Goal: Information Seeking & Learning: Learn about a topic

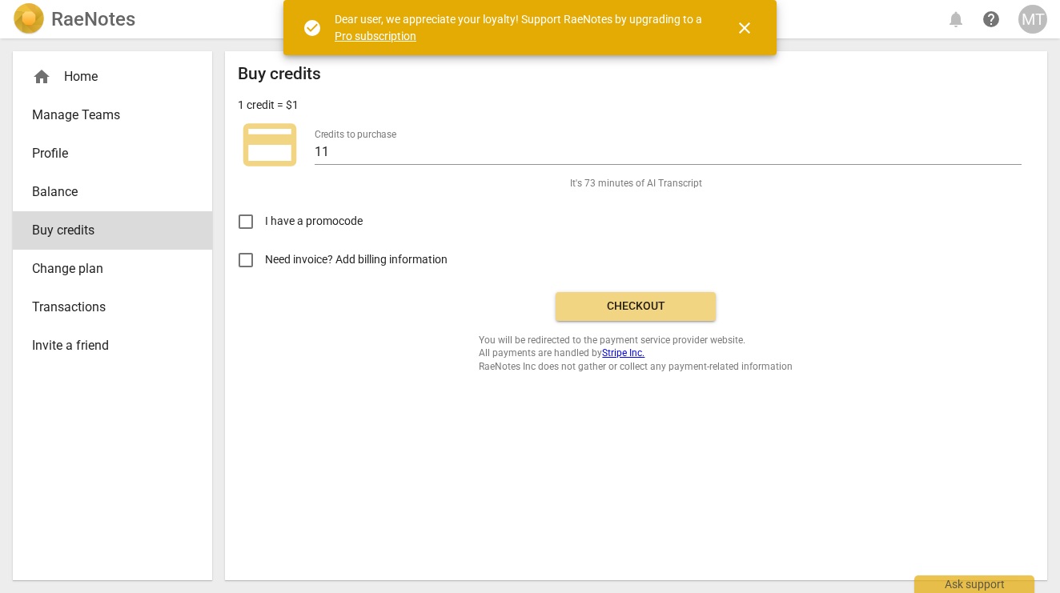
click at [741, 24] on span "close" at bounding box center [744, 27] width 19 height 19
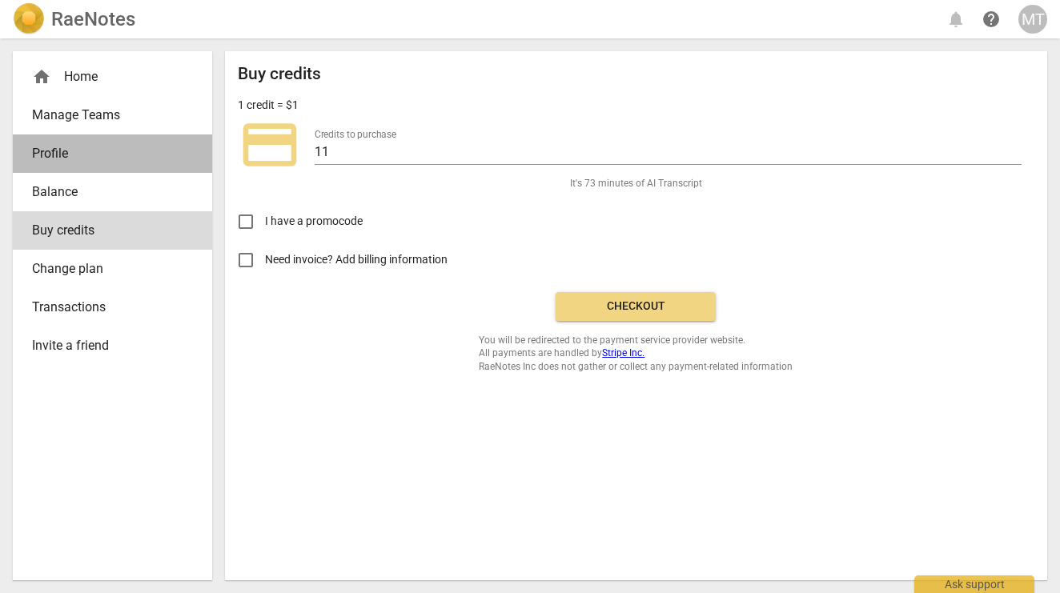
click at [66, 147] on span "Profile" at bounding box center [106, 153] width 148 height 19
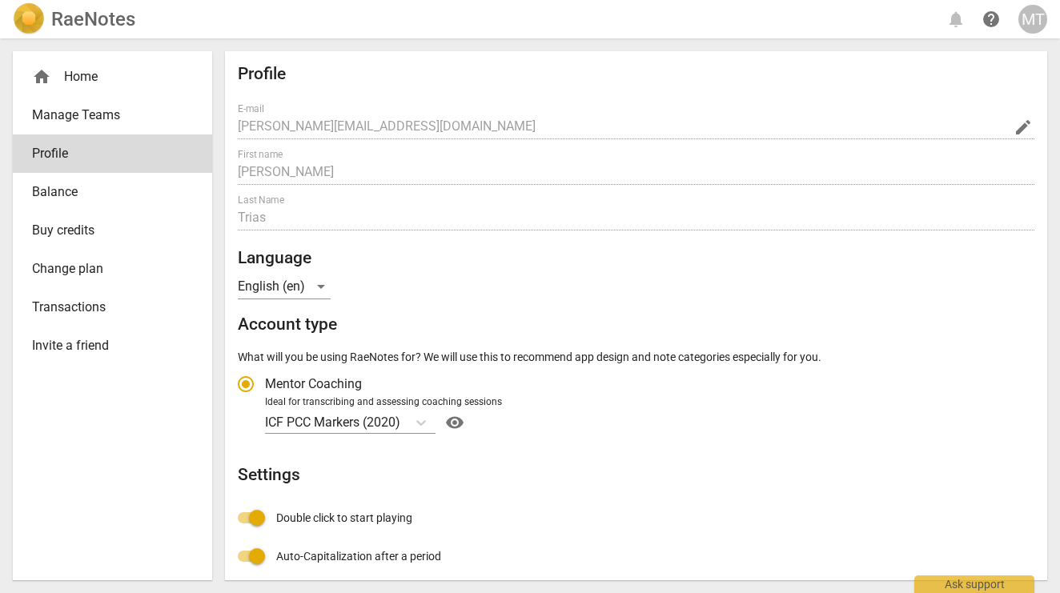
radio input "false"
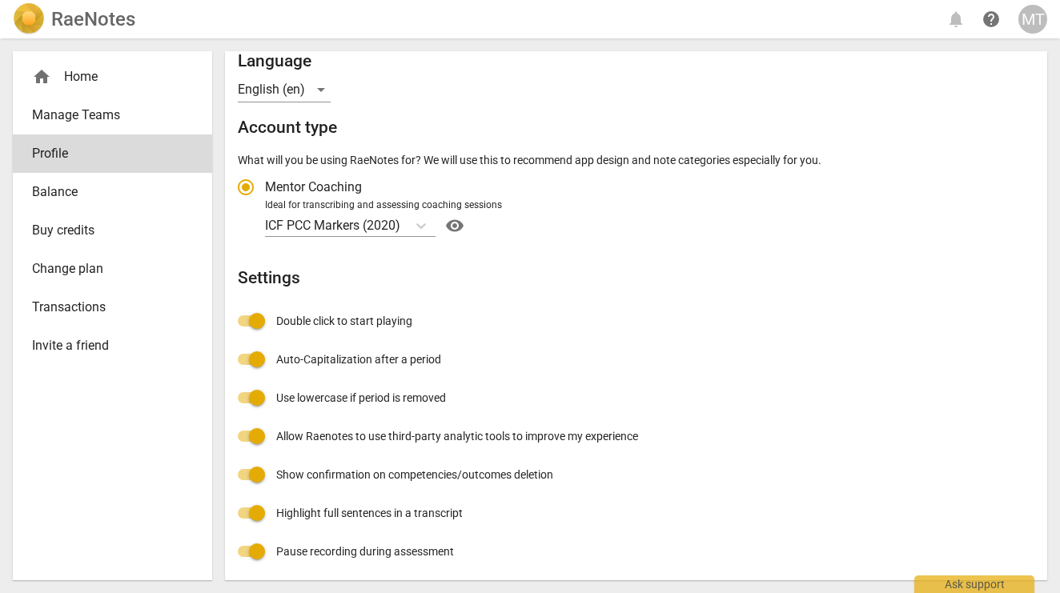
scroll to position [196, 0]
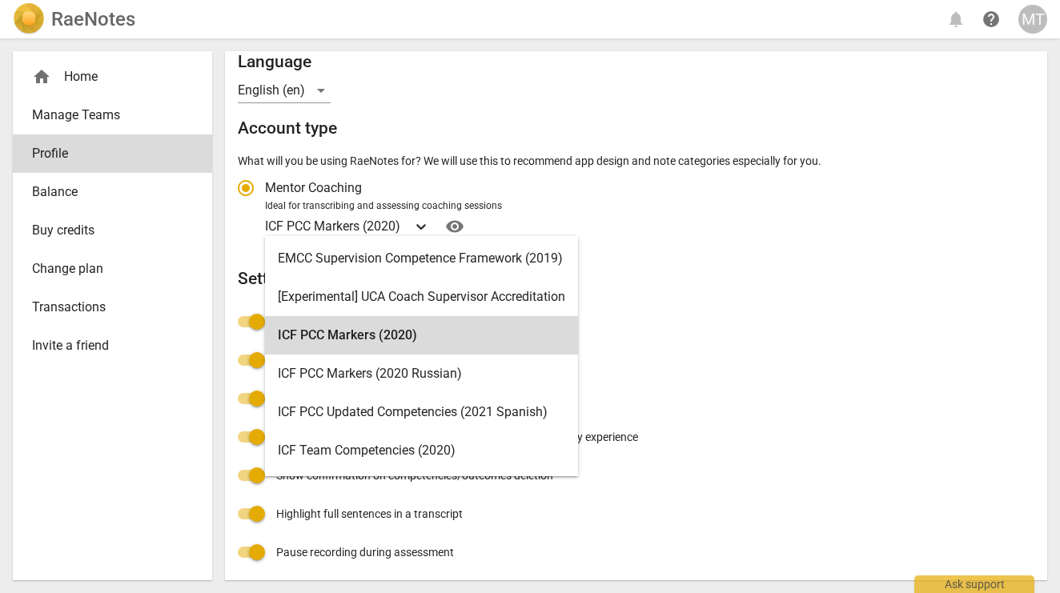
click at [427, 225] on icon "Account type" at bounding box center [421, 226] width 16 height 16
click at [0, 0] on input "Ideal for transcribing and assessing coaching sessions ICF PCC Markers (2020) s…" at bounding box center [0, 0] width 0 height 0
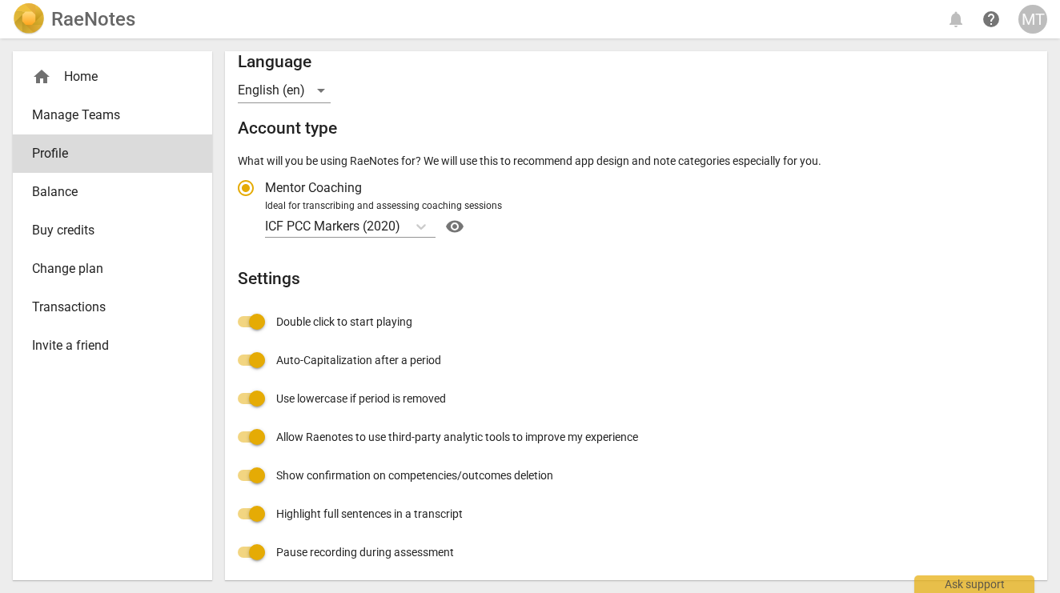
click at [70, 371] on nav "home Home Manage Teams Profile Balance Buy credits Change plan Transactions Inv…" at bounding box center [112, 211] width 199 height 320
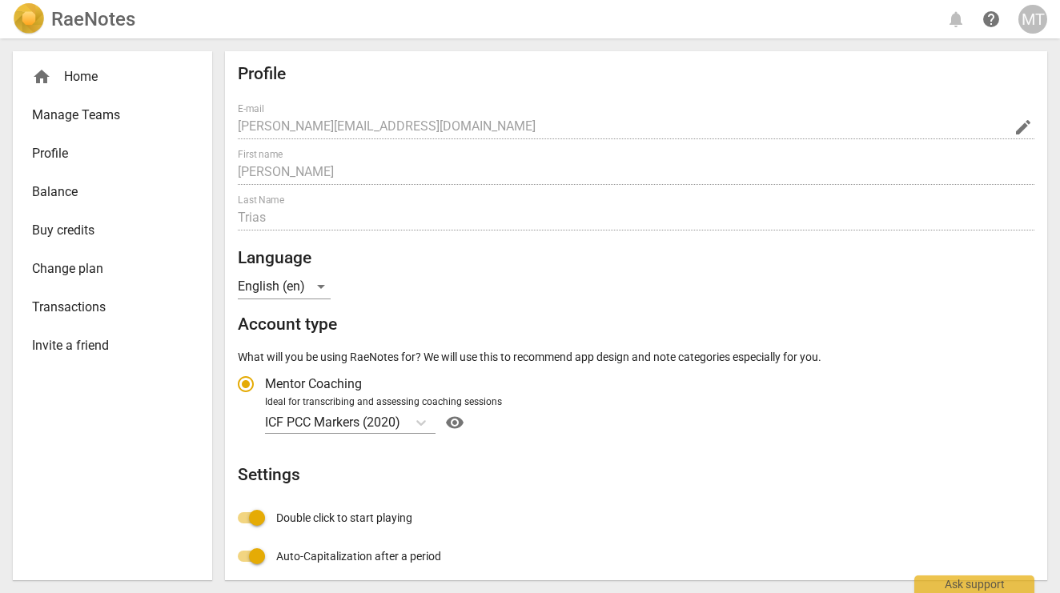
scroll to position [0, 0]
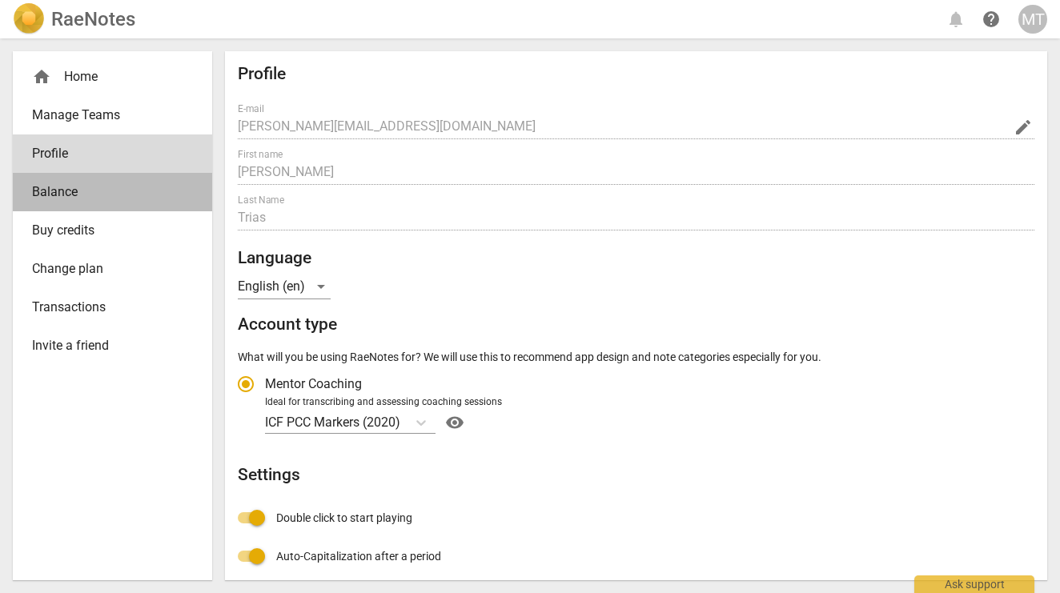
click at [59, 192] on span "Balance" at bounding box center [106, 191] width 148 height 19
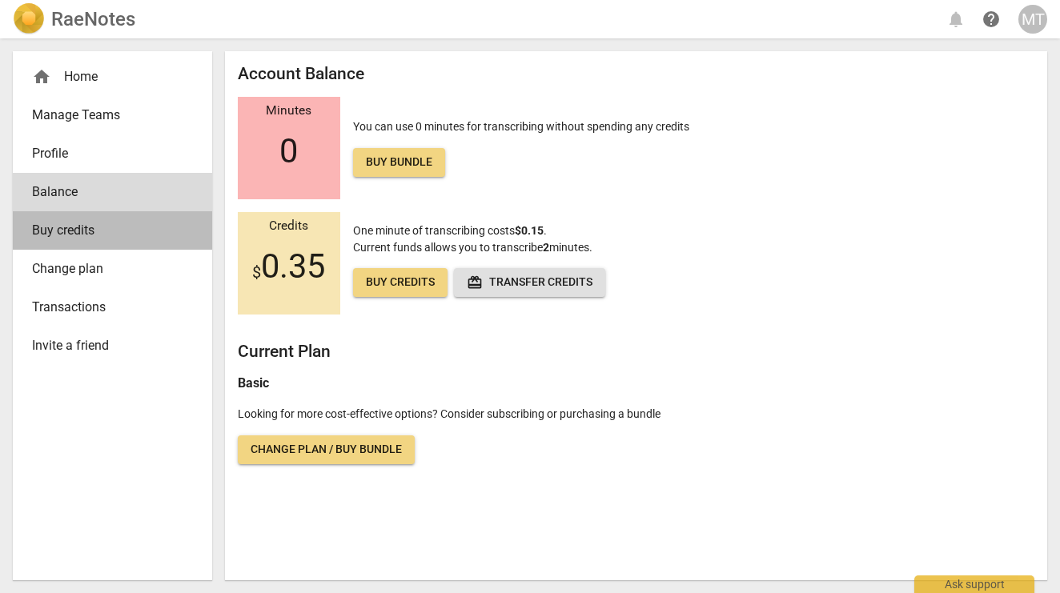
click at [63, 239] on span "Buy credits" at bounding box center [106, 230] width 148 height 19
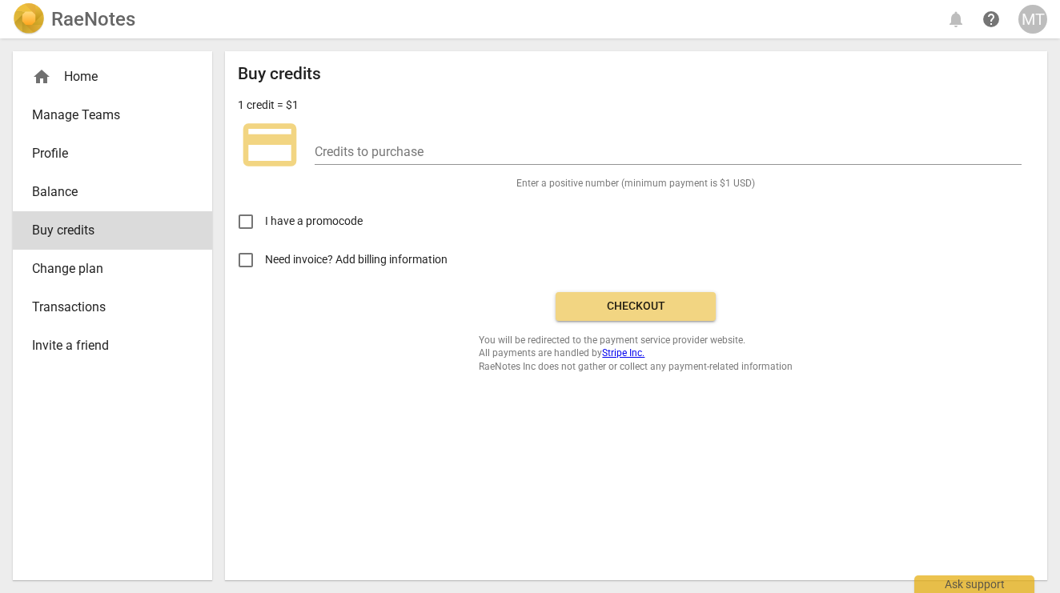
click at [82, 267] on span "Change plan" at bounding box center [106, 268] width 148 height 19
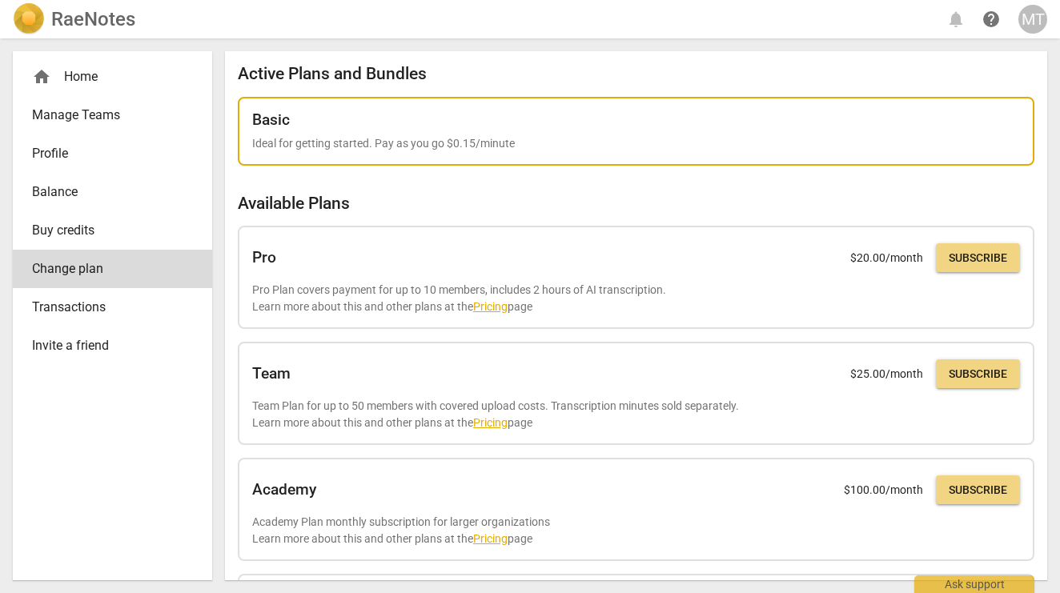
click at [411, 132] on div "Basic Ideal for getting started. Pay as you go $0.15/minute" at bounding box center [635, 131] width 767 height 41
click at [402, 138] on p "Ideal for getting started. Pay as you go $0.15/minute" at bounding box center [635, 143] width 767 height 17
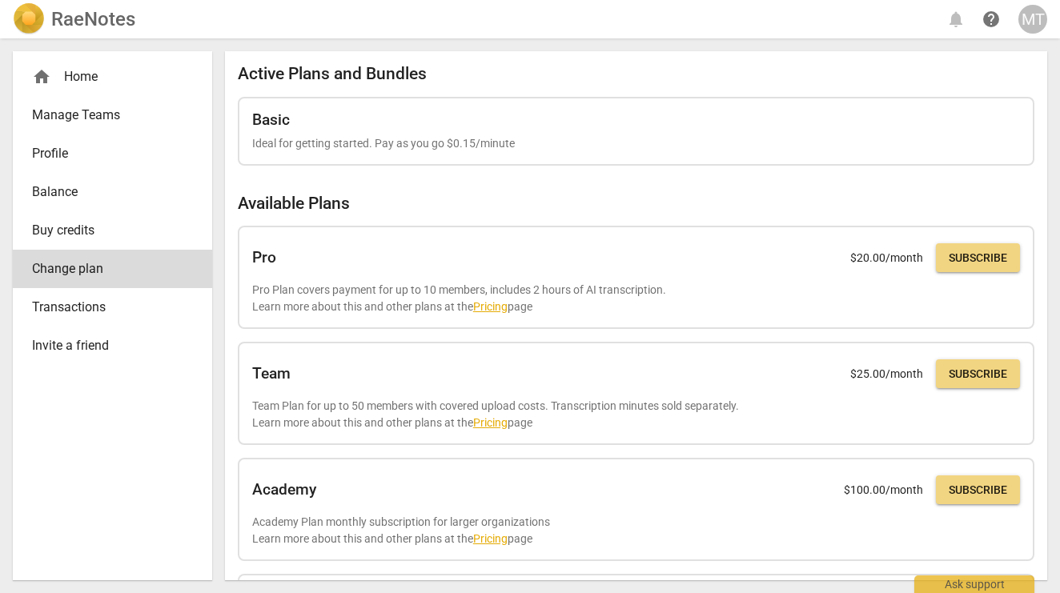
click at [102, 19] on h2 "RaeNotes" at bounding box center [93, 19] width 84 height 22
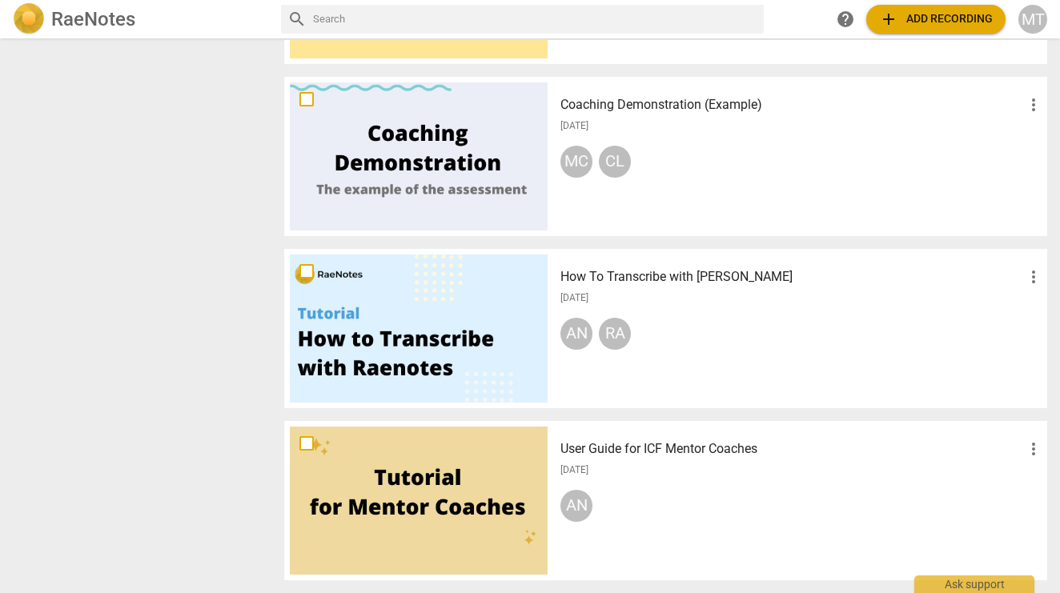
scroll to position [726, 0]
click at [429, 479] on div at bounding box center [419, 501] width 258 height 148
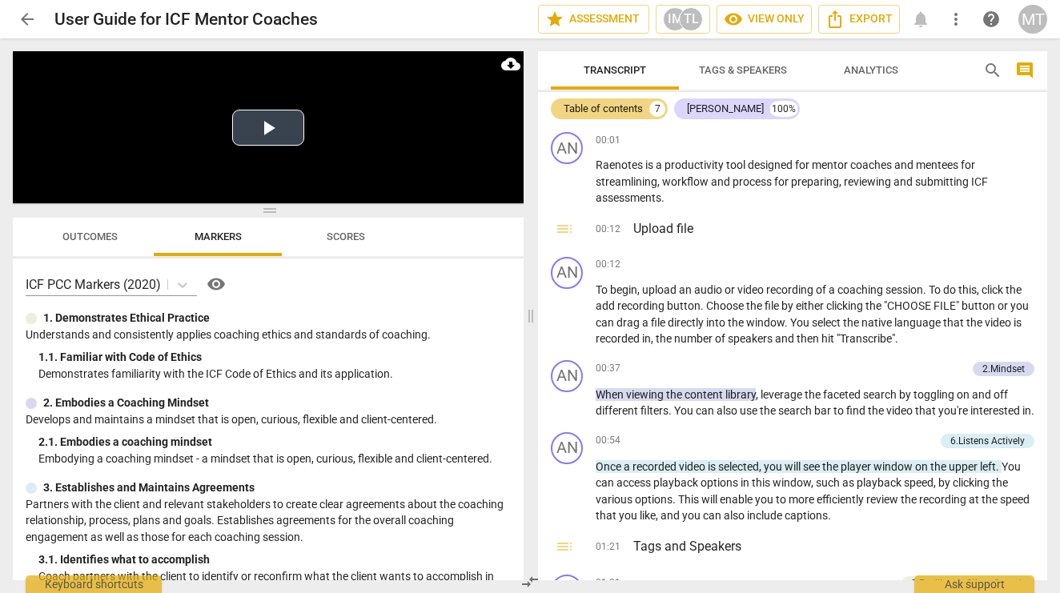
click at [279, 124] on button "Play Video" at bounding box center [268, 128] width 72 height 36
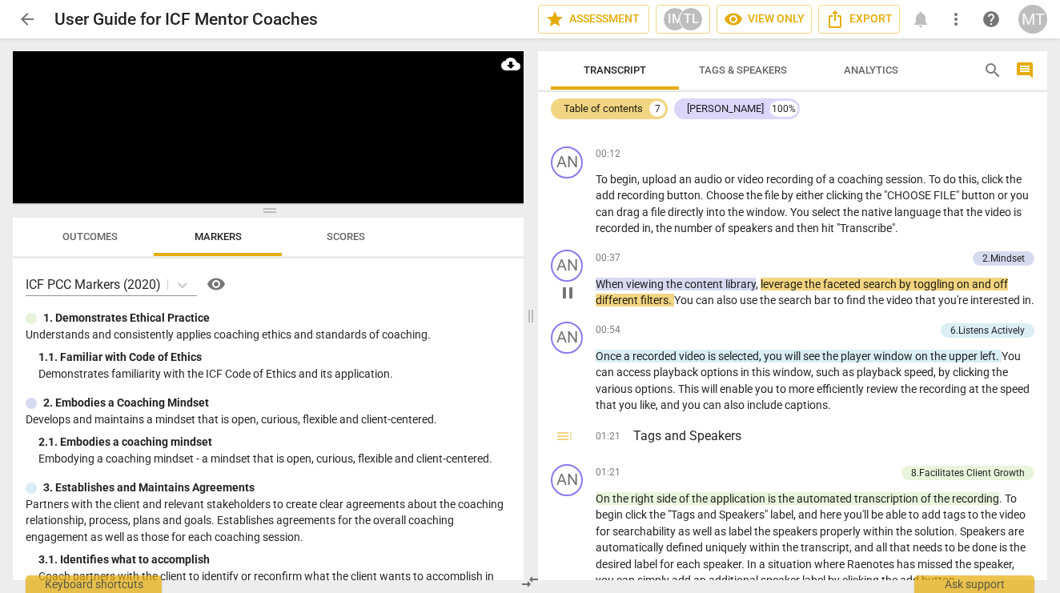
scroll to position [111, 0]
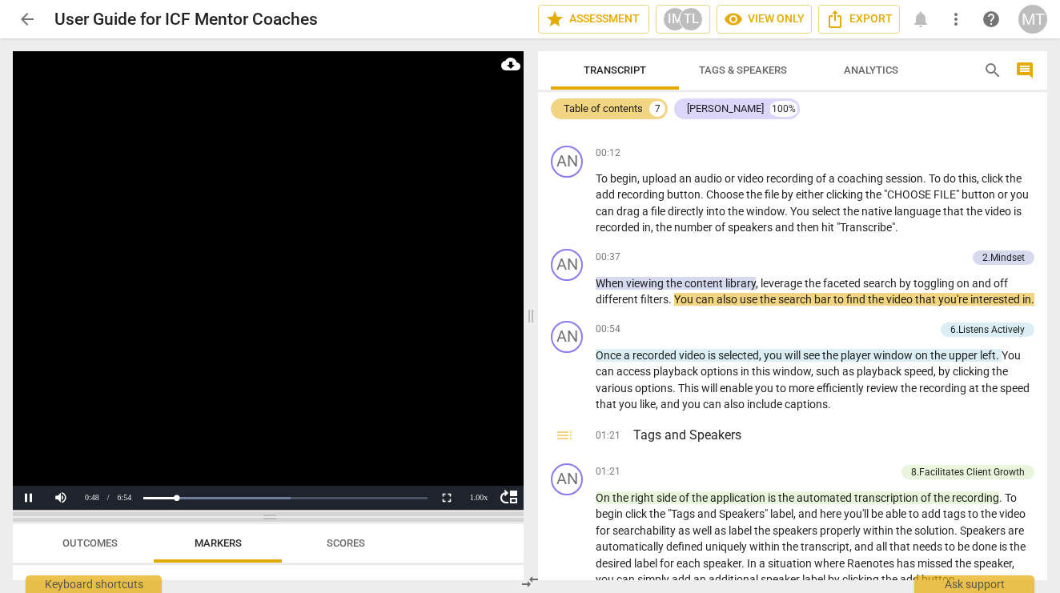
drag, startPoint x: 448, startPoint y: 208, endPoint x: 455, endPoint y: 515, distance: 306.6
click at [455, 515] on span at bounding box center [268, 517] width 511 height 10
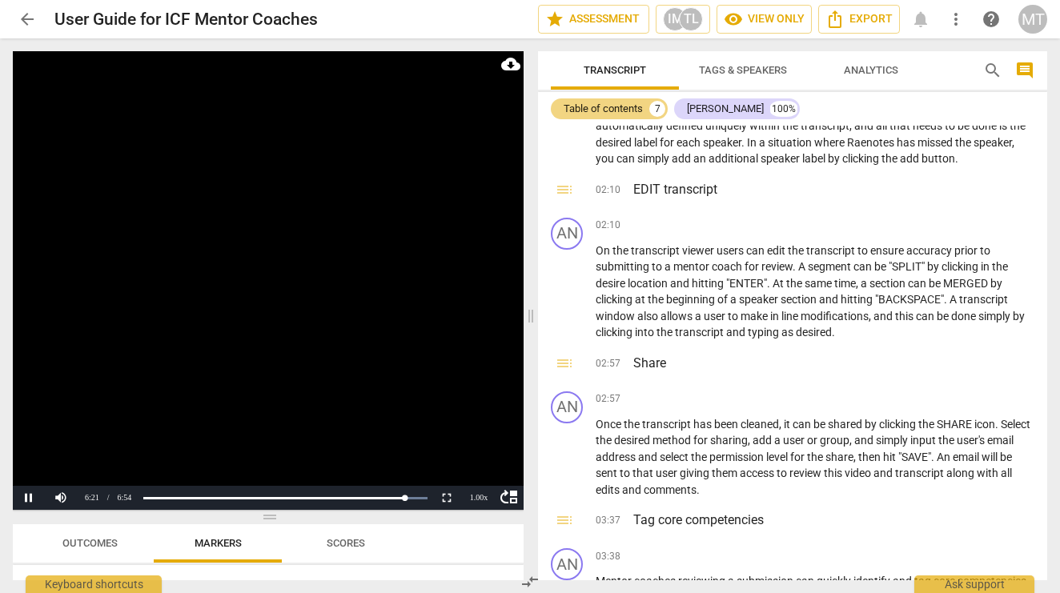
scroll to position [0, 0]
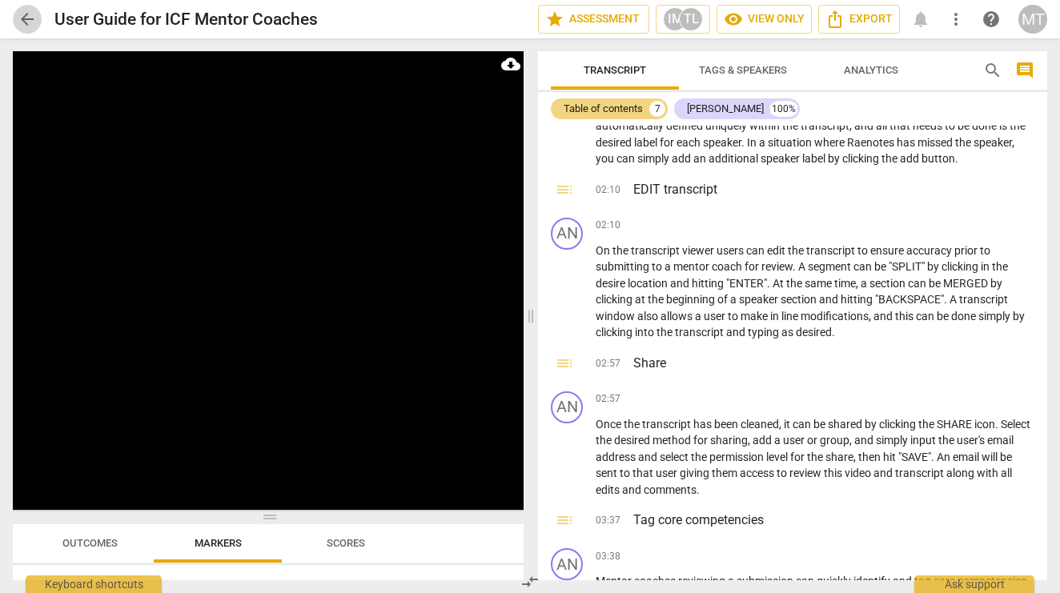
click at [25, 17] on span "arrow_back" at bounding box center [27, 19] width 19 height 19
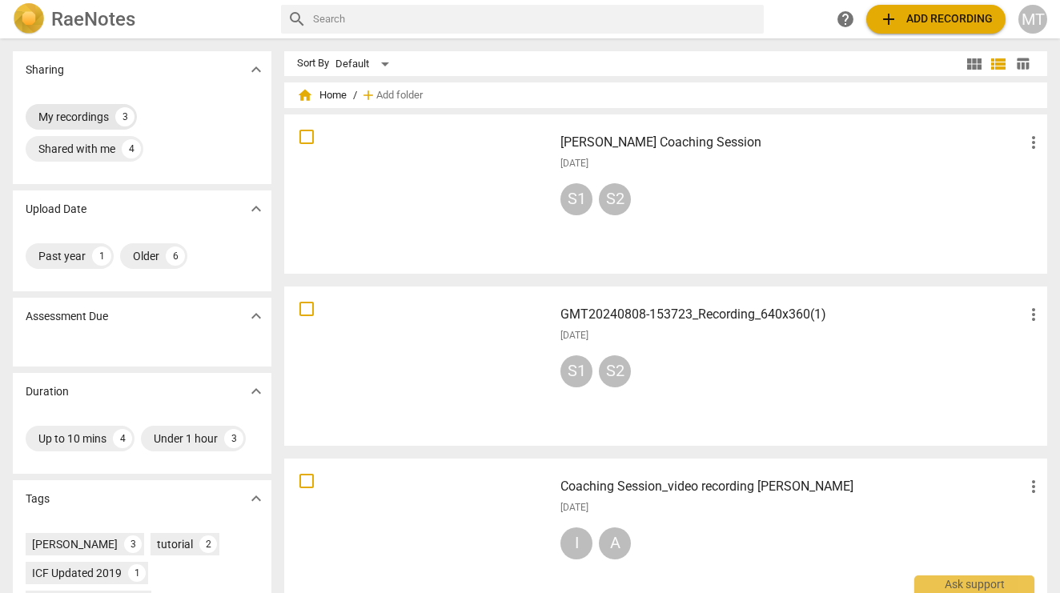
click at [57, 120] on div "My recordings" at bounding box center [73, 117] width 70 height 16
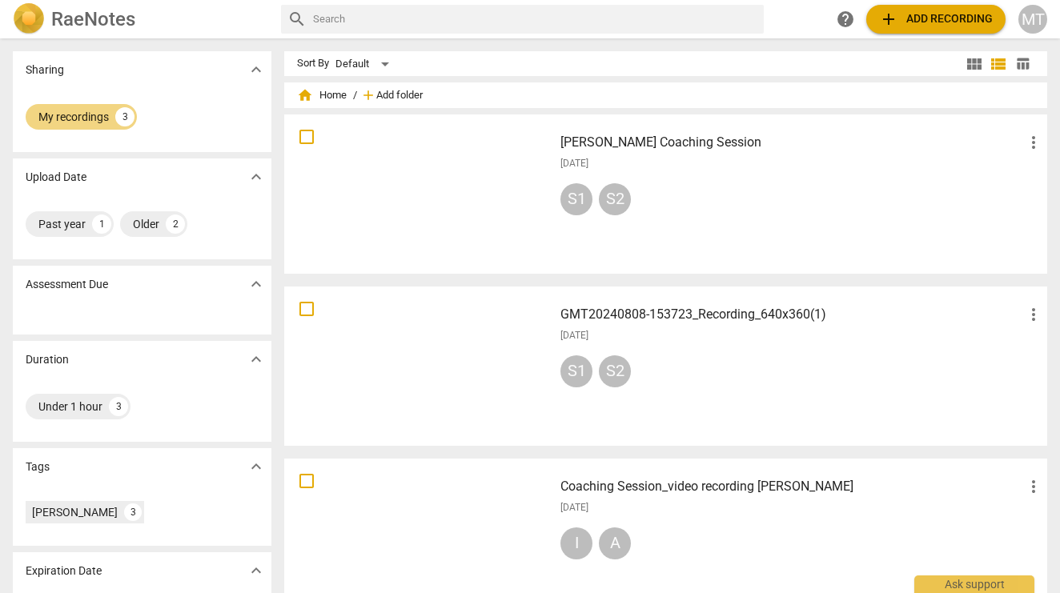
click at [396, 90] on span "Add folder" at bounding box center [399, 96] width 46 height 12
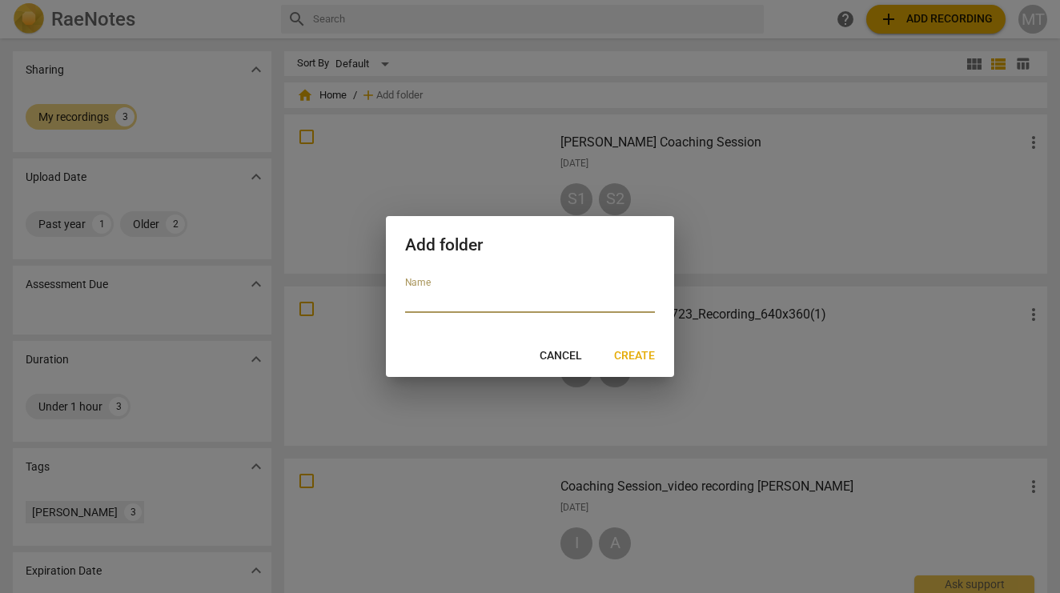
click at [211, 207] on div at bounding box center [530, 296] width 1060 height 593
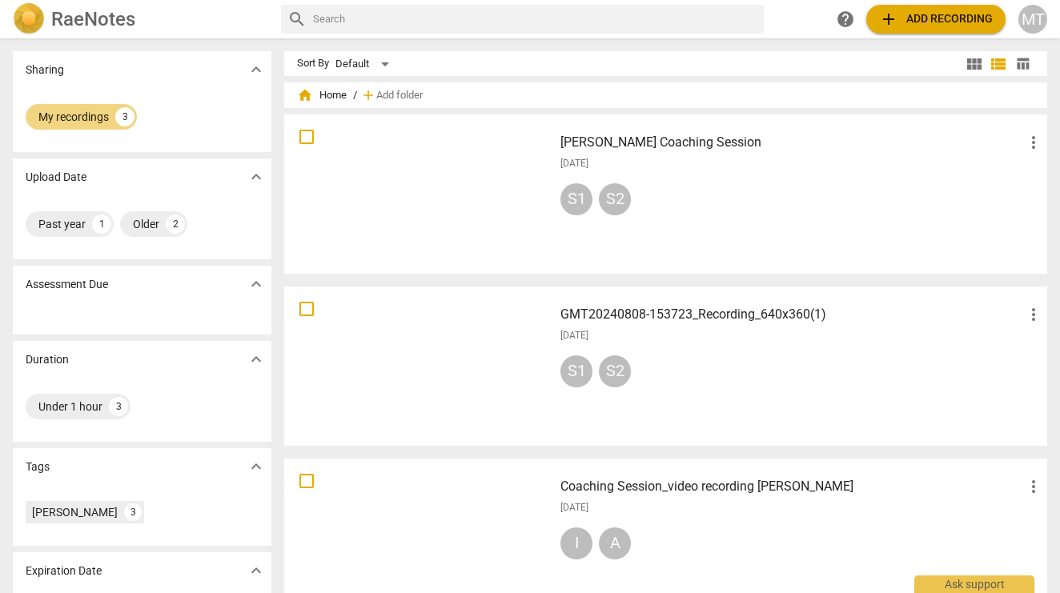
click at [98, 285] on p "Assessment Due" at bounding box center [67, 284] width 82 height 17
click at [255, 282] on span "expand_more" at bounding box center [255, 283] width 19 height 19
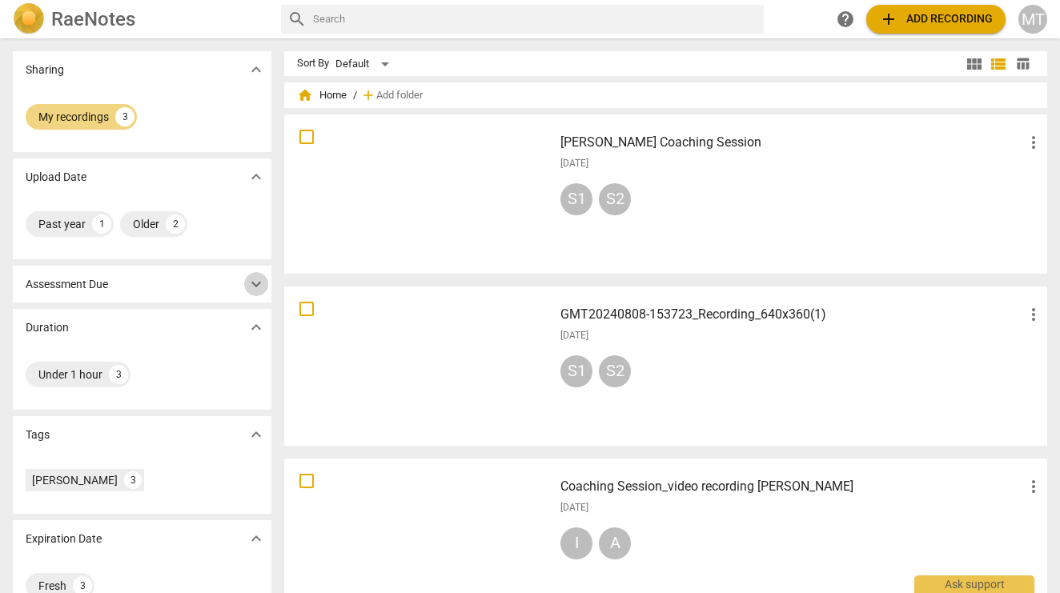
click at [255, 282] on span "expand_more" at bounding box center [255, 283] width 19 height 19
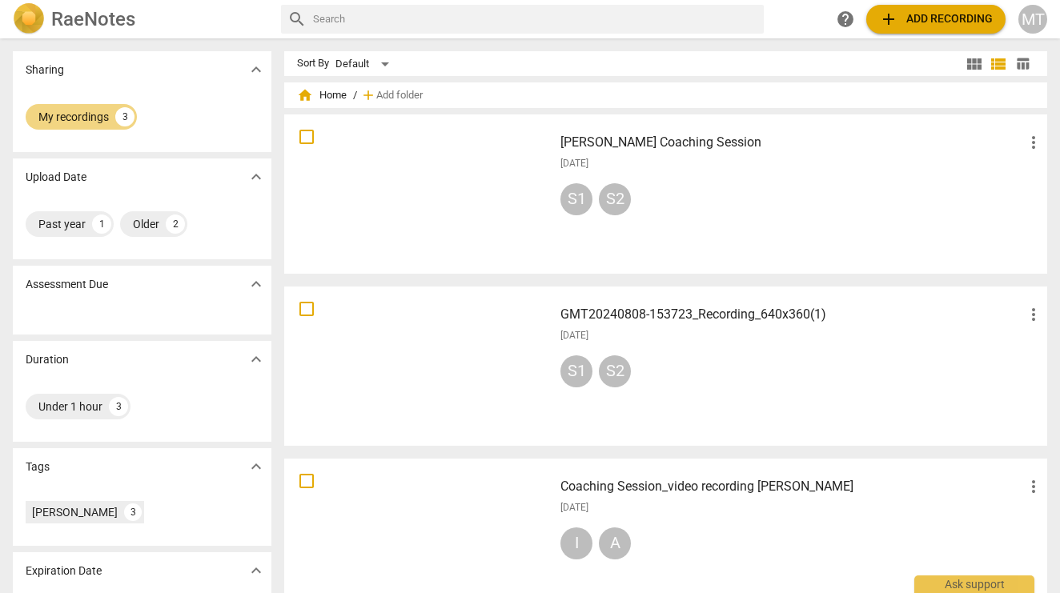
click at [367, 93] on span "add" at bounding box center [368, 95] width 16 height 16
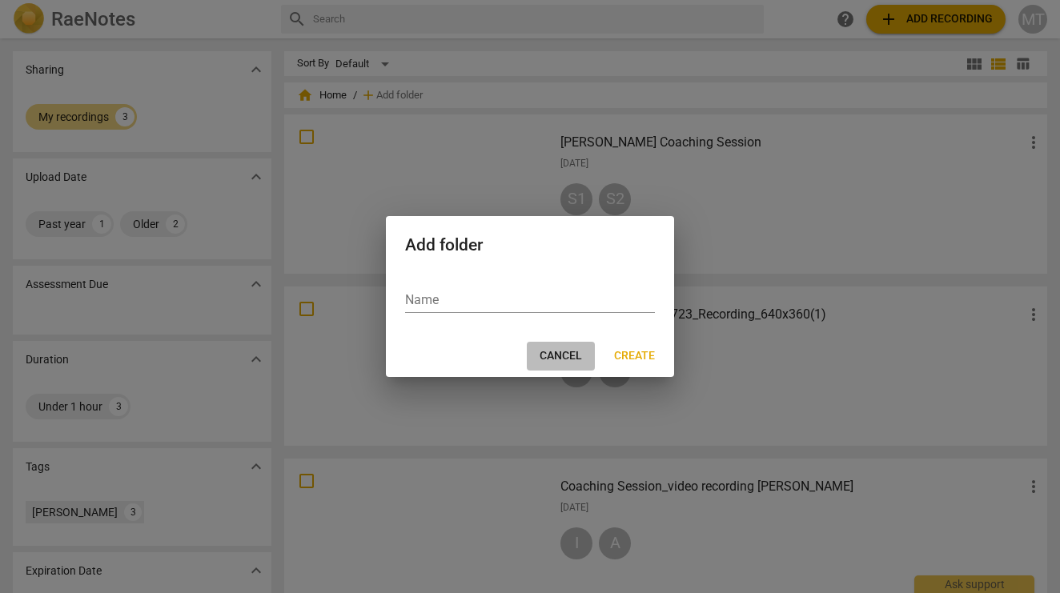
click at [551, 358] on span "Cancel" at bounding box center [560, 356] width 42 height 16
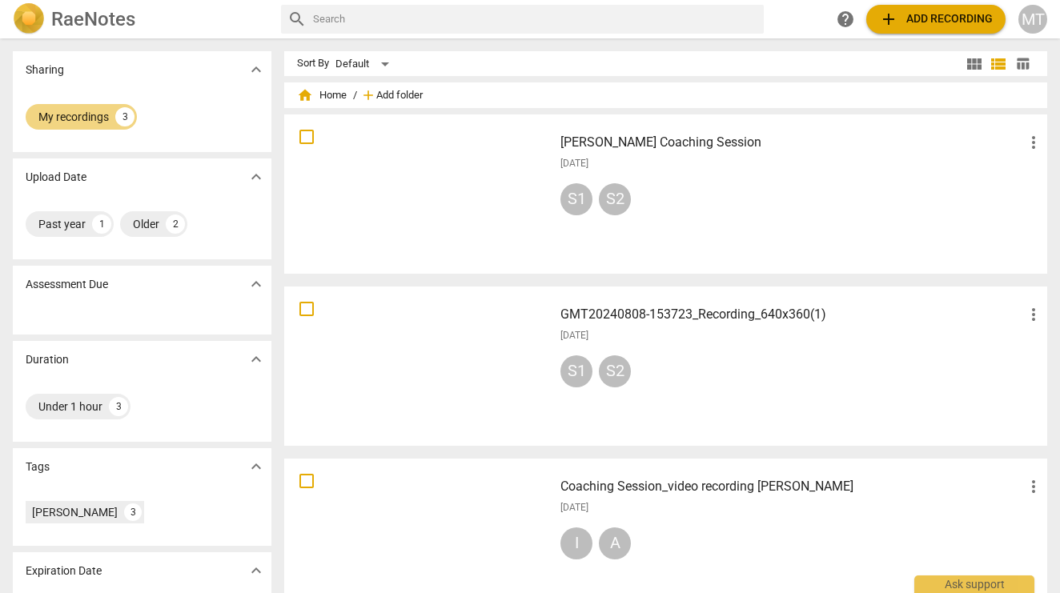
click at [379, 94] on span "Add folder" at bounding box center [399, 96] width 46 height 12
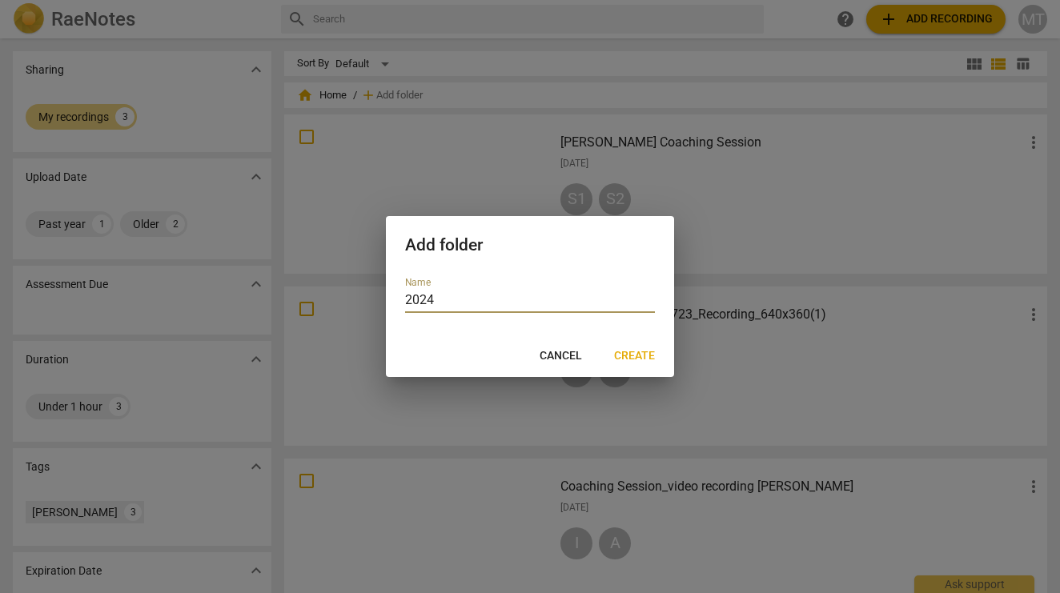
type input "2024"
click at [641, 355] on span "Create" at bounding box center [634, 356] width 41 height 16
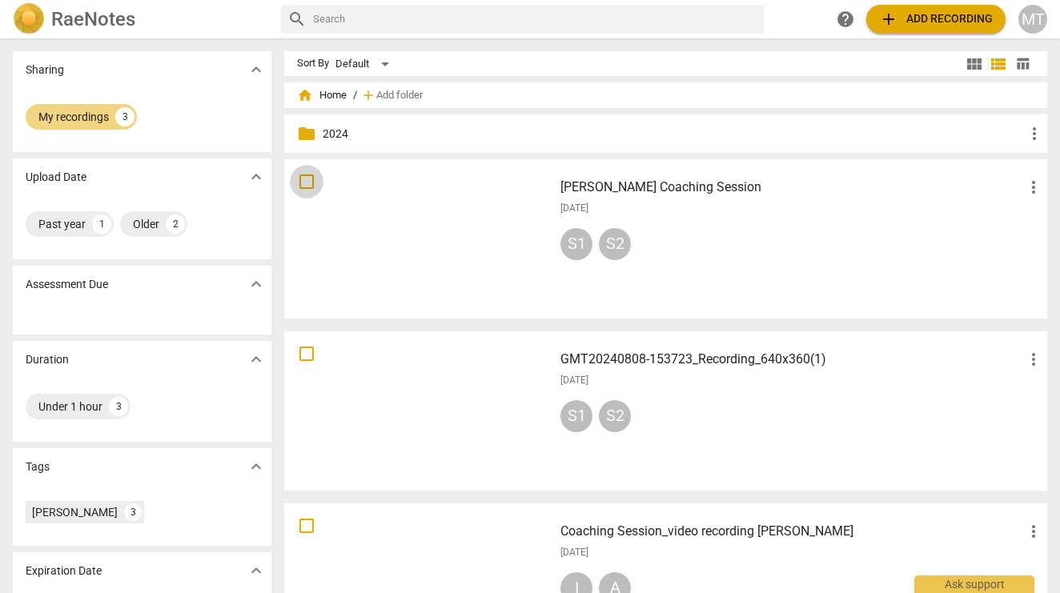
click at [304, 177] on input "checkbox" at bounding box center [307, 181] width 34 height 19
checkbox input "false"
click at [306, 350] on input "checkbox" at bounding box center [307, 353] width 34 height 19
checkbox input "false"
click at [306, 527] on input "checkbox" at bounding box center [307, 525] width 34 height 19
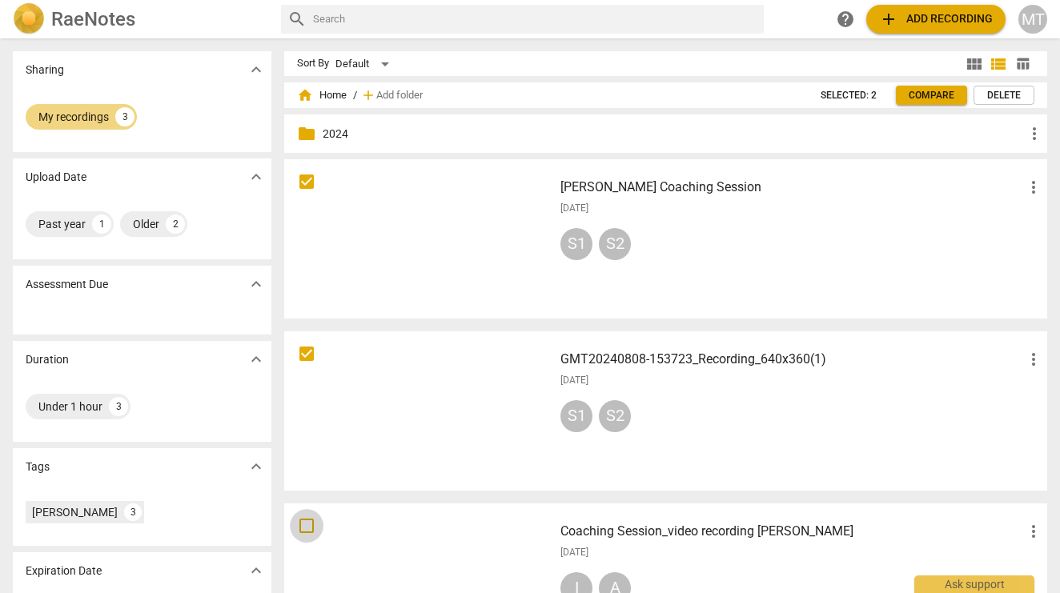
checkbox input "false"
click at [1027, 189] on span "more_vert" at bounding box center [1033, 187] width 19 height 19
click at [1012, 193] on li "Move" at bounding box center [1015, 187] width 61 height 38
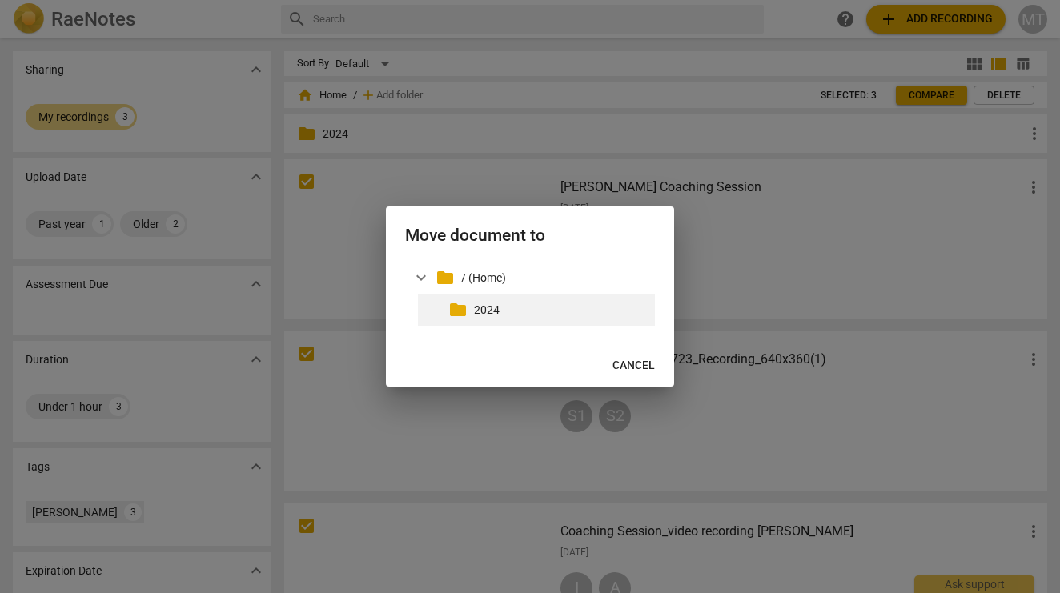
click at [504, 303] on p "2024" at bounding box center [561, 310] width 174 height 17
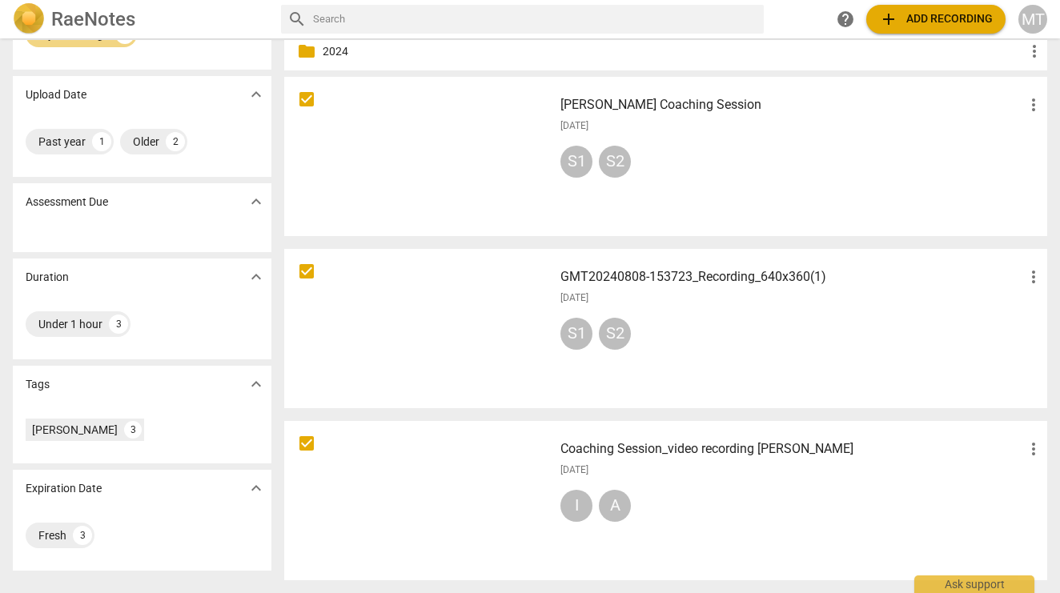
scroll to position [82, 0]
click at [1024, 448] on span "more_vert" at bounding box center [1033, 448] width 19 height 19
click at [1005, 452] on li "Move" at bounding box center [1015, 449] width 61 height 38
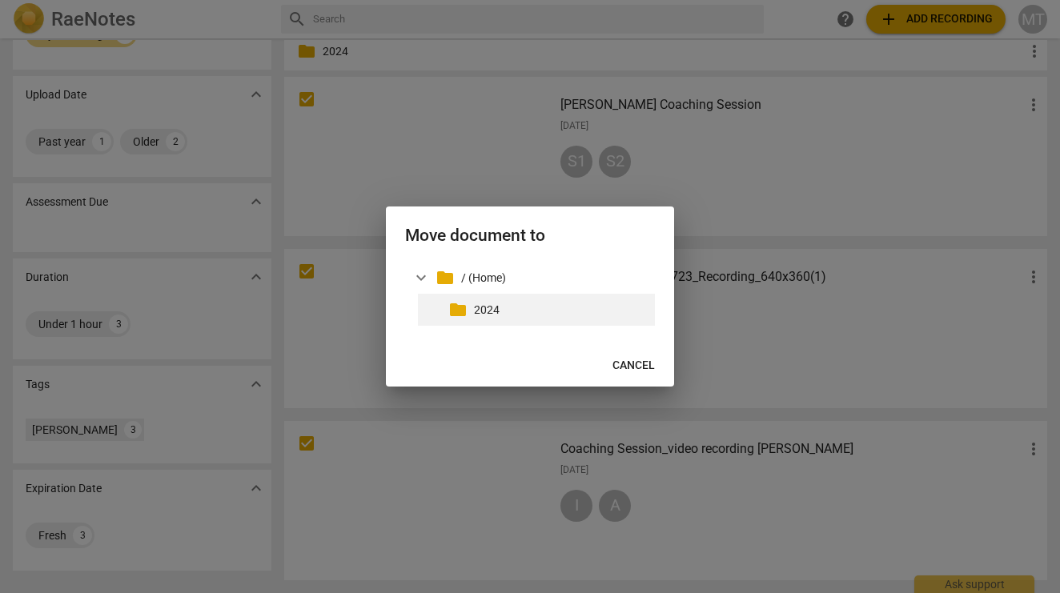
click at [486, 303] on p "2024" at bounding box center [561, 310] width 174 height 17
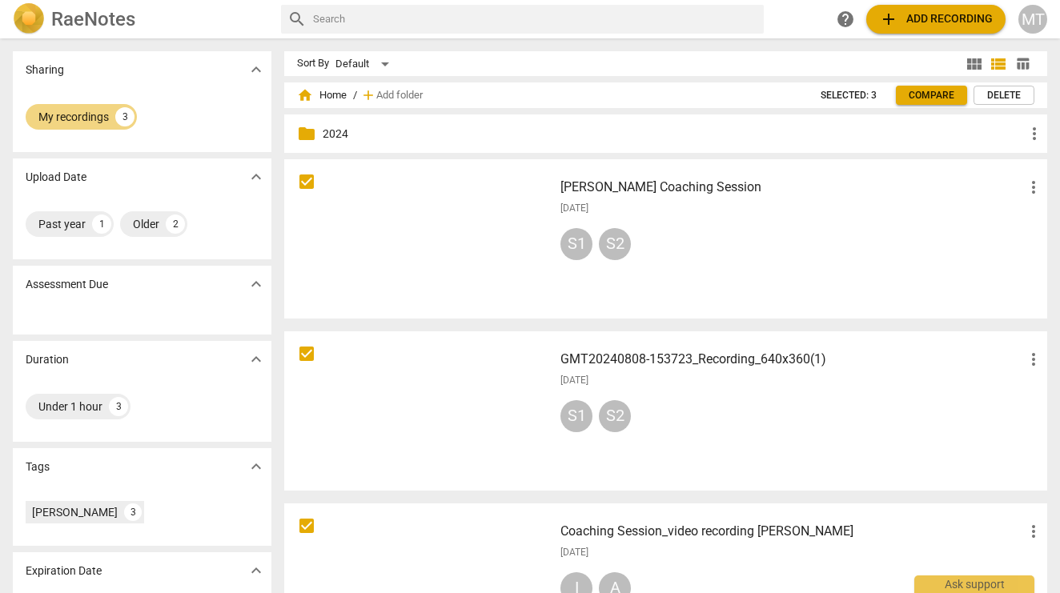
scroll to position [0, 0]
click at [306, 175] on input "checkbox" at bounding box center [307, 181] width 34 height 19
click at [305, 347] on input "checkbox" at bounding box center [307, 353] width 34 height 19
click at [306, 529] on input "checkbox" at bounding box center [307, 525] width 34 height 19
click at [1029, 187] on span "more_vert" at bounding box center [1033, 187] width 19 height 19
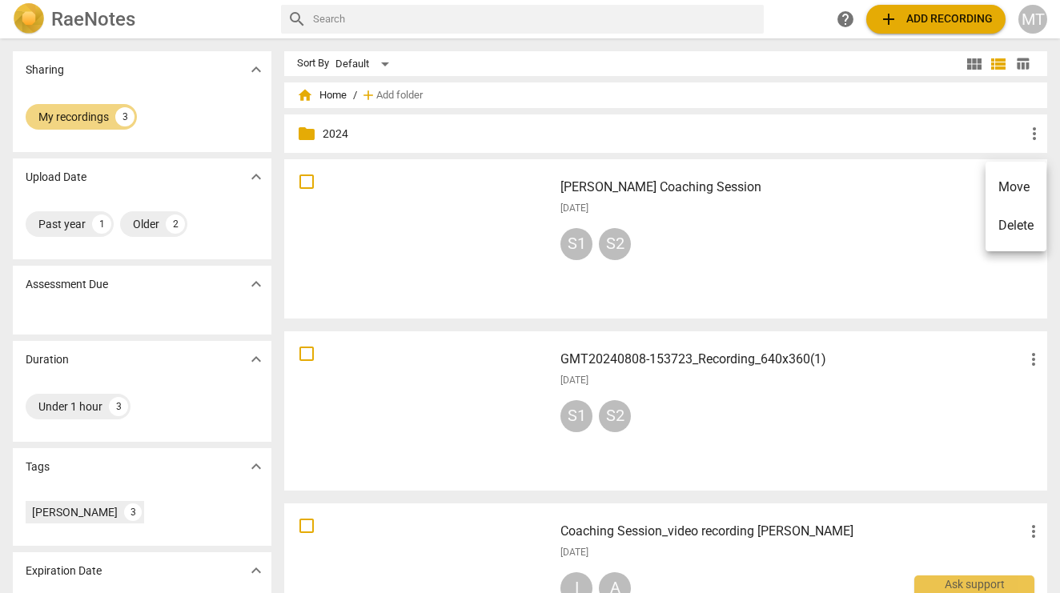
click at [1024, 198] on li "Move" at bounding box center [1015, 187] width 61 height 38
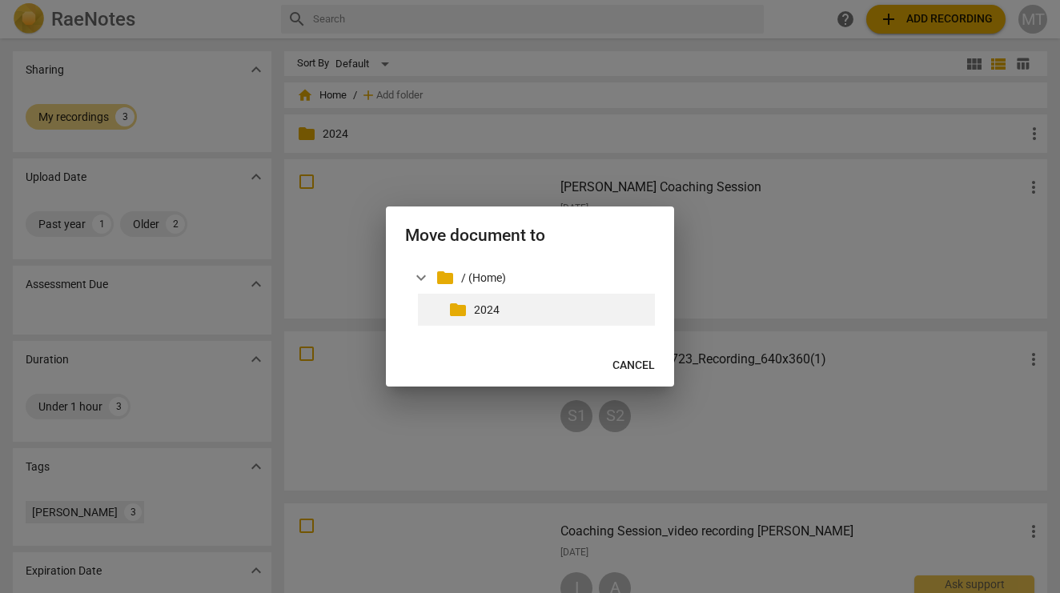
click at [475, 309] on p "2024" at bounding box center [561, 310] width 174 height 17
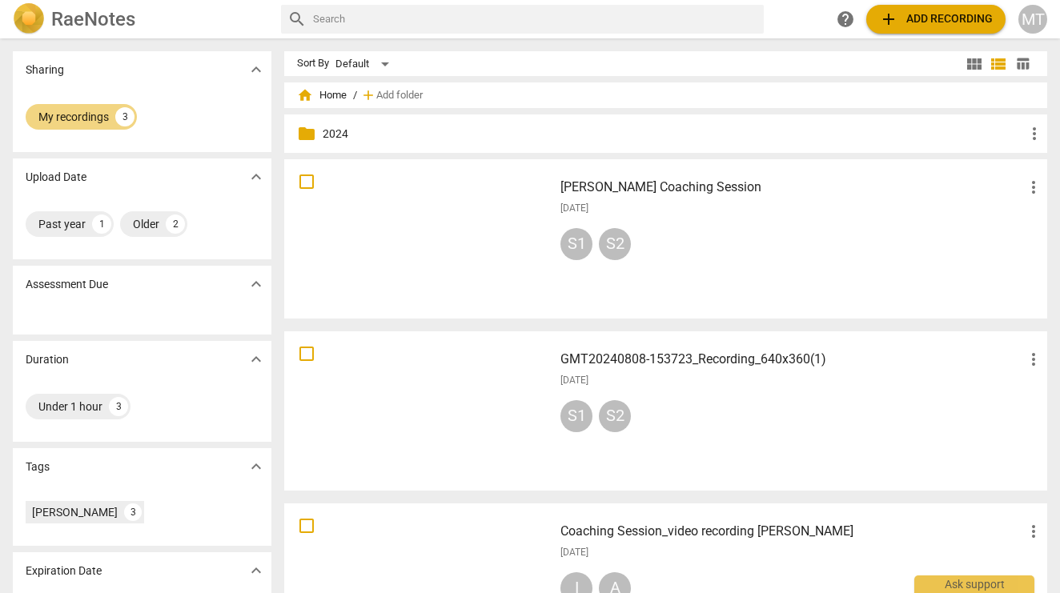
click at [329, 130] on p "2024" at bounding box center [674, 134] width 702 height 17
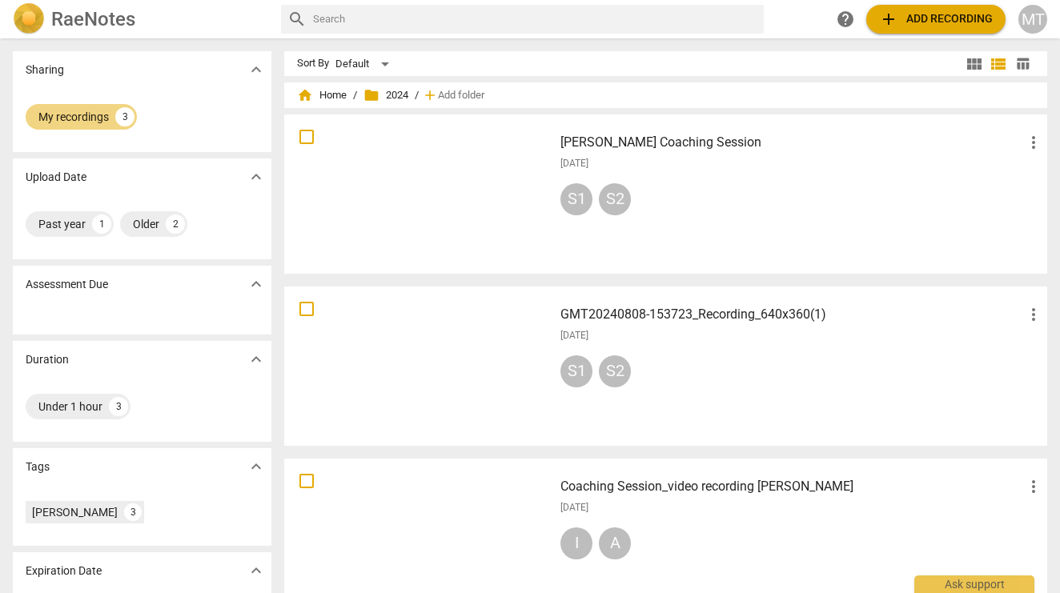
click at [431, 95] on span "add" at bounding box center [430, 95] width 16 height 16
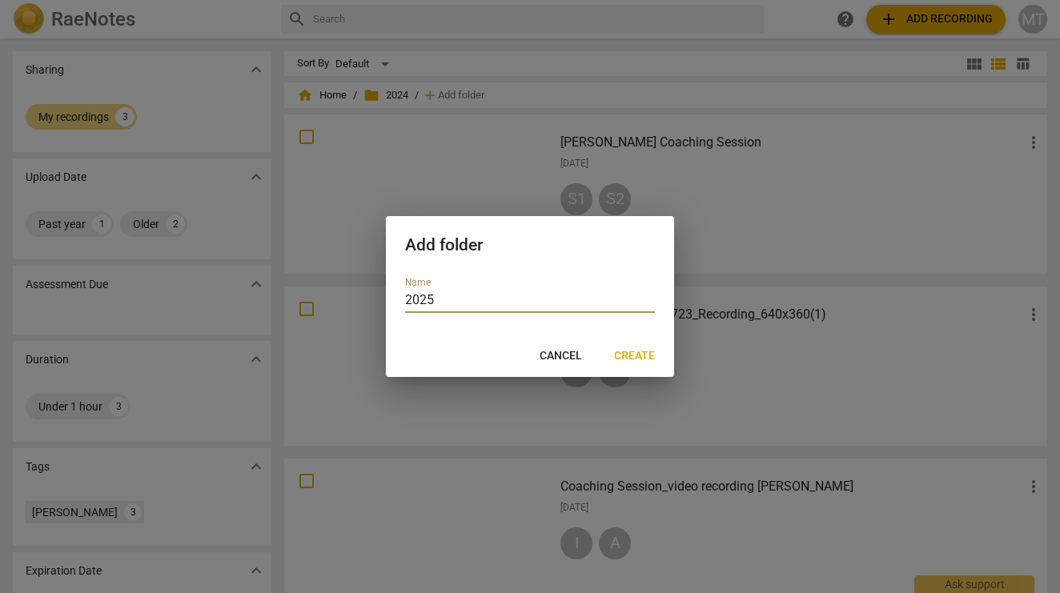
type input "2025"
click at [626, 356] on span "Create" at bounding box center [634, 356] width 41 height 16
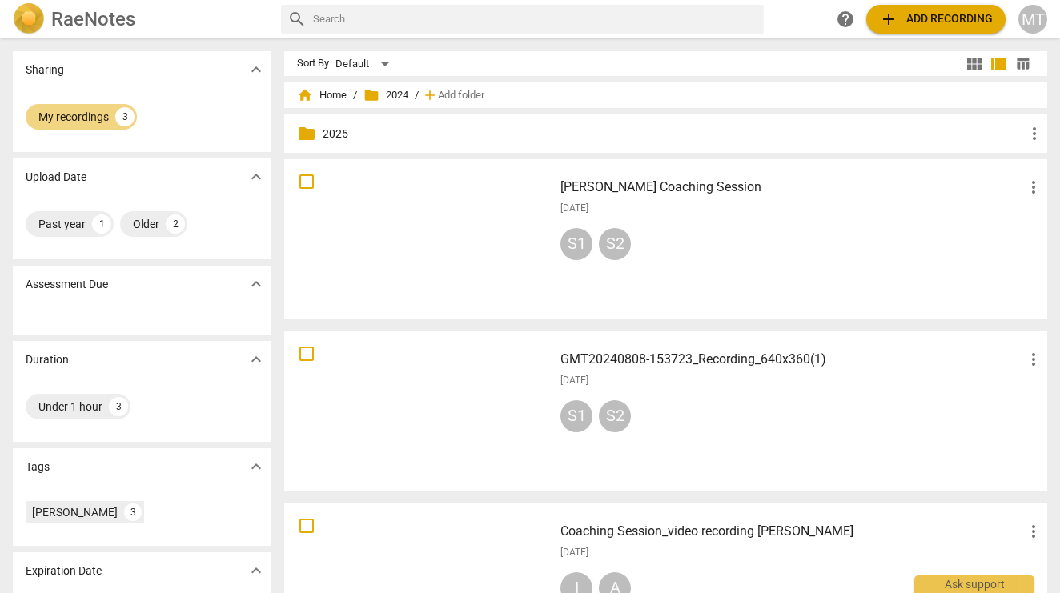
click at [335, 125] on div "folder 2025 more_vert" at bounding box center [665, 133] width 763 height 38
click at [1032, 128] on span "more_vert" at bounding box center [1033, 133] width 19 height 19
click at [728, 119] on div at bounding box center [530, 296] width 1060 height 593
click at [935, 14] on span "add Add recording" at bounding box center [936, 19] width 114 height 19
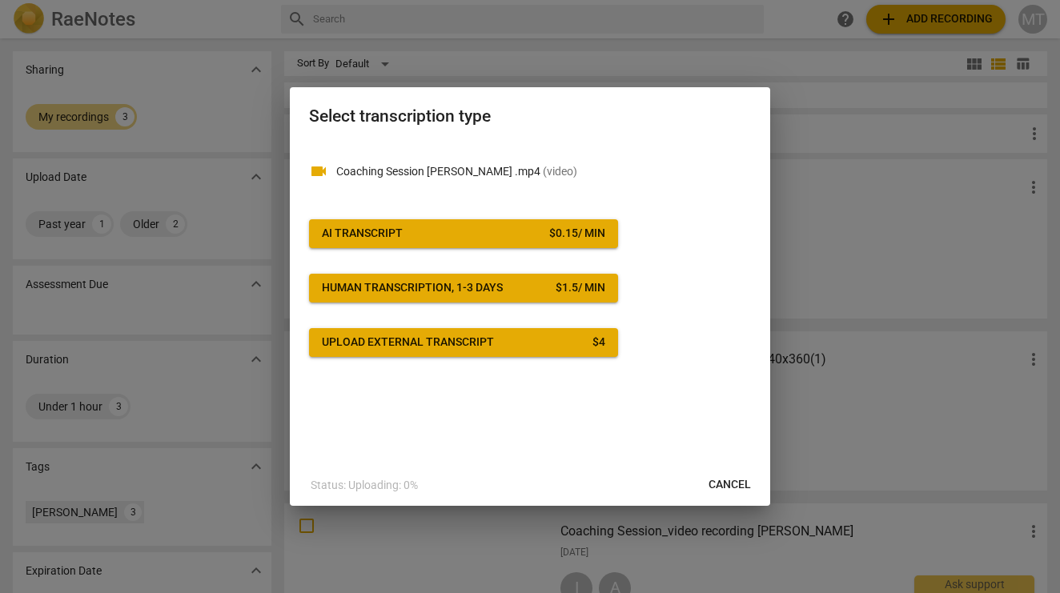
click at [427, 236] on span "AI Transcript $ 0.15 / min" at bounding box center [463, 234] width 283 height 16
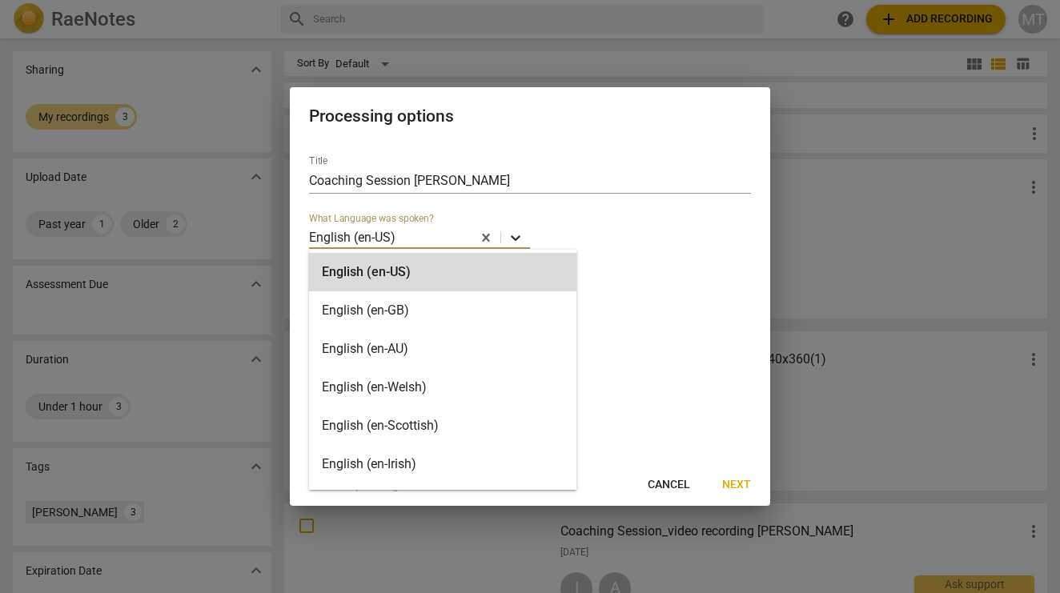
click at [518, 238] on icon at bounding box center [516, 238] width 10 height 6
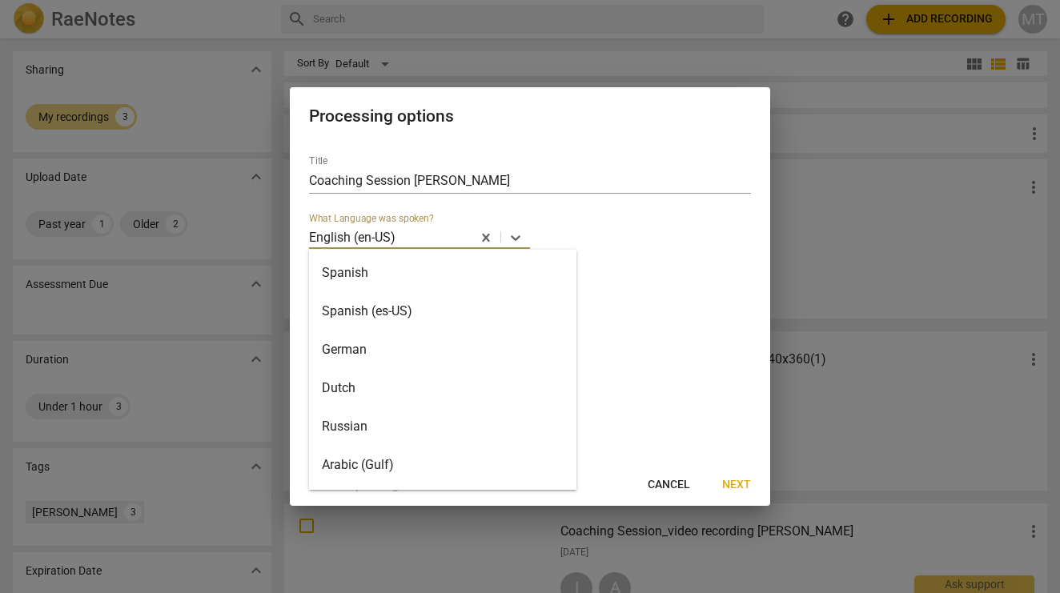
scroll to position [234, 0]
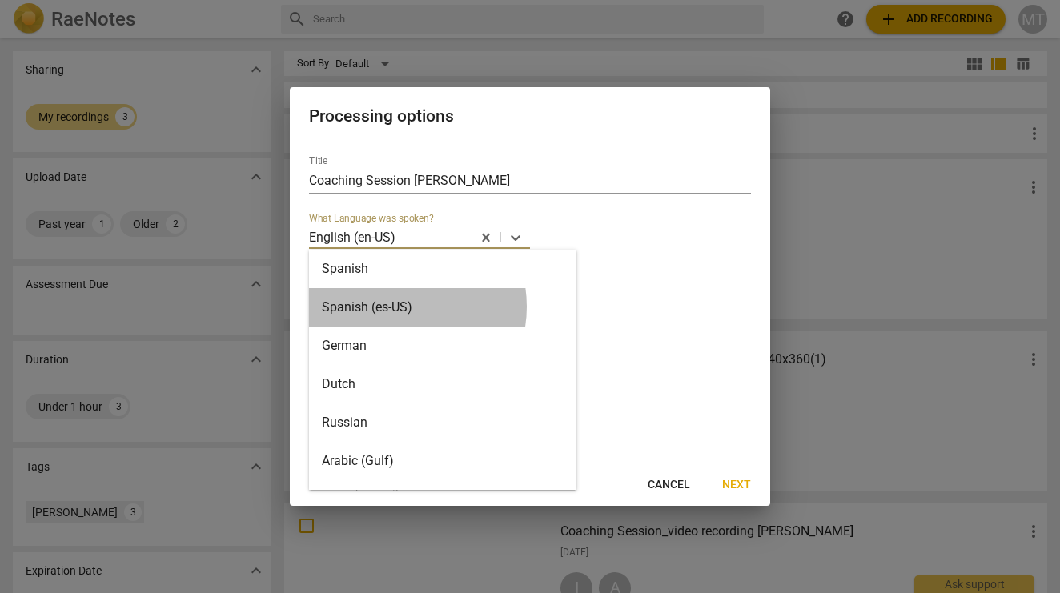
click at [396, 307] on div "Spanish (es-US)" at bounding box center [442, 307] width 267 height 38
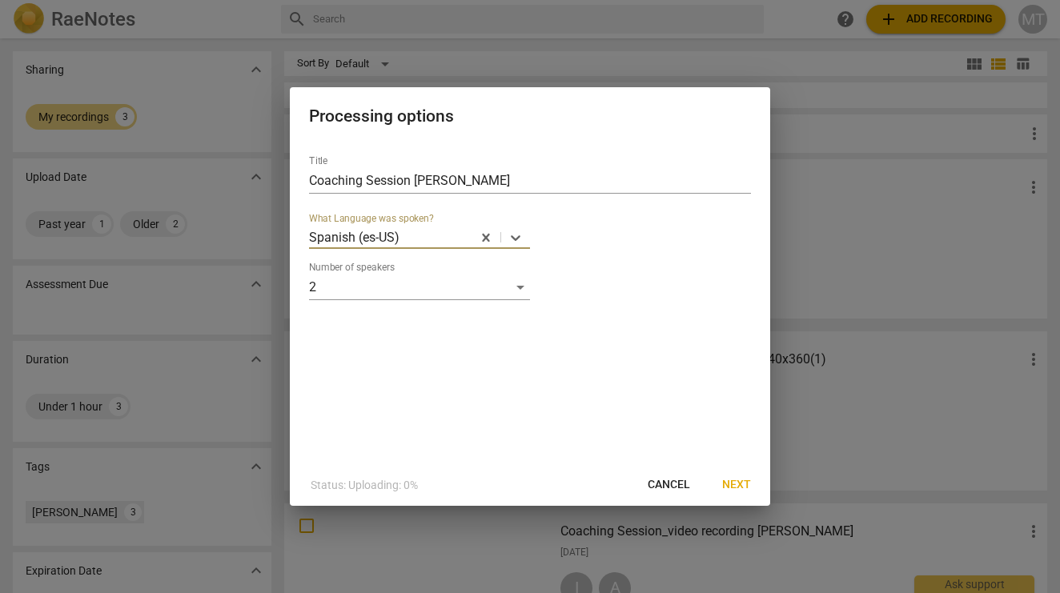
click at [739, 486] on span "Next" at bounding box center [736, 485] width 29 height 16
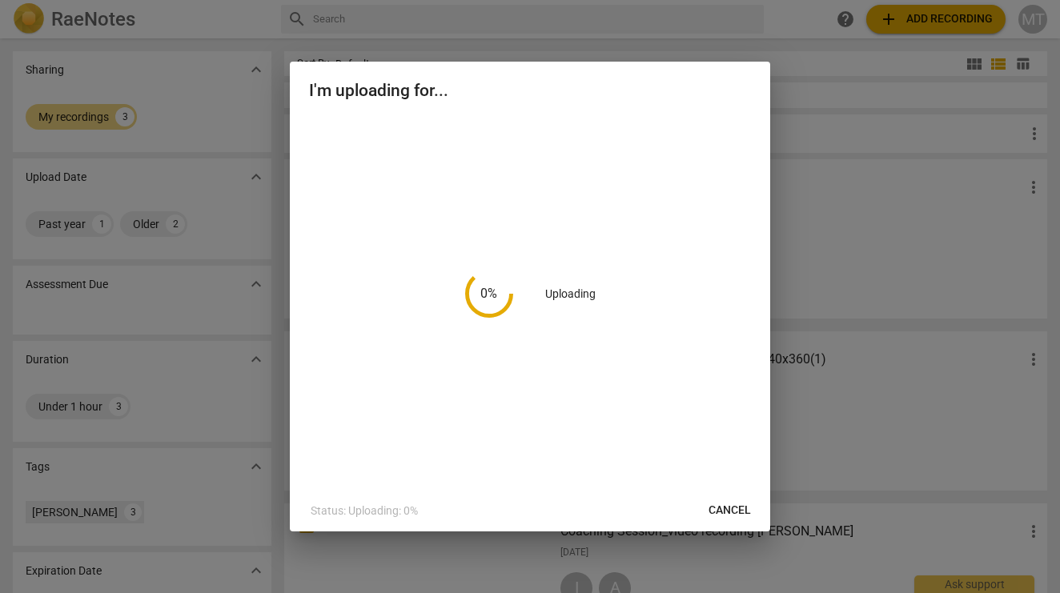
click at [552, 131] on div "0 % Uploading" at bounding box center [530, 294] width 442 height 354
click at [726, 505] on span "Cancel" at bounding box center [729, 511] width 42 height 16
click at [721, 505] on span "Cancel" at bounding box center [729, 511] width 42 height 16
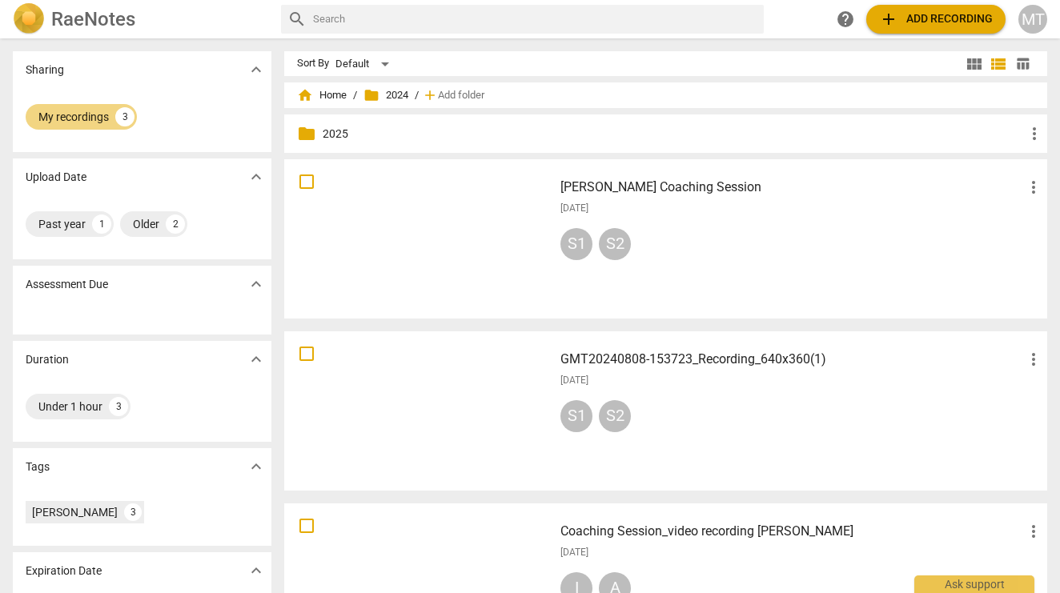
scroll to position [0, 0]
click at [331, 136] on p "2025" at bounding box center [674, 134] width 702 height 17
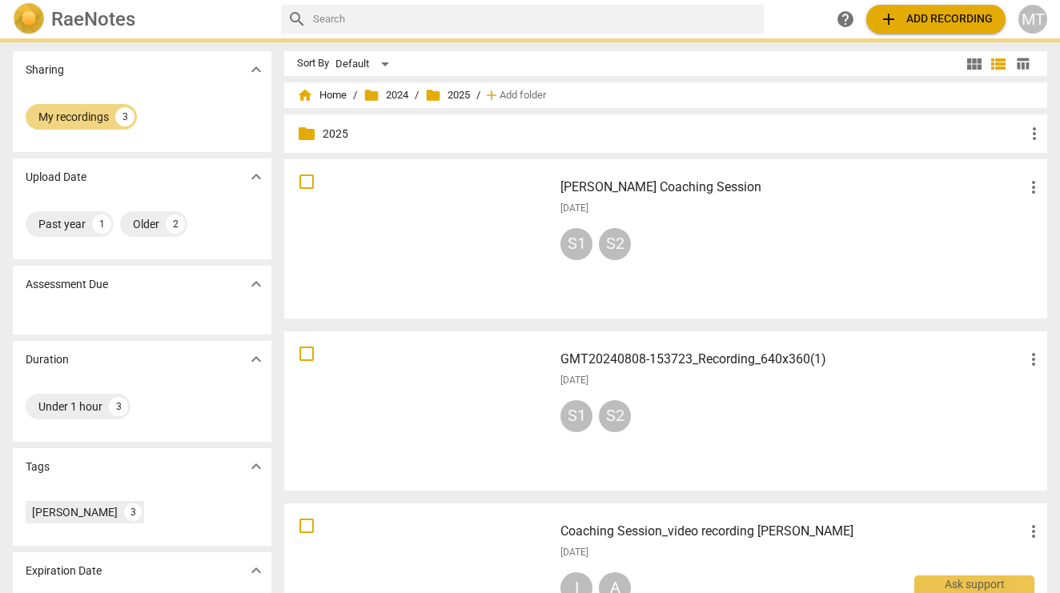
click at [331, 136] on p "2025" at bounding box center [674, 134] width 702 height 17
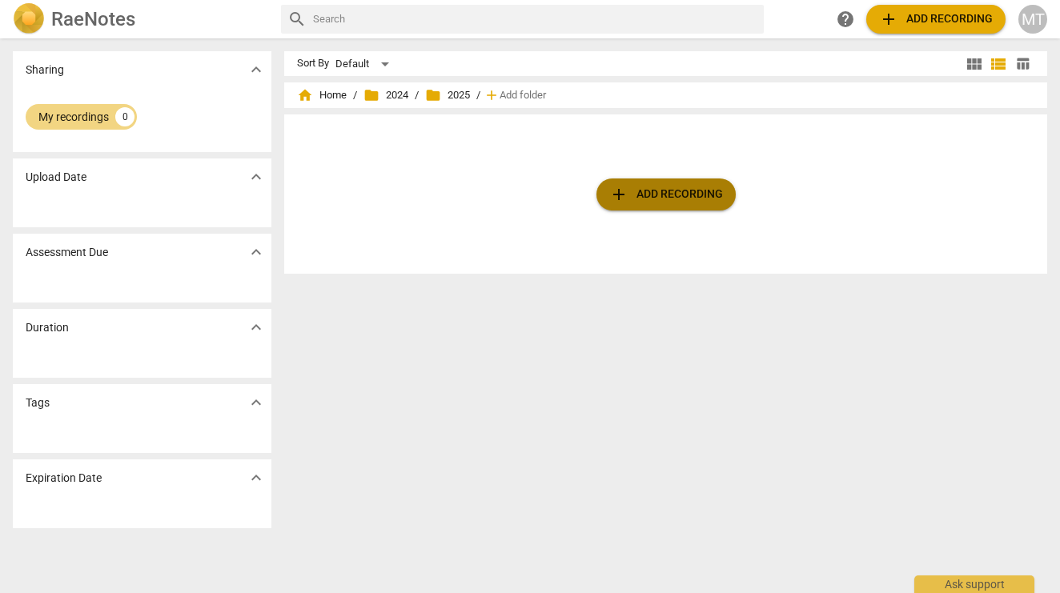
click at [640, 191] on span "add Add recording" at bounding box center [666, 194] width 114 height 19
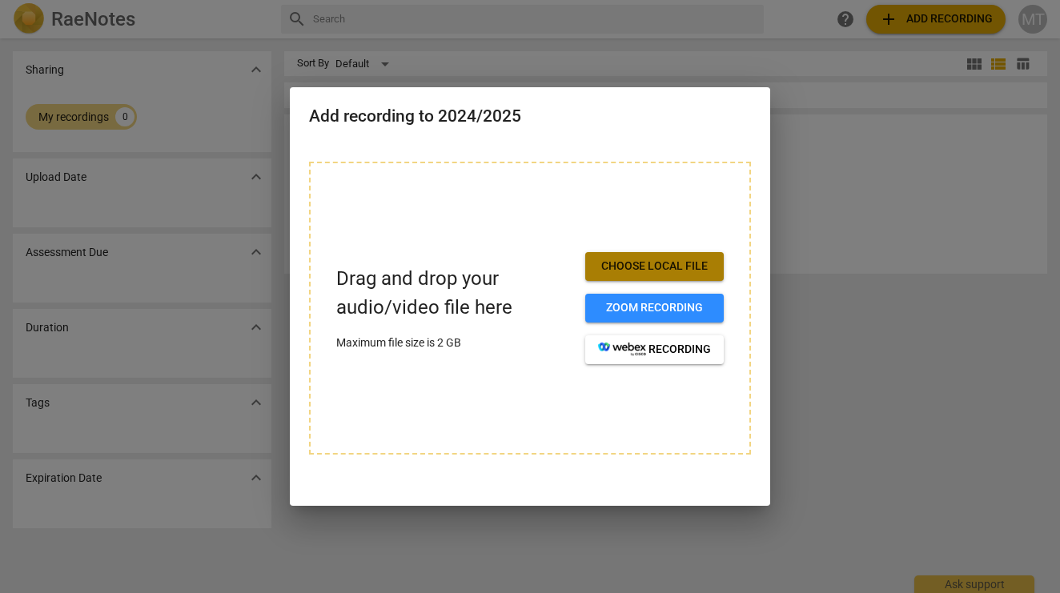
click at [639, 262] on span "Choose local file" at bounding box center [654, 266] width 113 height 16
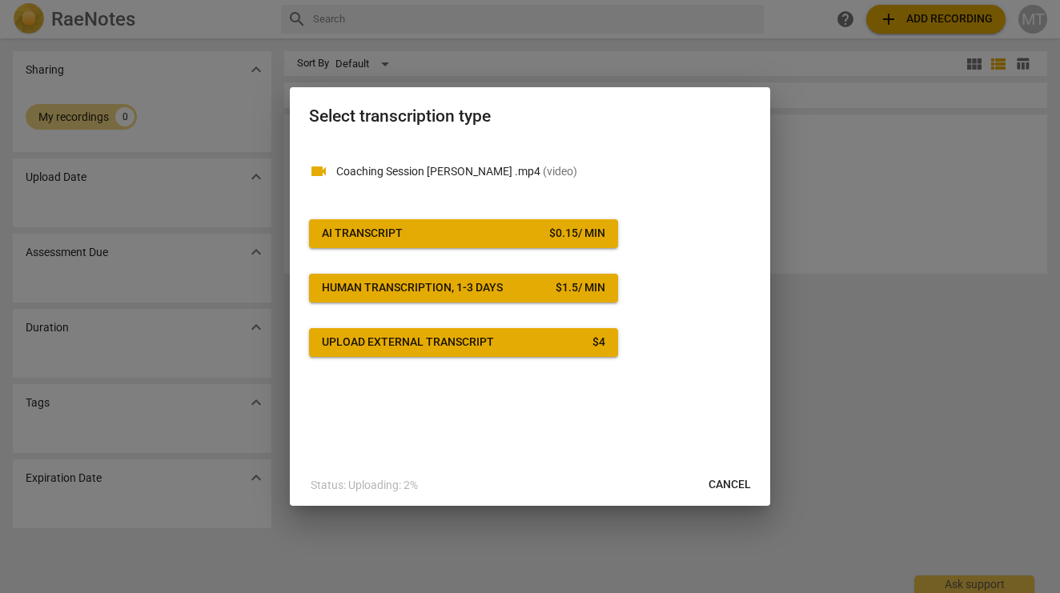
click at [512, 230] on span "AI Transcript $ 0.15 / min" at bounding box center [463, 234] width 283 height 16
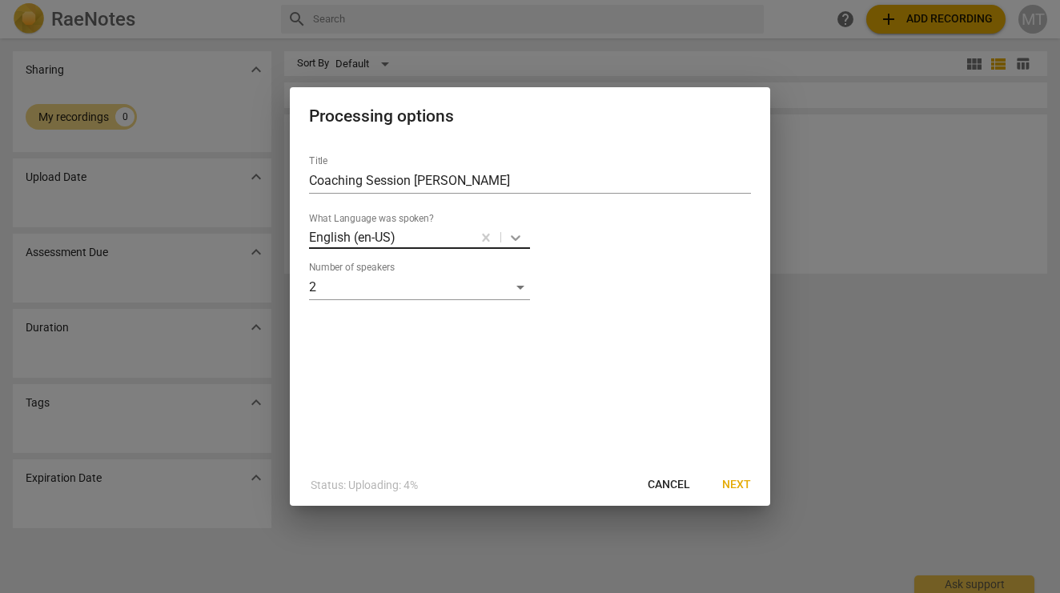
click at [518, 238] on icon at bounding box center [516, 238] width 10 height 6
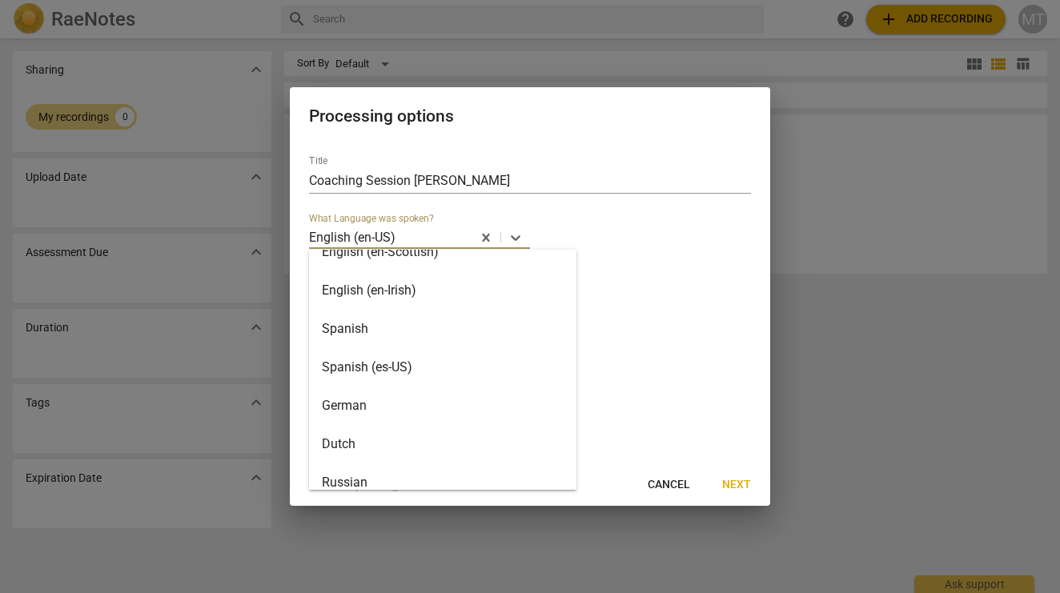
scroll to position [174, 0]
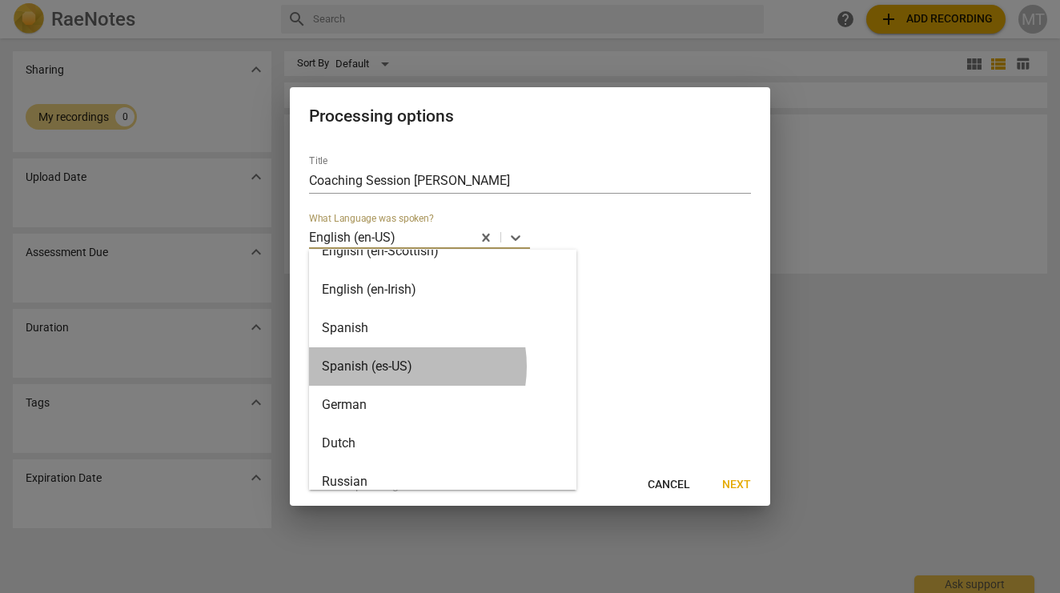
click at [395, 367] on div "Spanish (es-US)" at bounding box center [442, 366] width 267 height 38
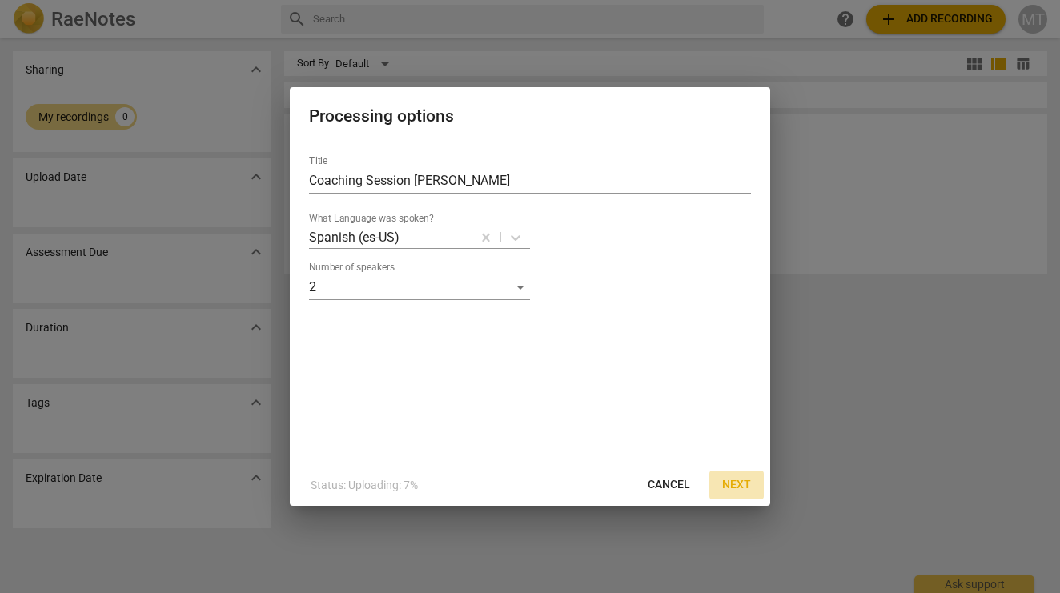
click at [743, 480] on span "Next" at bounding box center [736, 485] width 29 height 16
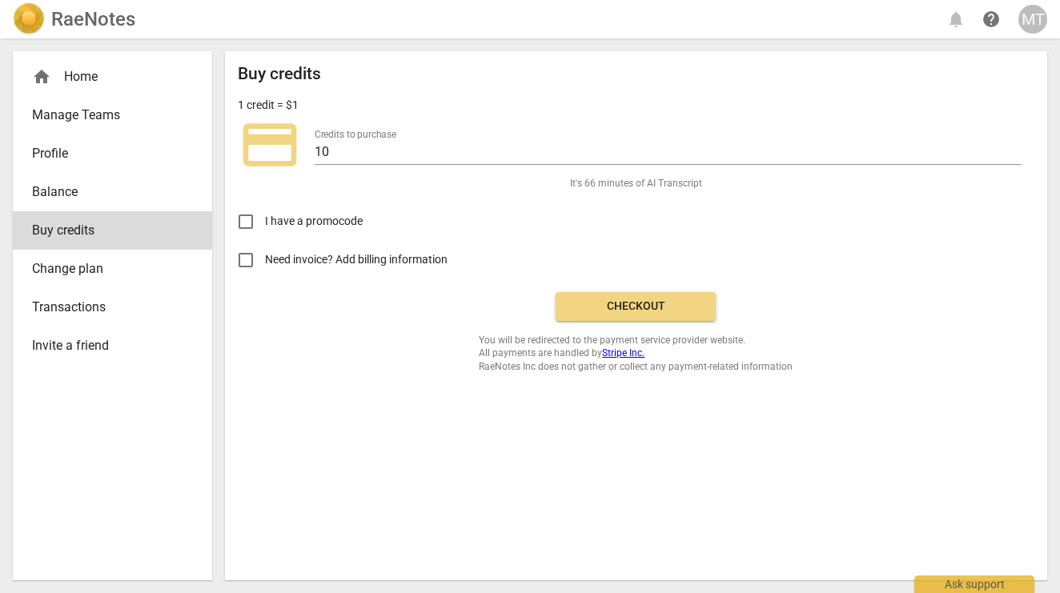
click at [613, 301] on span "Checkout" at bounding box center [635, 307] width 134 height 16
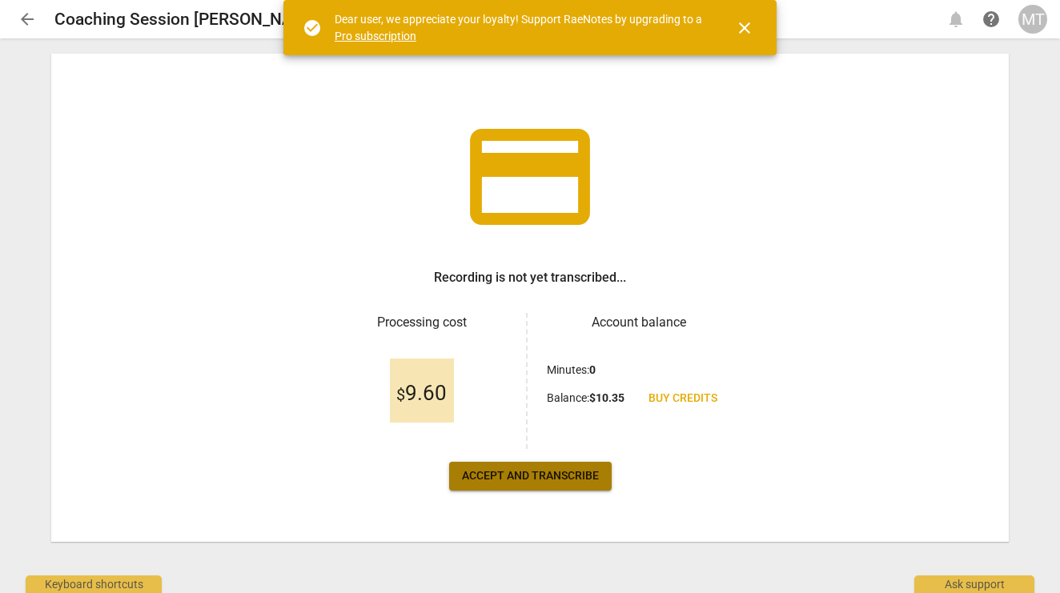
click at [547, 471] on span "Accept and transcribe" at bounding box center [530, 476] width 137 height 16
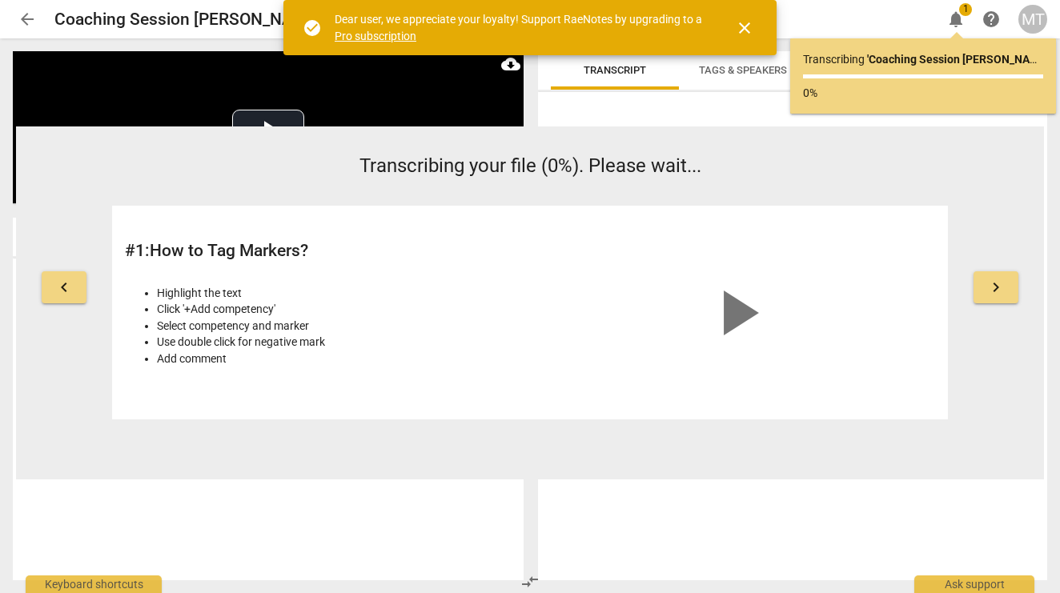
click at [736, 30] on span "close" at bounding box center [744, 27] width 19 height 19
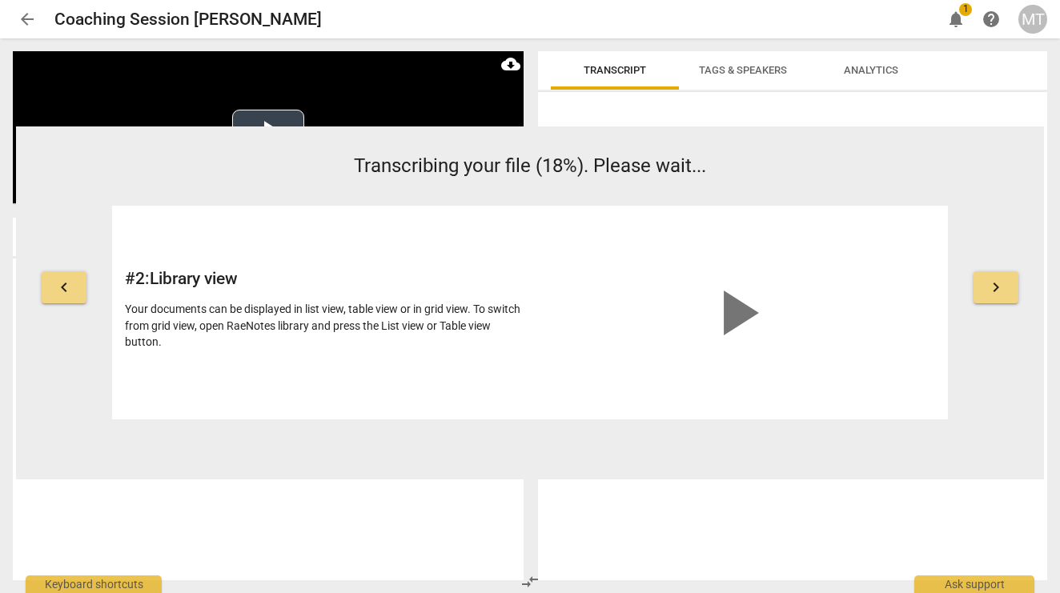
click at [441, 81] on video at bounding box center [268, 127] width 511 height 152
click at [999, 290] on span "keyboard_arrow_right" at bounding box center [995, 287] width 19 height 19
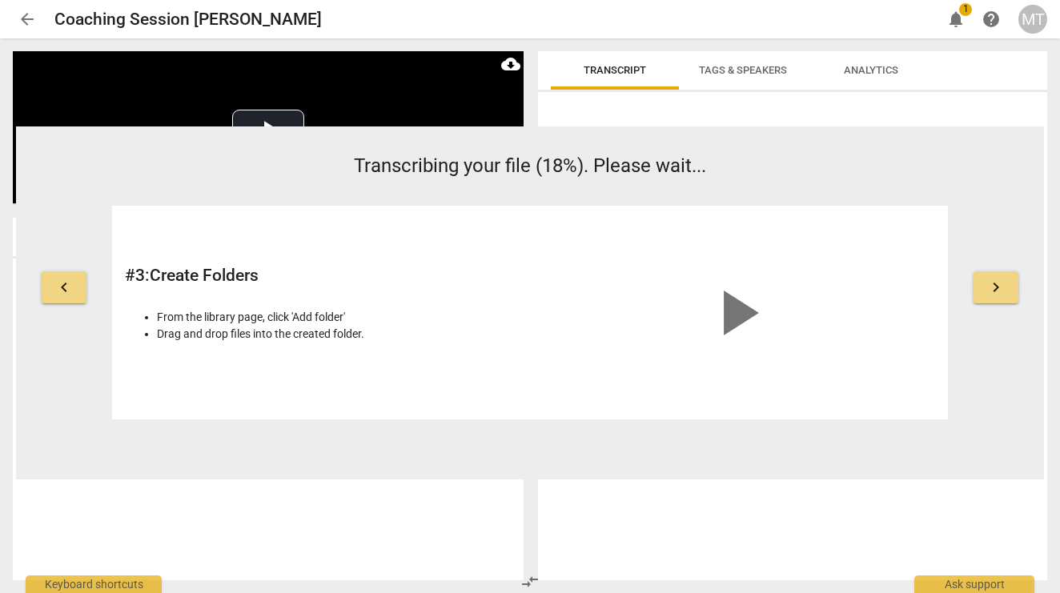
click at [999, 290] on span "keyboard_arrow_right" at bounding box center [995, 287] width 19 height 19
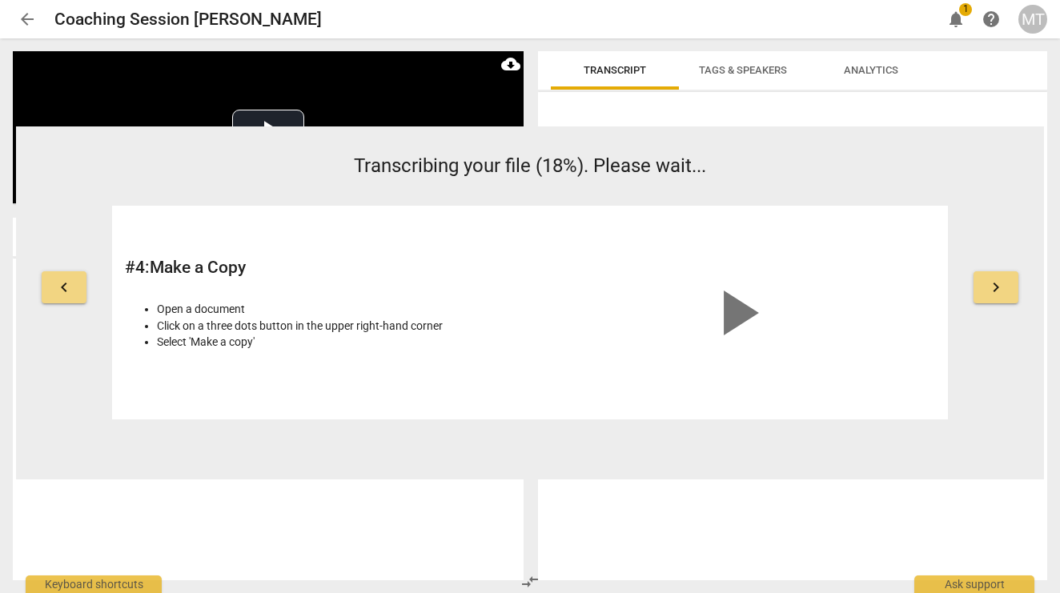
click at [999, 290] on span "keyboard_arrow_right" at bounding box center [995, 287] width 19 height 19
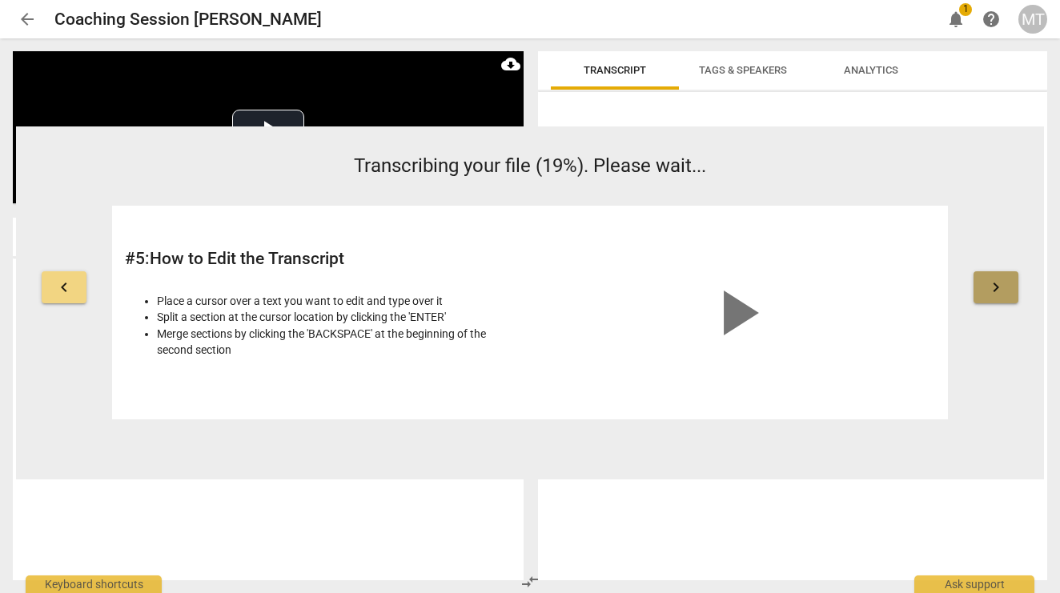
click at [999, 290] on span "keyboard_arrow_right" at bounding box center [995, 287] width 19 height 19
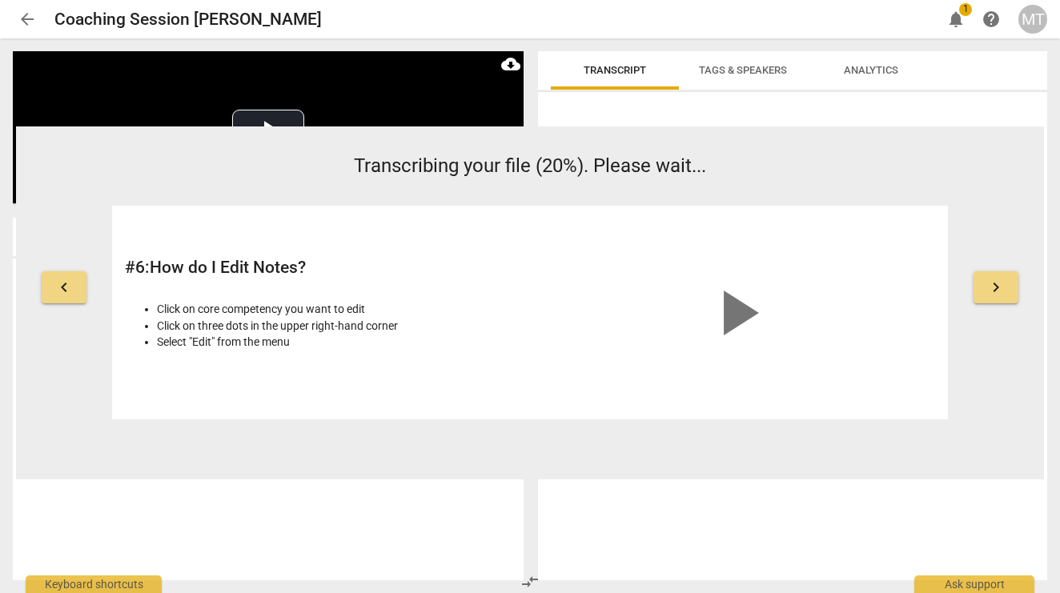
click at [999, 290] on span "keyboard_arrow_right" at bounding box center [995, 287] width 19 height 19
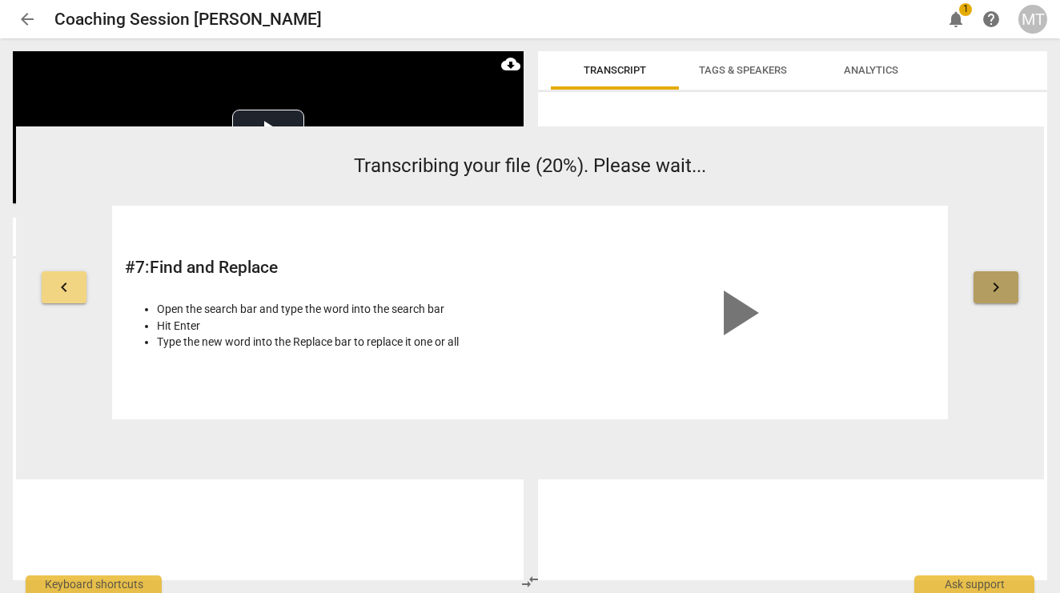
click at [999, 290] on span "keyboard_arrow_right" at bounding box center [995, 287] width 19 height 19
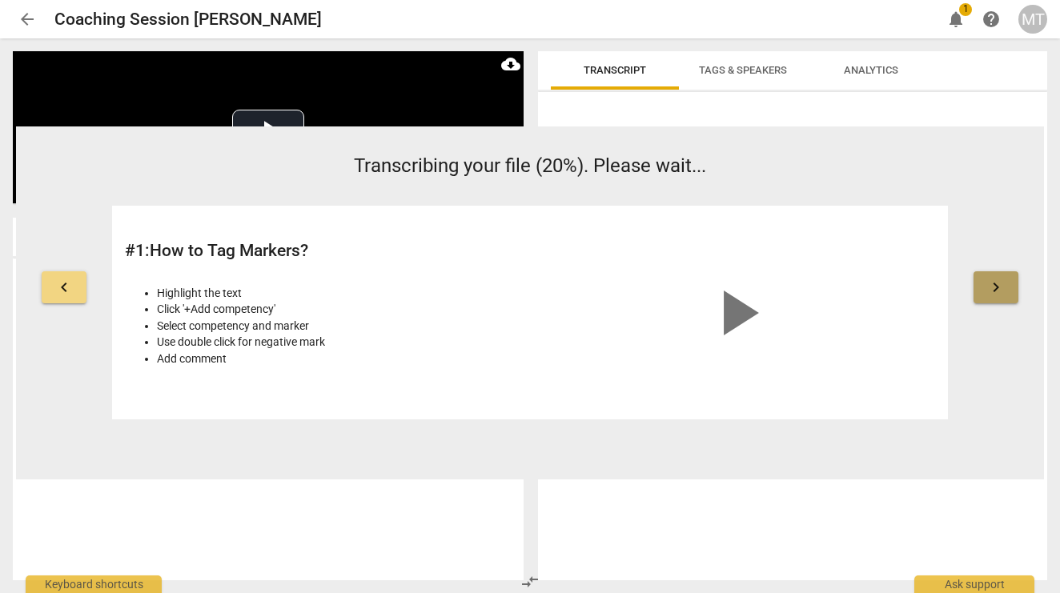
click at [999, 290] on span "keyboard_arrow_right" at bounding box center [995, 287] width 19 height 19
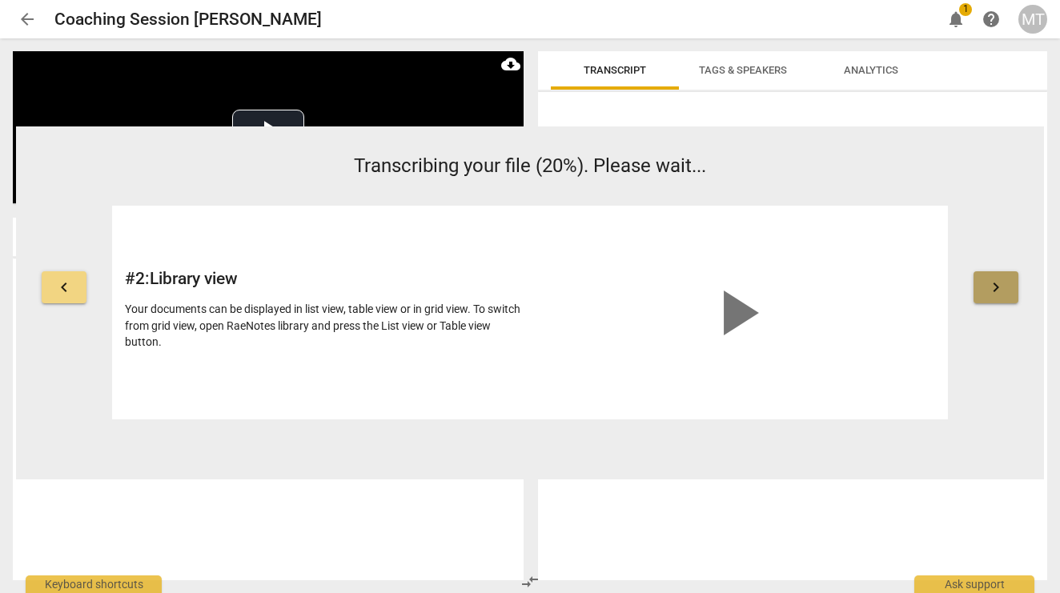
click at [999, 290] on span "keyboard_arrow_right" at bounding box center [995, 287] width 19 height 19
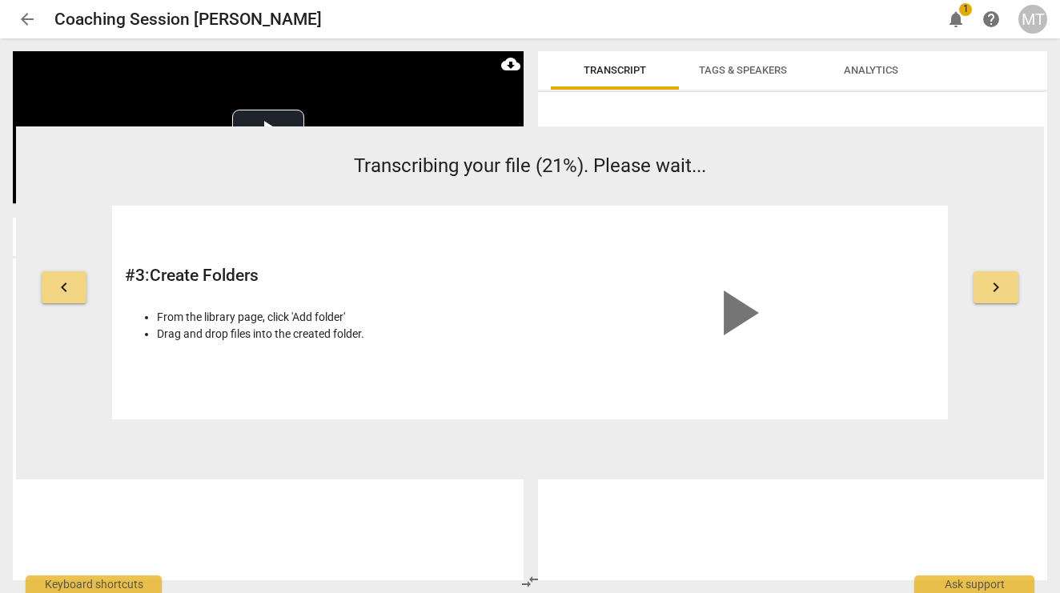
click at [999, 290] on span "keyboard_arrow_right" at bounding box center [995, 287] width 19 height 19
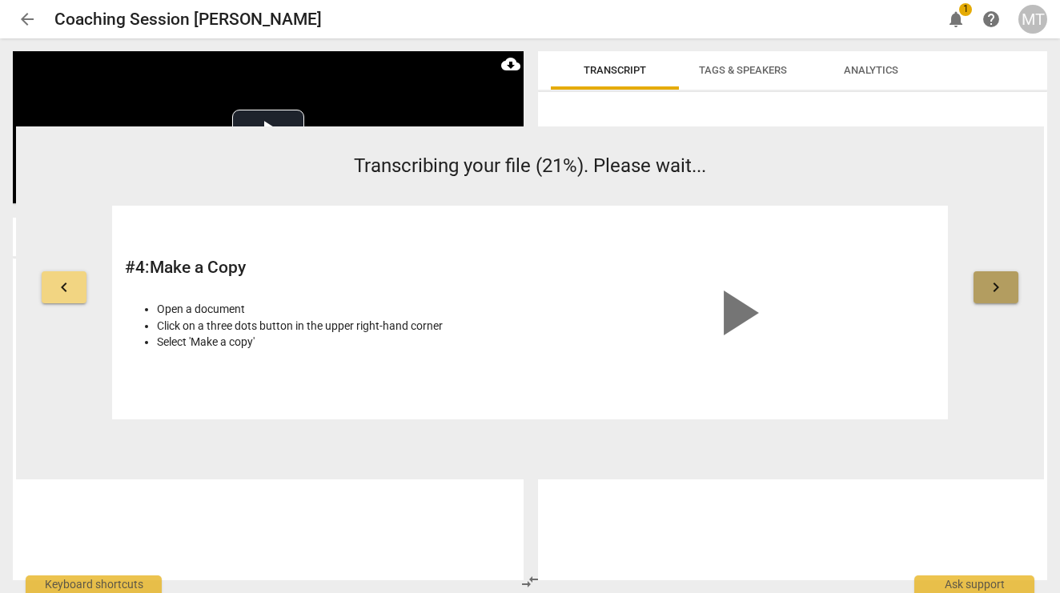
click at [999, 290] on span "keyboard_arrow_right" at bounding box center [995, 287] width 19 height 19
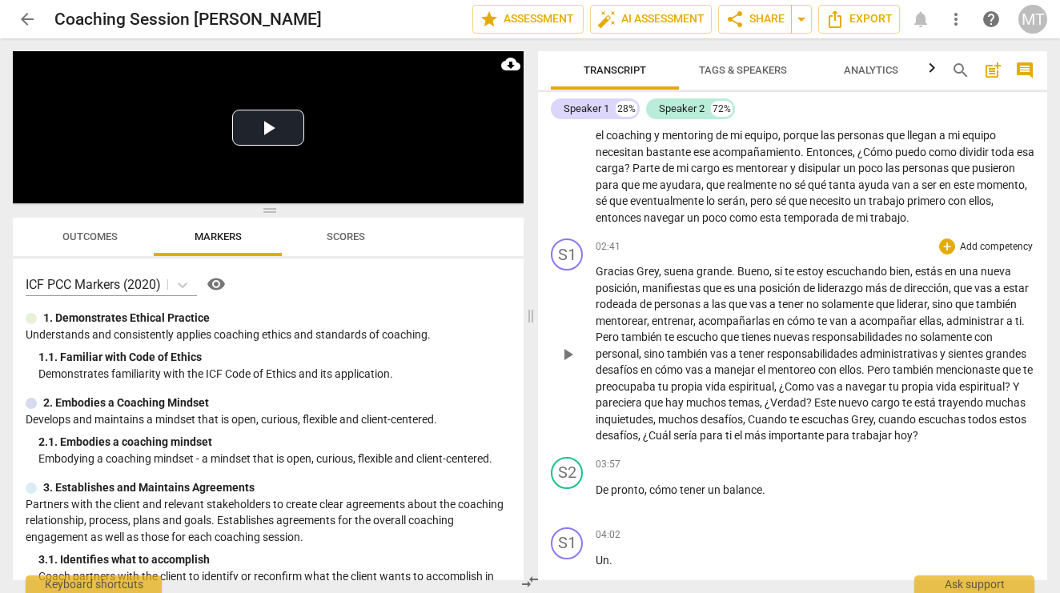
scroll to position [539, 0]
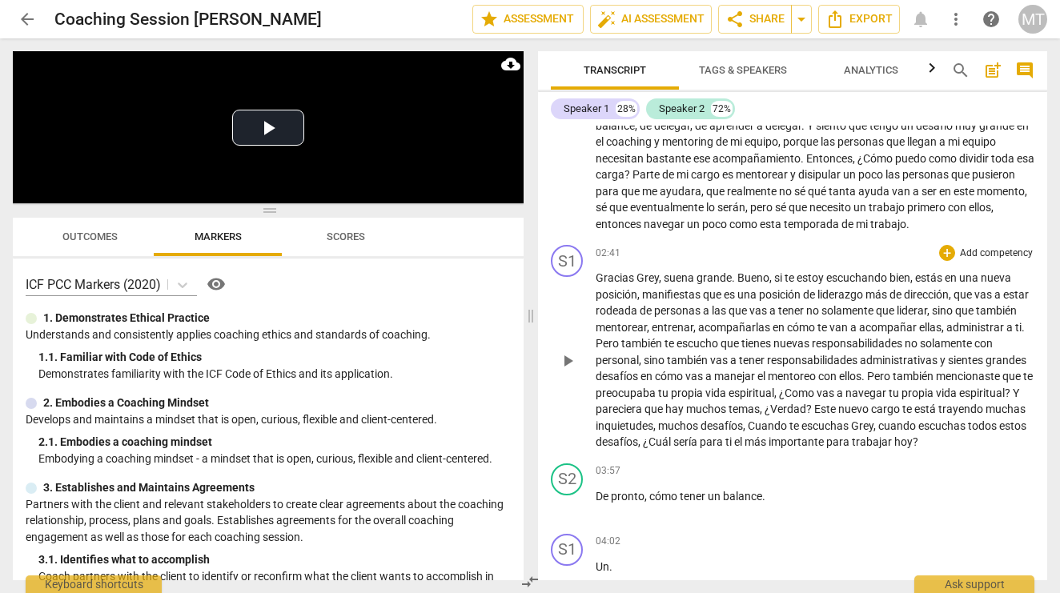
click at [654, 305] on span "de" at bounding box center [646, 310] width 14 height 13
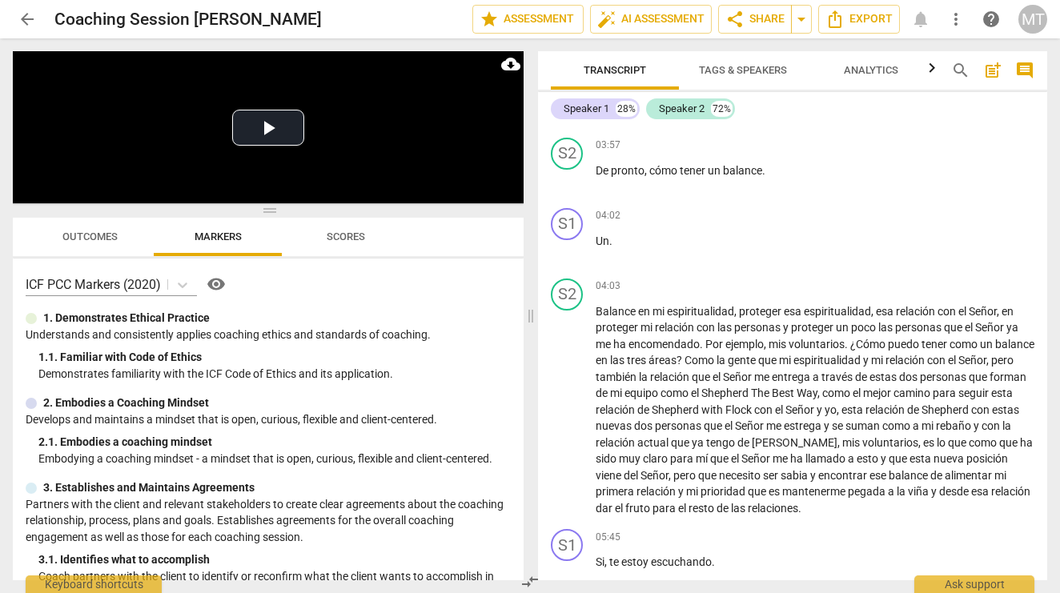
scroll to position [869, 0]
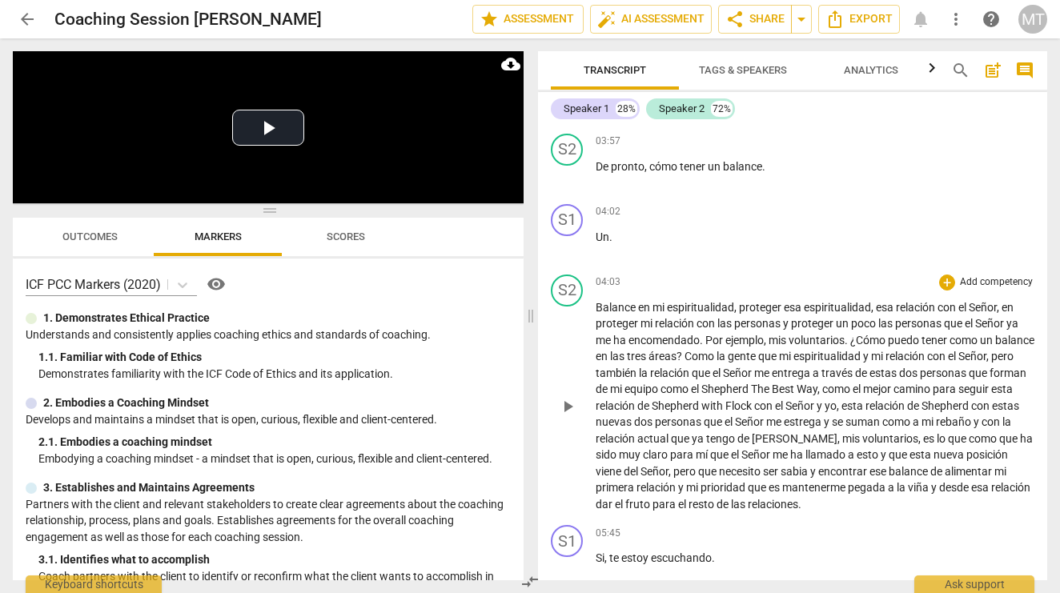
click at [660, 323] on span "relación" at bounding box center [676, 323] width 42 height 13
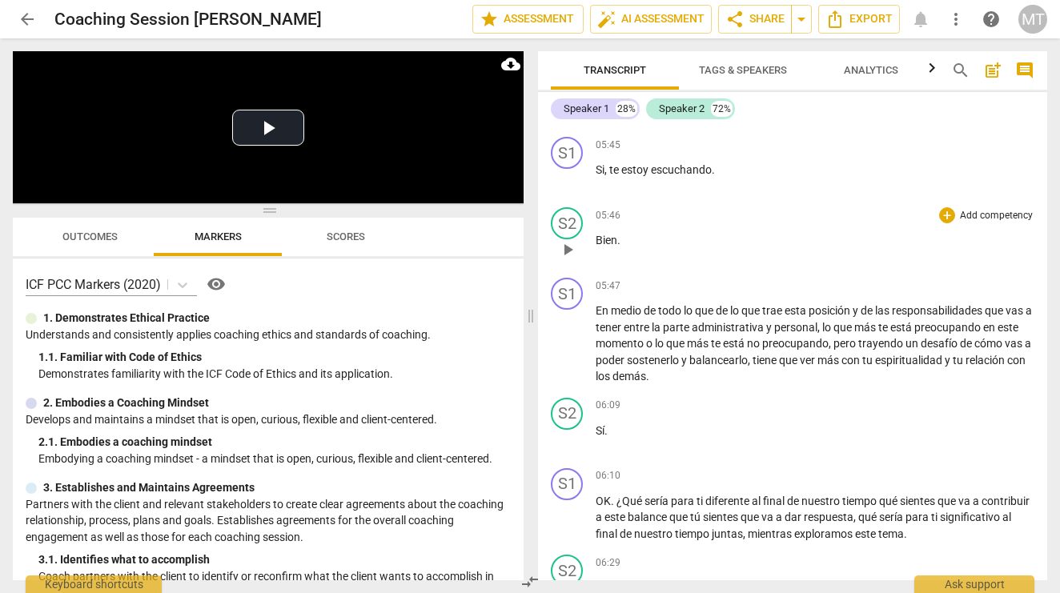
scroll to position [1262, 0]
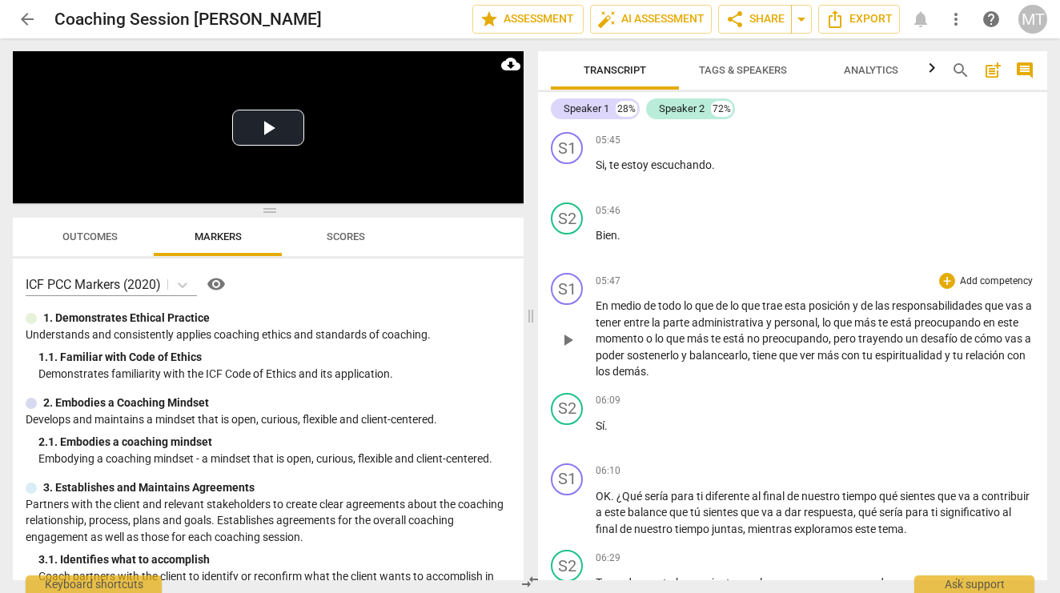
click at [724, 346] on p "En medio de todo lo que de lo que trae esta posición y de las responsabilidades…" at bounding box center [814, 339] width 439 height 82
click at [276, 134] on button "Play Video" at bounding box center [268, 128] width 72 height 36
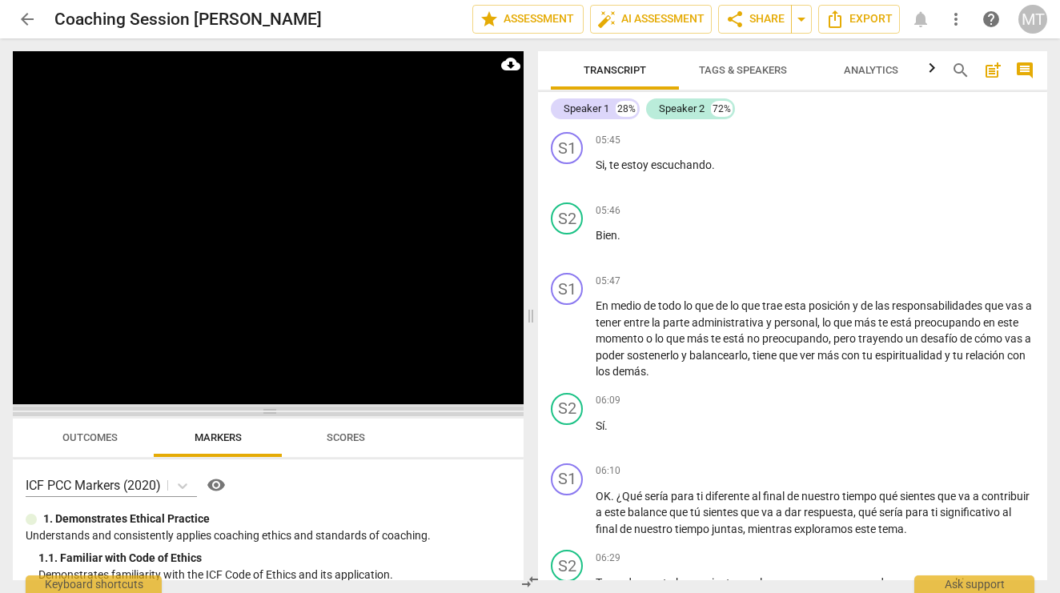
drag, startPoint x: 375, startPoint y: 208, endPoint x: 399, endPoint y: 411, distance: 203.9
click at [399, 411] on span at bounding box center [268, 412] width 511 height 10
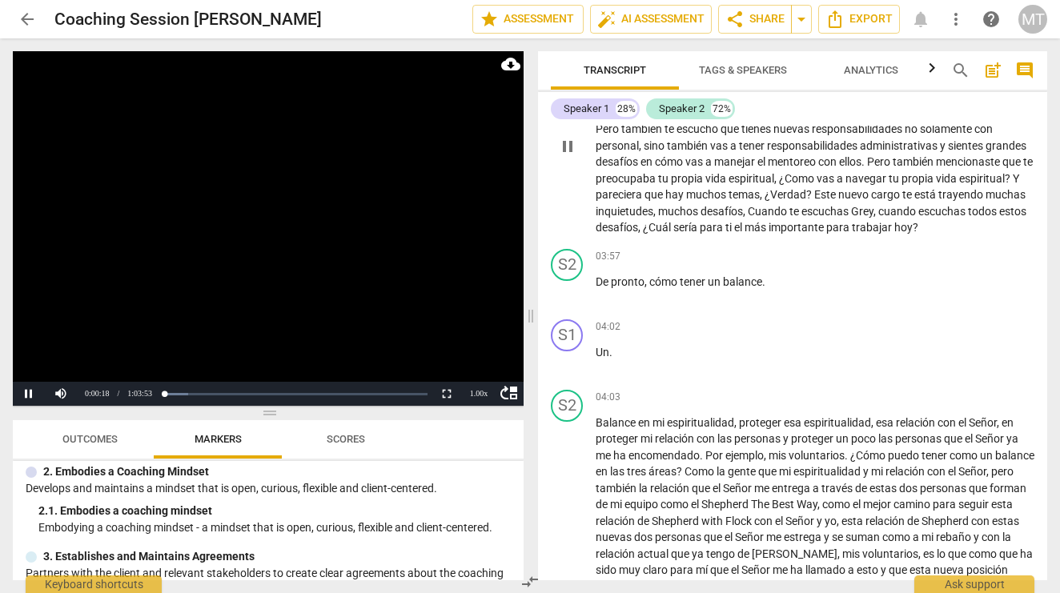
scroll to position [771, 0]
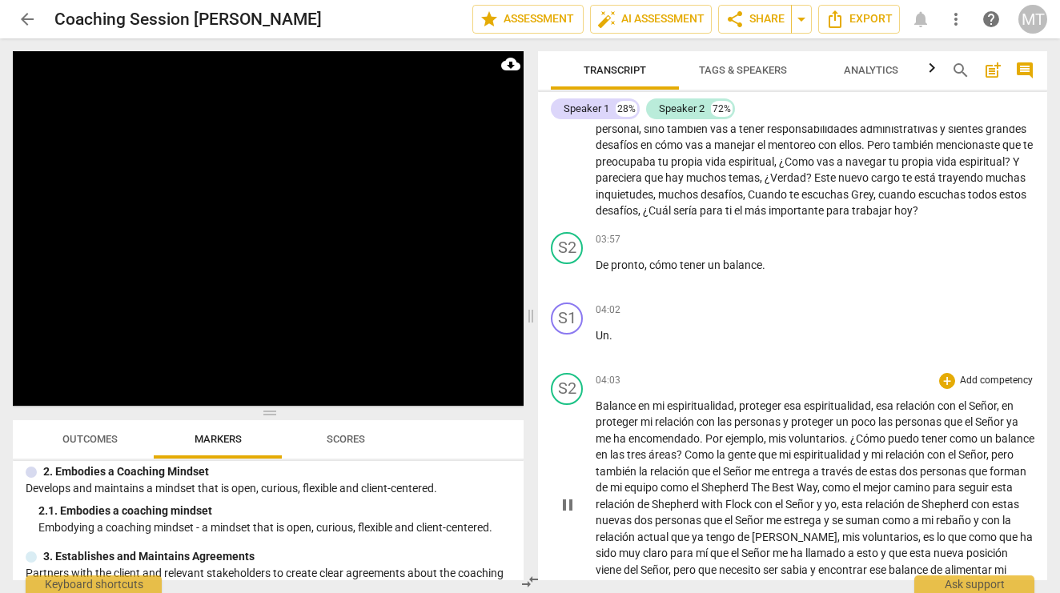
click at [691, 407] on span "espiritualidad" at bounding box center [700, 405] width 67 height 13
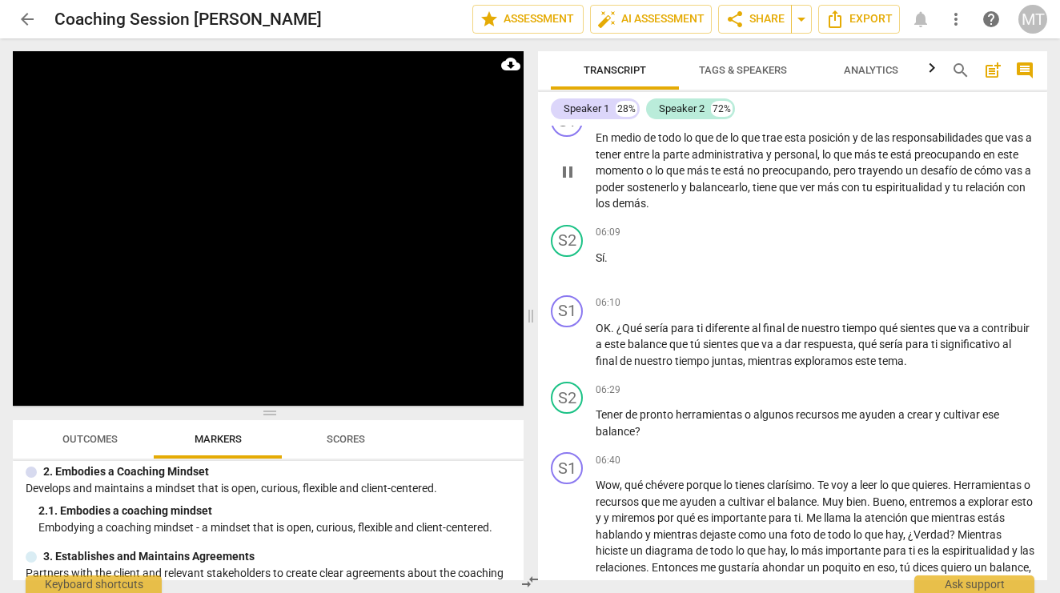
scroll to position [1431, 0]
click at [681, 193] on span "sostenerlo" at bounding box center [654, 186] width 54 height 13
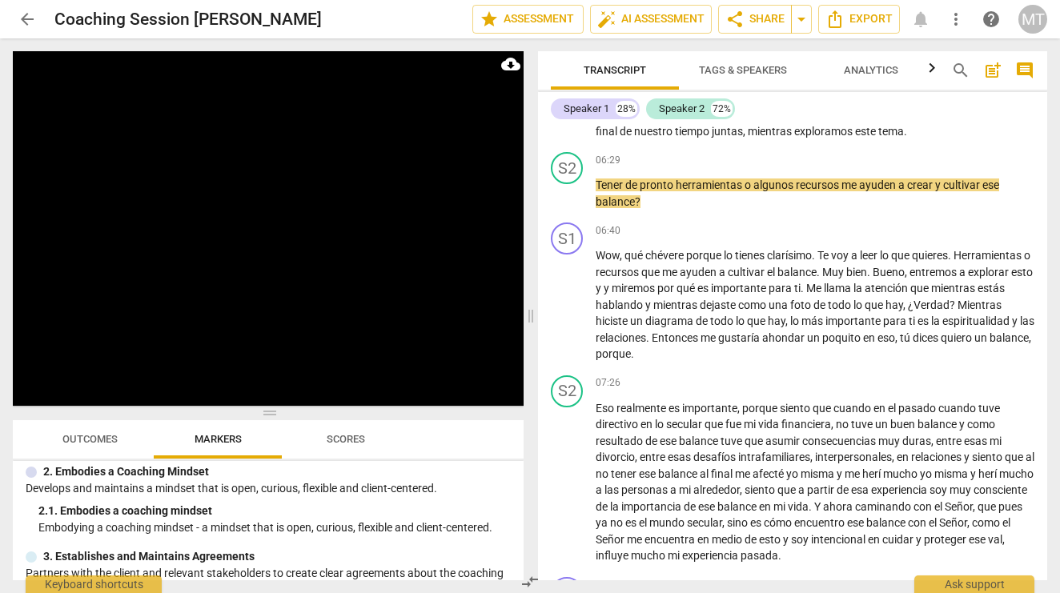
scroll to position [1661, 0]
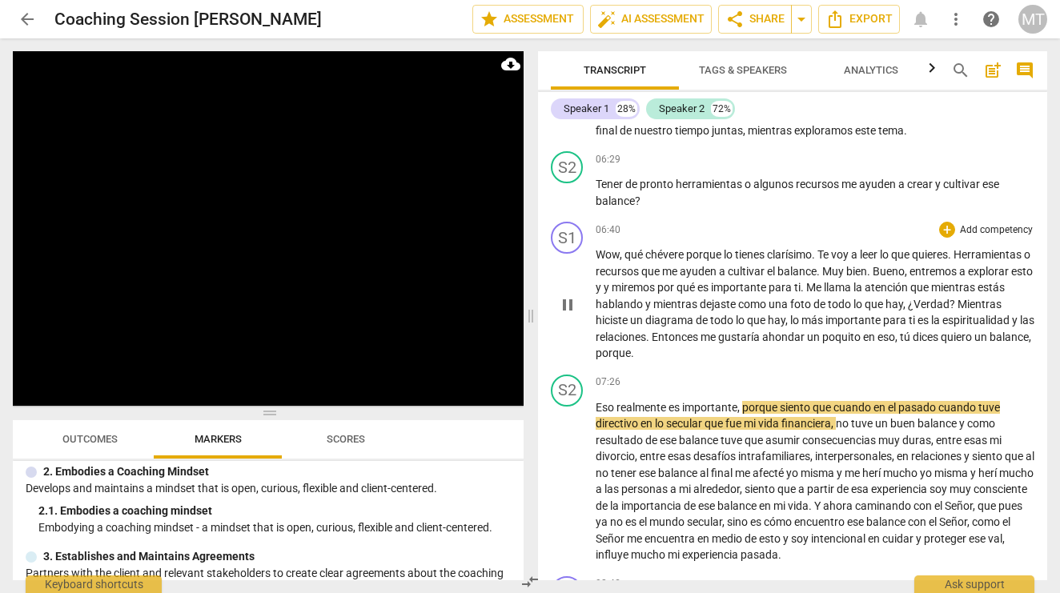
click at [571, 314] on span "pause" at bounding box center [567, 304] width 19 height 19
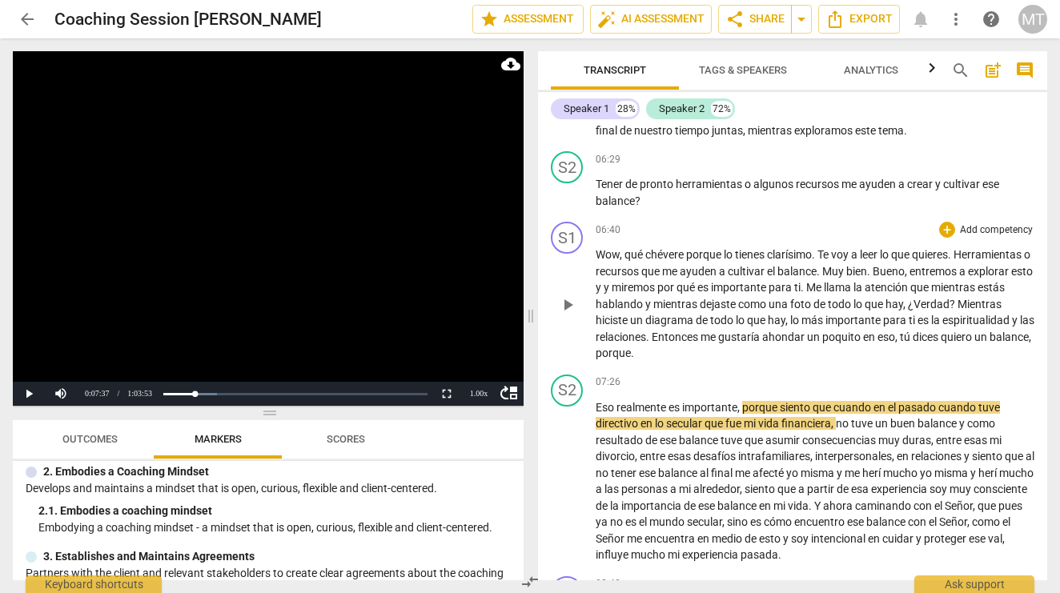
click at [657, 294] on span "miremos" at bounding box center [634, 287] width 46 height 13
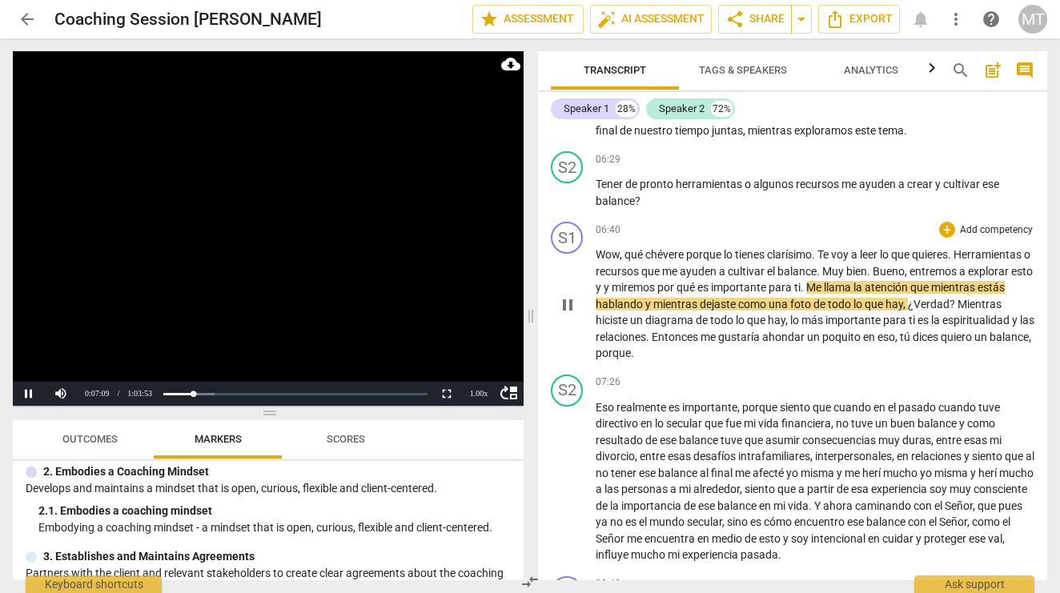
click at [563, 315] on span "pause" at bounding box center [567, 304] width 19 height 19
click at [28, 392] on button "Play" at bounding box center [29, 394] width 32 height 24
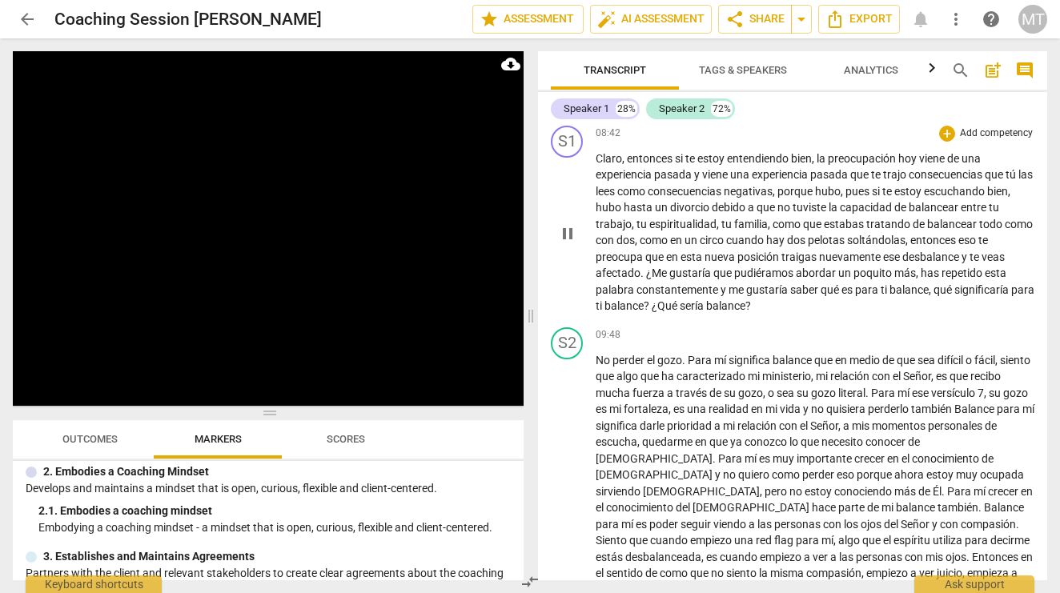
scroll to position [2118, 0]
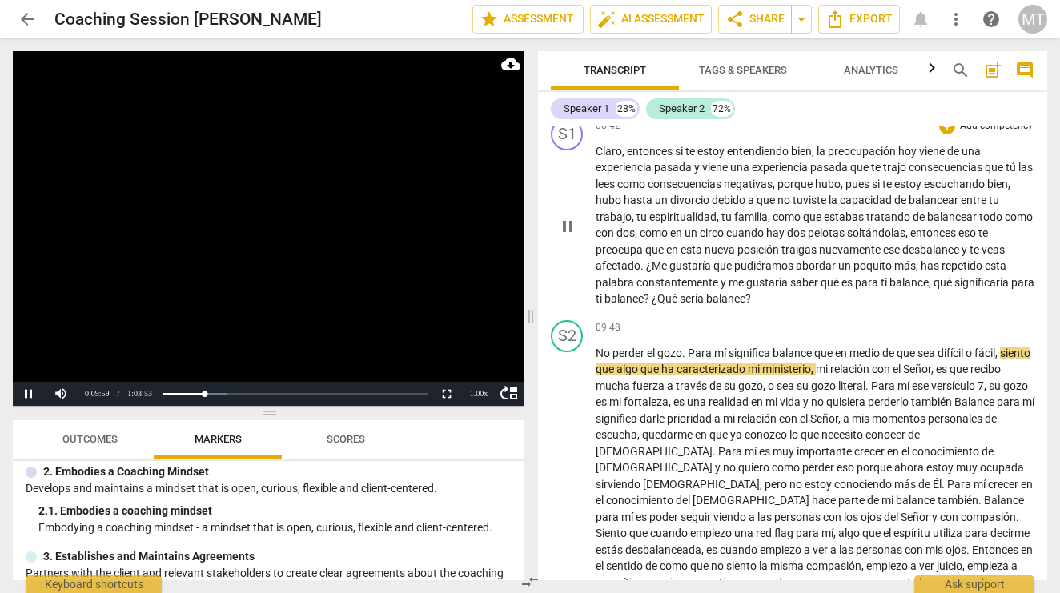
click at [561, 231] on span "pause" at bounding box center [567, 226] width 19 height 19
click at [667, 267] on span "¿Me" at bounding box center [657, 265] width 23 height 13
click at [659, 268] on span "¿Me" at bounding box center [657, 265] width 23 height 13
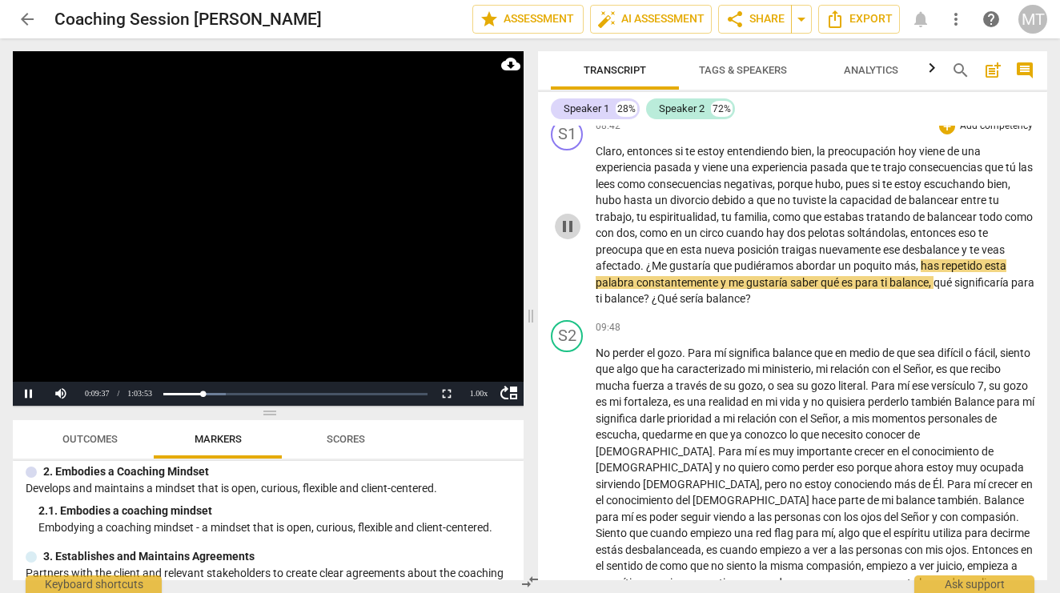
click at [567, 226] on span "pause" at bounding box center [567, 226] width 19 height 19
click at [30, 391] on button "Play" at bounding box center [29, 394] width 32 height 24
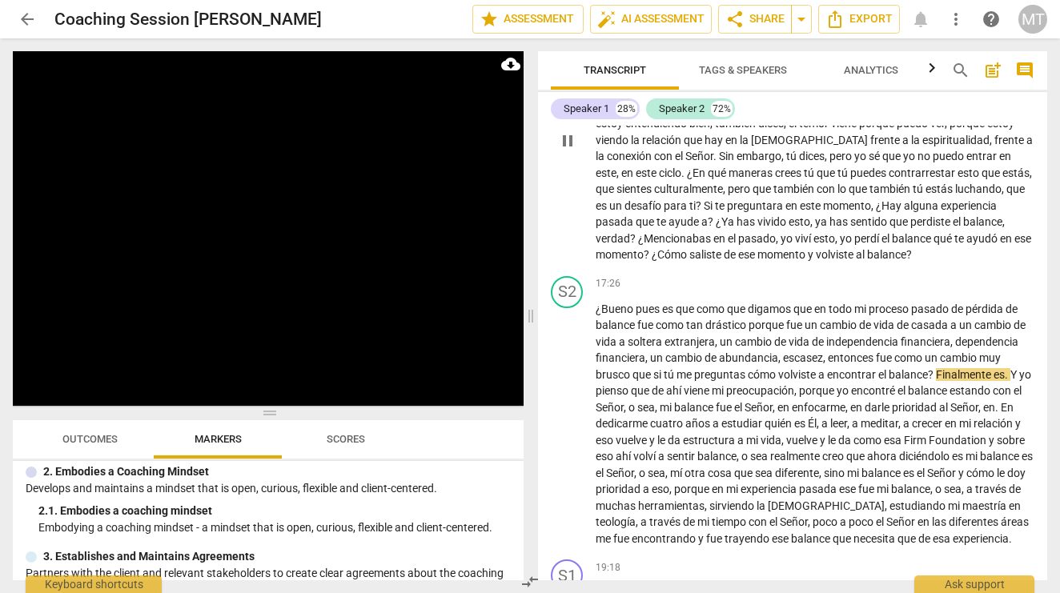
scroll to position [3520, 0]
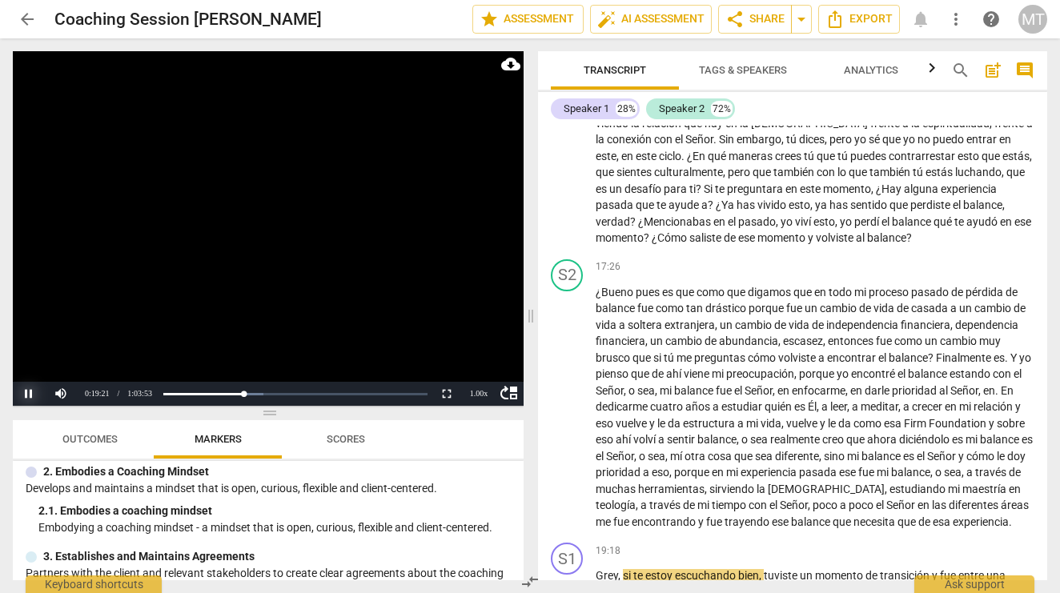
click at [24, 392] on button "Pause" at bounding box center [29, 394] width 32 height 24
click at [897, 515] on span "que" at bounding box center [907, 521] width 21 height 13
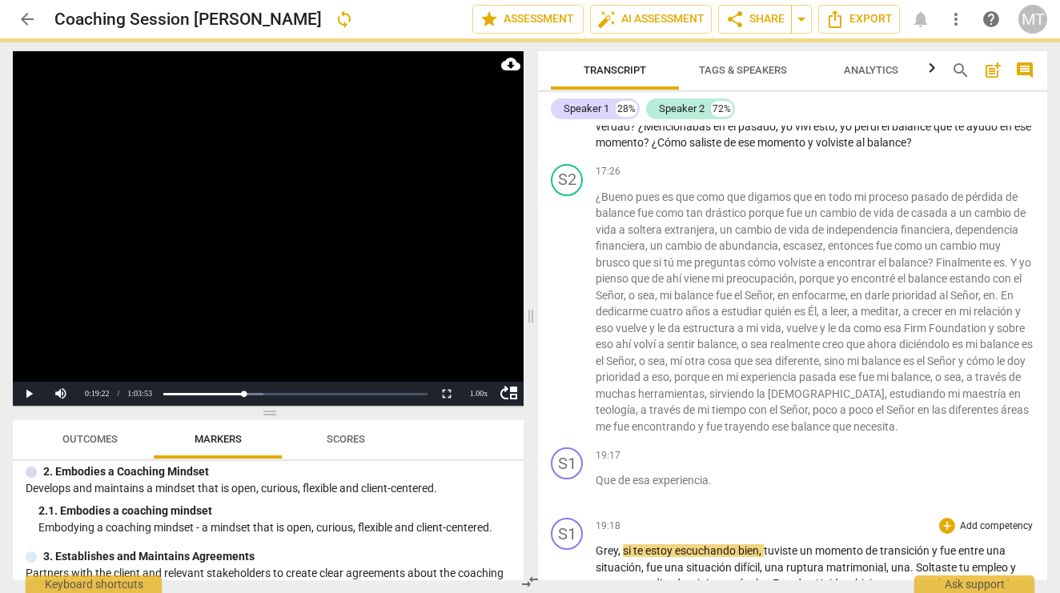
scroll to position [3628, 0]
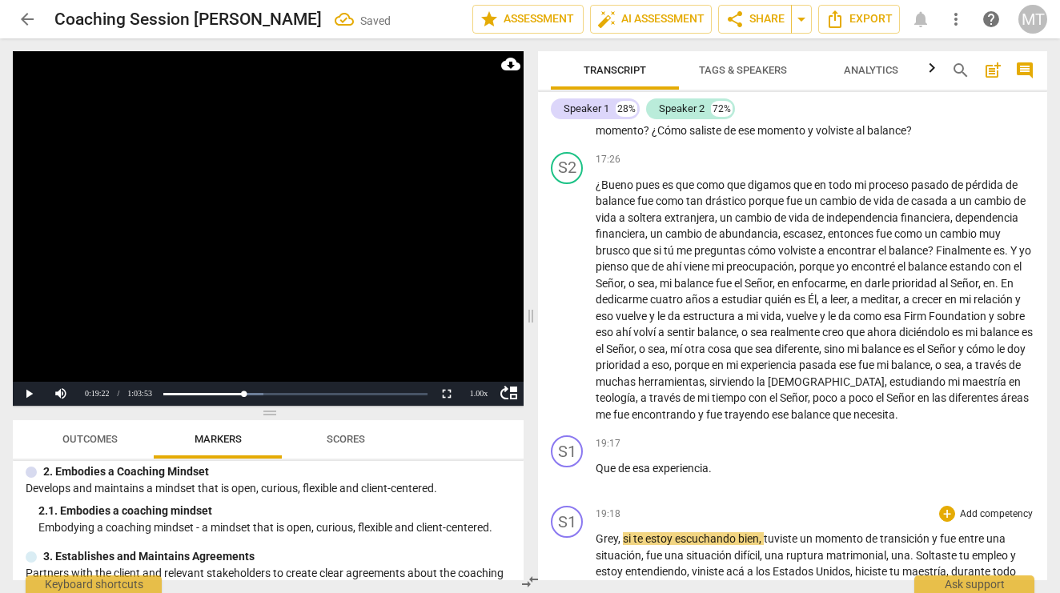
click at [597, 532] on span "Grey" at bounding box center [606, 538] width 22 height 13
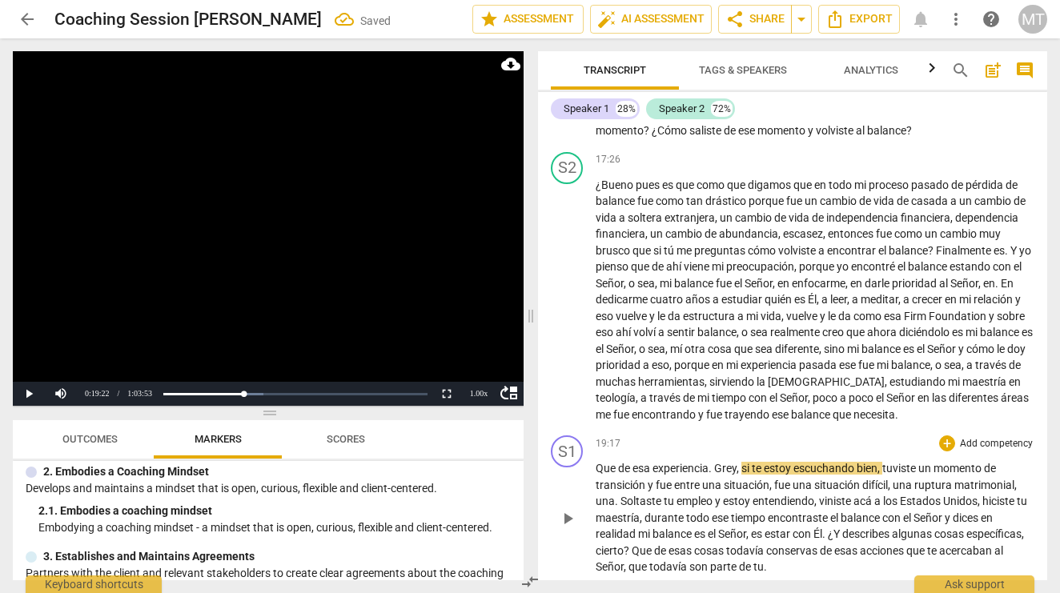
click at [720, 462] on span "Grey" at bounding box center [725, 468] width 22 height 13
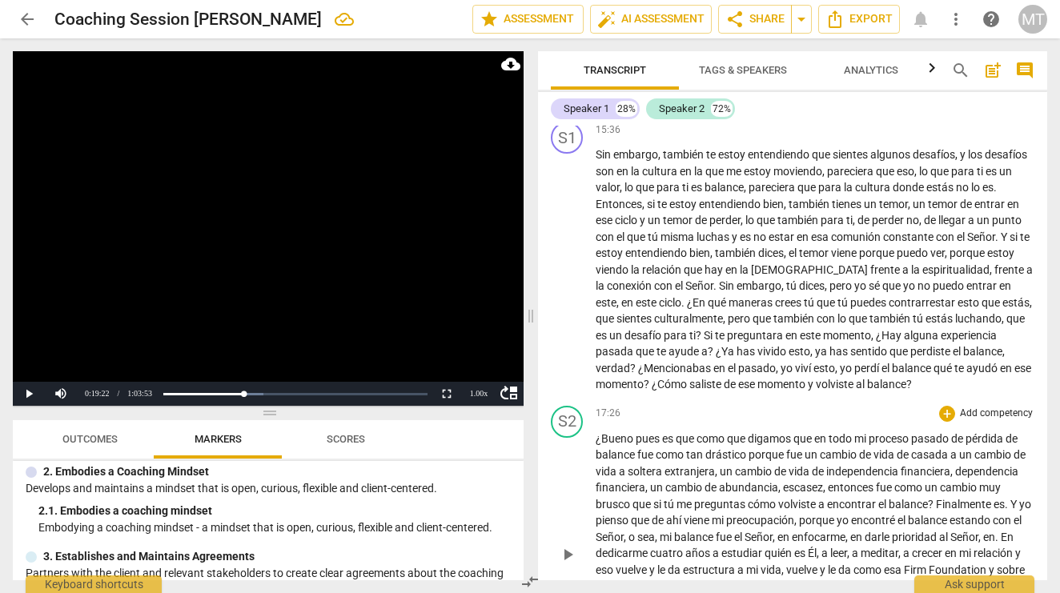
scroll to position [3347, 0]
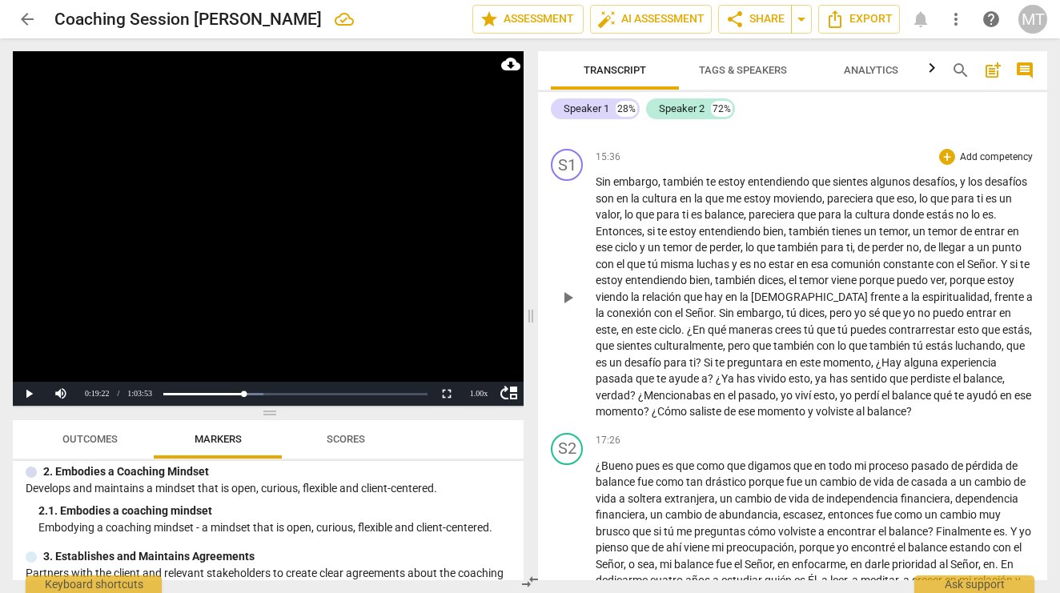
click at [713, 389] on span "¿Mencionabas" at bounding box center [675, 395] width 75 height 13
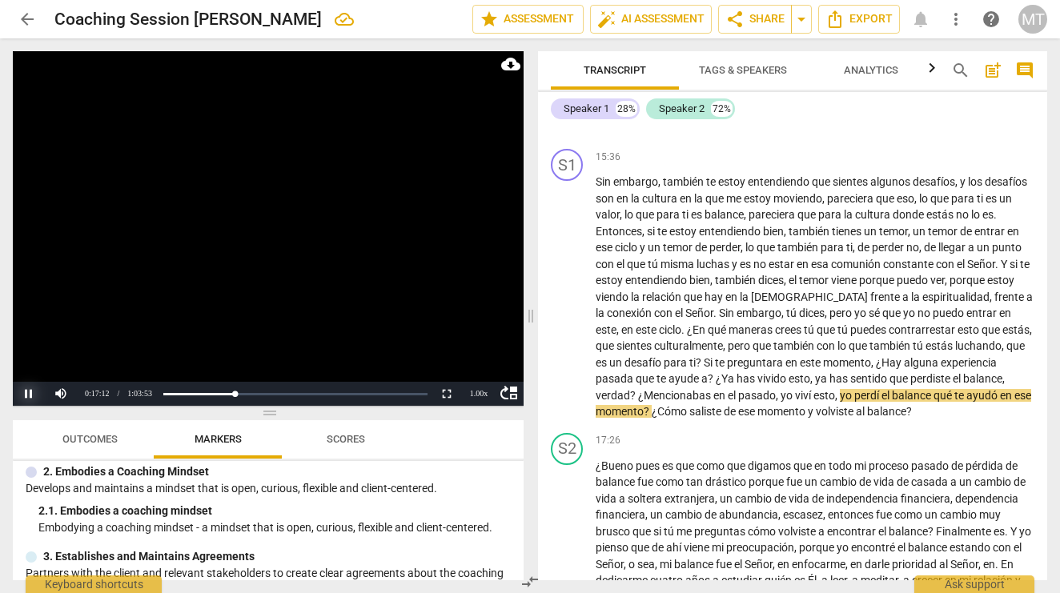
click at [30, 390] on button "Pause" at bounding box center [29, 394] width 32 height 24
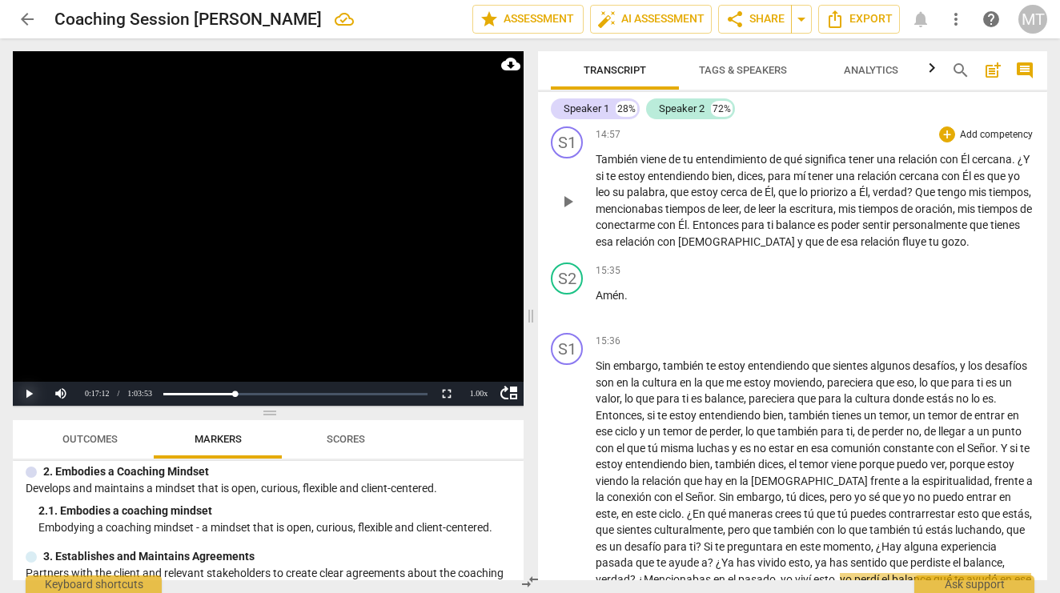
scroll to position [3165, 0]
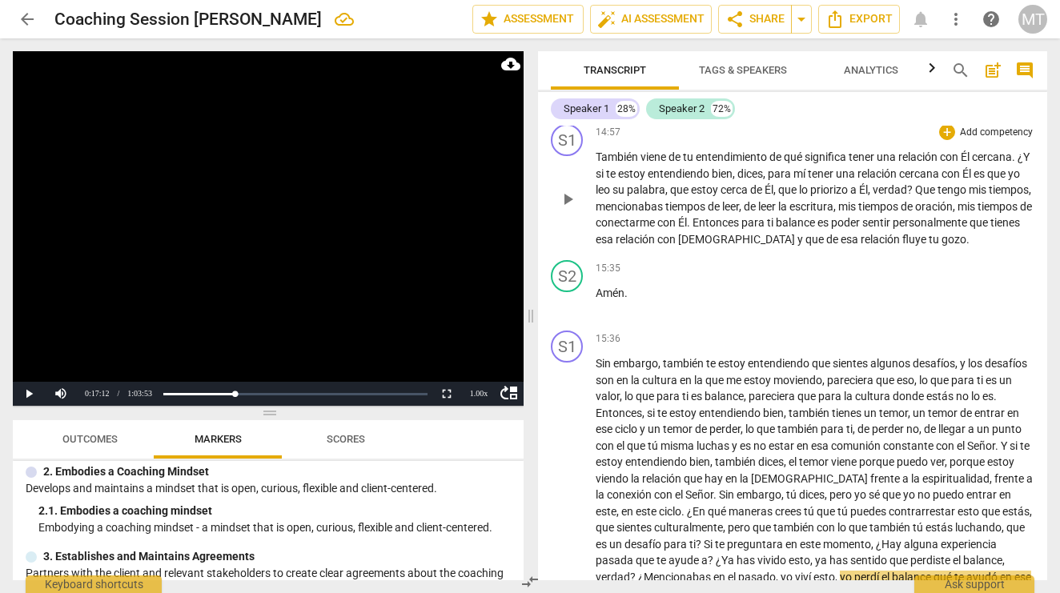
click at [892, 216] on span "personalmente" at bounding box center [930, 222] width 77 height 13
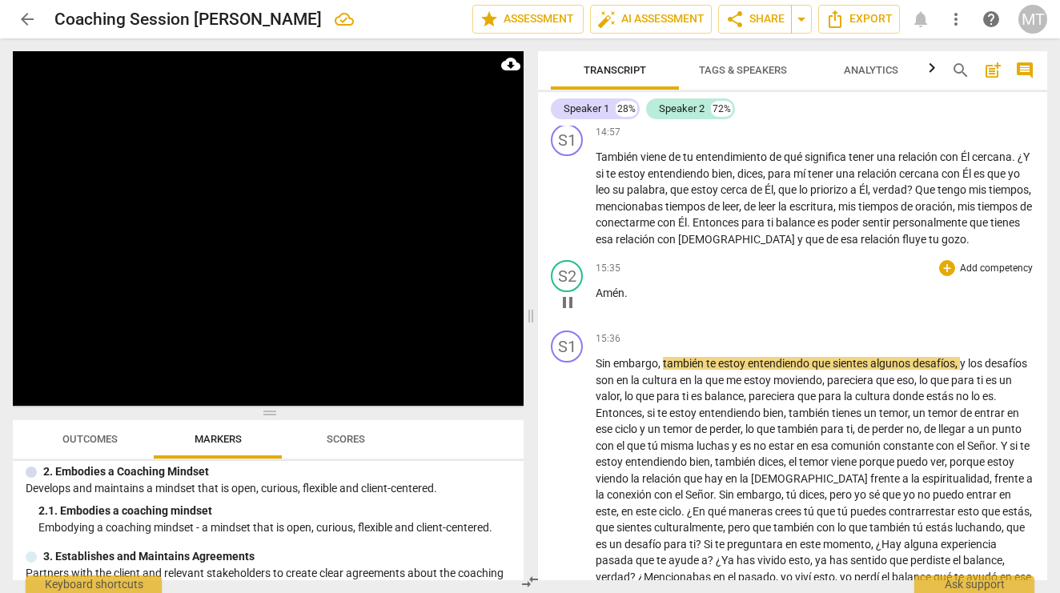
click at [603, 260] on div "15:35 + Add competency keyboard_arrow_right Amén ." at bounding box center [814, 289] width 439 height 58
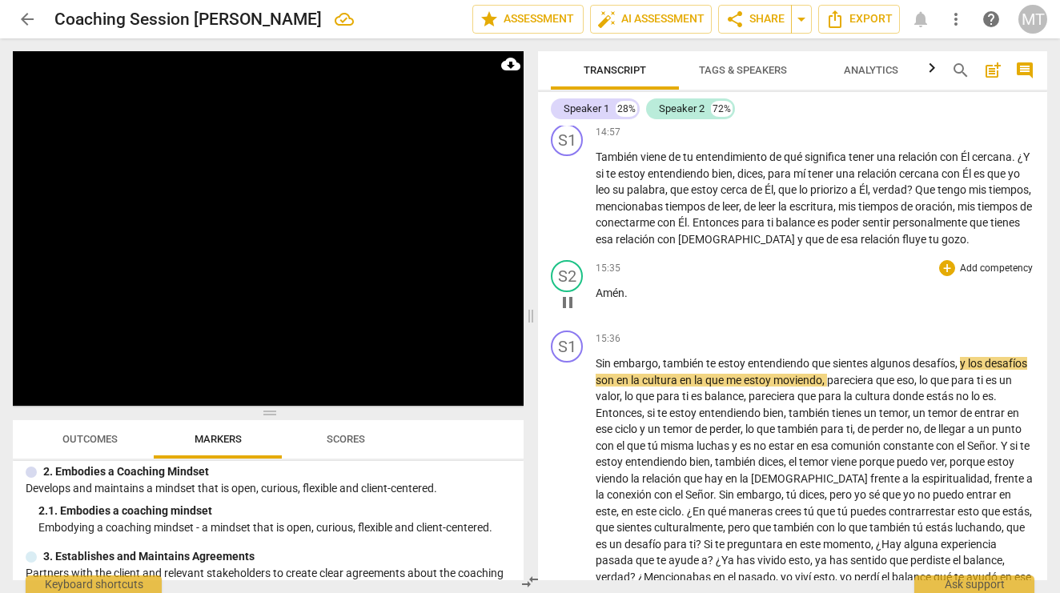
click at [603, 286] on span "Amén" at bounding box center [609, 292] width 29 height 13
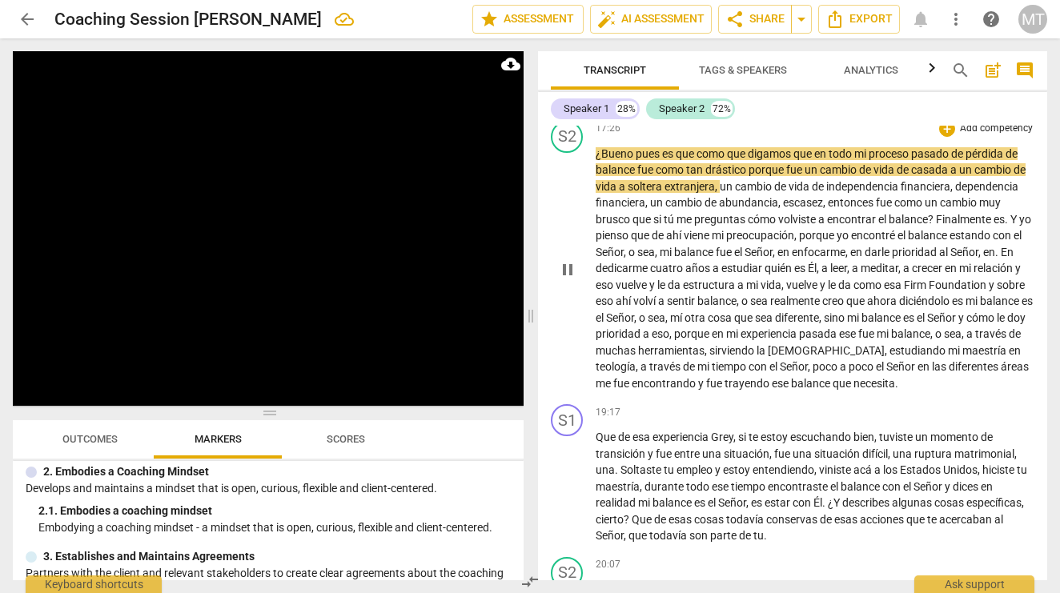
scroll to position [3668, 0]
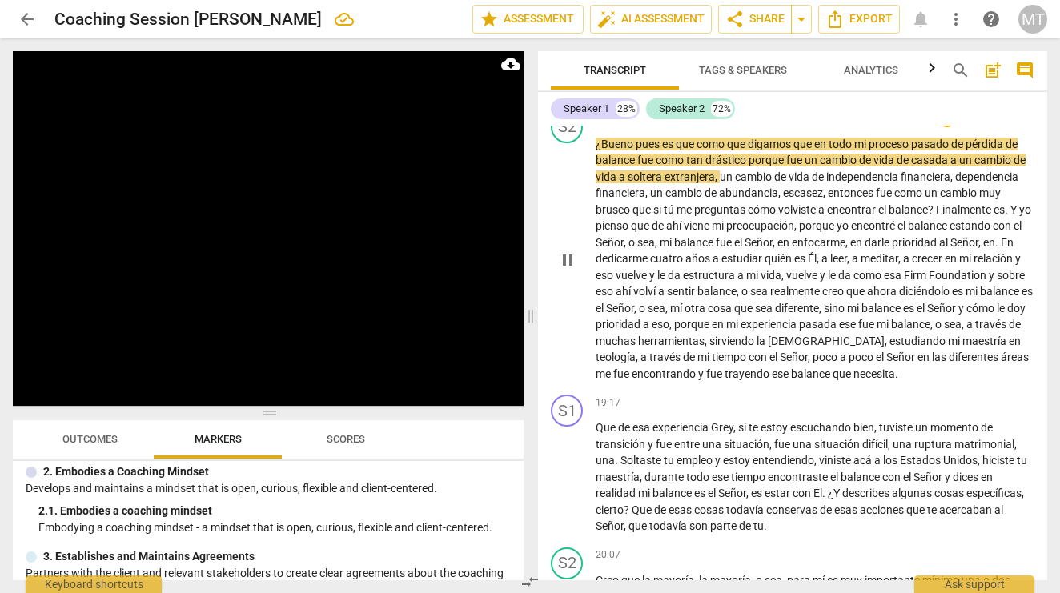
click at [912, 252] on span "crecer" at bounding box center [928, 258] width 33 height 13
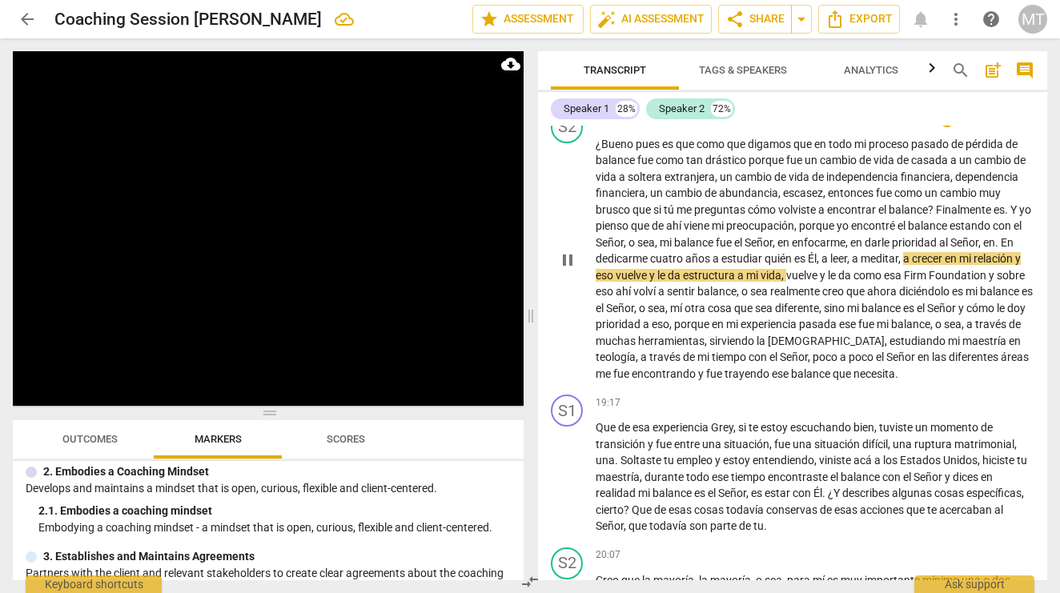
click at [928, 269] on span "Foundation" at bounding box center [958, 275] width 60 height 13
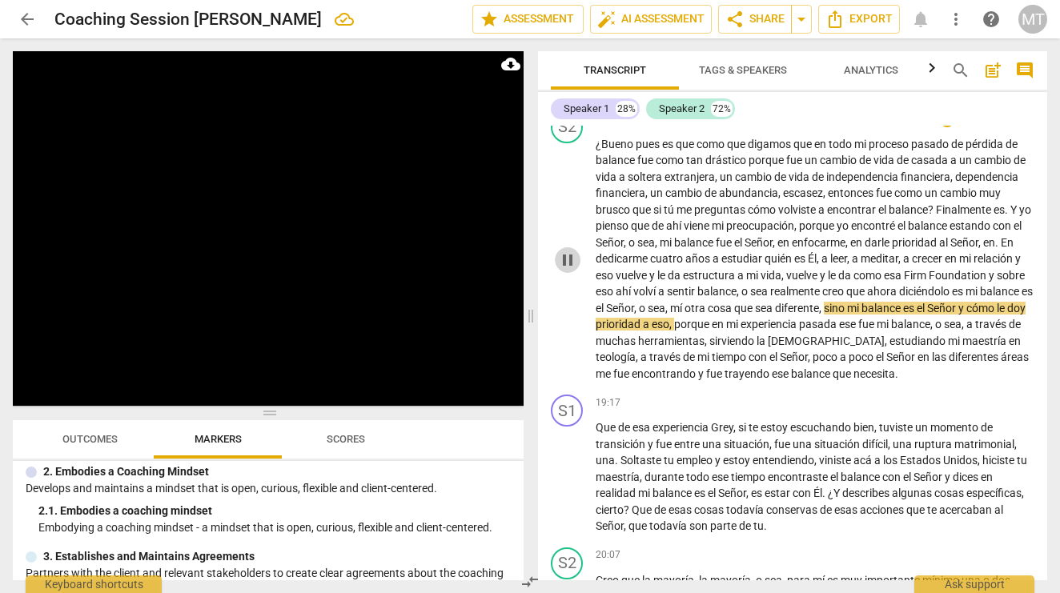
click at [570, 250] on span "pause" at bounding box center [567, 259] width 19 height 19
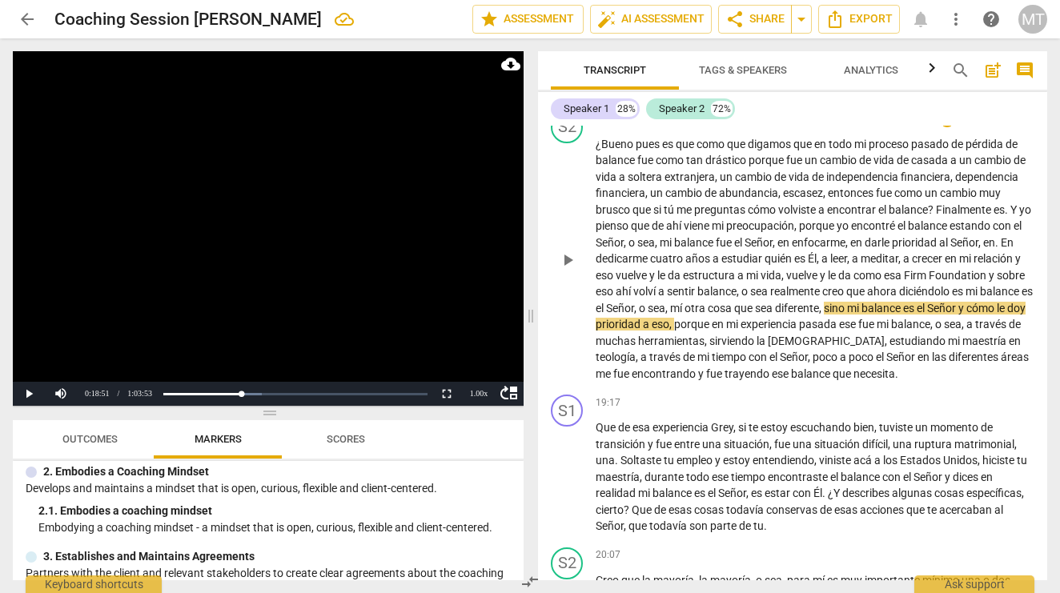
click at [952, 285] on span "es" at bounding box center [959, 291] width 14 height 13
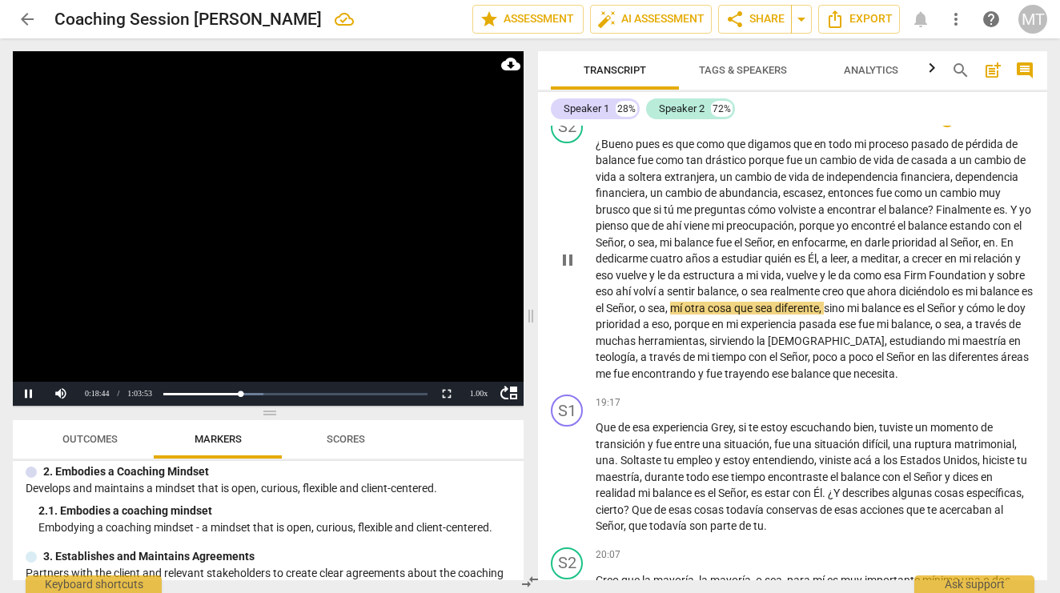
click at [899, 285] on span "diciéndolo" at bounding box center [925, 291] width 53 height 13
click at [563, 250] on span "pause" at bounding box center [567, 259] width 19 height 19
click at [31, 390] on button "Play" at bounding box center [29, 394] width 32 height 24
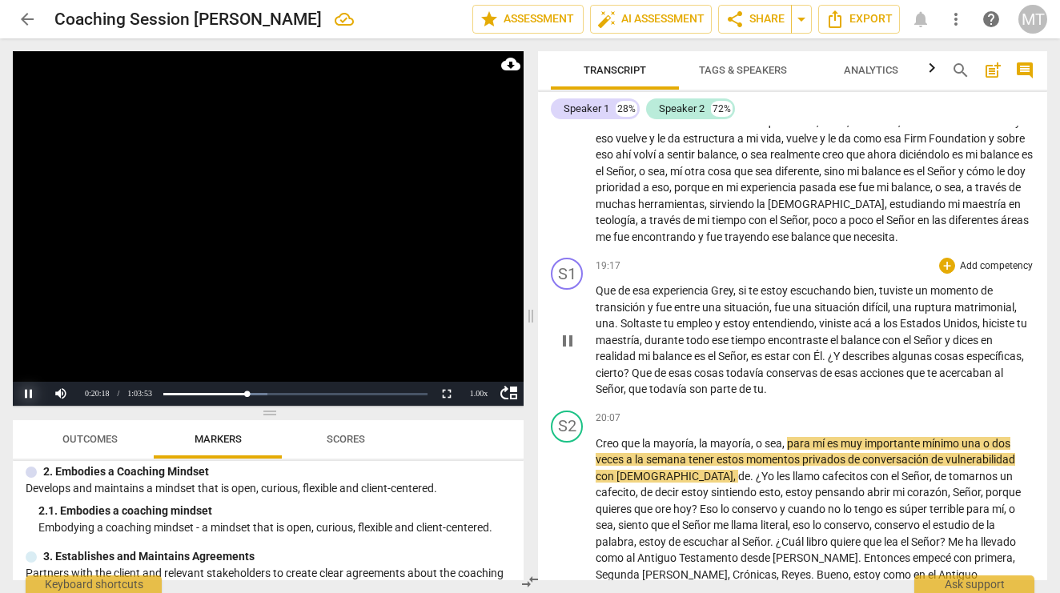
scroll to position [3814, 0]
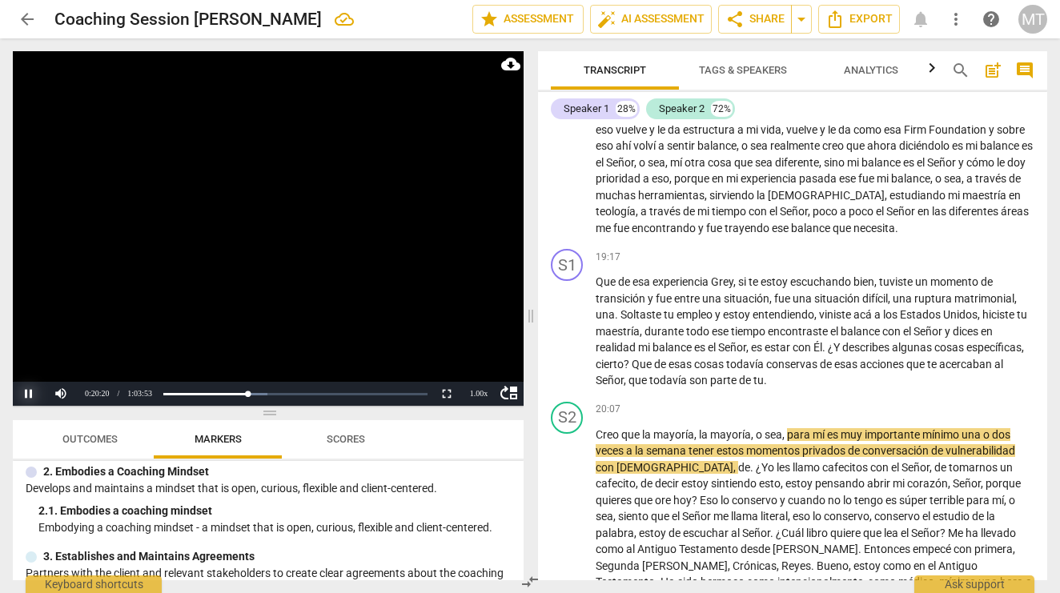
click at [26, 393] on button "Pause" at bounding box center [29, 394] width 32 height 24
click at [654, 358] on span "Que" at bounding box center [642, 364] width 22 height 13
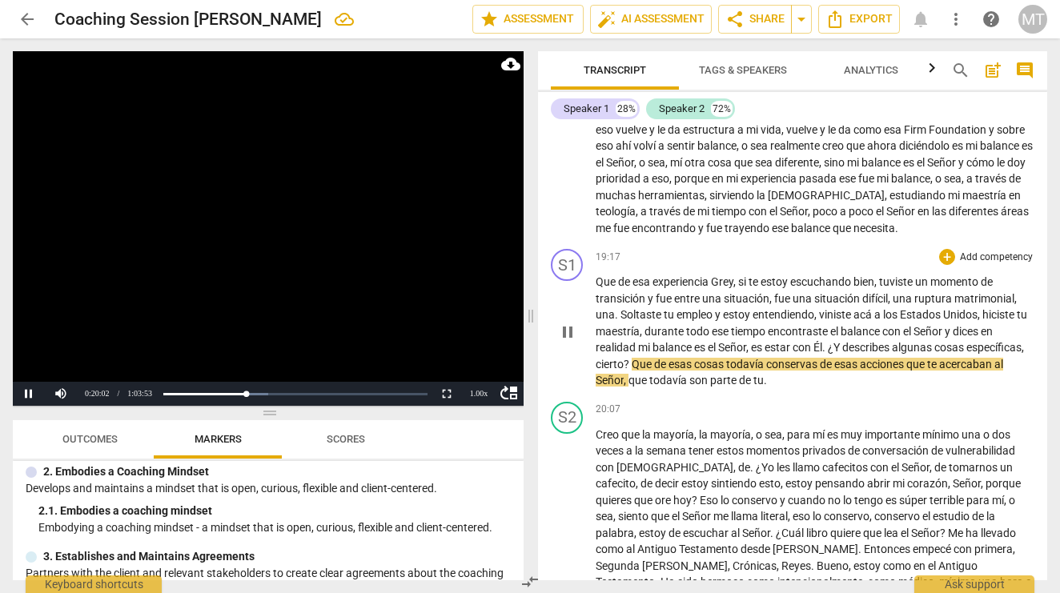
click at [654, 358] on span "Que" at bounding box center [642, 364] width 22 height 13
click at [30, 395] on button "Pause" at bounding box center [29, 394] width 32 height 24
click at [28, 393] on button "Play" at bounding box center [29, 394] width 32 height 24
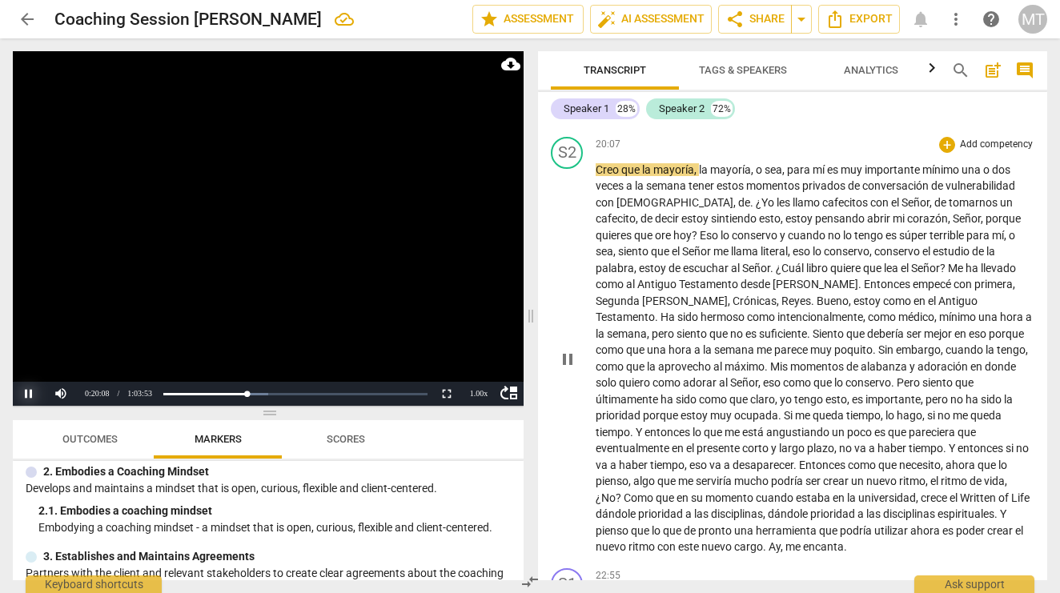
scroll to position [4064, 0]
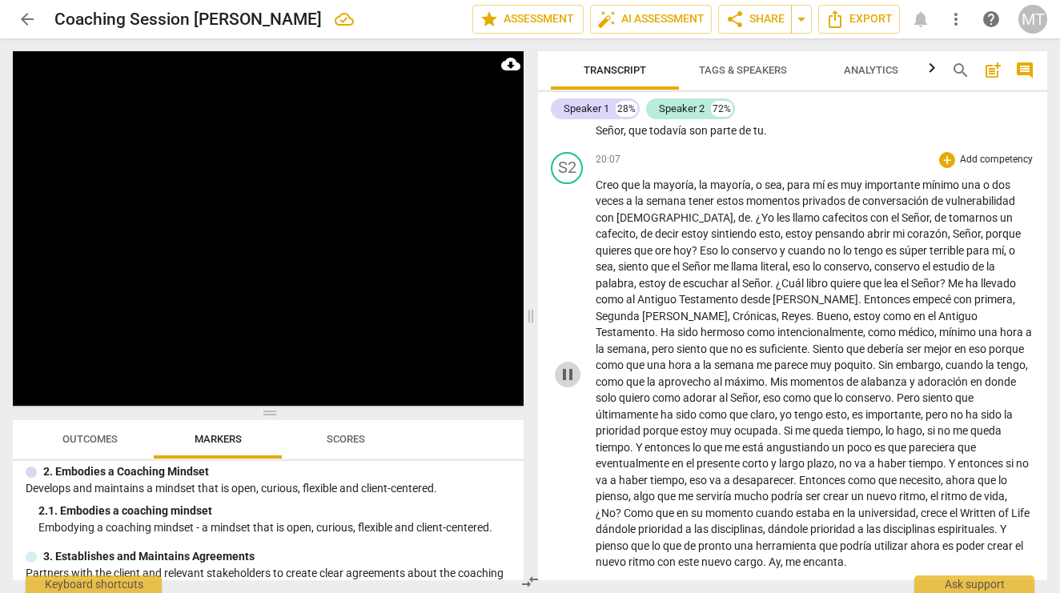
click at [569, 365] on span "pause" at bounding box center [567, 374] width 19 height 19
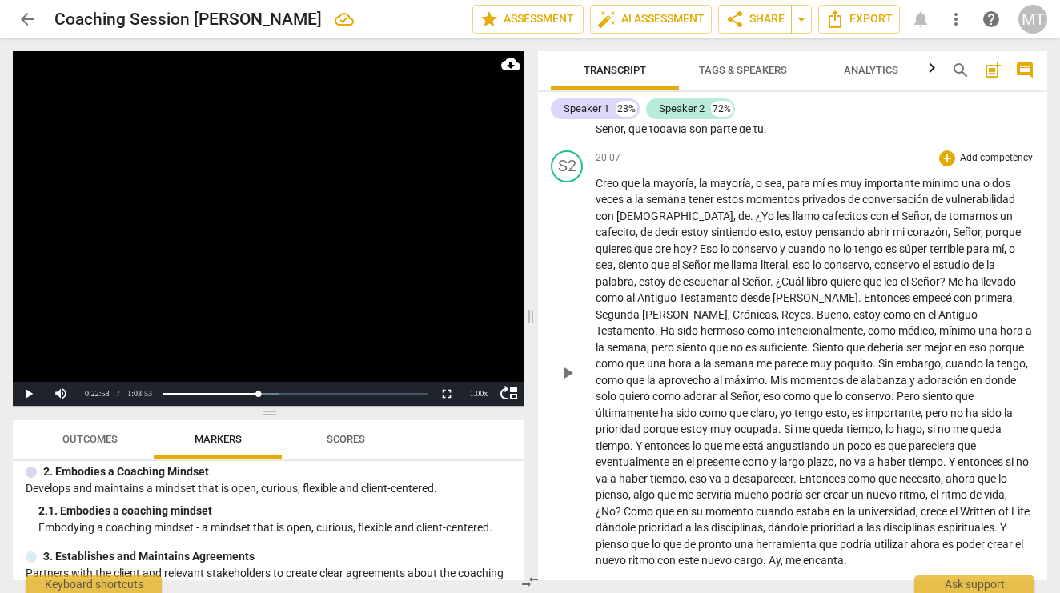
scroll to position [4077, 0]
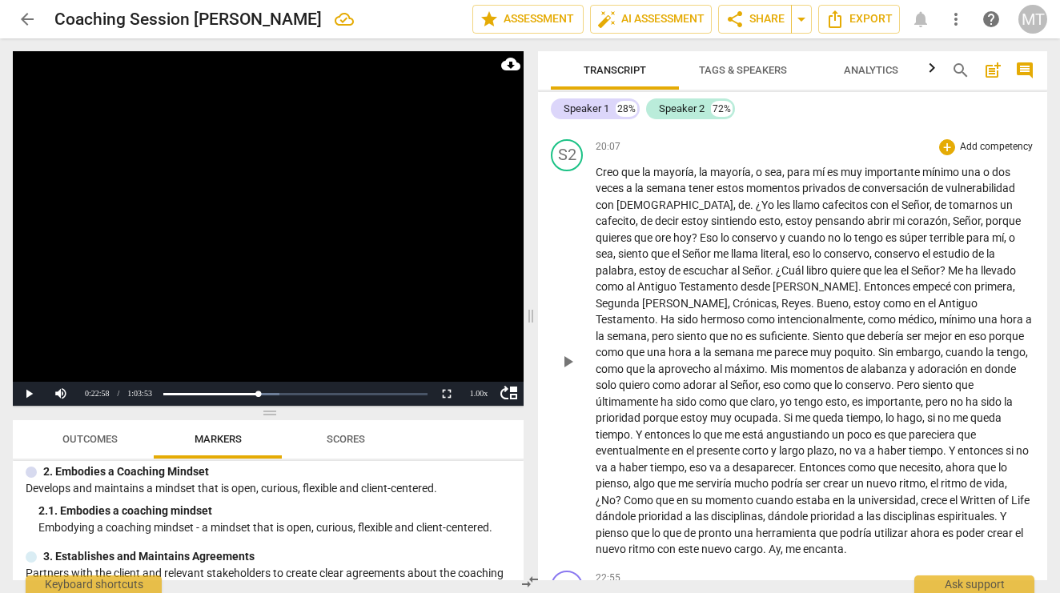
click at [839, 527] on span "podría" at bounding box center [856, 533] width 34 height 13
click at [734, 527] on span "una" at bounding box center [745, 533] width 22 height 13
click at [28, 392] on button "Pause" at bounding box center [29, 394] width 32 height 24
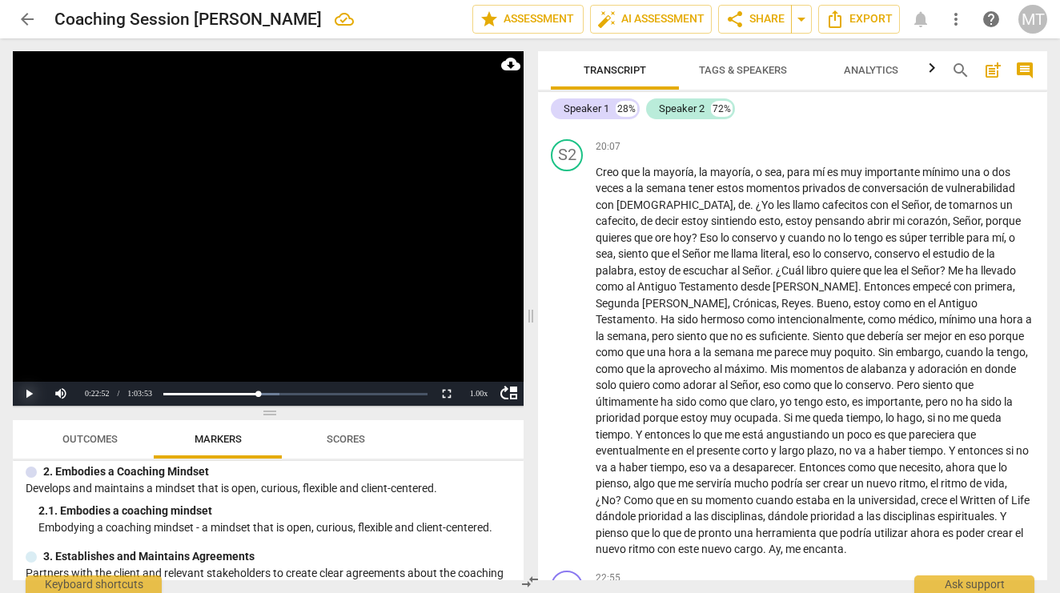
click at [32, 387] on button "Play" at bounding box center [29, 394] width 32 height 24
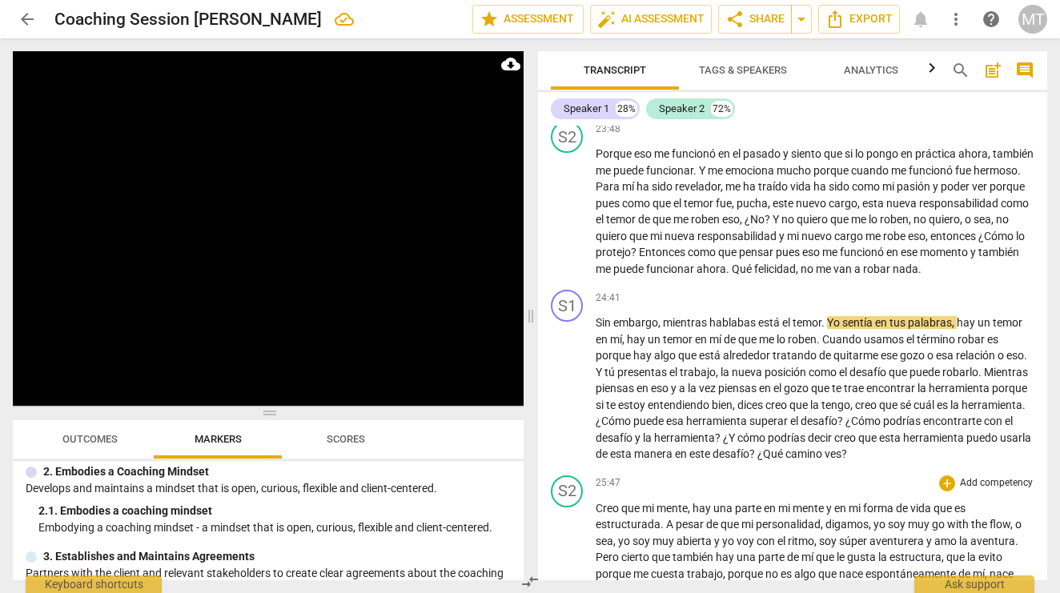
scroll to position [4710, 0]
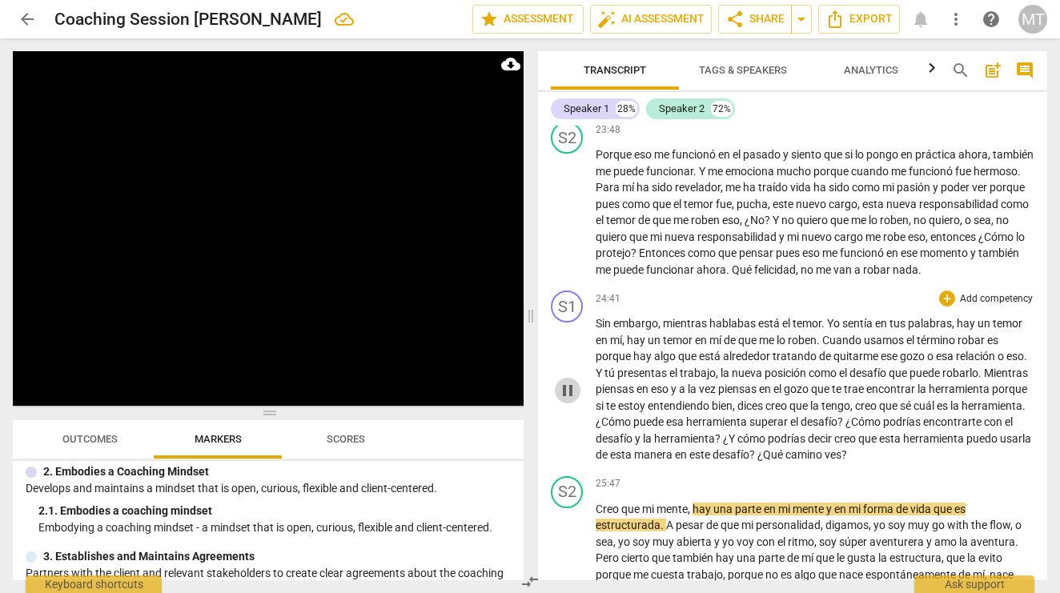
click at [569, 381] on span "pause" at bounding box center [567, 390] width 19 height 19
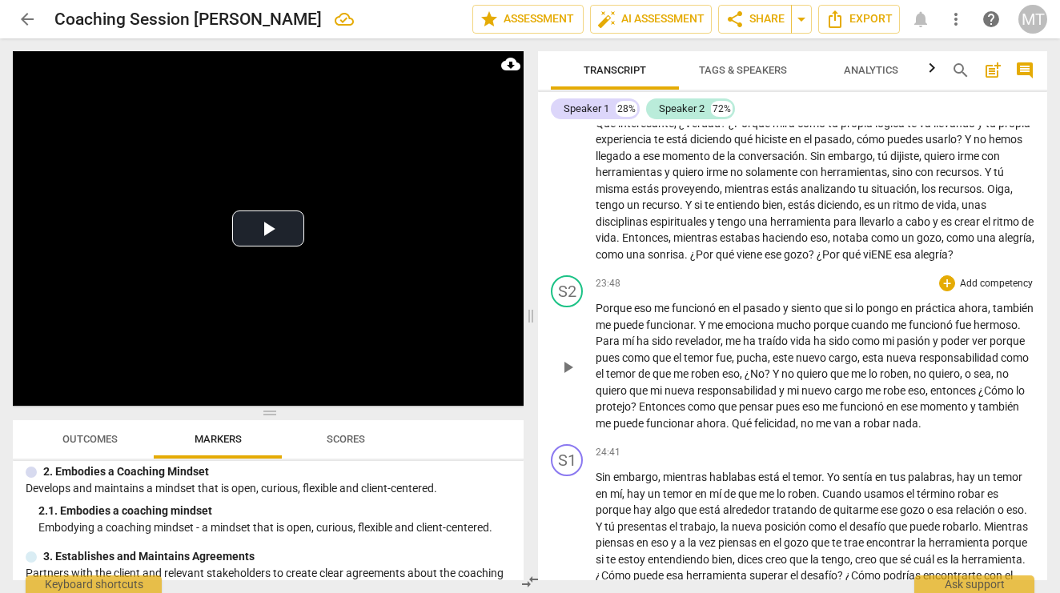
scroll to position [4550, 0]
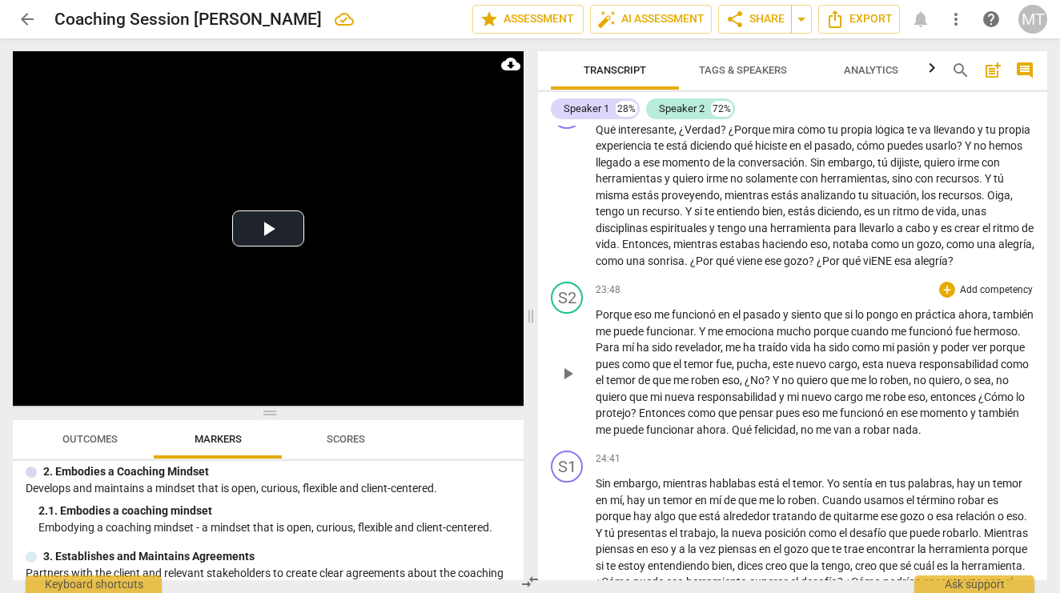
click at [673, 308] on span "funcionó" at bounding box center [694, 314] width 46 height 13
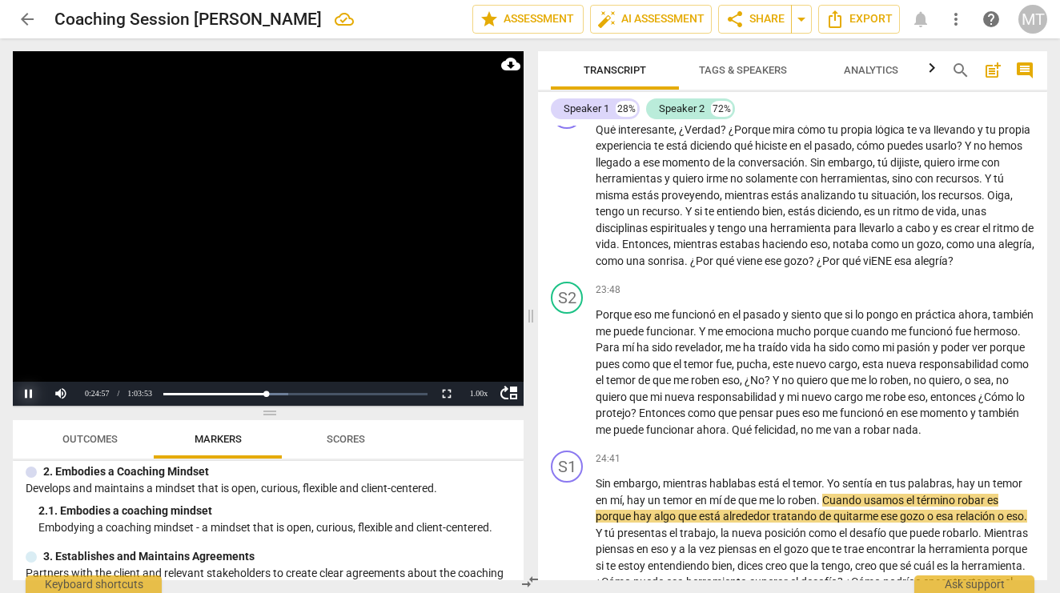
click at [28, 397] on button "Pause" at bounding box center [29, 394] width 32 height 24
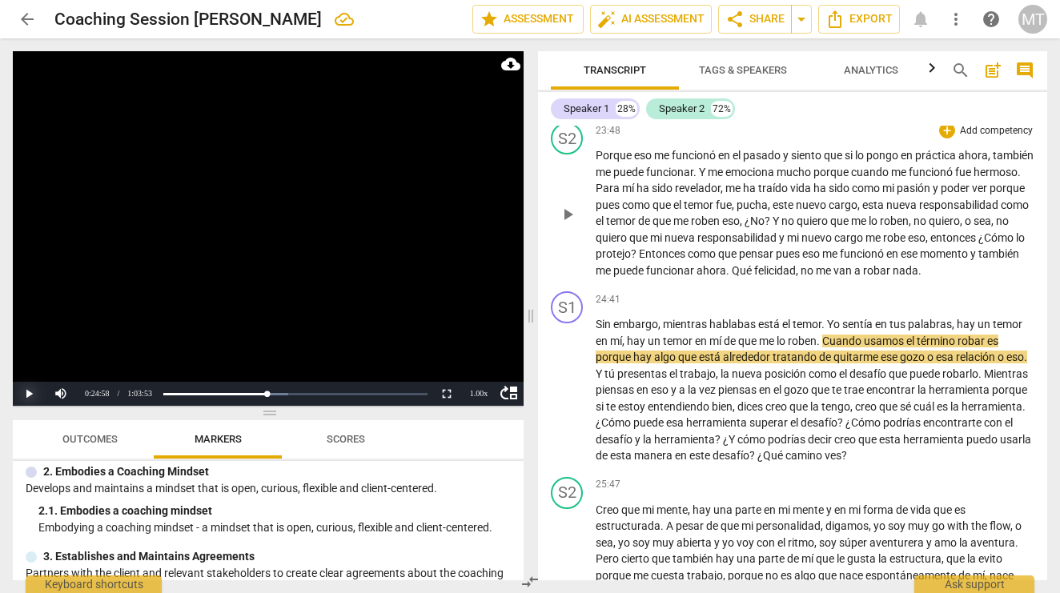
scroll to position [4714, 0]
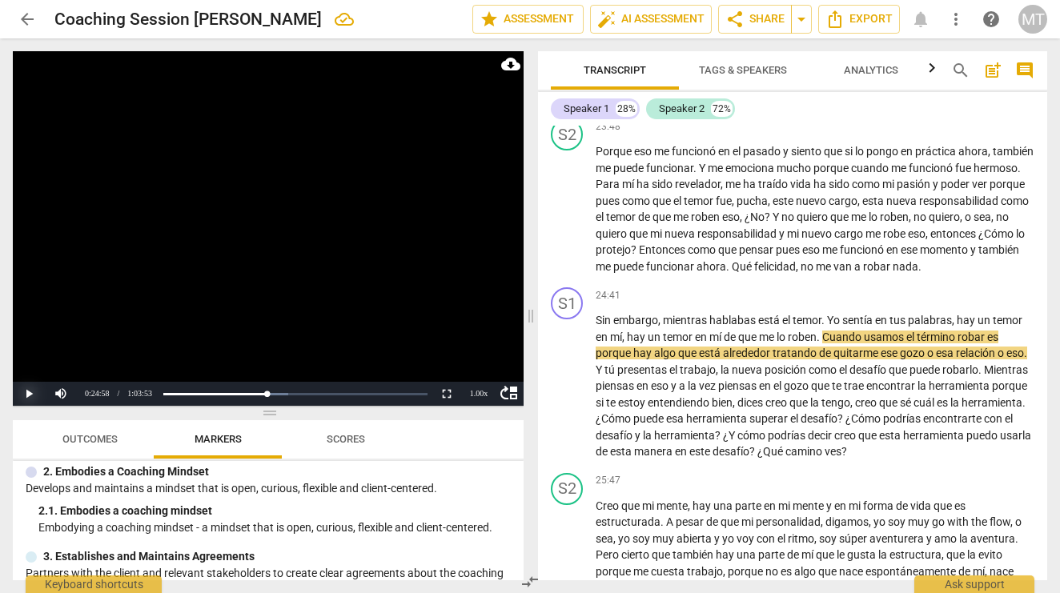
click at [30, 391] on button "Play" at bounding box center [29, 394] width 32 height 24
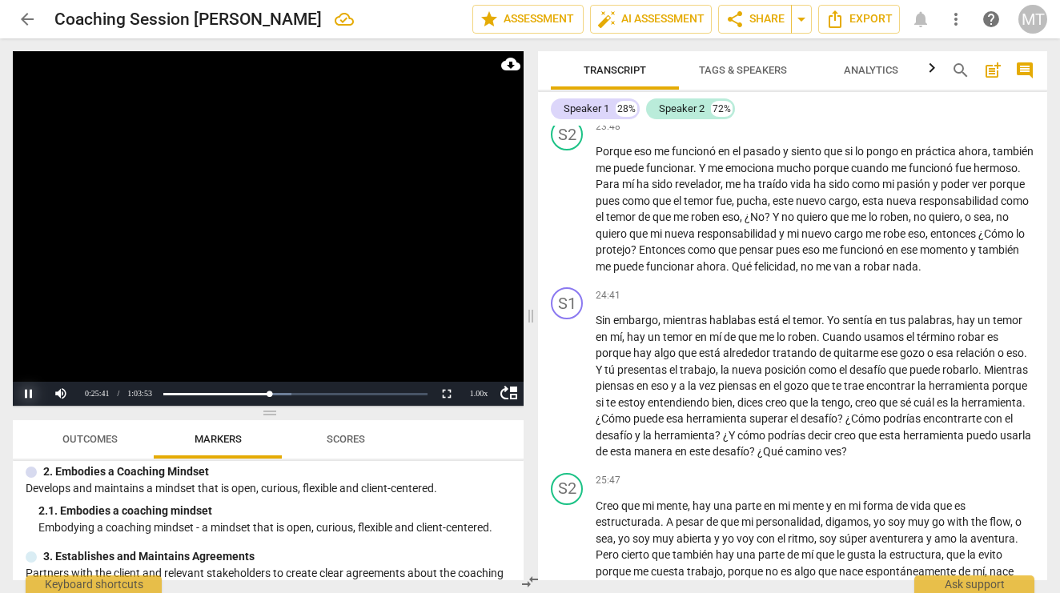
click at [22, 399] on button "Pause" at bounding box center [29, 394] width 32 height 24
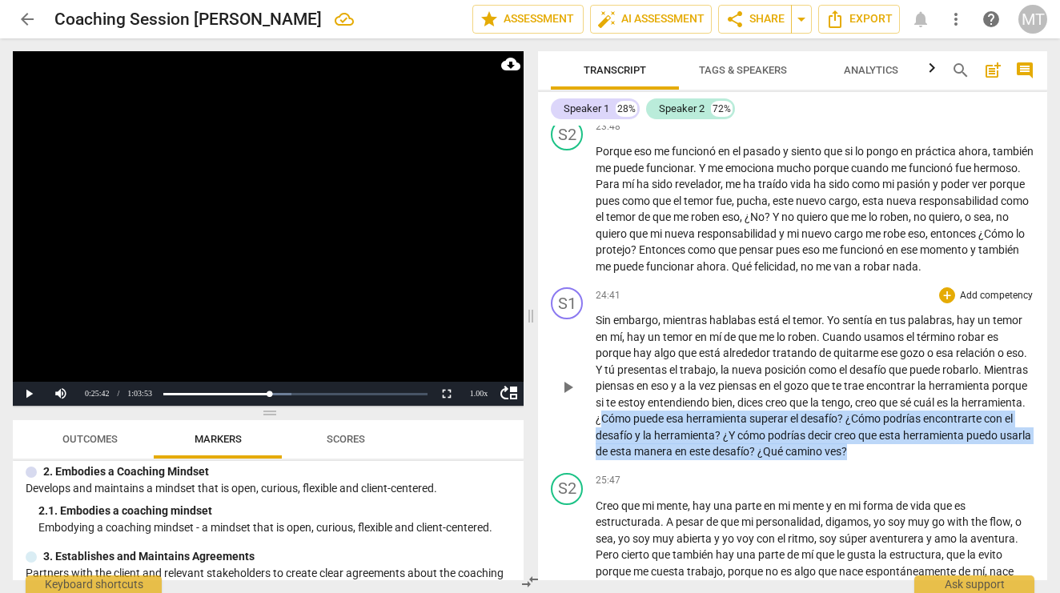
drag, startPoint x: 714, startPoint y: 386, endPoint x: 1003, endPoint y: 427, distance: 291.9
click at [1003, 427] on div "S1 play_arrow pause 24:41 + Add competency keyboard_arrow_right Sin embargo , m…" at bounding box center [792, 374] width 509 height 186
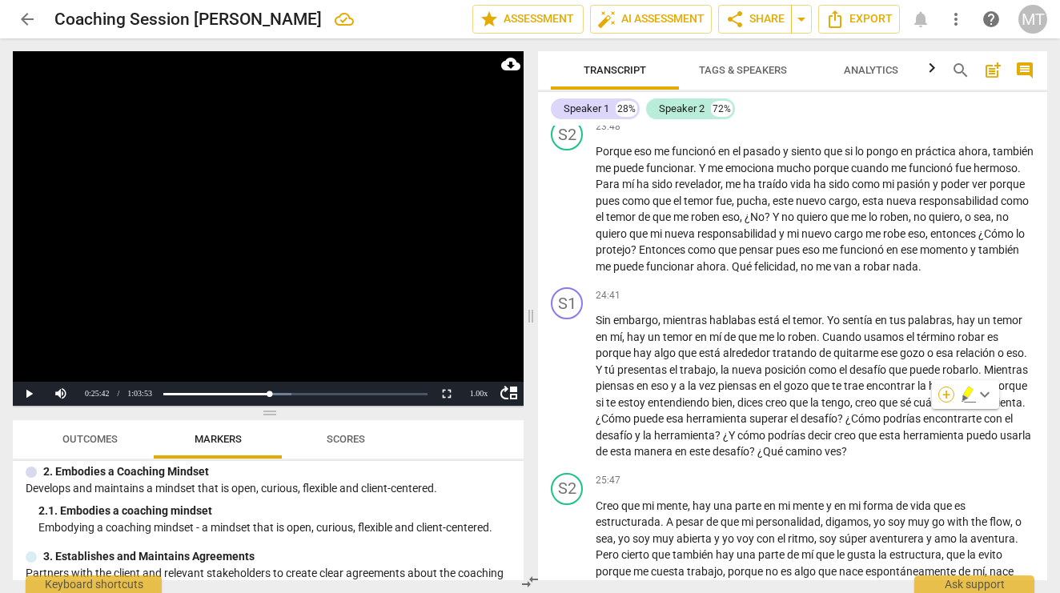
click at [942, 392] on div "+" at bounding box center [946, 395] width 16 height 16
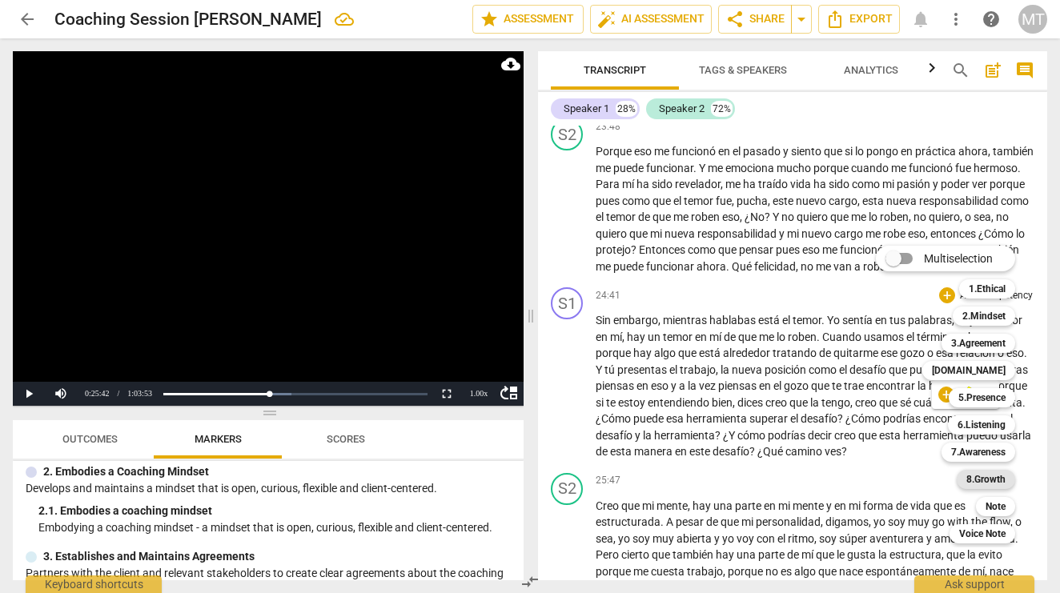
click at [1000, 475] on b "8.Growth" at bounding box center [985, 479] width 39 height 19
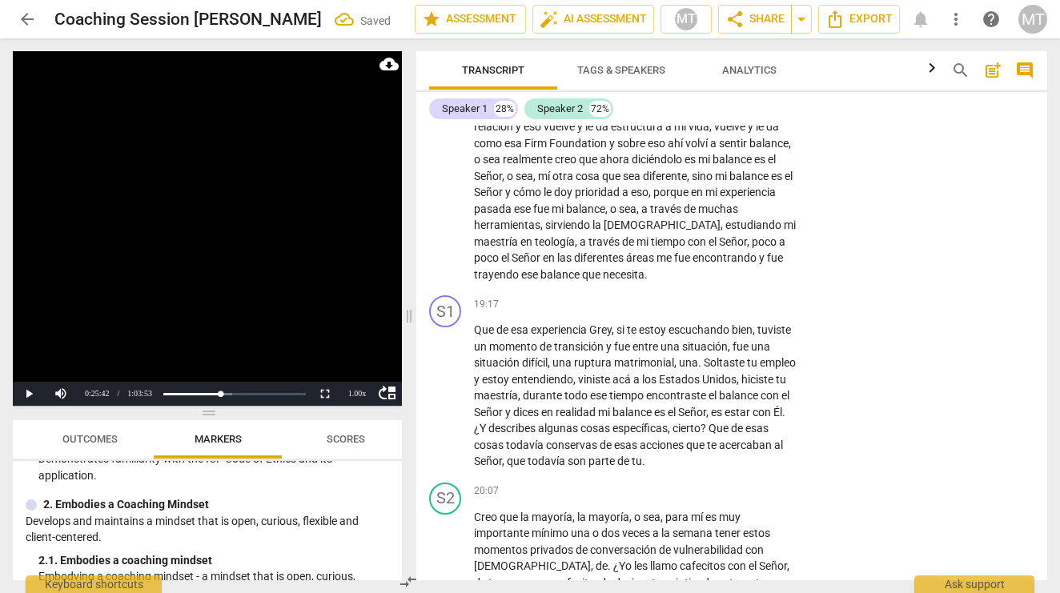
scroll to position [6088, 0]
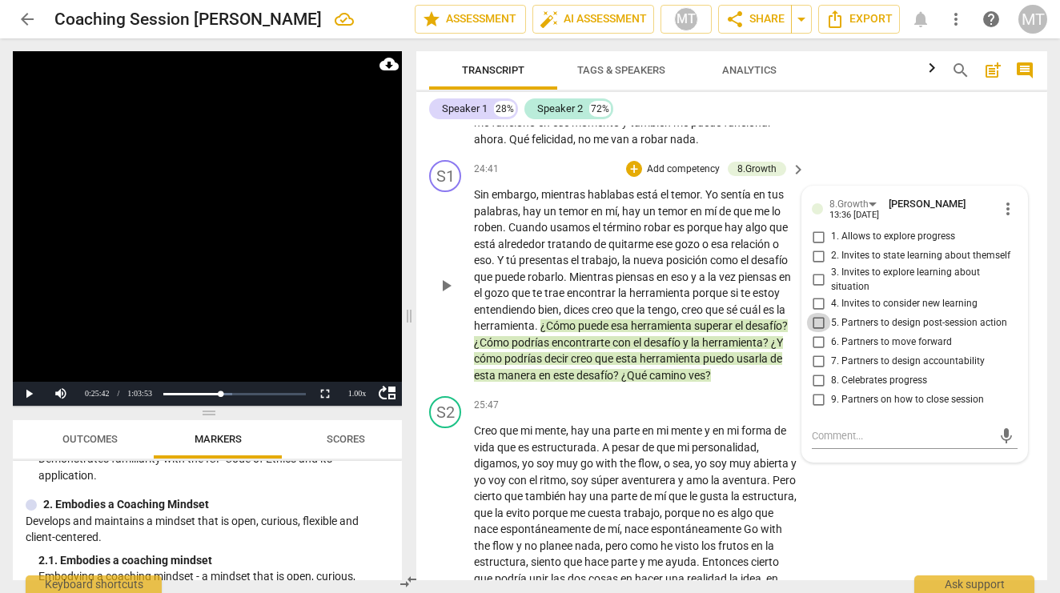
click at [818, 313] on input "5. Partners to design post-session action" at bounding box center [818, 322] width 26 height 19
click at [813, 313] on input "5. Partners to design post-session action" at bounding box center [818, 322] width 26 height 19
checkbox input "true"
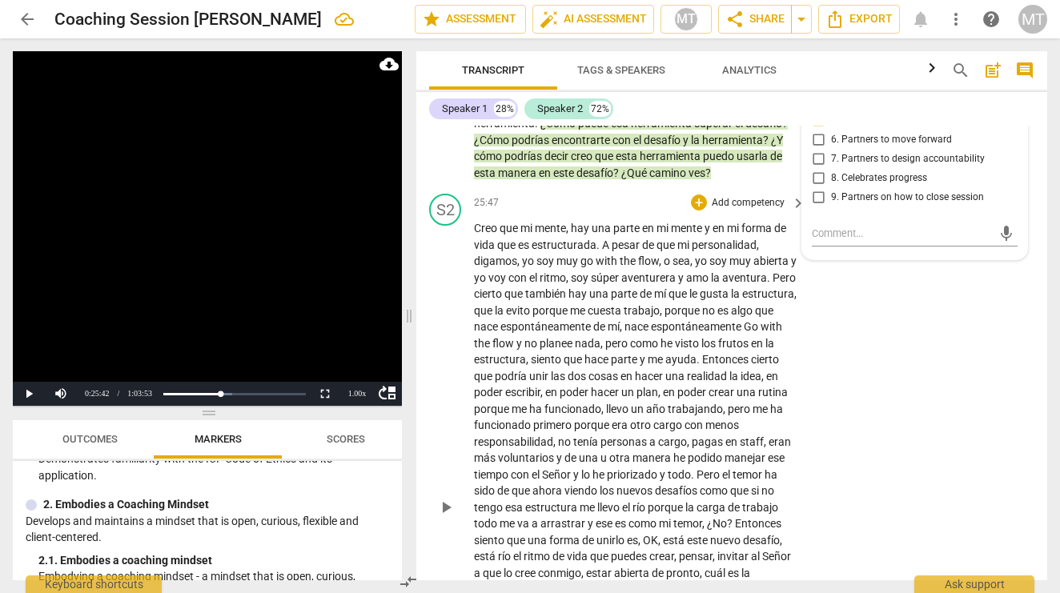
scroll to position [6289, 0]
click at [515, 223] on span "que" at bounding box center [509, 229] width 21 height 13
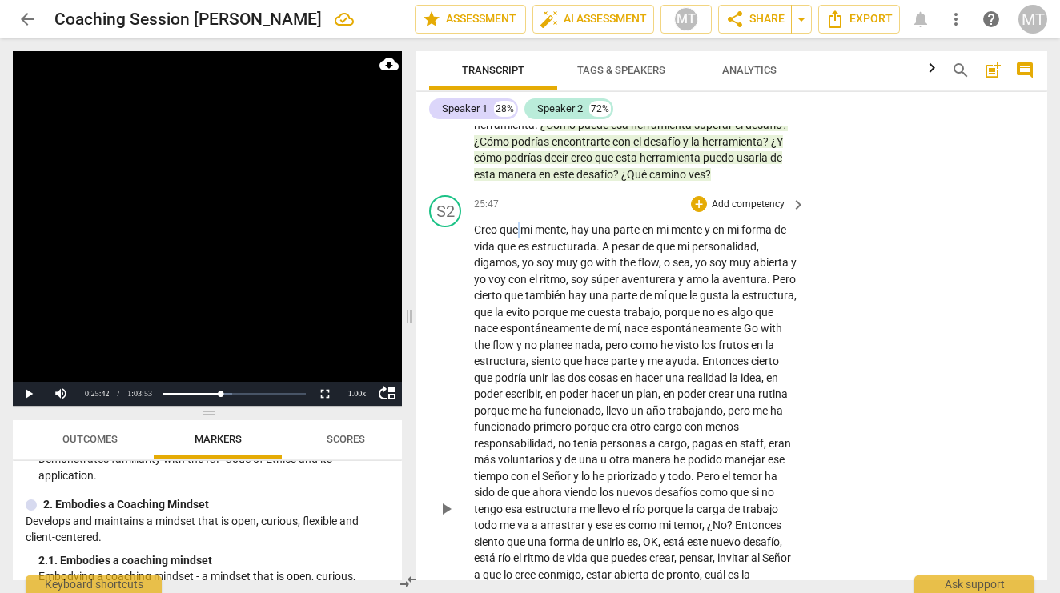
click at [515, 223] on span "que" at bounding box center [509, 229] width 21 height 13
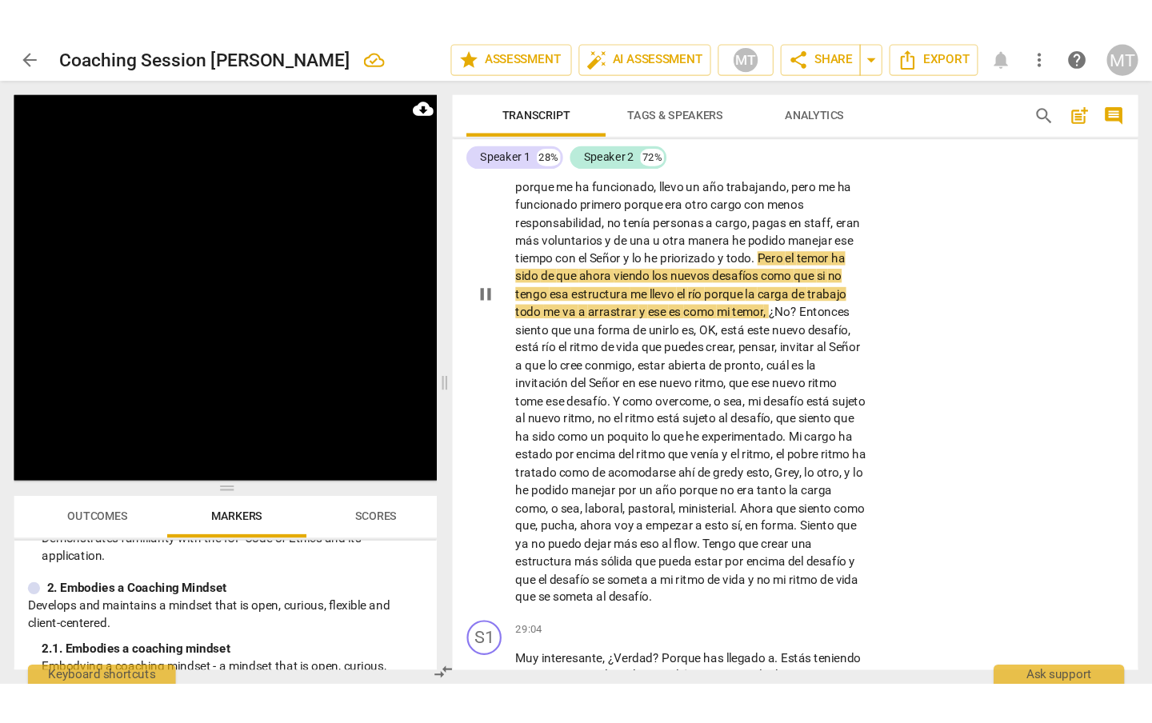
scroll to position [6554, 0]
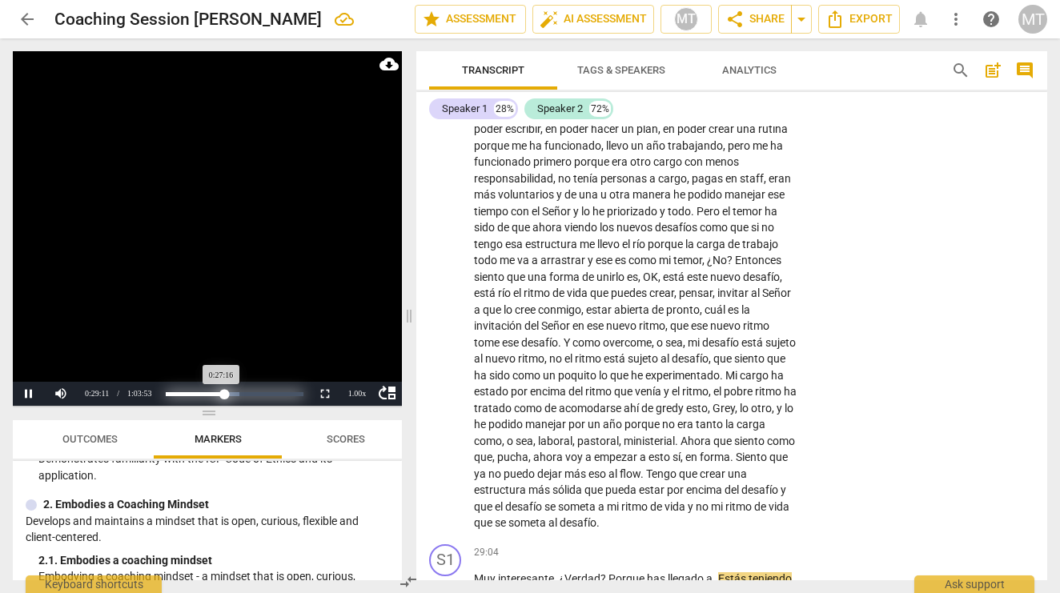
click at [224, 395] on div "Progress : 42.69%" at bounding box center [195, 394] width 58 height 4
click at [360, 395] on div "1.00 x" at bounding box center [357, 394] width 32 height 24
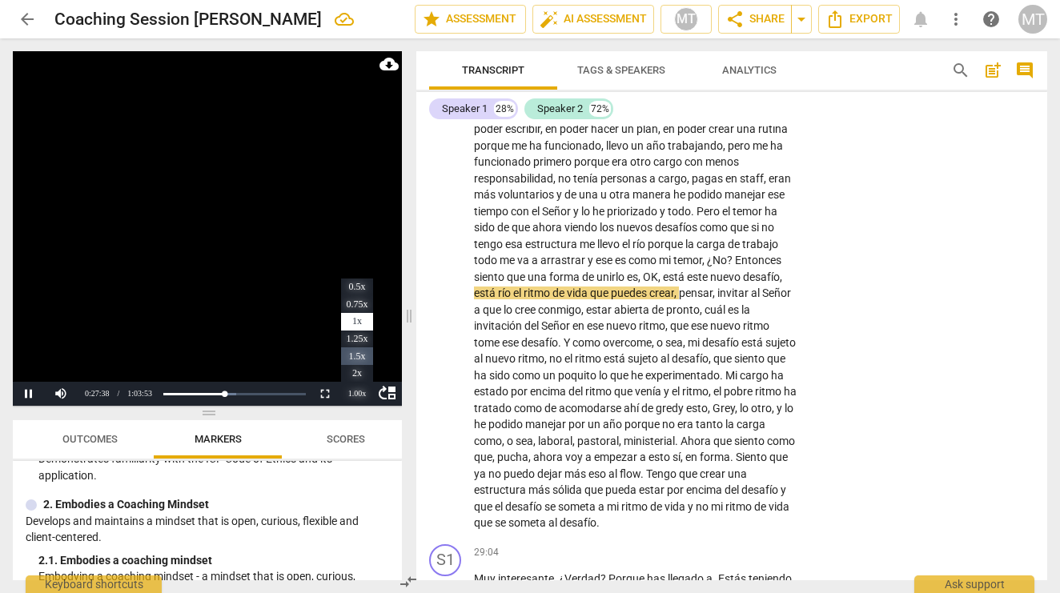
click at [367, 356] on li "1.5x" at bounding box center [357, 356] width 32 height 18
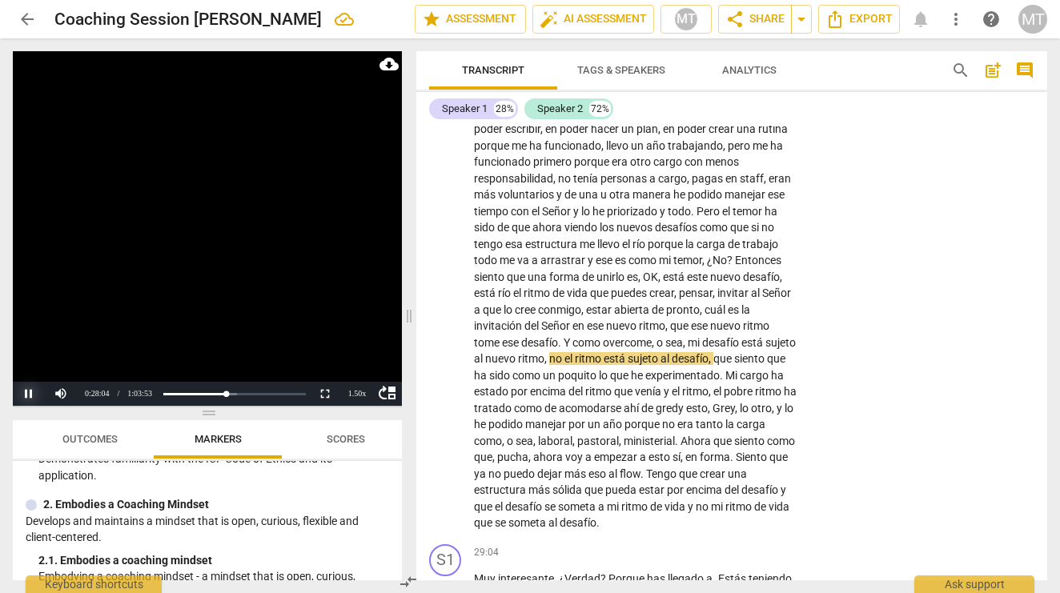
click at [34, 393] on button "Pause" at bounding box center [29, 394] width 32 height 24
click at [603, 336] on span "como" at bounding box center [587, 342] width 30 height 13
click at [702, 336] on span "mi" at bounding box center [694, 342] width 14 height 13
click at [31, 391] on button "Pause" at bounding box center [29, 394] width 32 height 24
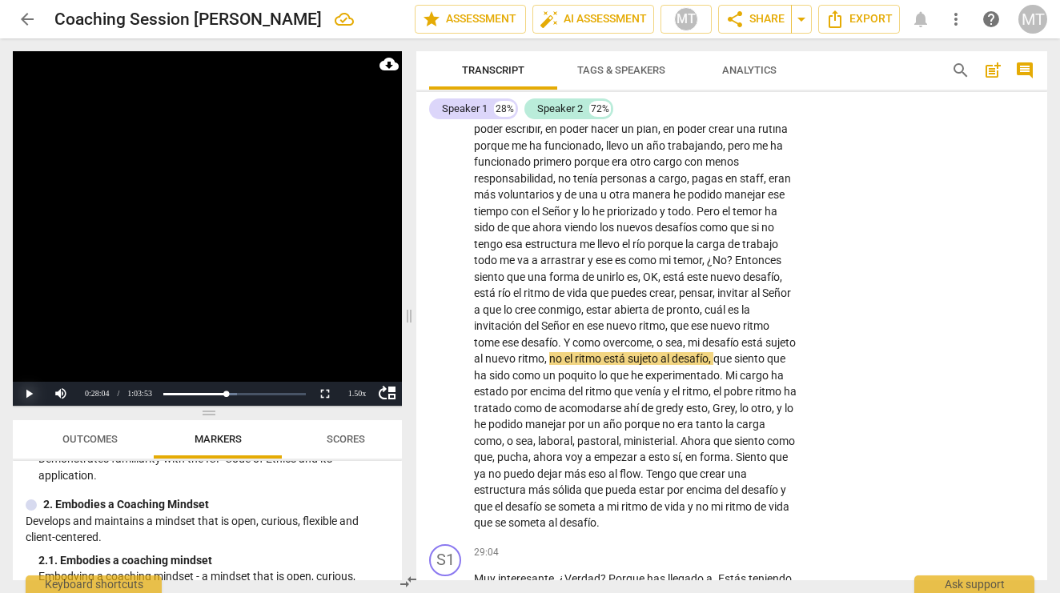
click at [33, 392] on button "Play" at bounding box center [29, 394] width 32 height 24
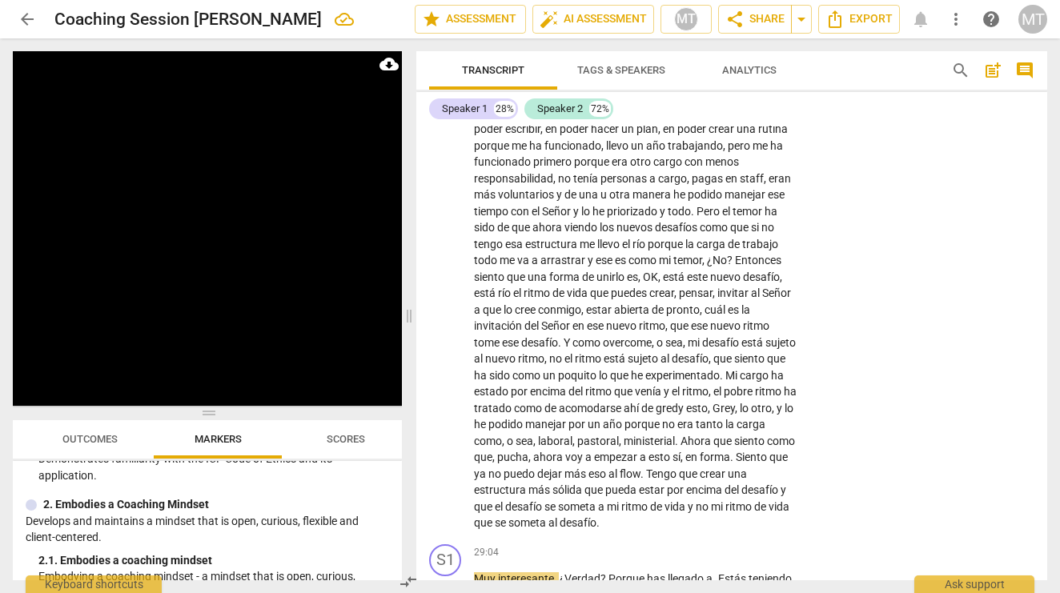
click at [23, 393] on button "Pause" at bounding box center [29, 394] width 32 height 24
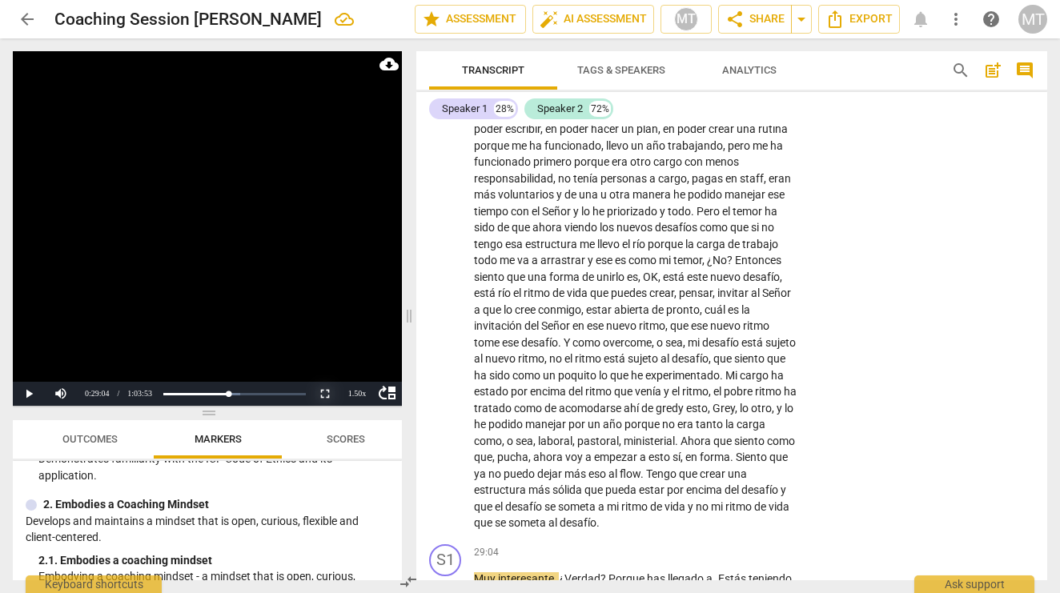
click at [328, 391] on button "Non-Fullscreen" at bounding box center [325, 394] width 32 height 24
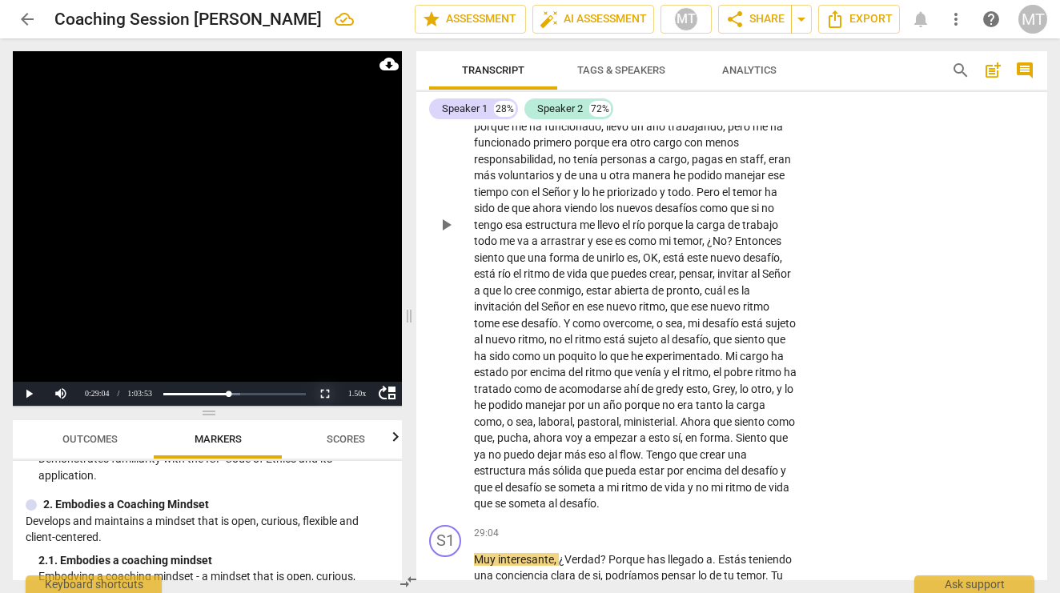
scroll to position [6581, 0]
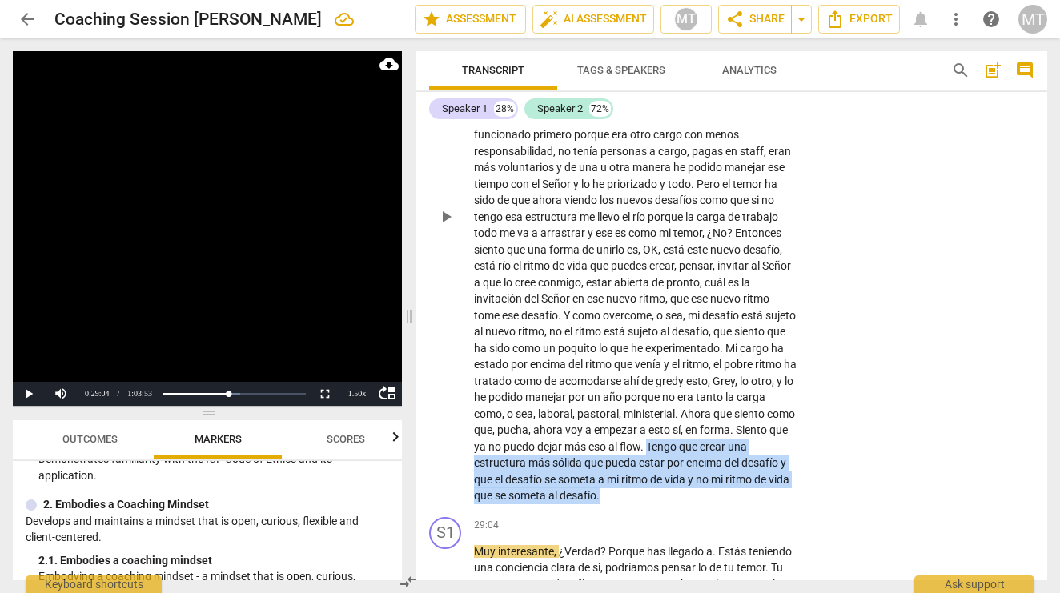
drag, startPoint x: 533, startPoint y: 377, endPoint x: 871, endPoint y: 415, distance: 340.6
click at [871, 415] on div "S2 play_arrow pause 25:47 + Add competency keyboard_arrow_right Creo que mi men…" at bounding box center [731, 204] width 631 height 614
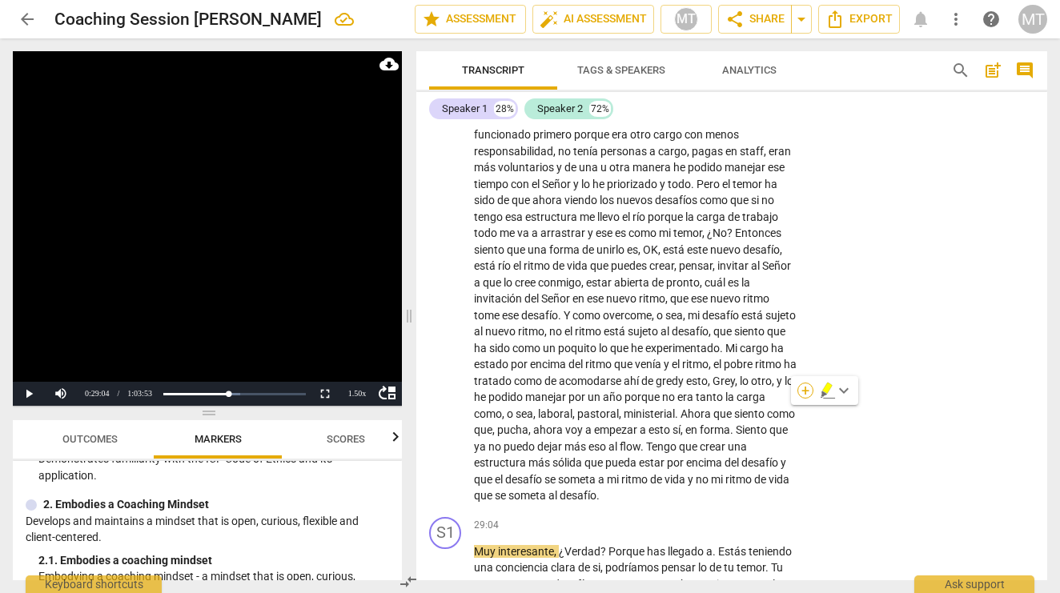
click at [798, 387] on div "+" at bounding box center [805, 391] width 16 height 16
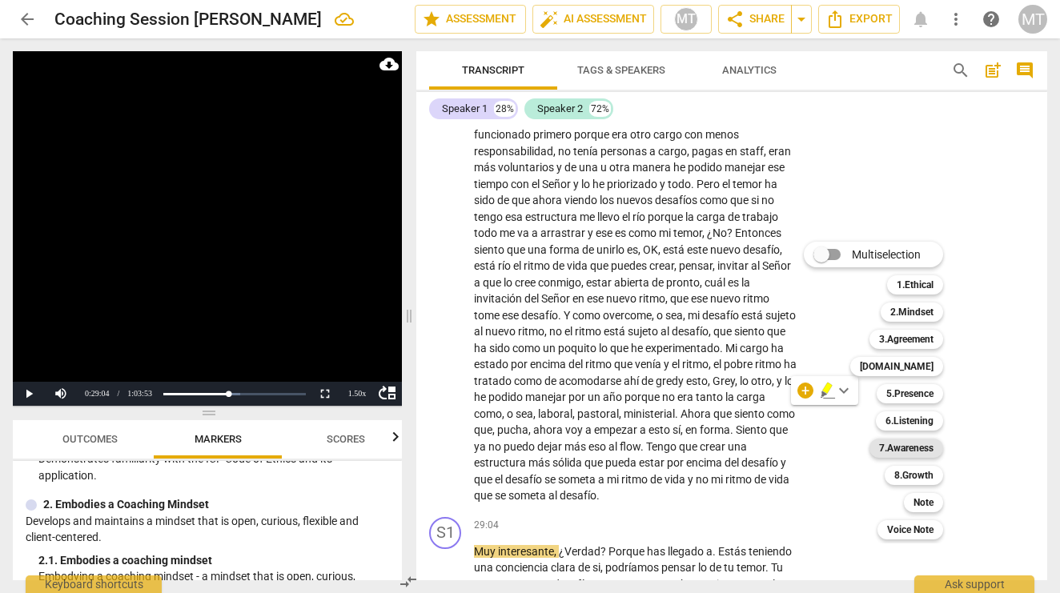
click at [928, 448] on b "7.Awareness" at bounding box center [906, 448] width 54 height 19
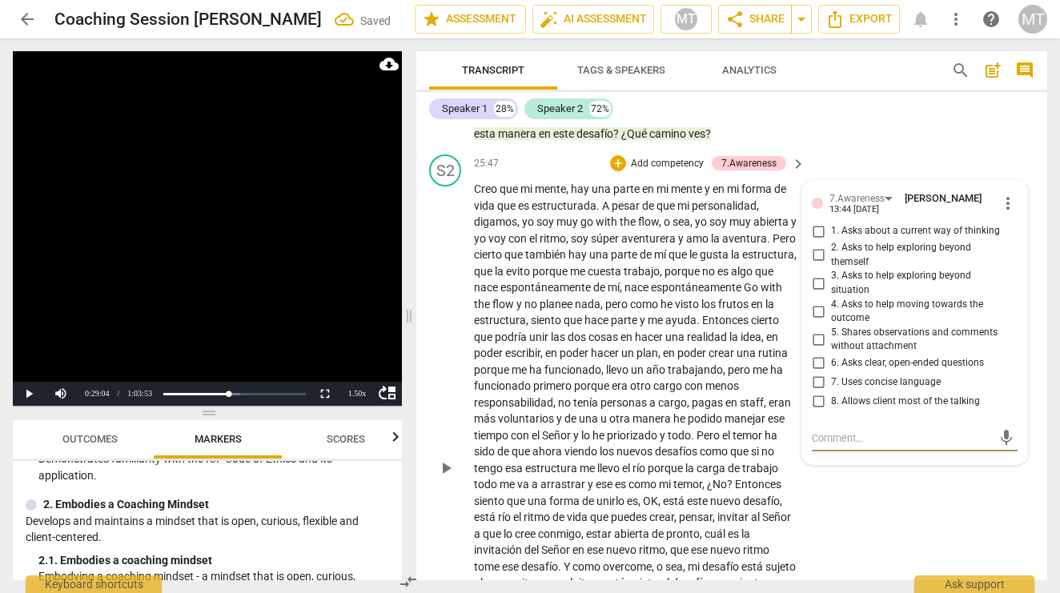
scroll to position [6329, 0]
click at [815, 393] on input "8. Allows client most of the talking" at bounding box center [818, 402] width 26 height 19
checkbox input "true"
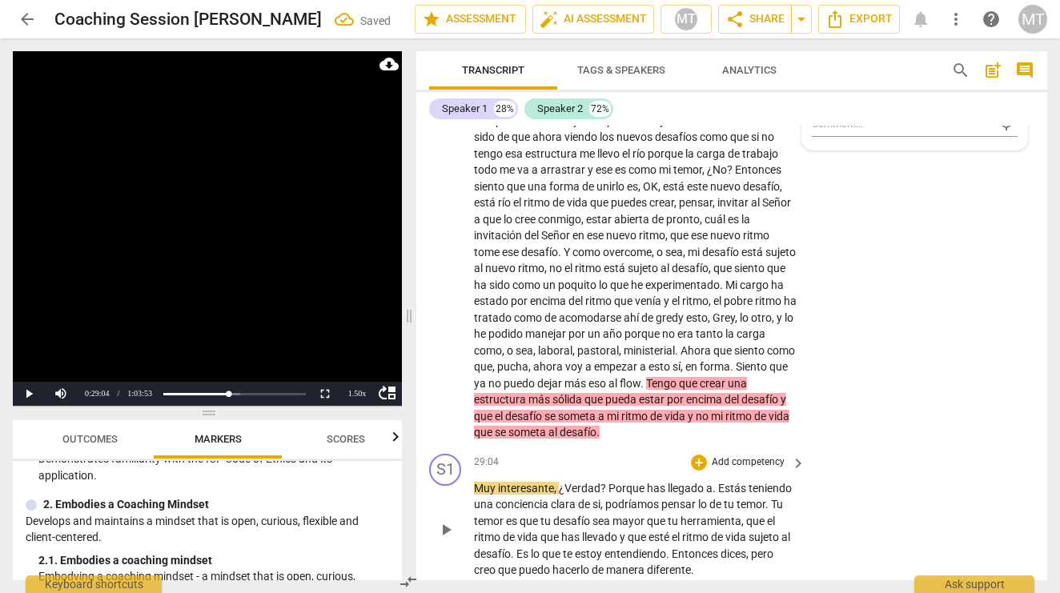
scroll to position [6649, 0]
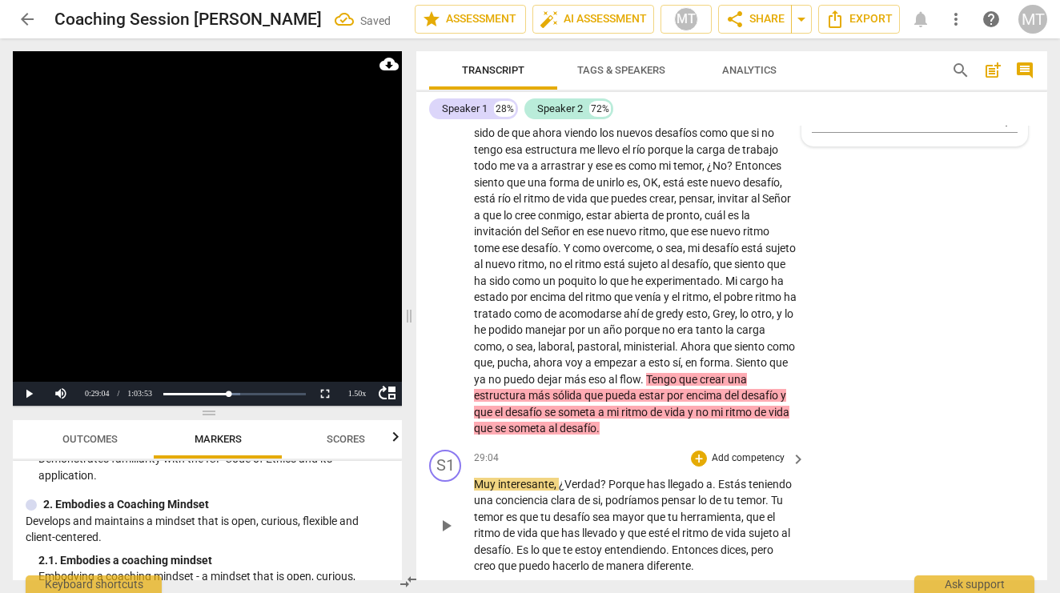
click at [619, 511] on span "mayor" at bounding box center [629, 517] width 34 height 13
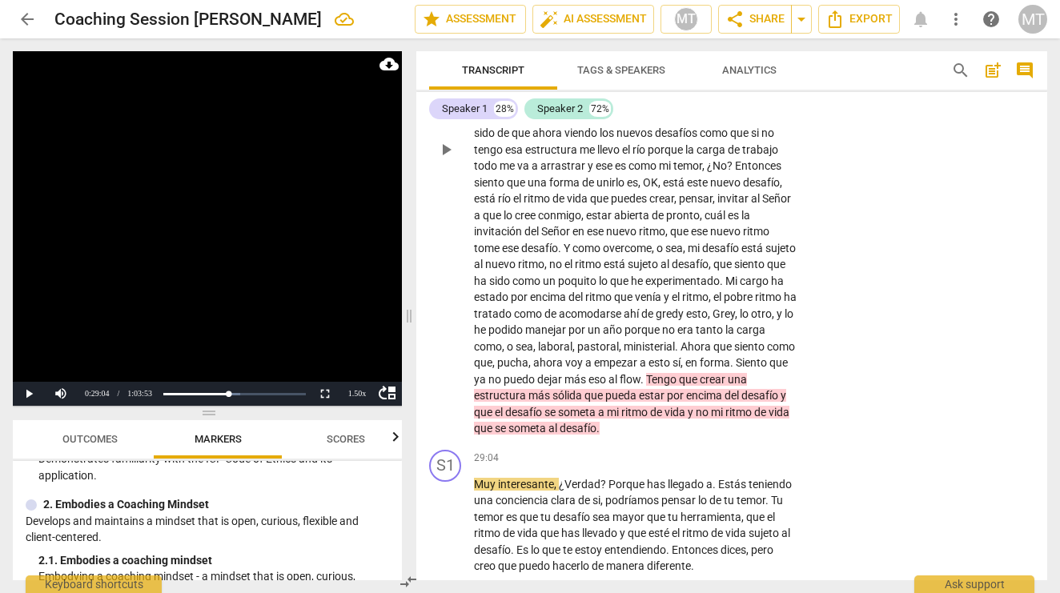
click at [799, 348] on div "Creo que mi mente , hay una parte en mi mente y en mi forma de vida que es estr…" at bounding box center [640, 149] width 333 height 575
click at [599, 422] on span "." at bounding box center [597, 428] width 3 height 13
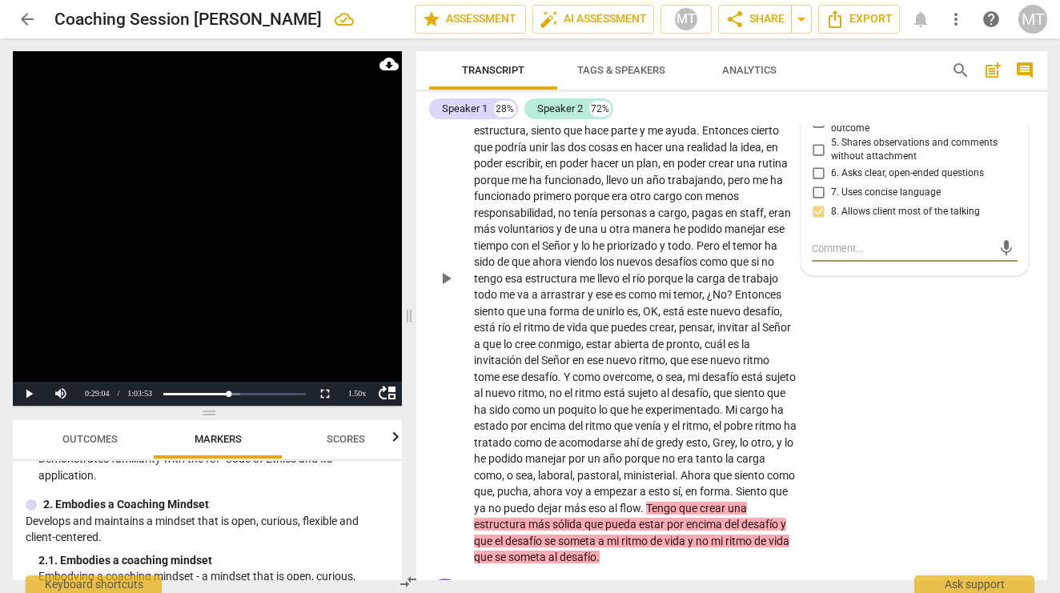
scroll to position [6586, 0]
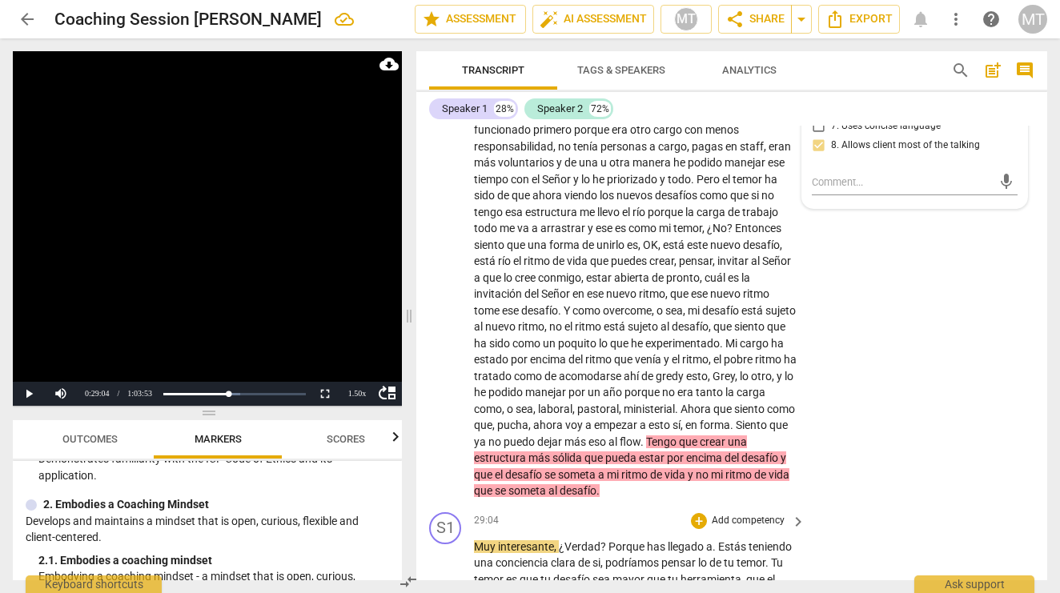
click at [590, 512] on div "29:04 + Add competency keyboard_arrow_right" at bounding box center [640, 521] width 333 height 18
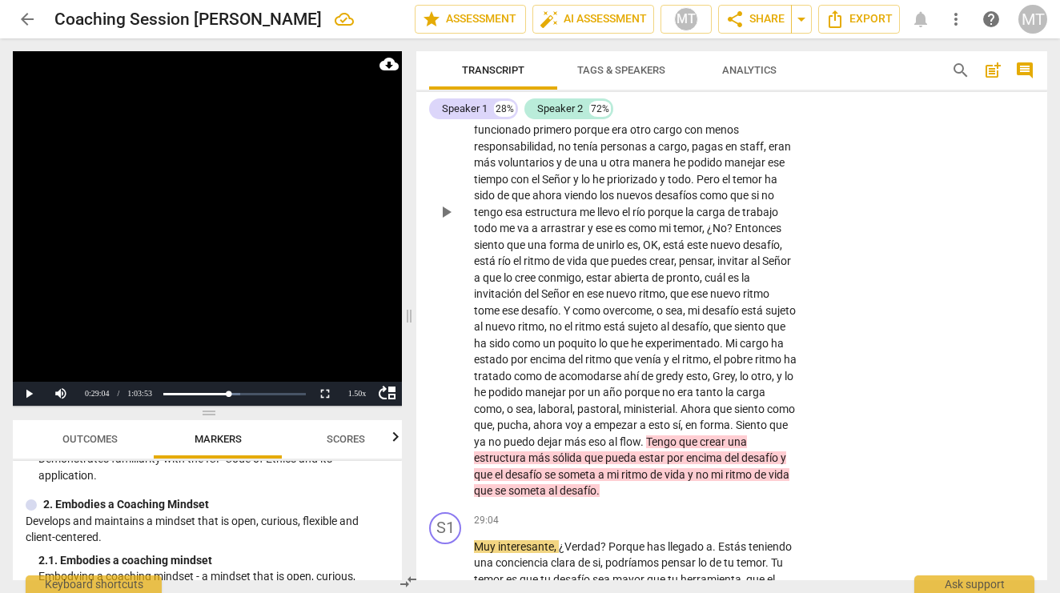
click at [812, 402] on div "S2 play_arrow pause 25:47 + Add competency 7.Awareness keyboard_arrow_right Cre…" at bounding box center [731, 199] width 631 height 614
click at [806, 408] on div "S2 play_arrow pause 25:47 + Add competency 7.Awareness keyboard_arrow_right Cre…" at bounding box center [731, 199] width 631 height 614
click at [599, 484] on span "." at bounding box center [597, 490] width 3 height 13
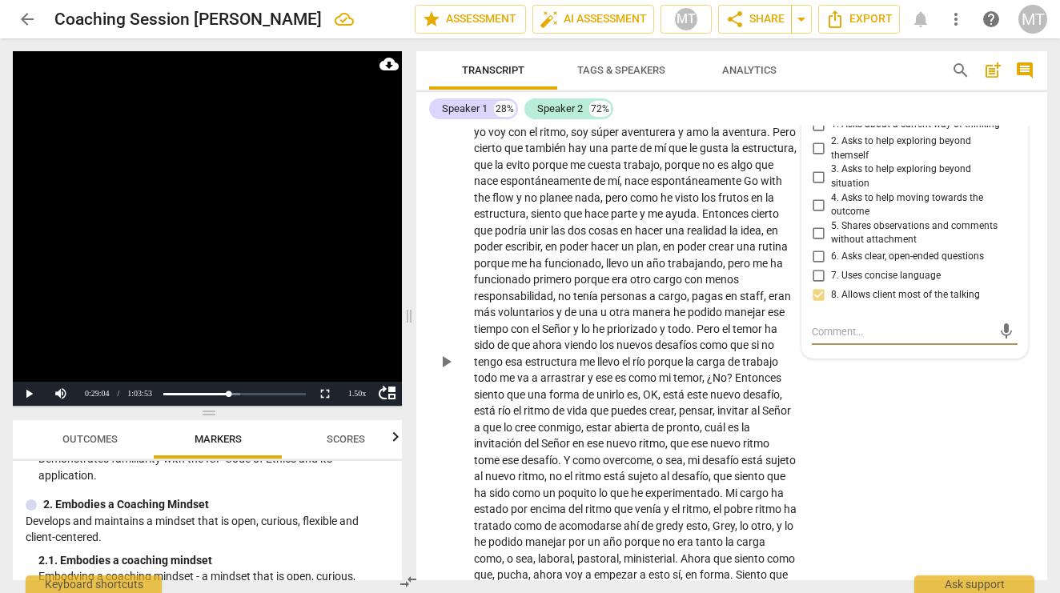
scroll to position [6440, 0]
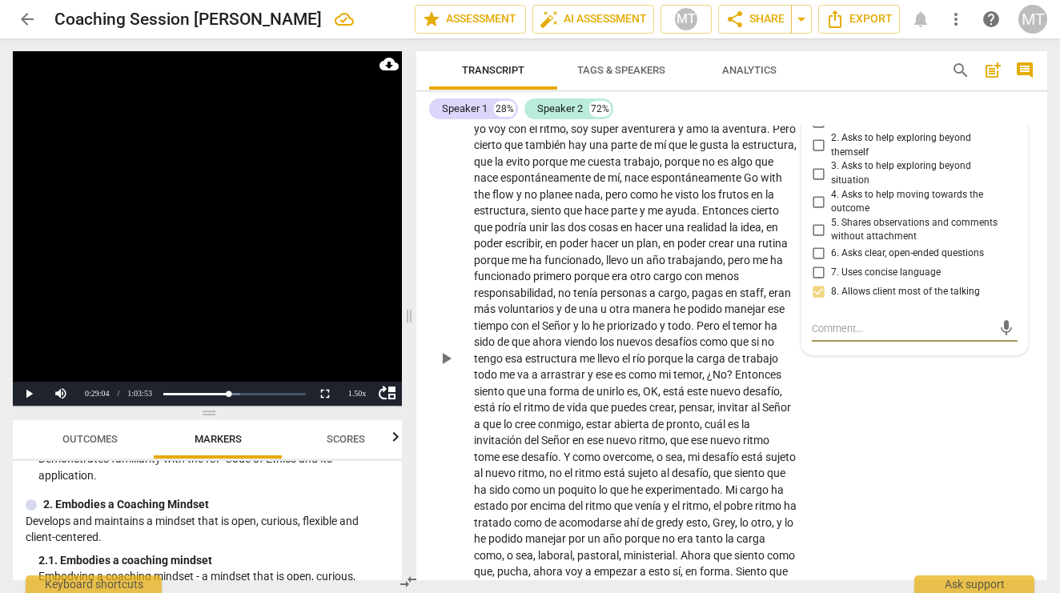
click at [800, 554] on div "Creo que mi mente , hay una parte en mi mente y en mi forma de vida que es estr…" at bounding box center [640, 358] width 333 height 575
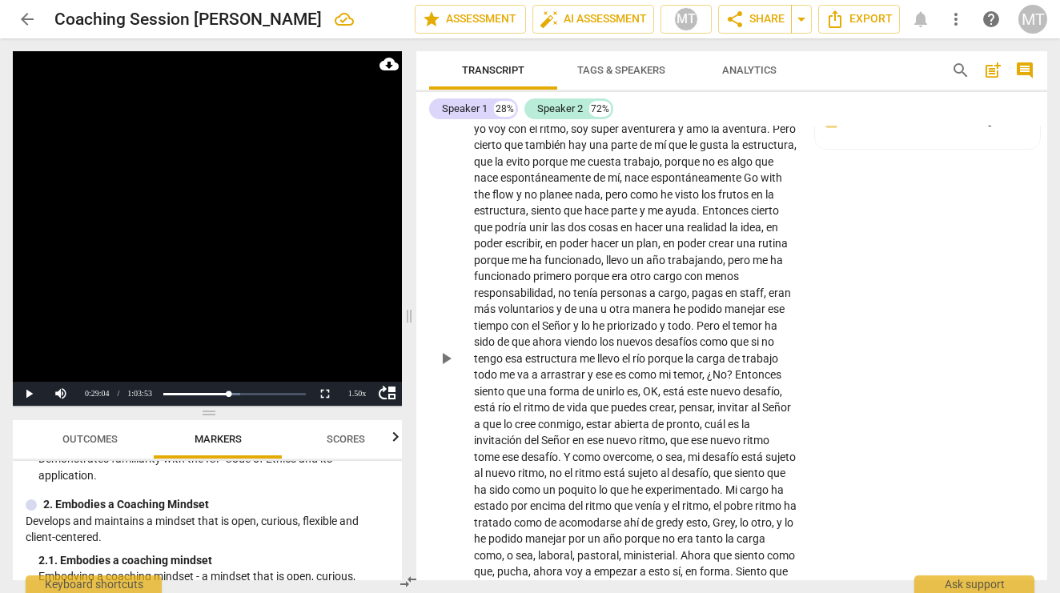
click at [798, 554] on div "Creo que mi mente , hay una parte en mi mente y en mi forma de vida que es estr…" at bounding box center [640, 358] width 333 height 575
click at [794, 554] on div "Creo que mi mente , hay una parte en mi mente y en mi forma de vida que es estr…" at bounding box center [640, 358] width 333 height 575
click at [619, 582] on span "flow" at bounding box center [629, 588] width 21 height 13
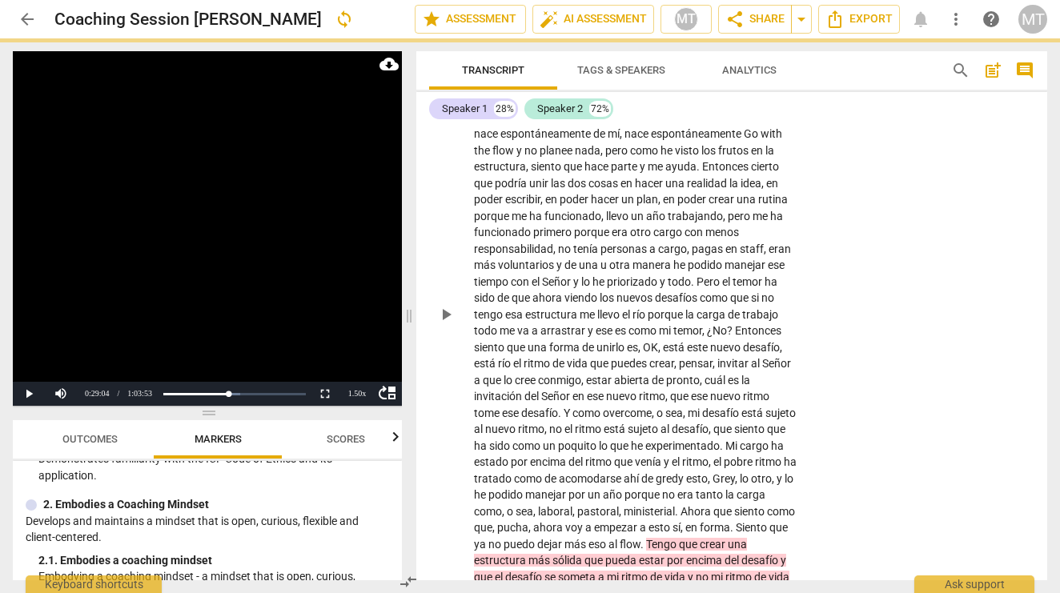
scroll to position [6581, 0]
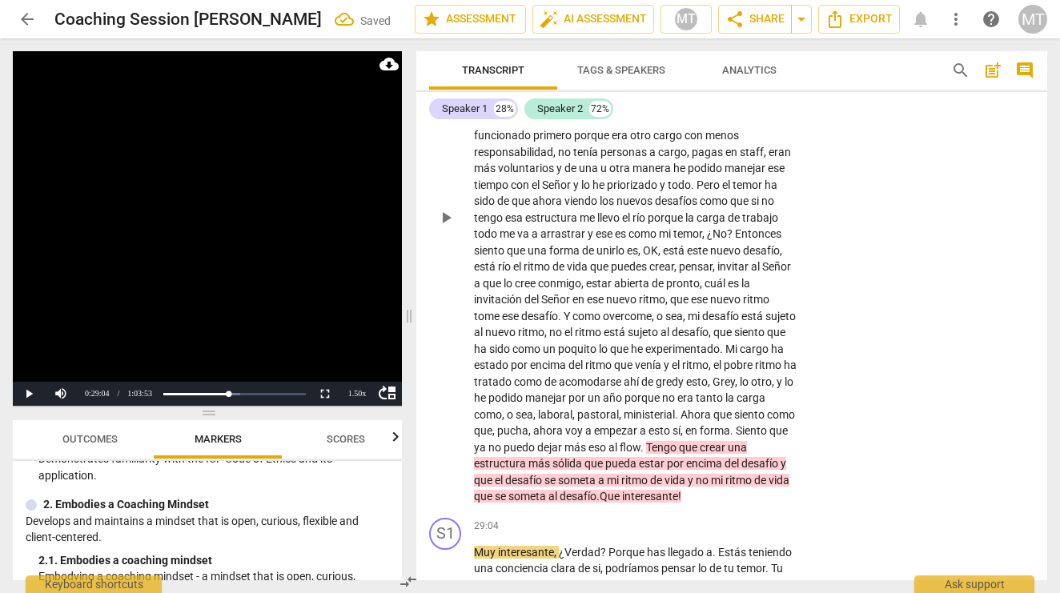
click at [596, 490] on span ".Que interesante!" at bounding box center [638, 496] width 85 height 13
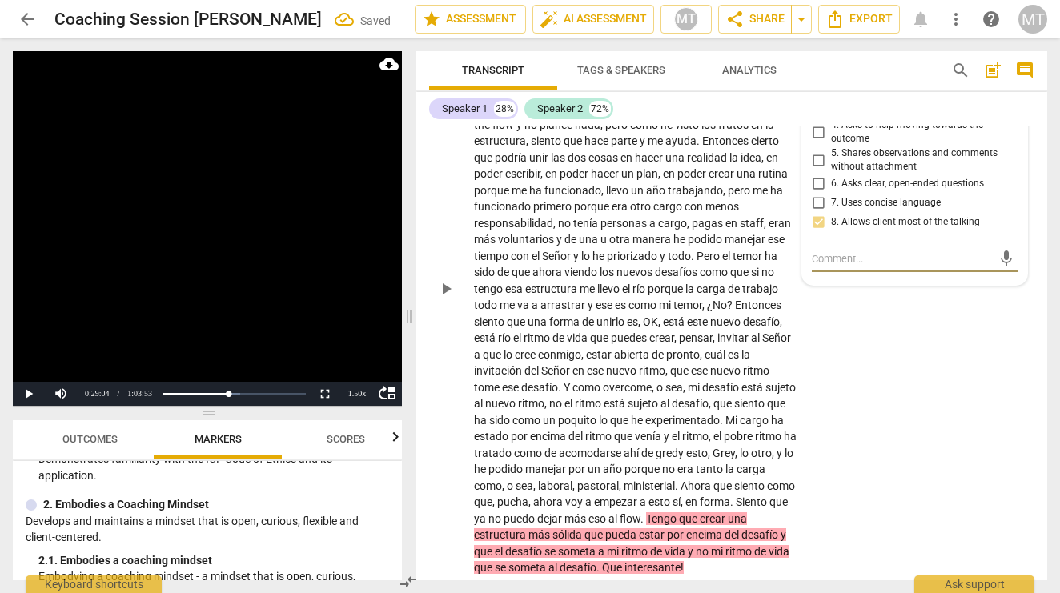
scroll to position [6701, 0]
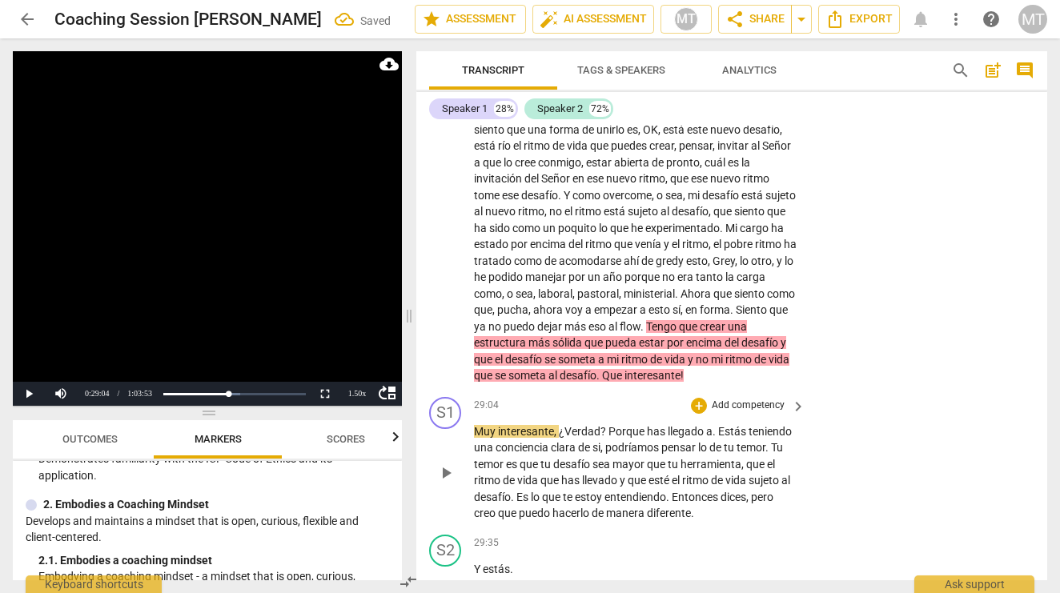
click at [527, 425] on span "interesante" at bounding box center [526, 431] width 56 height 13
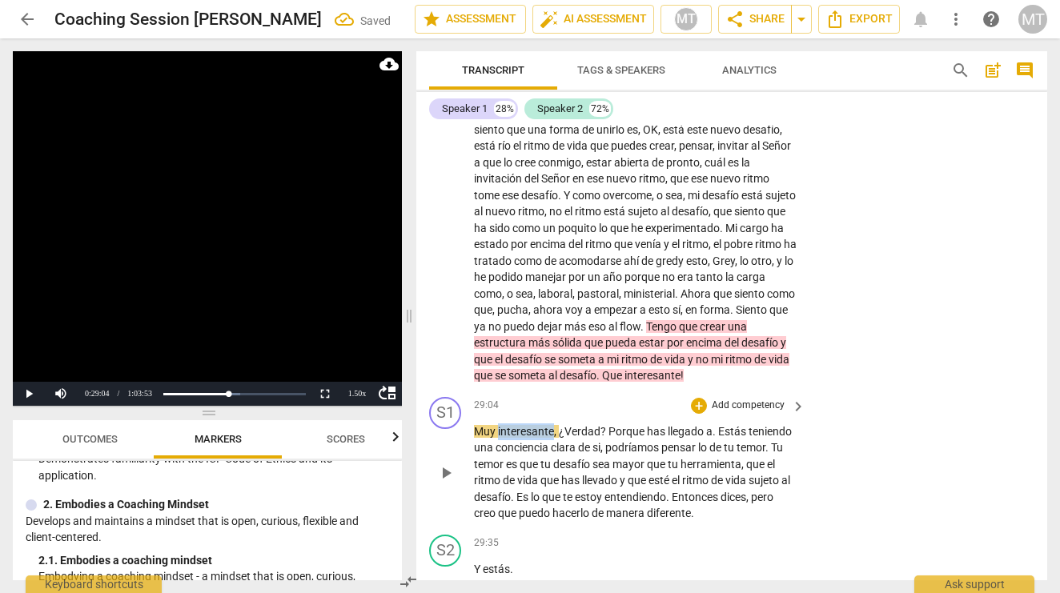
click at [527, 425] on span "interesante" at bounding box center [526, 431] width 56 height 13
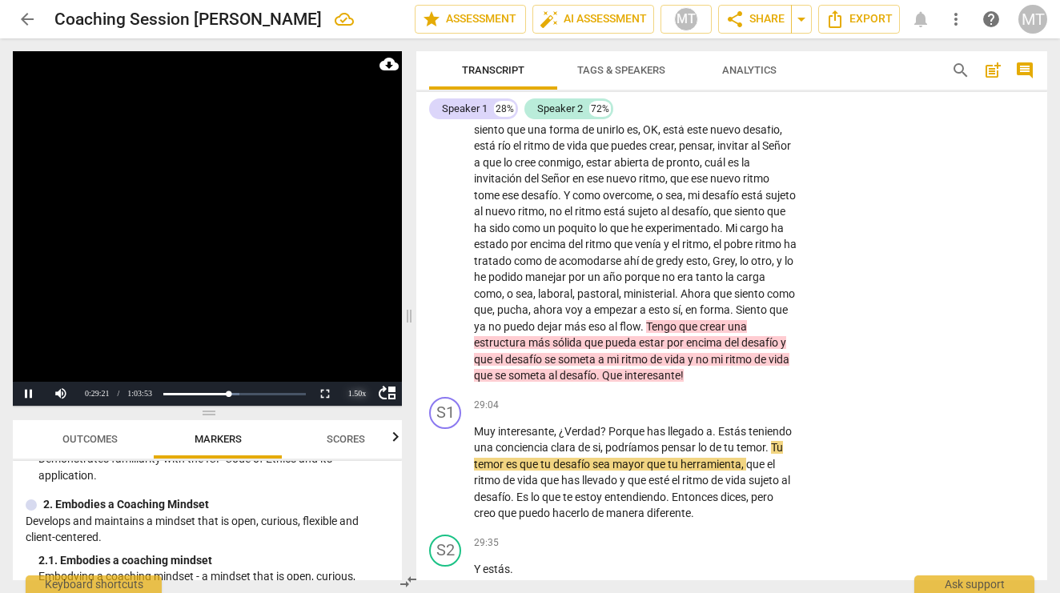
click at [353, 392] on div "1.50 x" at bounding box center [357, 394] width 32 height 24
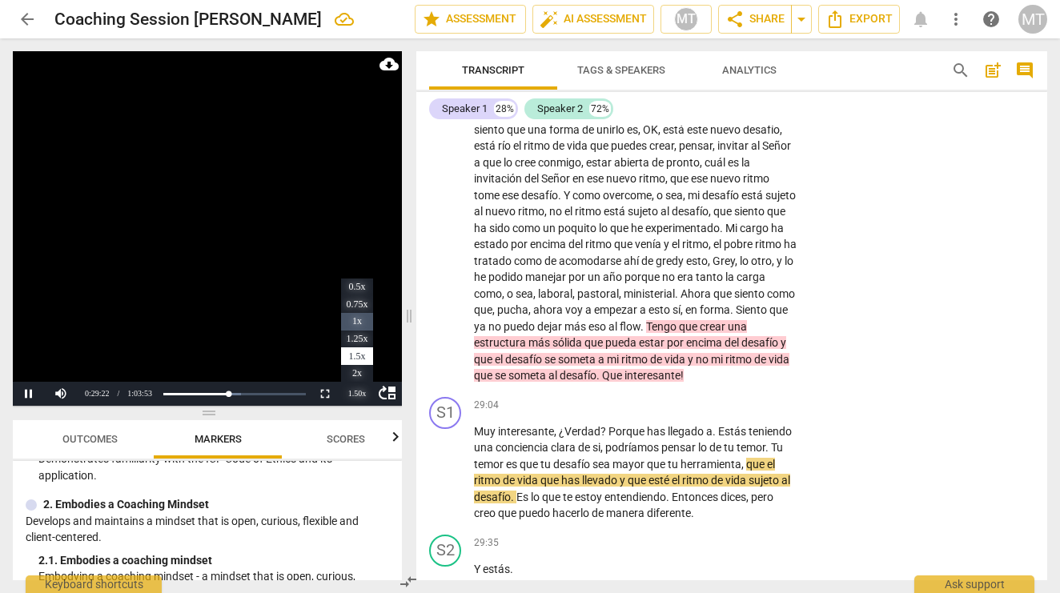
click at [356, 326] on li "1x" at bounding box center [357, 322] width 32 height 18
click at [547, 441] on span "conciencia" at bounding box center [522, 447] width 55 height 13
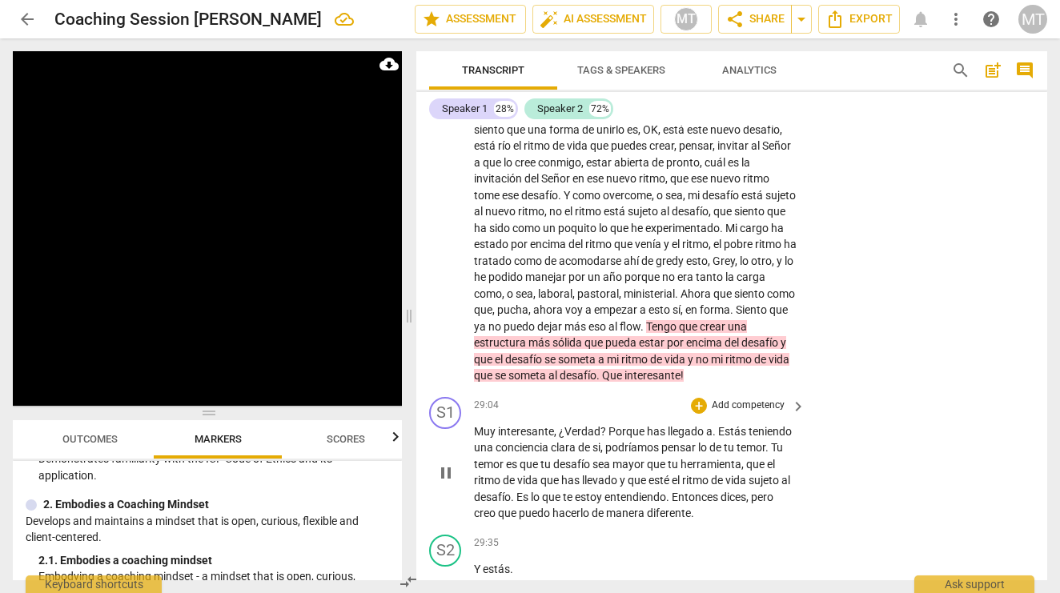
click at [589, 491] on span "estoy" at bounding box center [590, 497] width 30 height 13
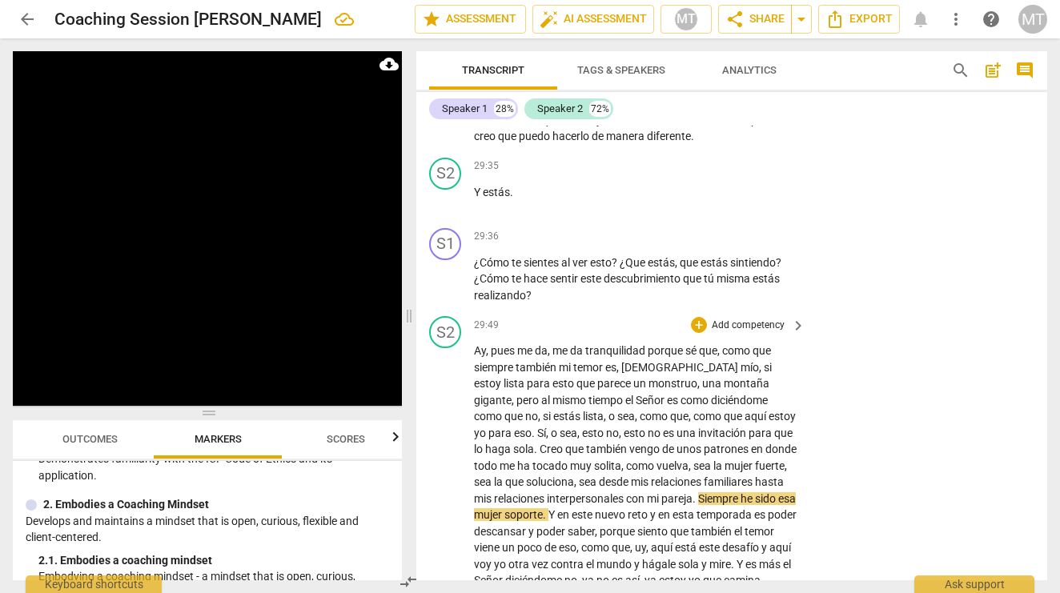
scroll to position [7054, 0]
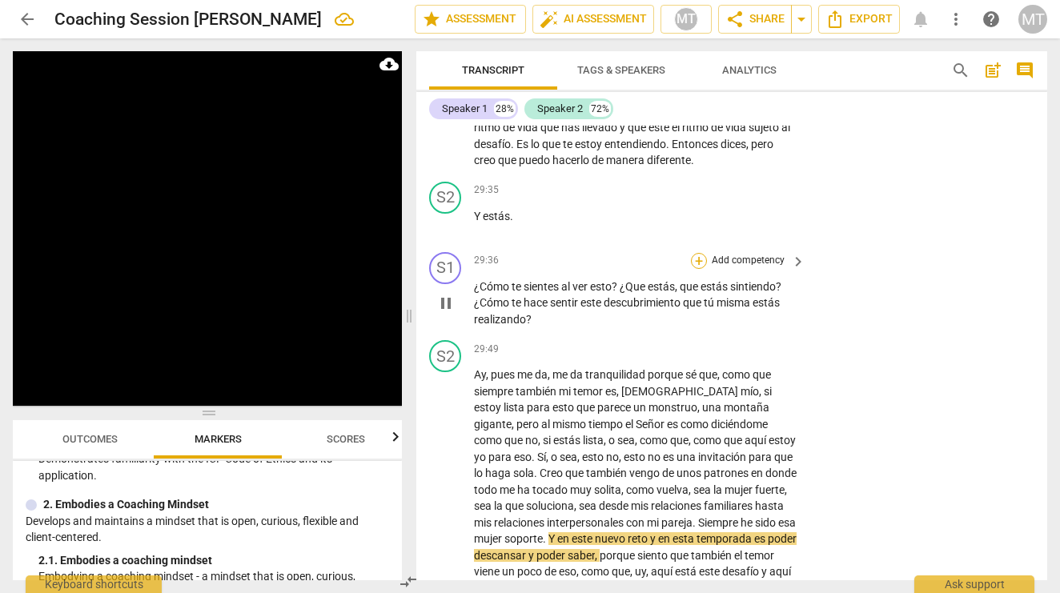
click at [691, 253] on div "+" at bounding box center [699, 261] width 16 height 16
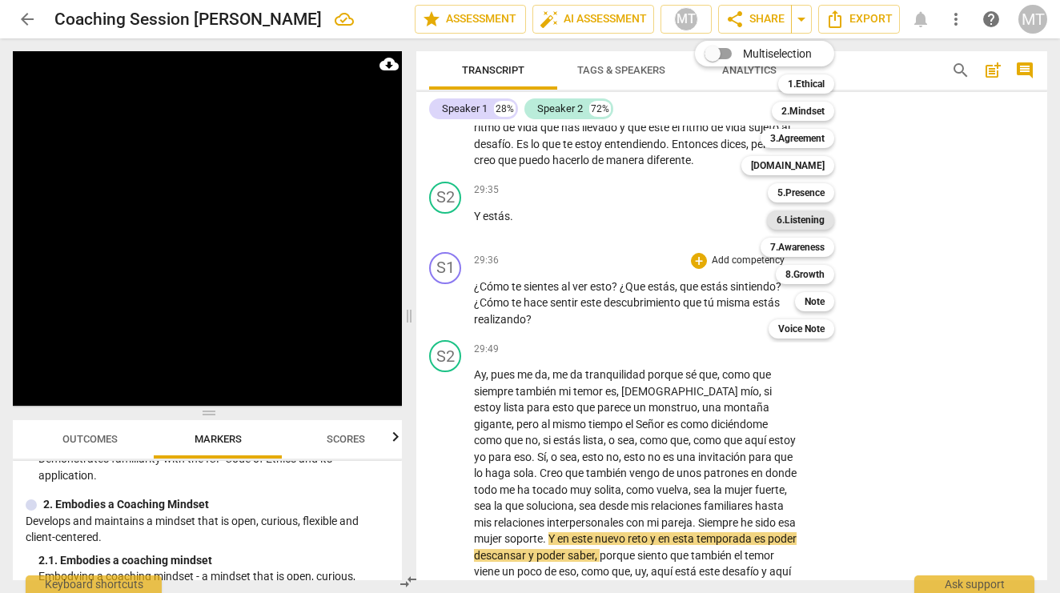
click at [805, 217] on b "6.Listening" at bounding box center [800, 219] width 48 height 19
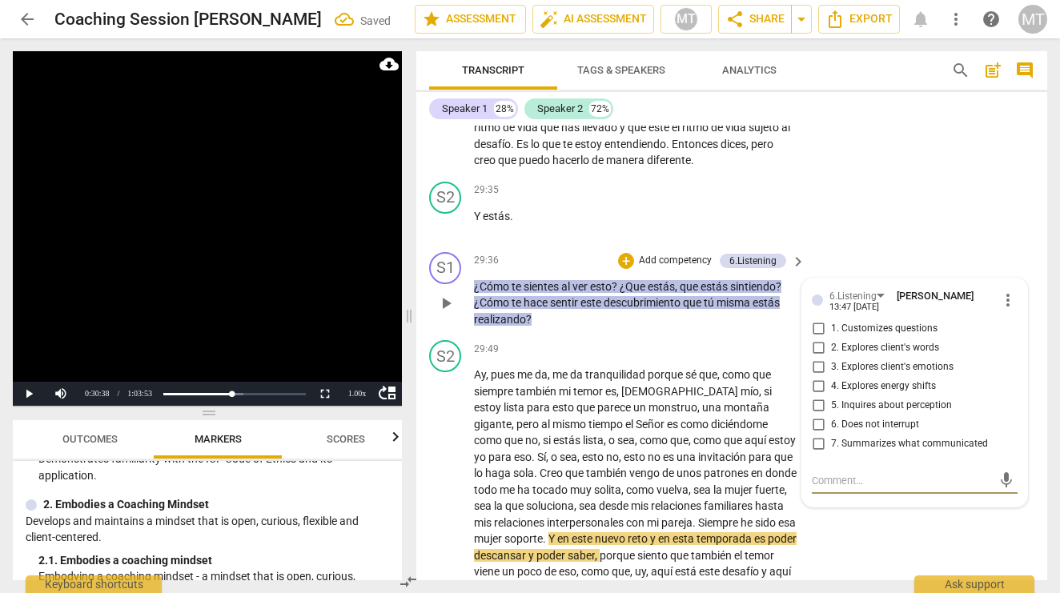
click at [815, 358] on input "3. Explores client's emotions" at bounding box center [818, 367] width 26 height 19
checkbox input "true"
click at [587, 532] on span "este" at bounding box center [582, 538] width 23 height 13
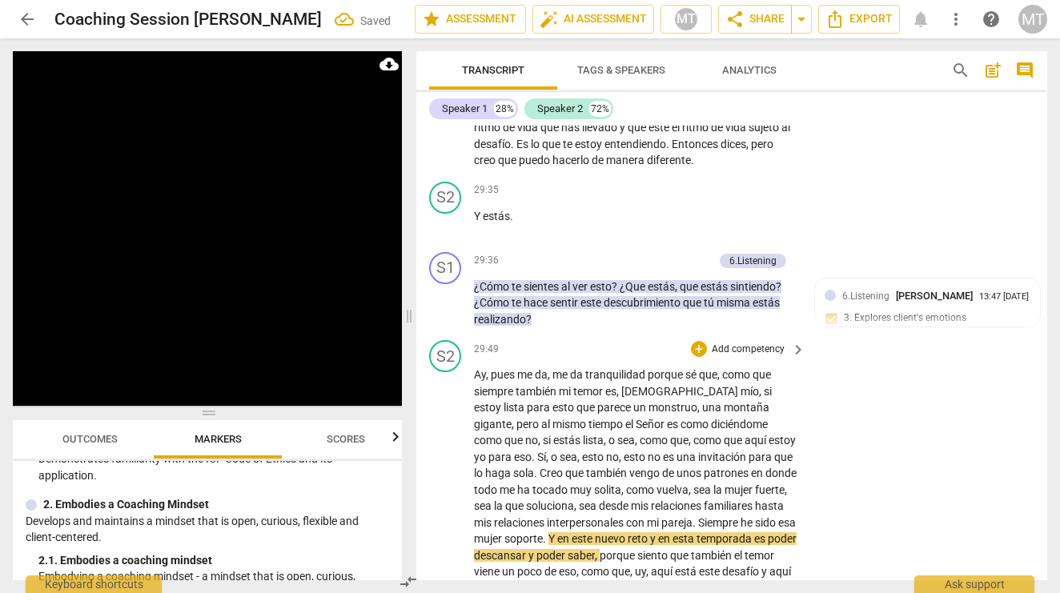
click at [587, 532] on span "este" at bounding box center [582, 538] width 23 height 13
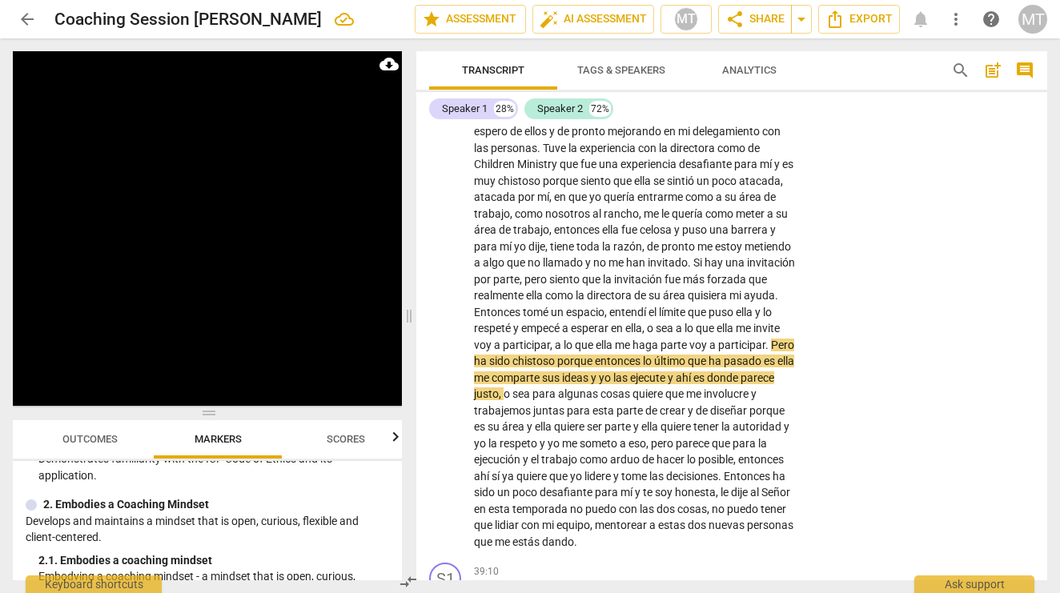
scroll to position [8801, 0]
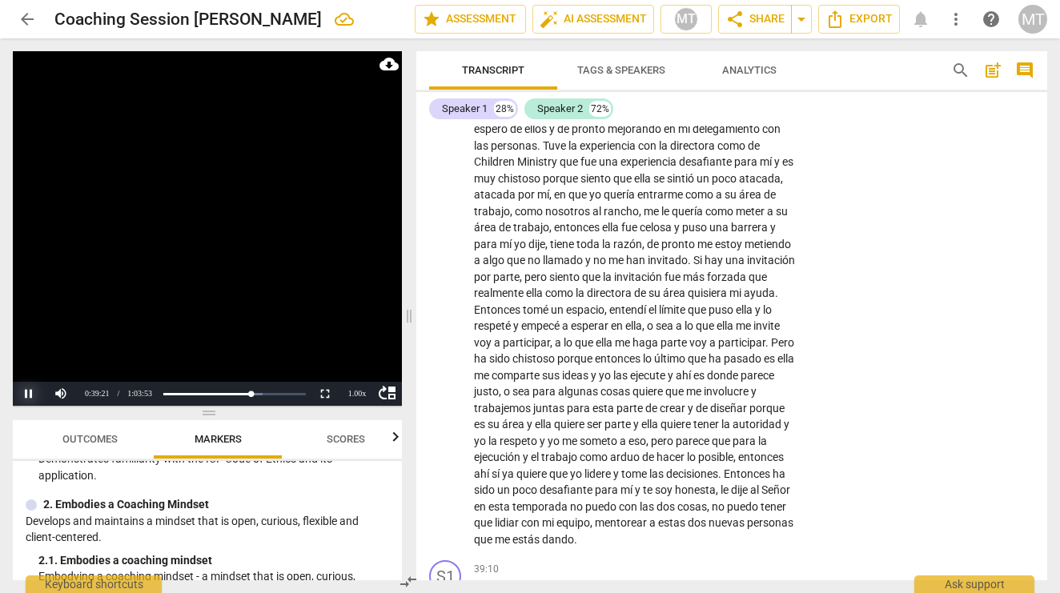
click at [25, 393] on button "Pause" at bounding box center [29, 394] width 32 height 24
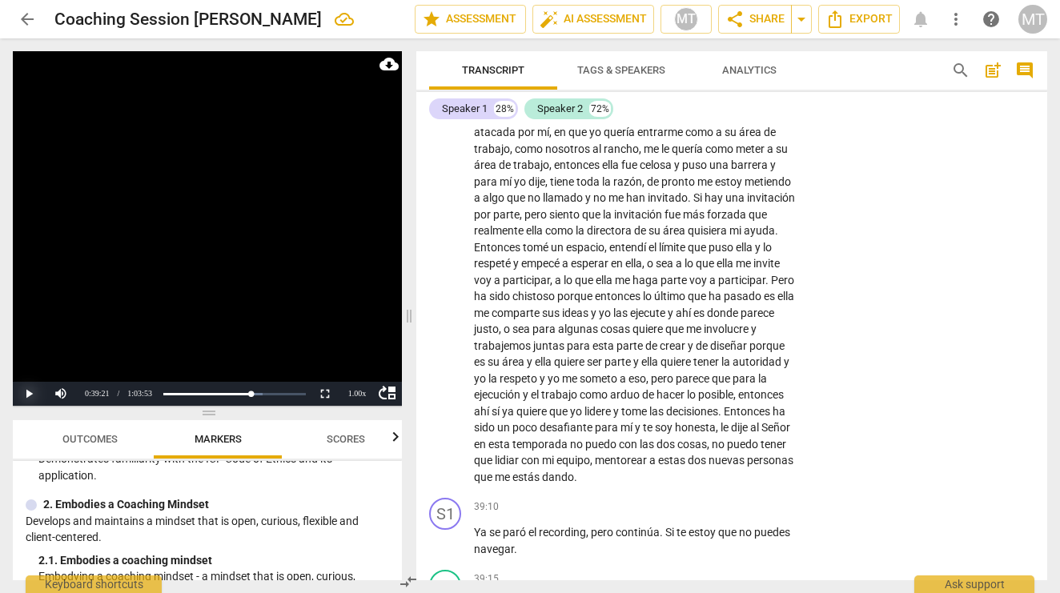
scroll to position [8873, 0]
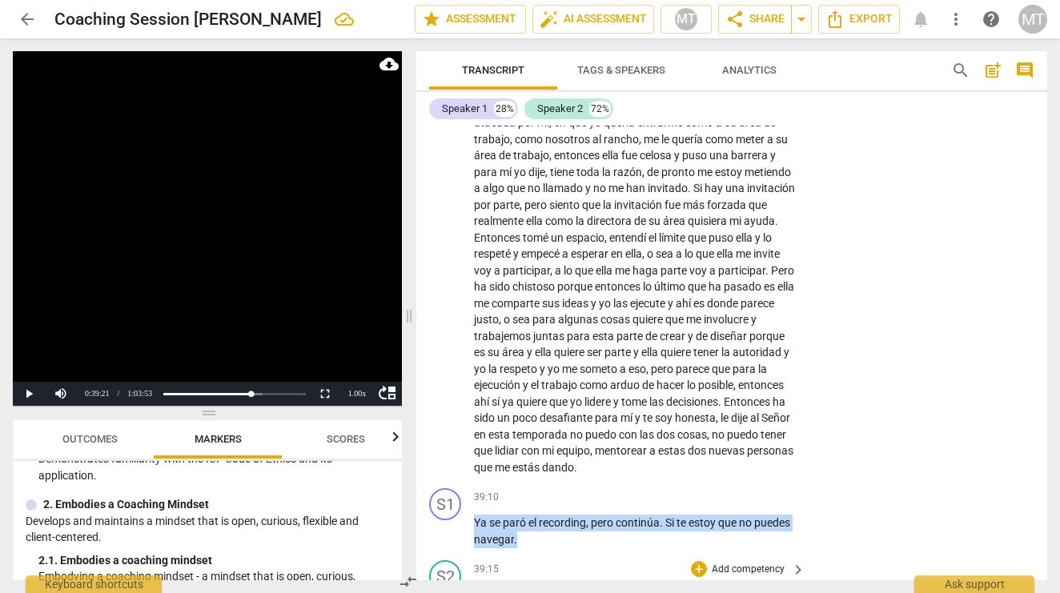
drag, startPoint x: 475, startPoint y: 403, endPoint x: 660, endPoint y: 477, distance: 199.3
click at [660, 477] on div "S1 play_arrow pause 00:06 + Add competency keyboard_arrow_right Ahí te salió . …" at bounding box center [731, 353] width 631 height 455
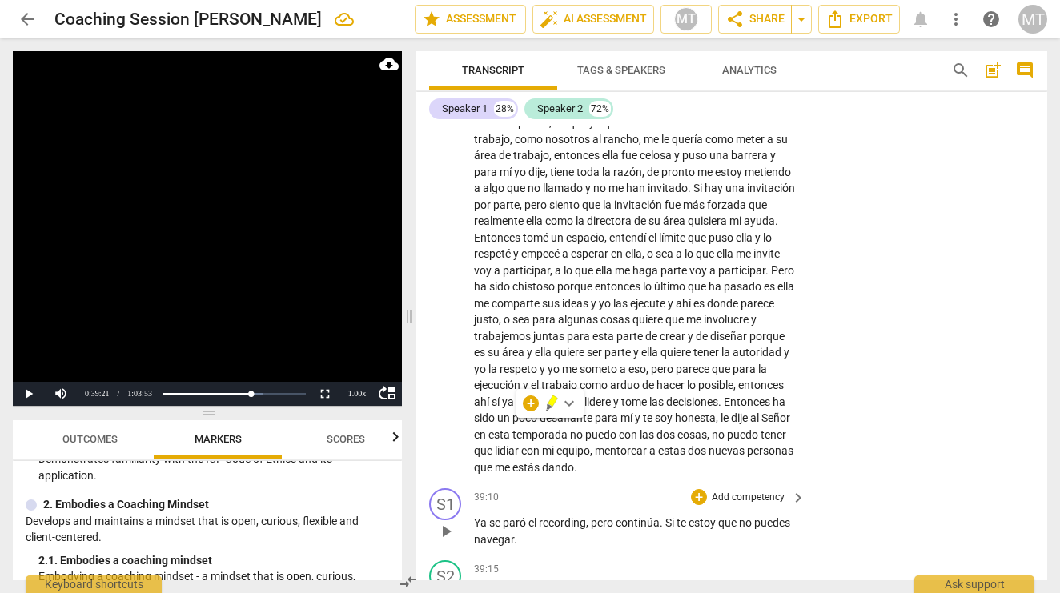
drag, startPoint x: 660, startPoint y: 477, endPoint x: 474, endPoint y: 407, distance: 199.3
click at [473, 407] on div "S1 play_arrow pause 00:06 + Add competency keyboard_arrow_right Ahí te salió . …" at bounding box center [731, 353] width 631 height 455
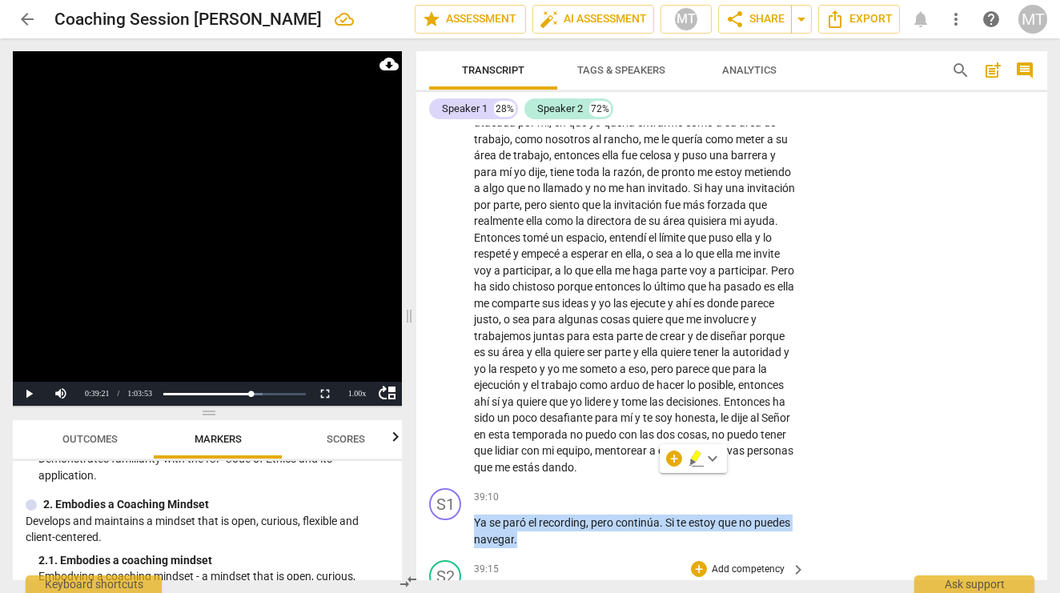
drag, startPoint x: 472, startPoint y: 406, endPoint x: 539, endPoint y: 442, distance: 75.6
click at [539, 442] on div "S1 play_arrow pause 00:06 + Add competency keyboard_arrow_right Ahí te salió . …" at bounding box center [731, 353] width 631 height 455
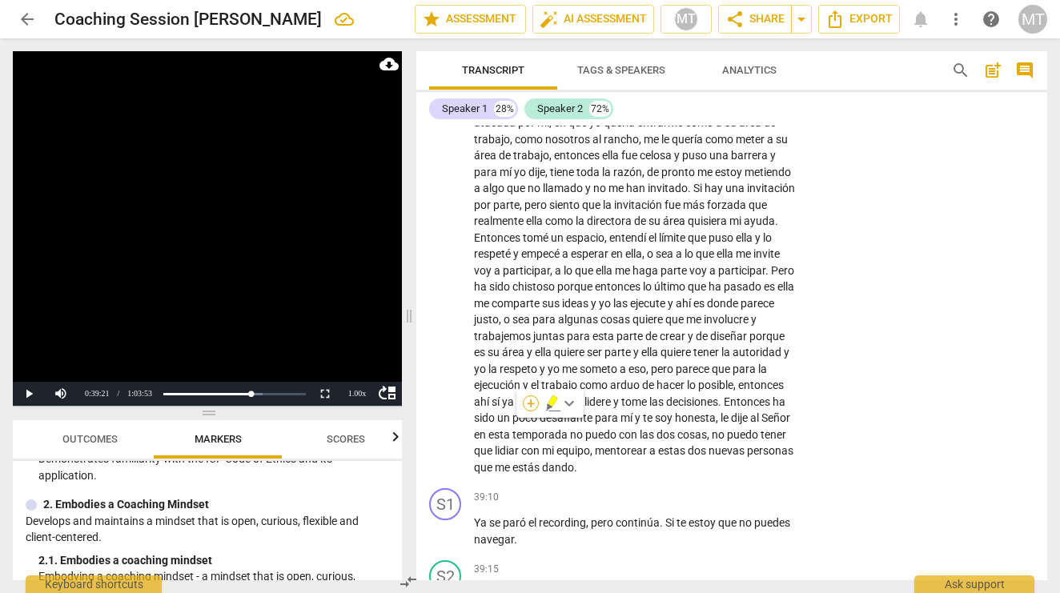
click at [535, 403] on div "+" at bounding box center [531, 403] width 16 height 16
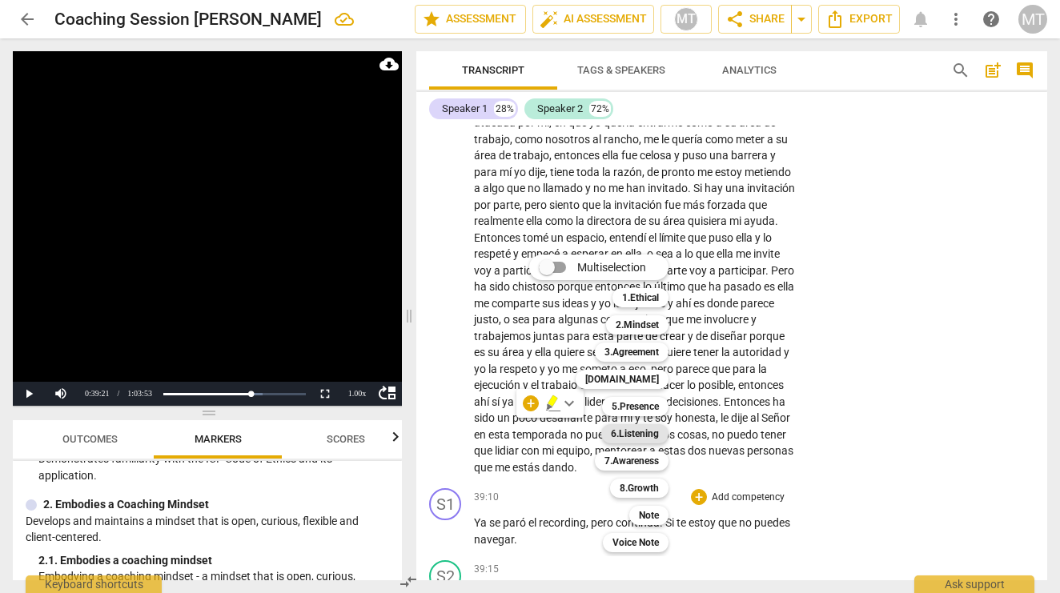
click at [631, 438] on b "6.Listening" at bounding box center [635, 433] width 48 height 19
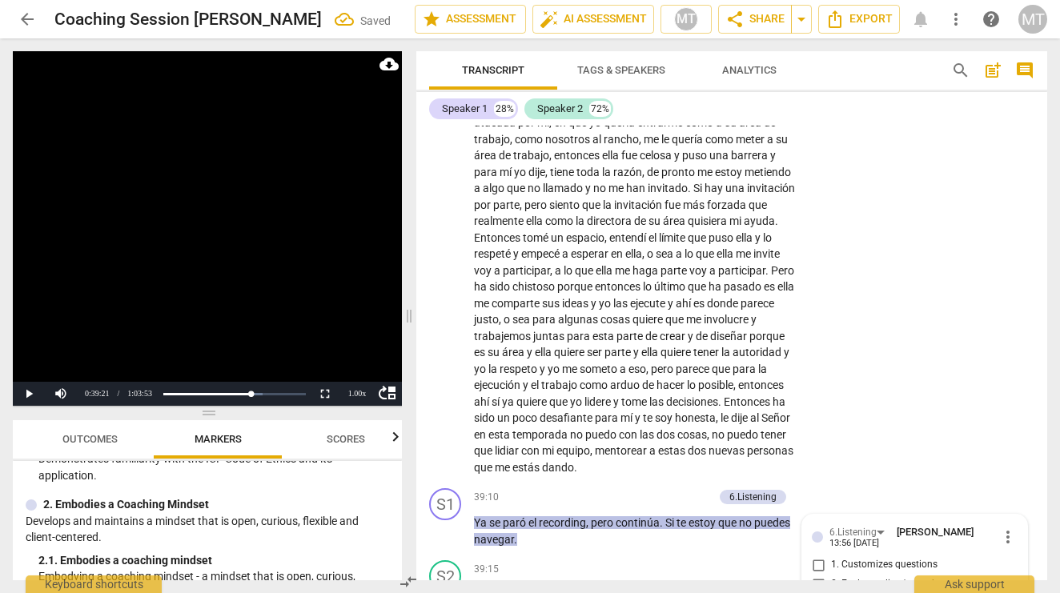
scroll to position [9121, 0]
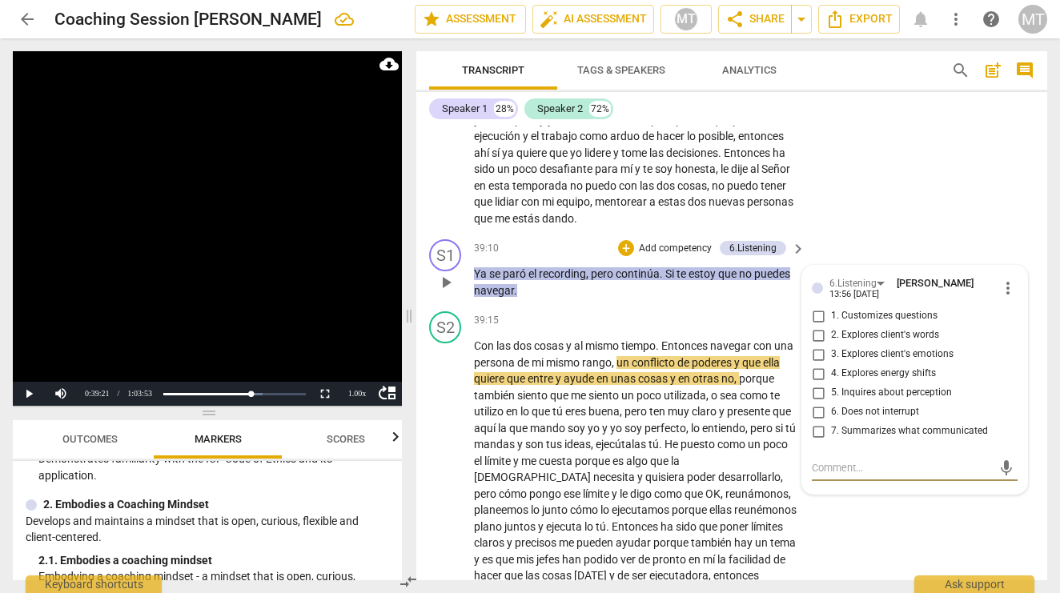
click at [813, 403] on input "6. Does not interrupt" at bounding box center [818, 412] width 26 height 19
checkbox input "true"
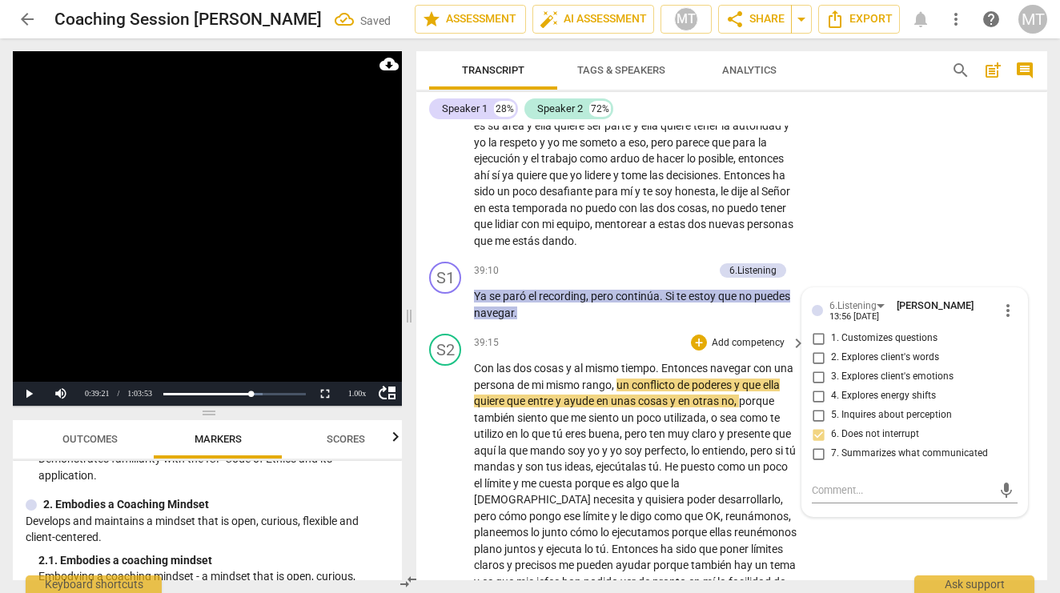
scroll to position [9105, 0]
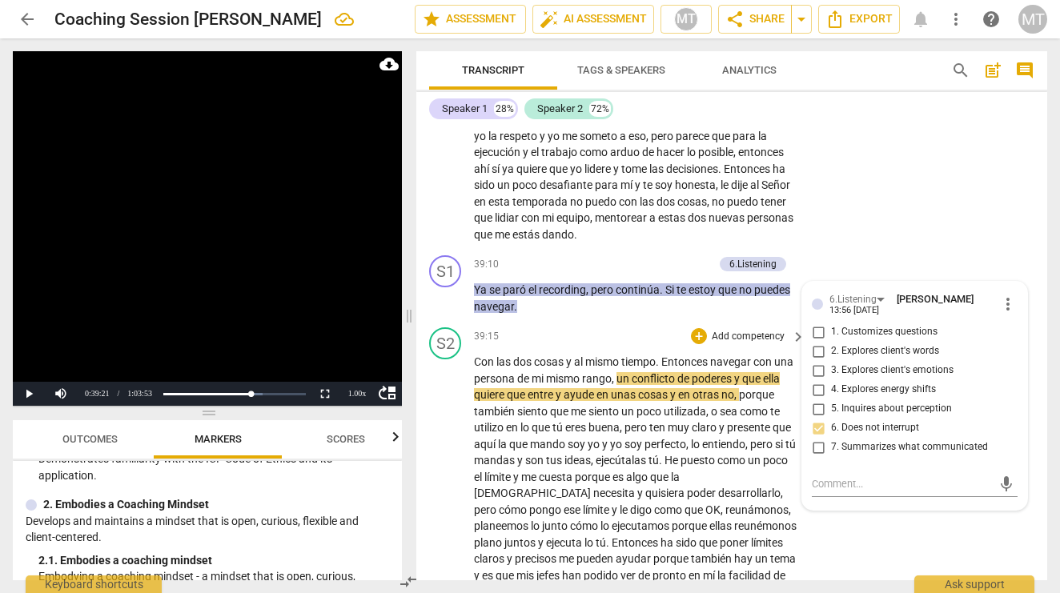
click at [479, 355] on span "Con" at bounding box center [485, 361] width 22 height 13
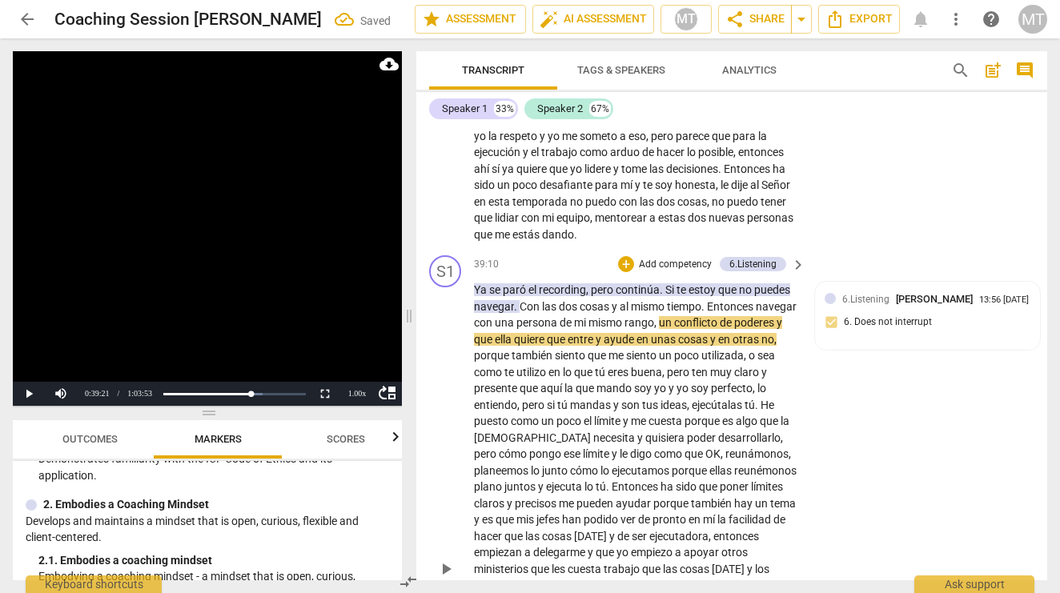
click at [707, 300] on span "." at bounding box center [704, 306] width 6 height 13
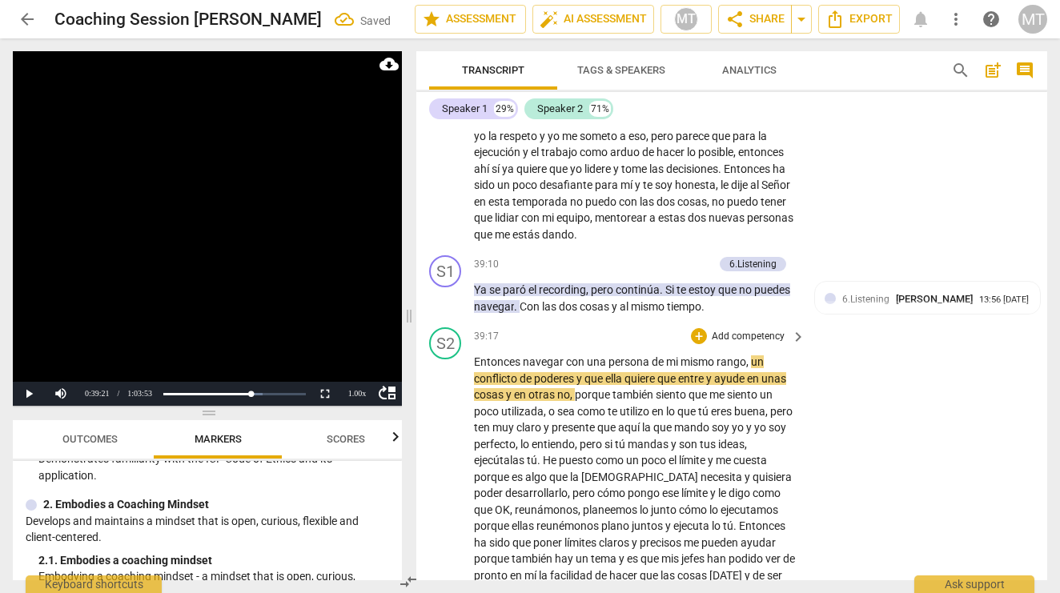
click at [495, 355] on span "Entonces" at bounding box center [498, 361] width 49 height 13
click at [28, 394] on button "Pause" at bounding box center [29, 394] width 32 height 24
click at [497, 355] on span "Entonces" at bounding box center [498, 361] width 49 height 13
click at [29, 395] on button "Play" at bounding box center [29, 394] width 32 height 24
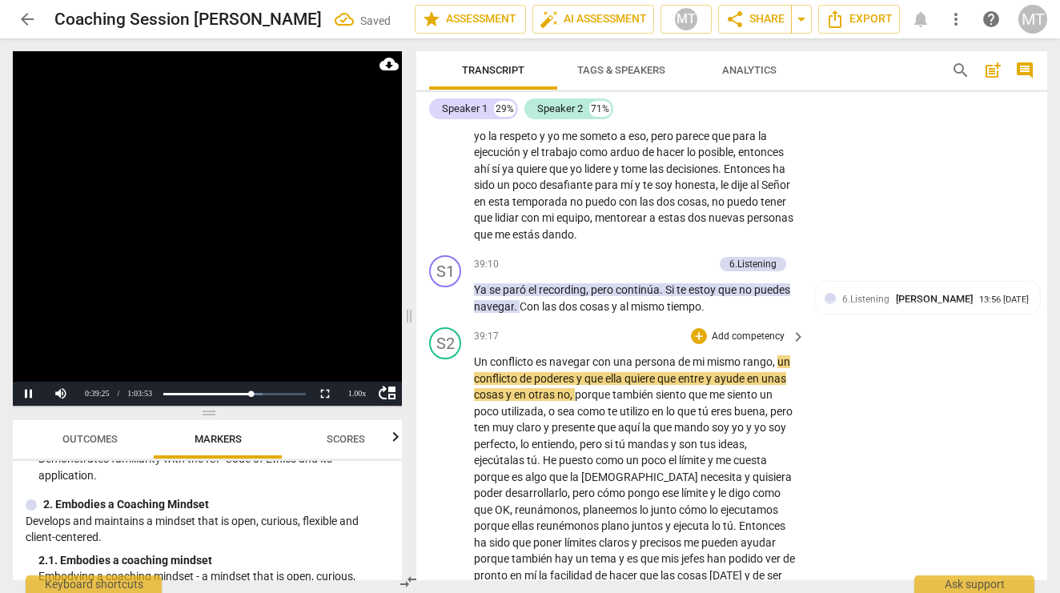
click at [651, 503] on span "junto" at bounding box center [665, 509] width 28 height 13
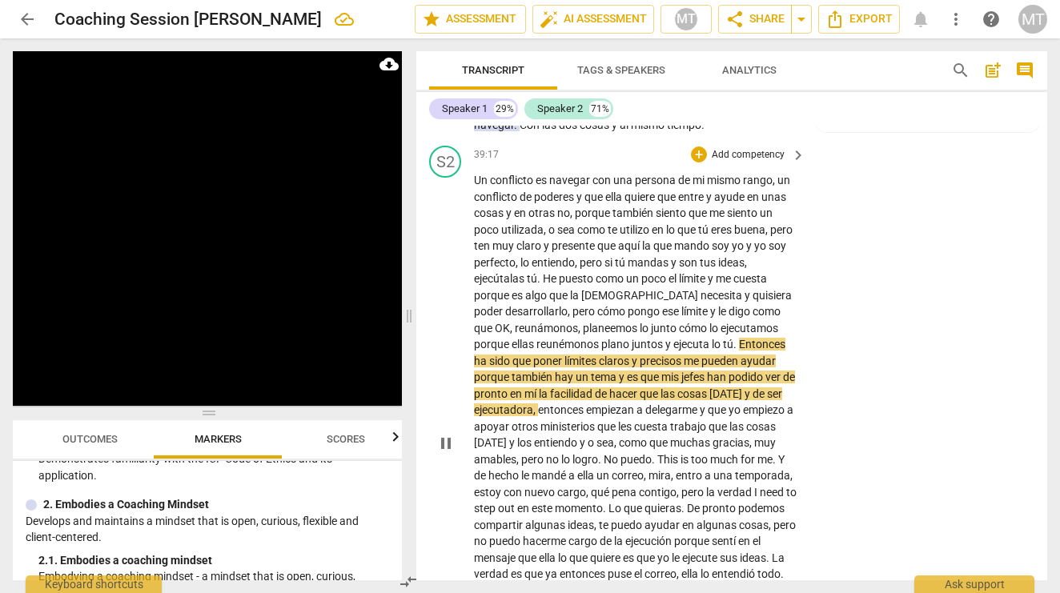
scroll to position [9288, 0]
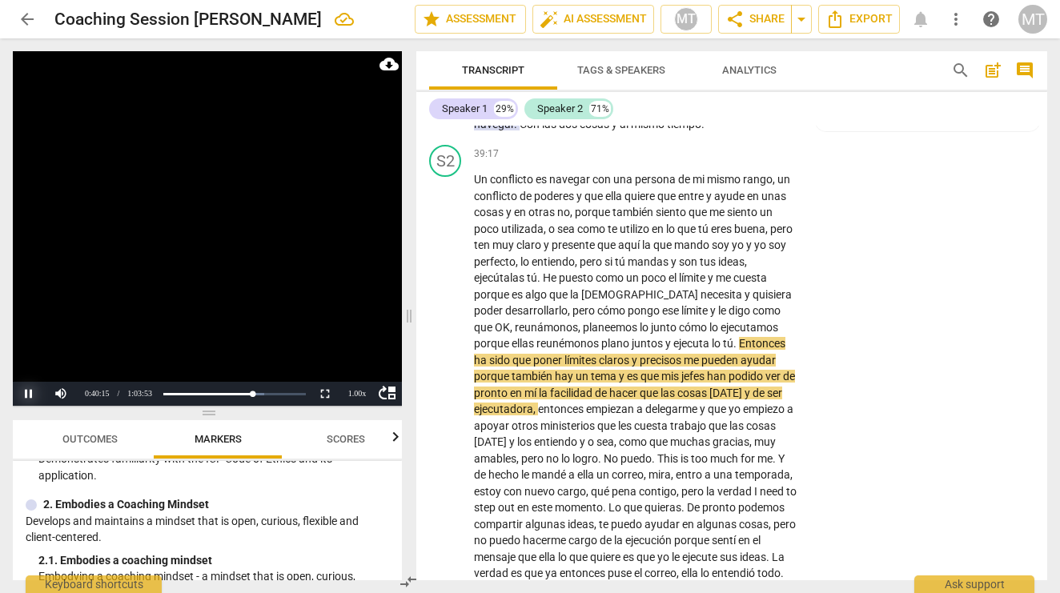
click at [28, 392] on button "Pause" at bounding box center [29, 394] width 32 height 24
click at [28, 392] on button "Play" at bounding box center [29, 394] width 32 height 24
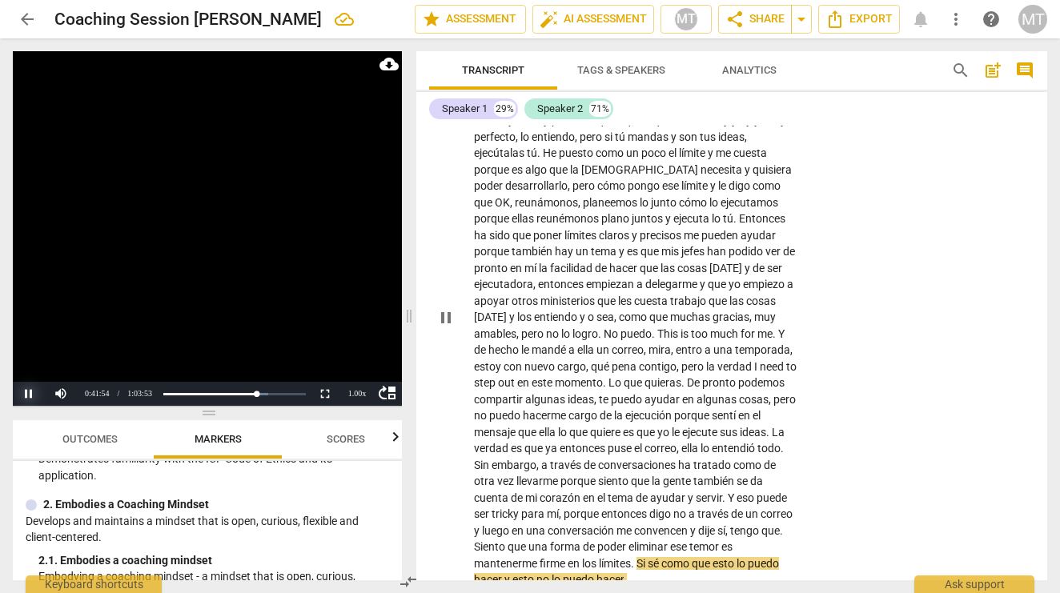
scroll to position [9442, 0]
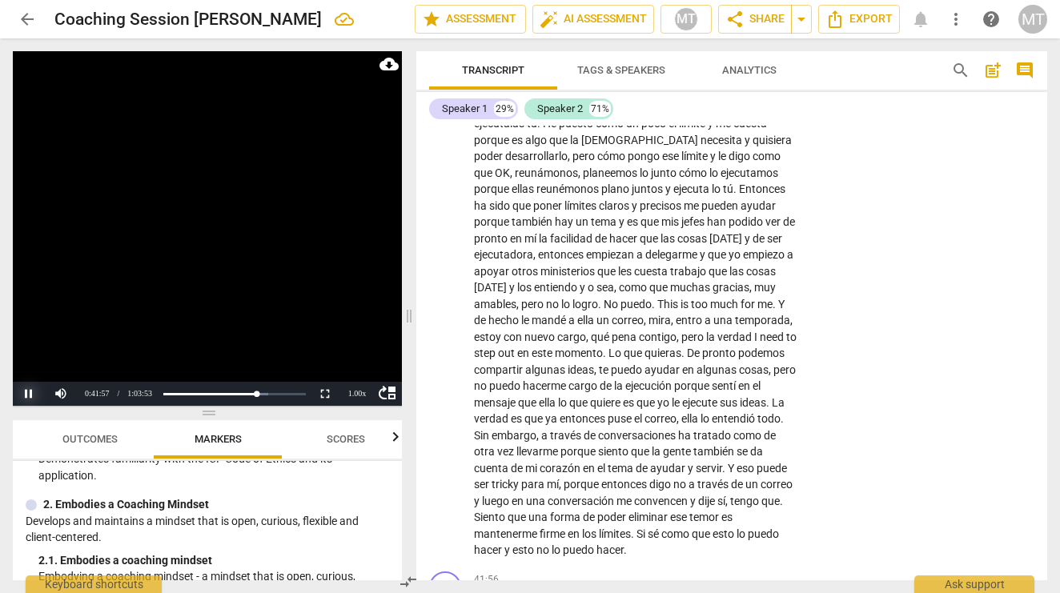
click at [28, 392] on button "Pause" at bounding box center [29, 394] width 32 height 24
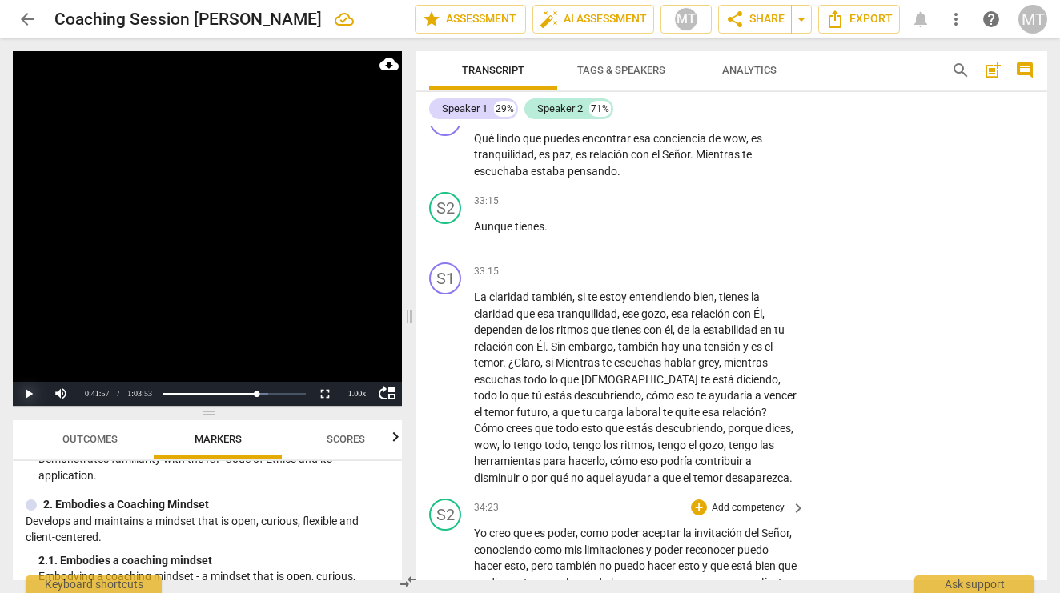
scroll to position [7939, 0]
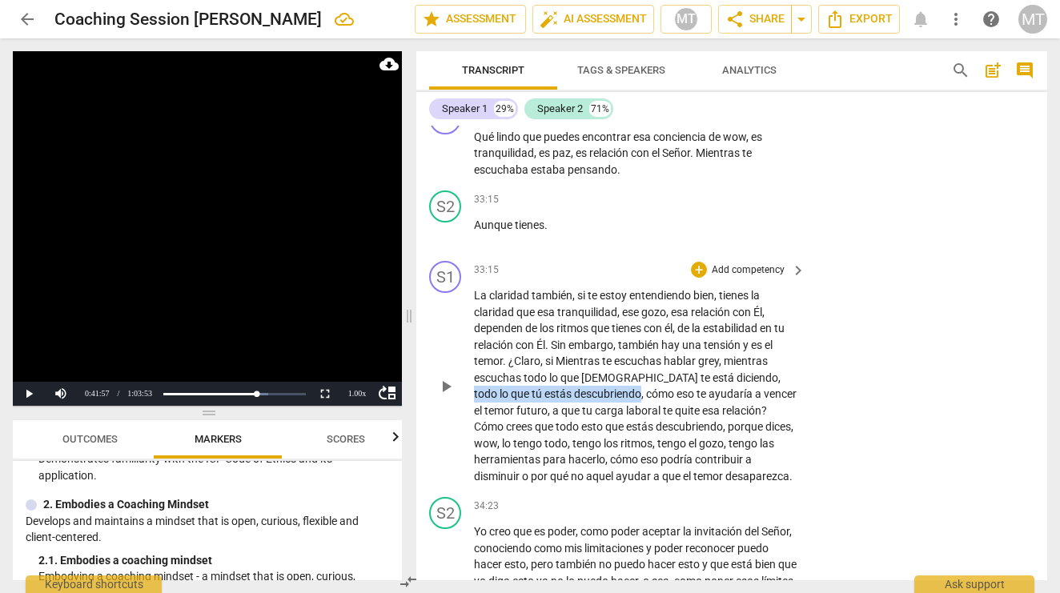
drag, startPoint x: 692, startPoint y: 286, endPoint x: 543, endPoint y: 306, distance: 150.9
click at [543, 306] on p "La claridad también , si te estoy entendiendo bien , tienes la claridad que esa…" at bounding box center [635, 385] width 323 height 197
click at [556, 283] on div "+" at bounding box center [556, 282] width 16 height 16
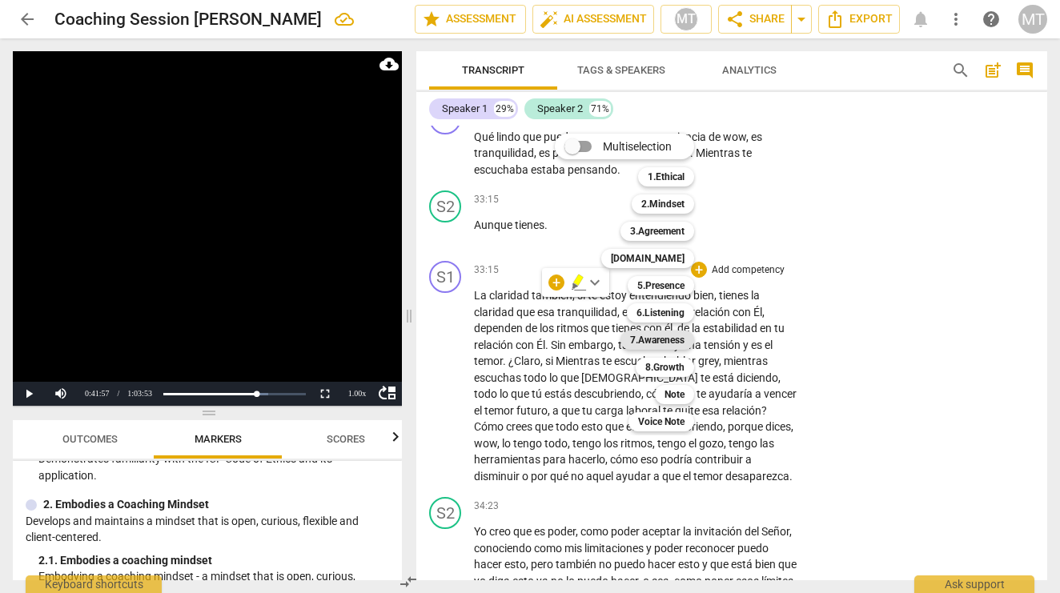
click at [668, 341] on b "7.Awareness" at bounding box center [657, 340] width 54 height 19
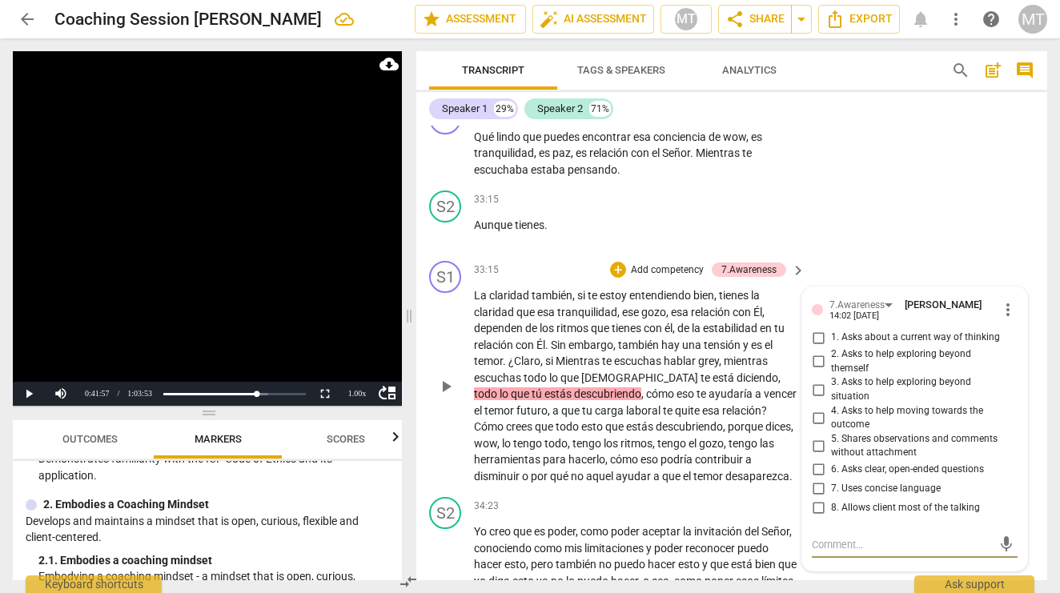
click at [815, 436] on input "5. Shares observations and comments without attachment" at bounding box center [818, 445] width 26 height 19
checkbox input "true"
click at [511, 387] on span "lo" at bounding box center [504, 393] width 11 height 13
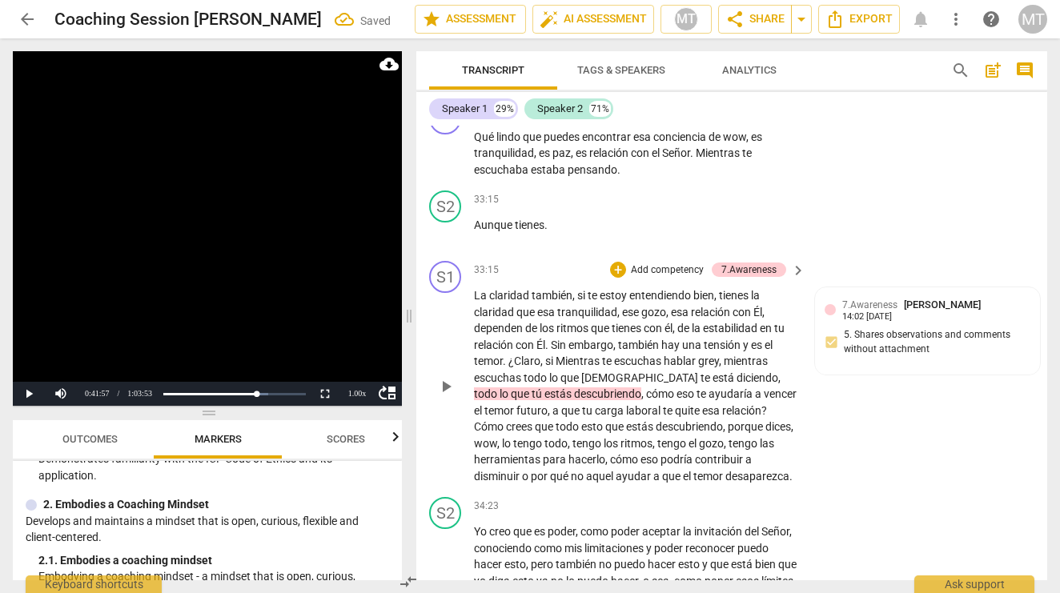
click at [544, 387] on span "tú" at bounding box center [537, 393] width 13 height 13
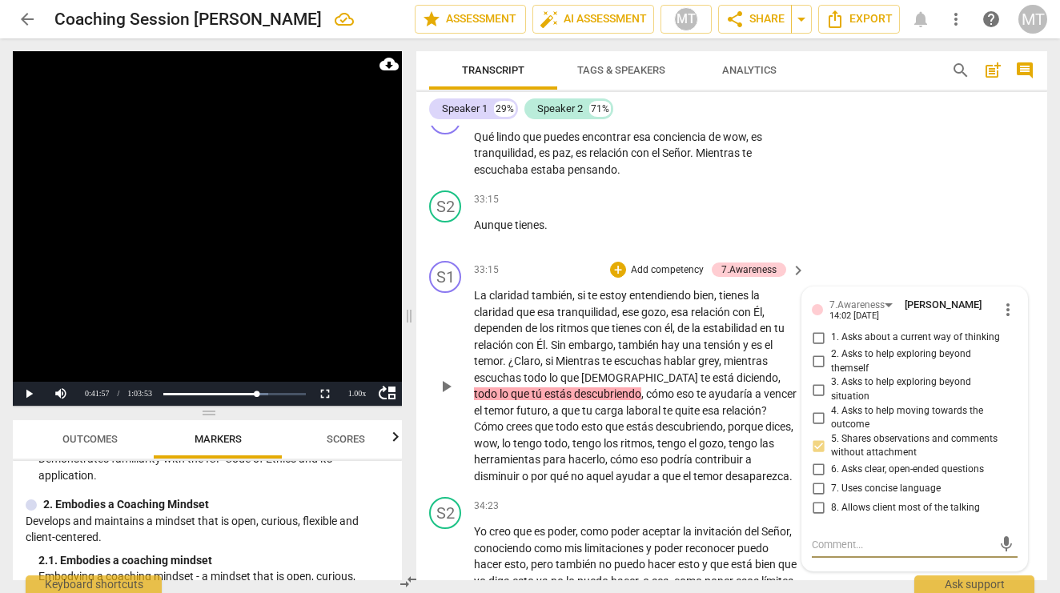
click at [998, 300] on span "more_vert" at bounding box center [1007, 309] width 19 height 19
click at [922, 173] on div at bounding box center [530, 296] width 1060 height 593
click at [778, 371] on span "," at bounding box center [779, 377] width 2 height 13
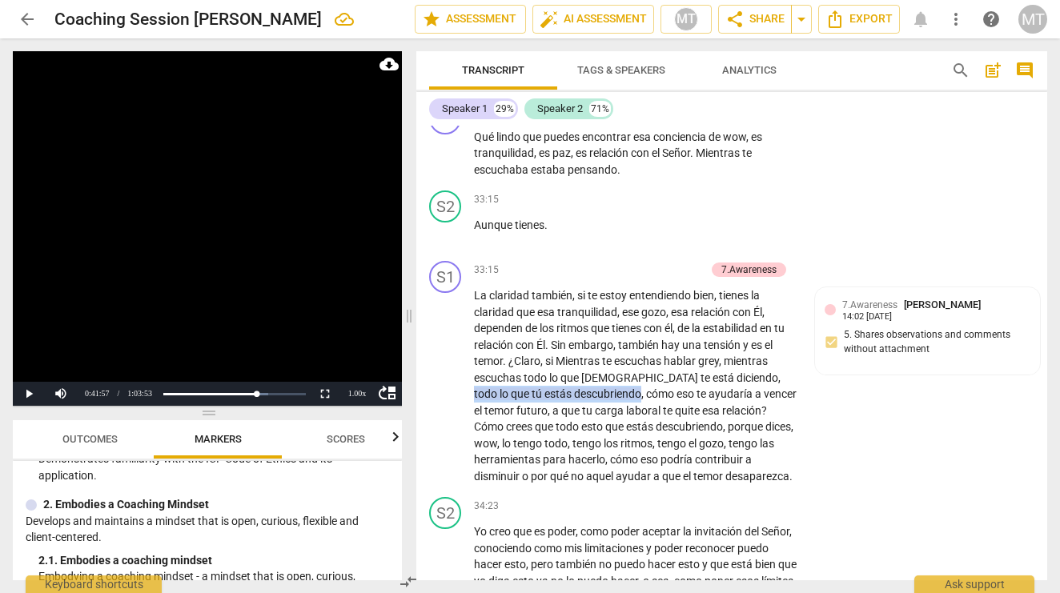
drag, startPoint x: 688, startPoint y: 287, endPoint x: 538, endPoint y: 305, distance: 151.5
click at [538, 305] on p "La claridad también , si te estoy entendiendo bien , tienes la claridad que esa…" at bounding box center [635, 385] width 323 height 197
click at [552, 280] on div "+" at bounding box center [556, 282] width 16 height 16
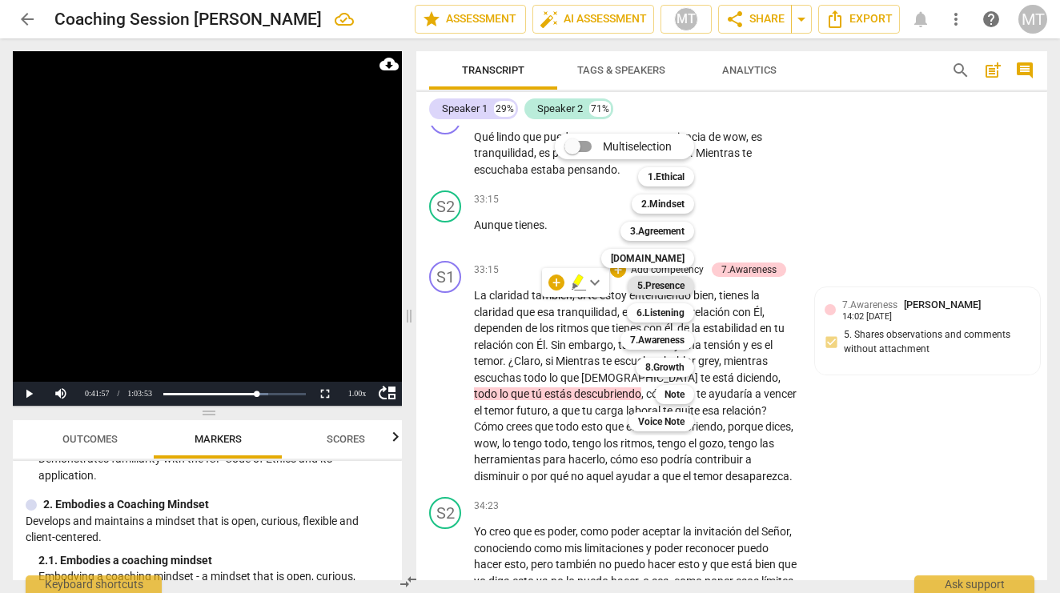
click at [664, 285] on b "5.Presence" at bounding box center [660, 285] width 47 height 19
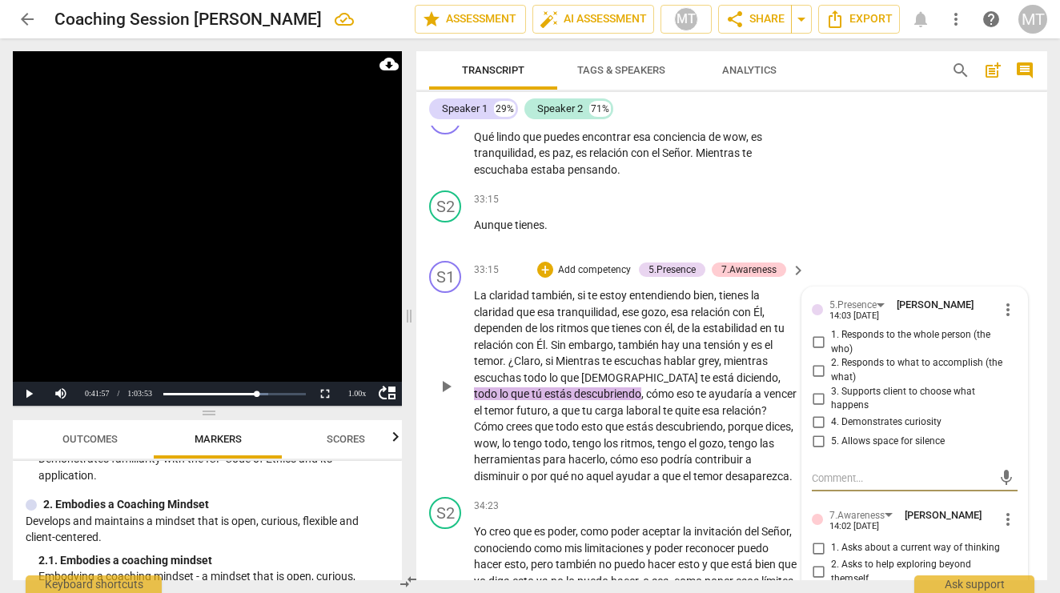
click at [1003, 300] on span "more_vert" at bounding box center [1007, 309] width 19 height 19
click at [1006, 253] on li "Delete" at bounding box center [1018, 251] width 55 height 30
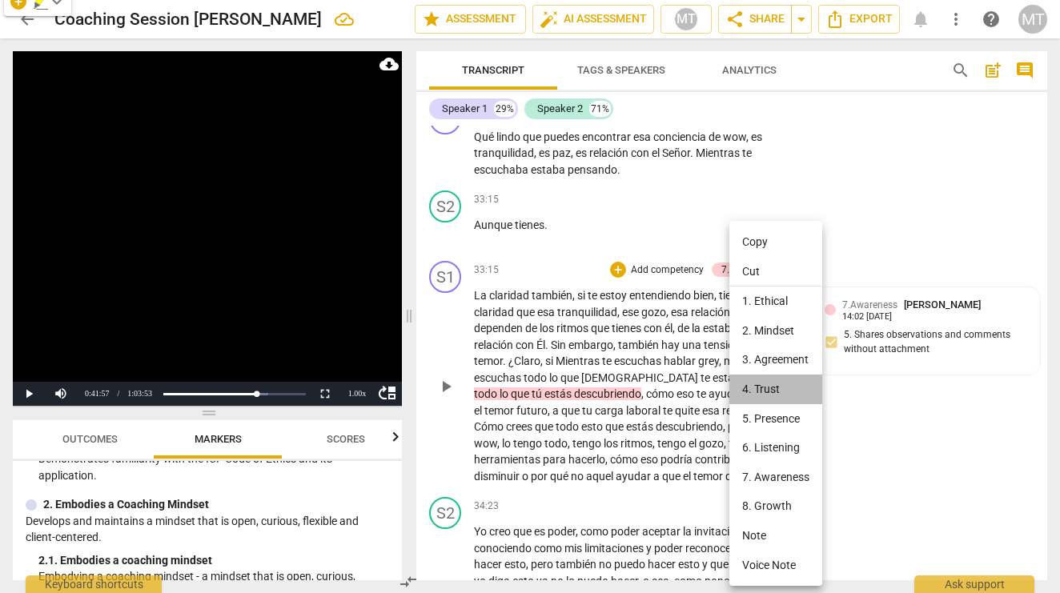
click at [775, 387] on li "4. Trust" at bounding box center [775, 390] width 93 height 30
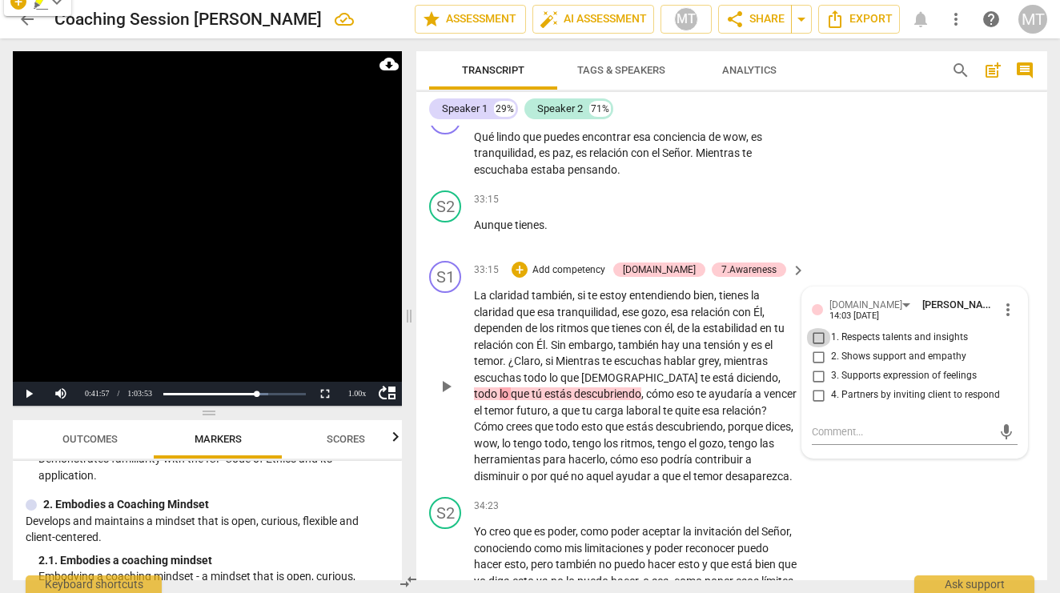
click at [816, 328] on input "1. Respects talents and insights" at bounding box center [818, 337] width 26 height 19
checkbox input "true"
click at [1004, 300] on span "more_vert" at bounding box center [1007, 309] width 19 height 19
click at [952, 157] on div at bounding box center [530, 296] width 1060 height 593
click at [560, 525] on span "poder" at bounding box center [561, 531] width 28 height 13
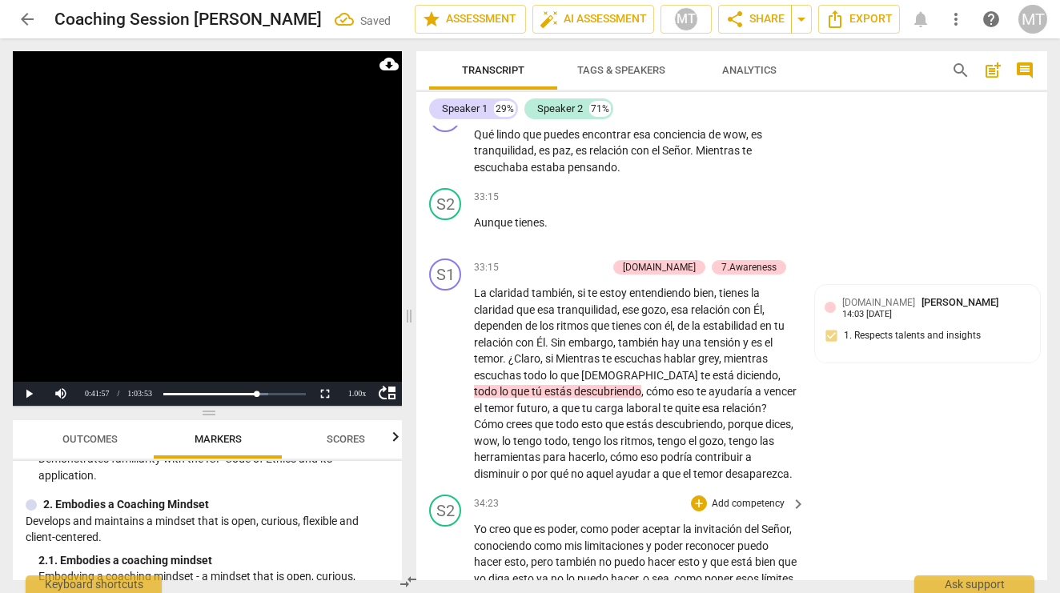
scroll to position [7940, 0]
click at [511, 386] on span "lo" at bounding box center [504, 392] width 11 height 13
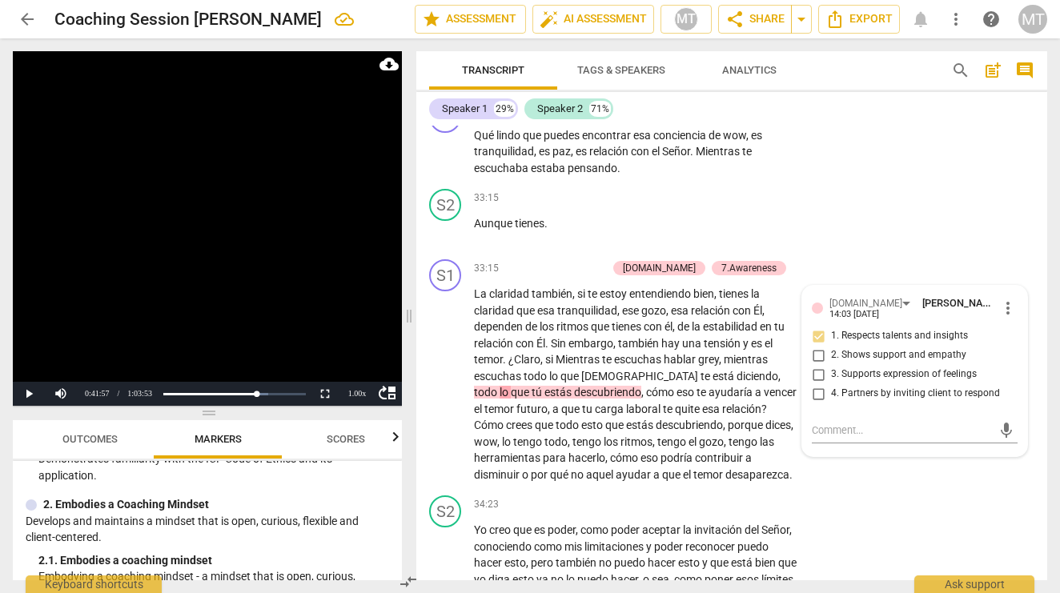
click at [499, 386] on span "todo" at bounding box center [487, 392] width 26 height 13
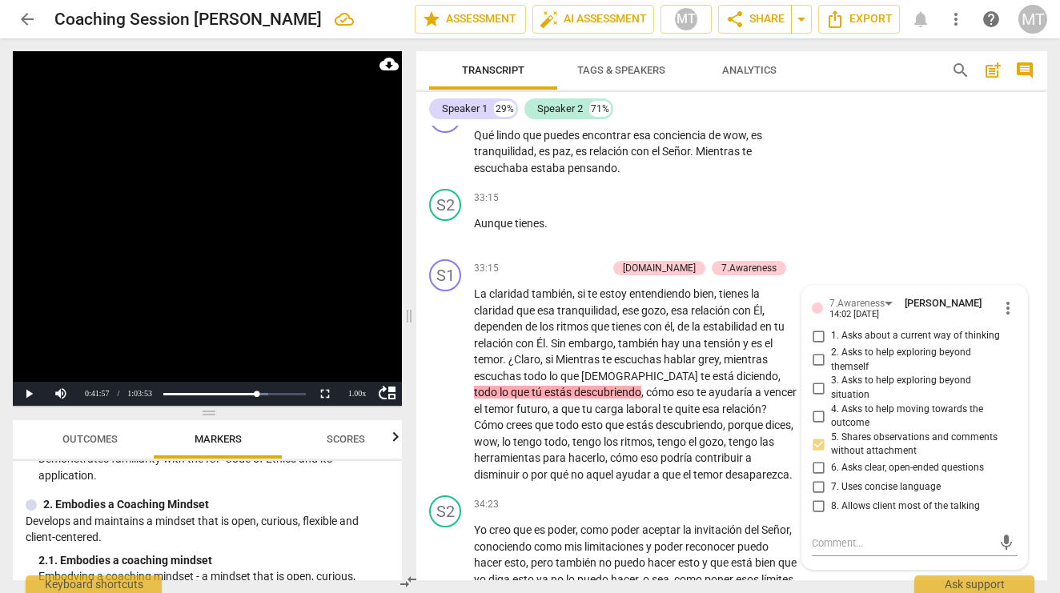
click at [531, 386] on span "que" at bounding box center [521, 392] width 21 height 13
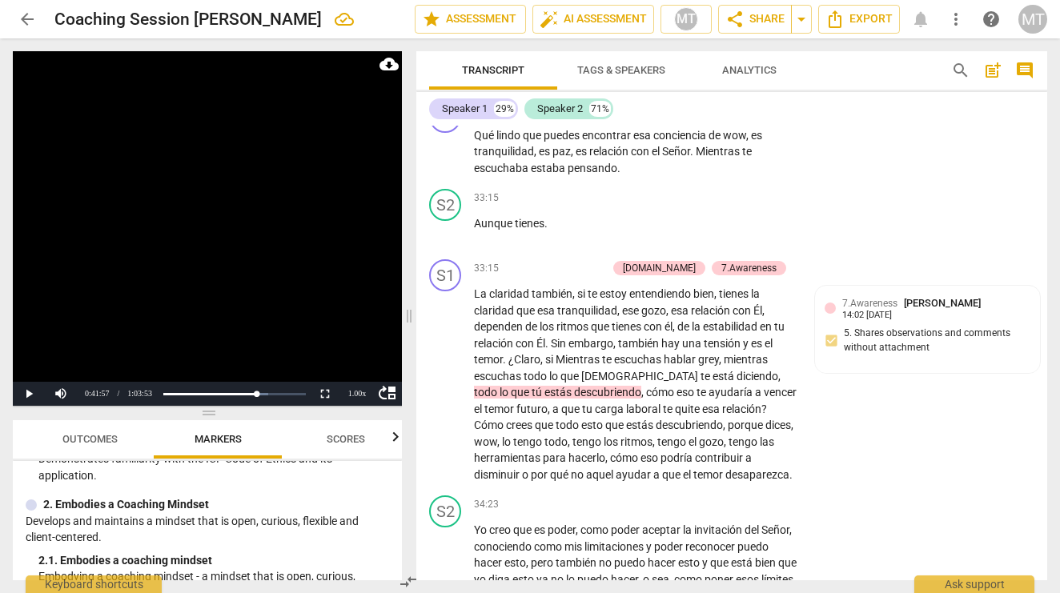
click at [499, 386] on span "todo" at bounding box center [487, 392] width 26 height 13
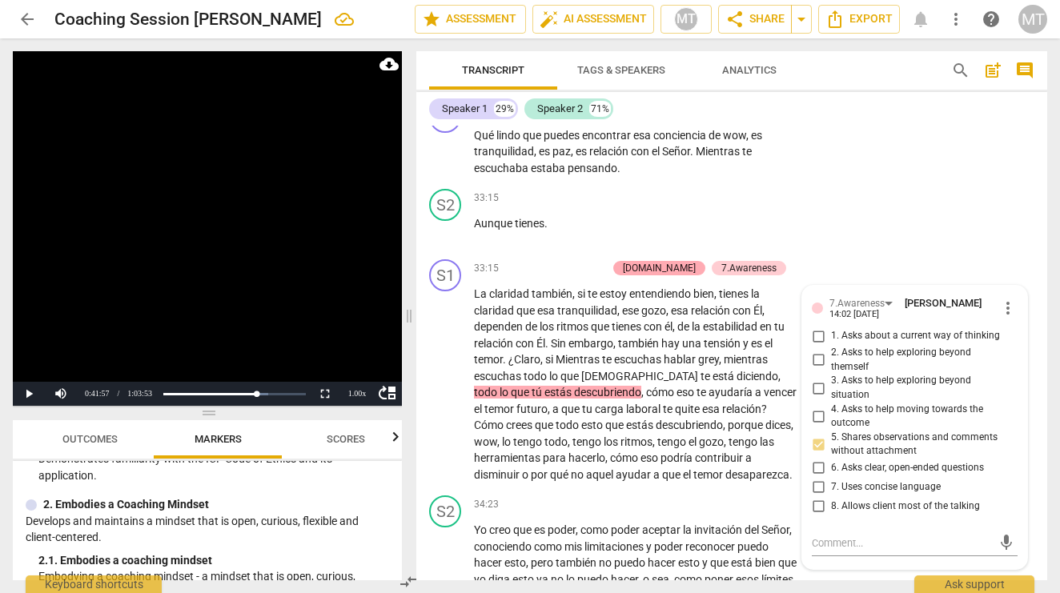
click at [679, 261] on div "[DOMAIN_NAME]" at bounding box center [659, 268] width 73 height 14
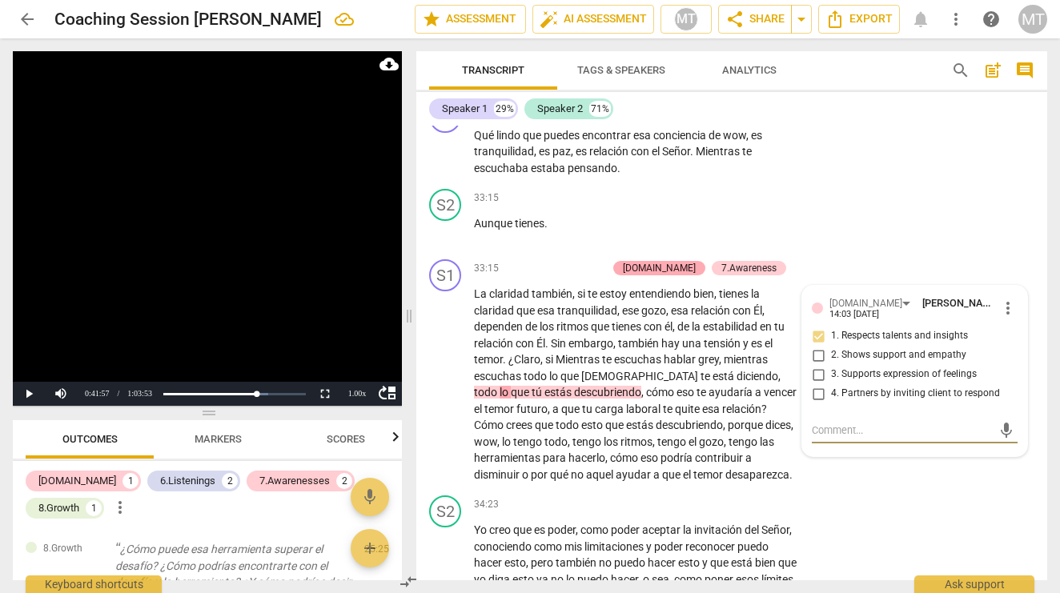
scroll to position [546, 0]
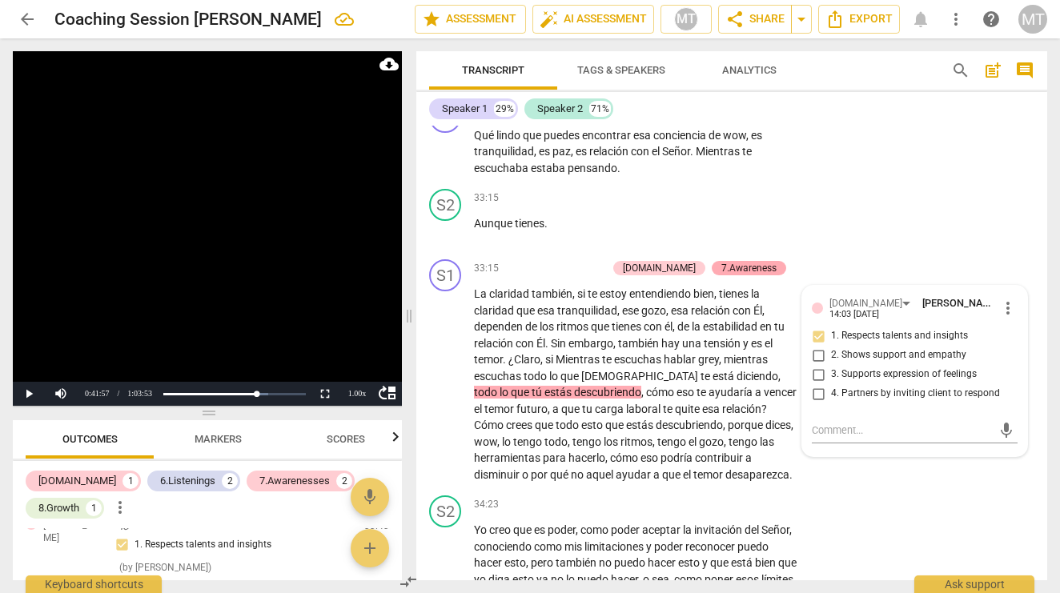
click at [735, 261] on div "7.Awareness" at bounding box center [748, 268] width 55 height 14
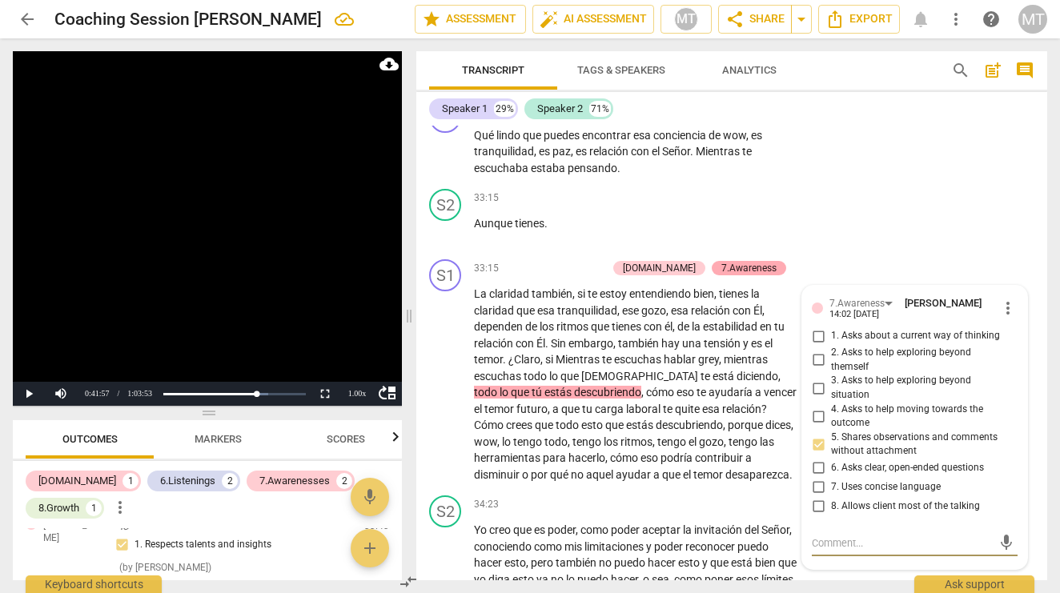
scroll to position [459, 0]
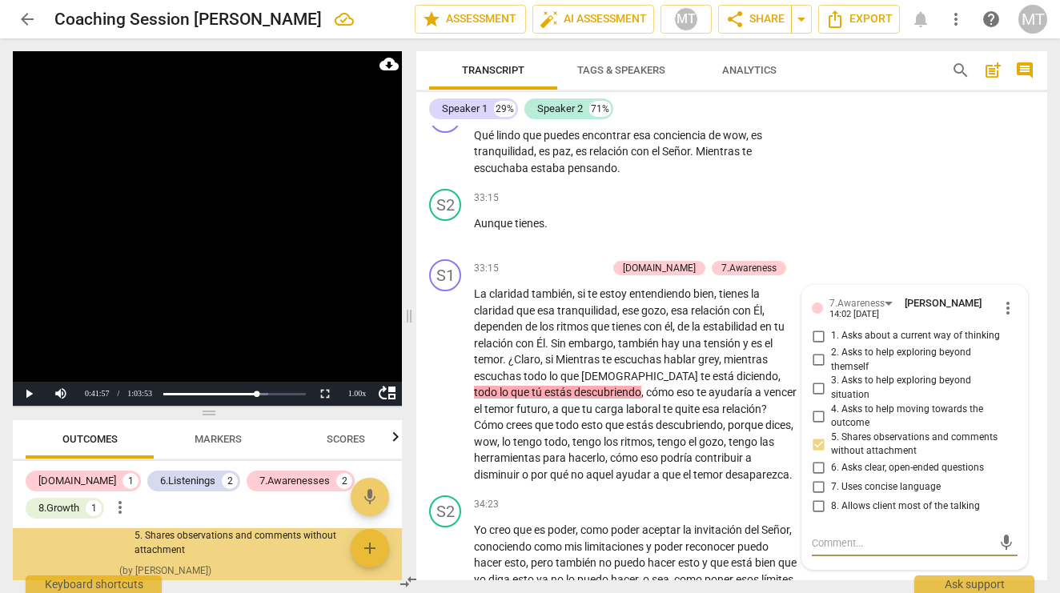
click at [795, 259] on span "keyboard_arrow_right" at bounding box center [797, 268] width 19 height 19
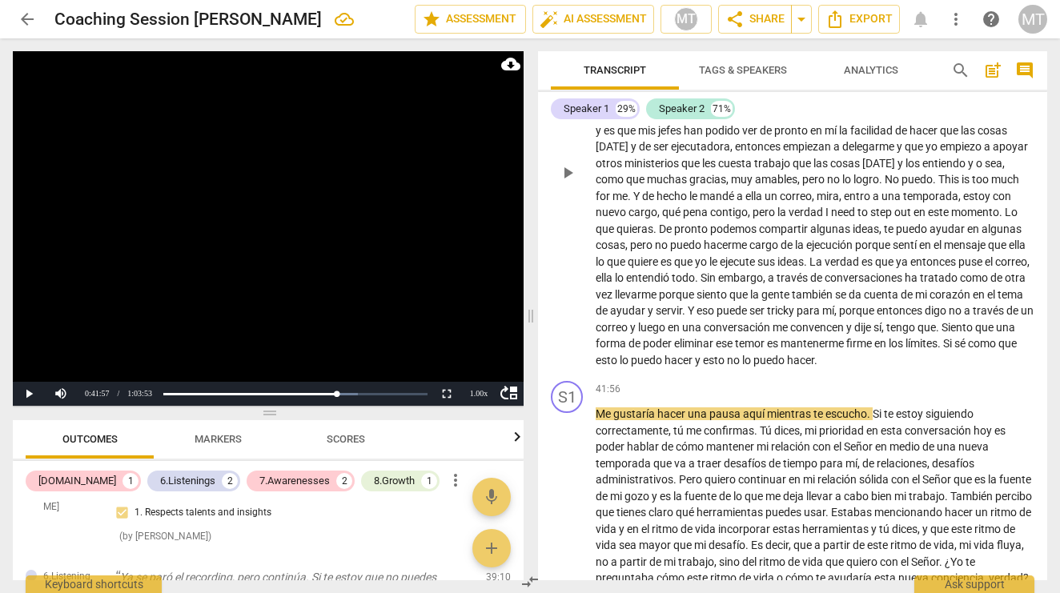
scroll to position [7543, 0]
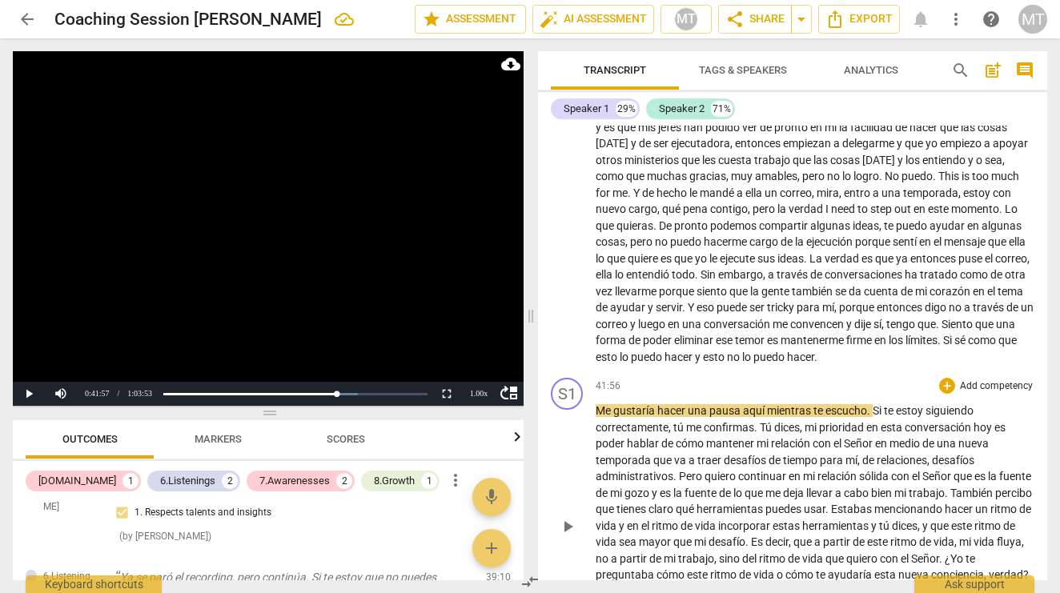
click at [650, 404] on span "gustaría" at bounding box center [635, 410] width 44 height 13
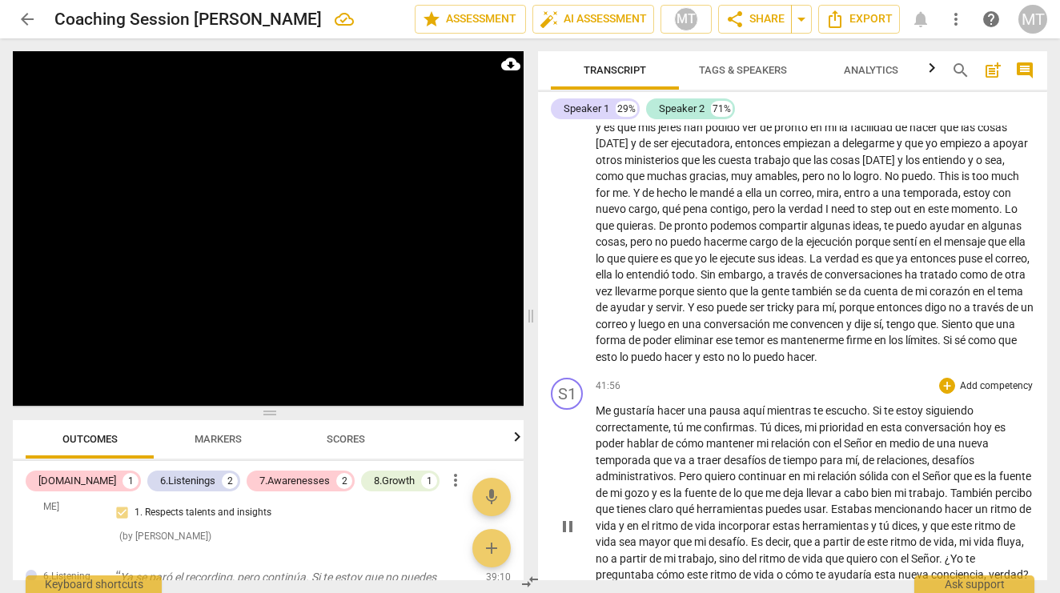
scroll to position [8041, 0]
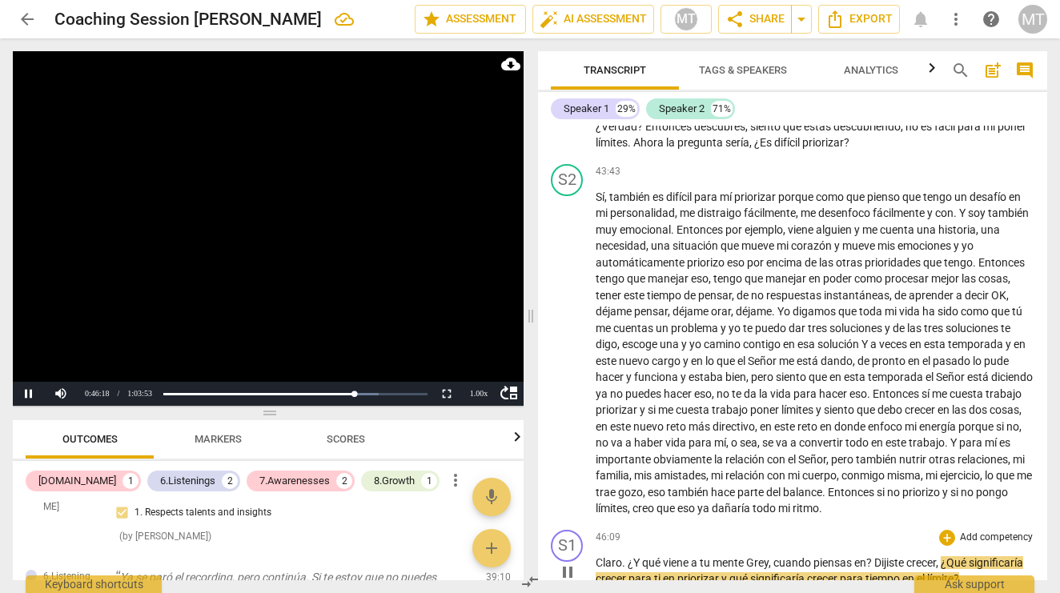
click at [570, 563] on span "pause" at bounding box center [567, 572] width 19 height 19
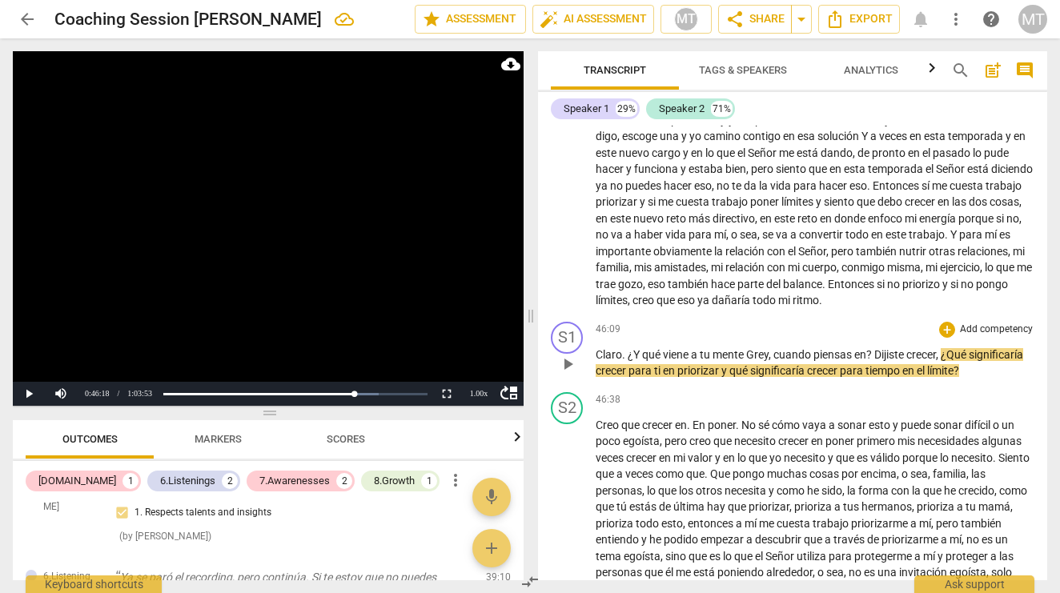
scroll to position [8265, 0]
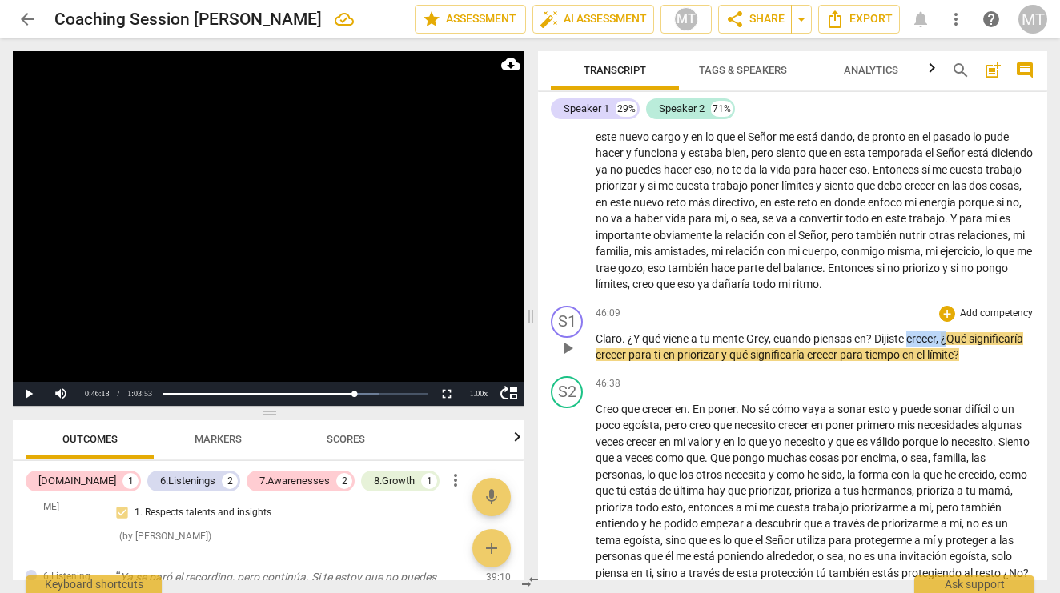
drag, startPoint x: 912, startPoint y: 265, endPoint x: 951, endPoint y: 262, distance: 39.3
click at [951, 331] on p "Claro . ¿Y qué viene a tu mente [PERSON_NAME] , cuando piensas en ? Dijiste cre…" at bounding box center [814, 347] width 439 height 33
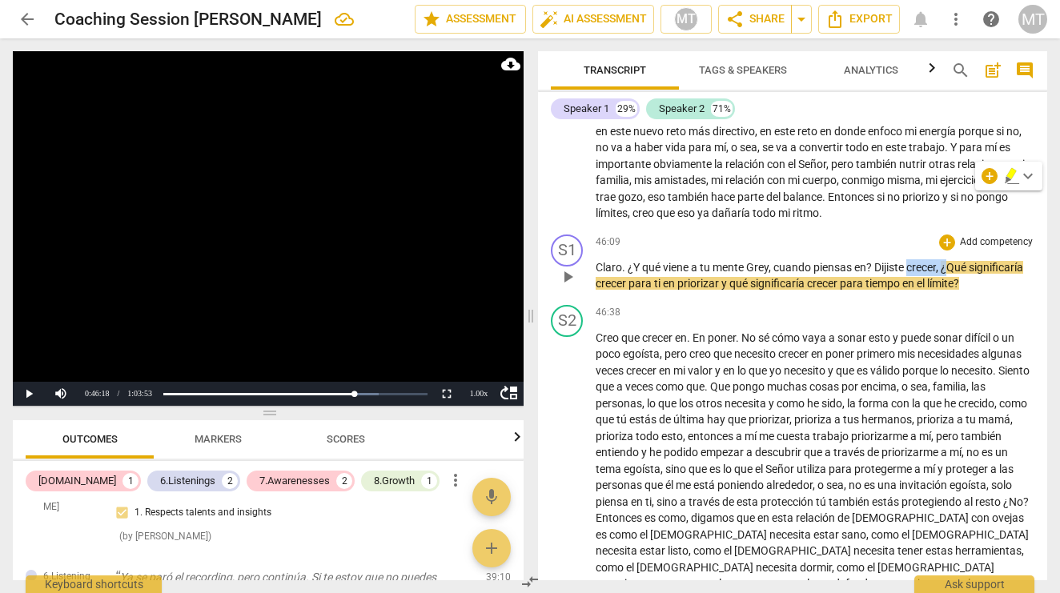
scroll to position [8343, 0]
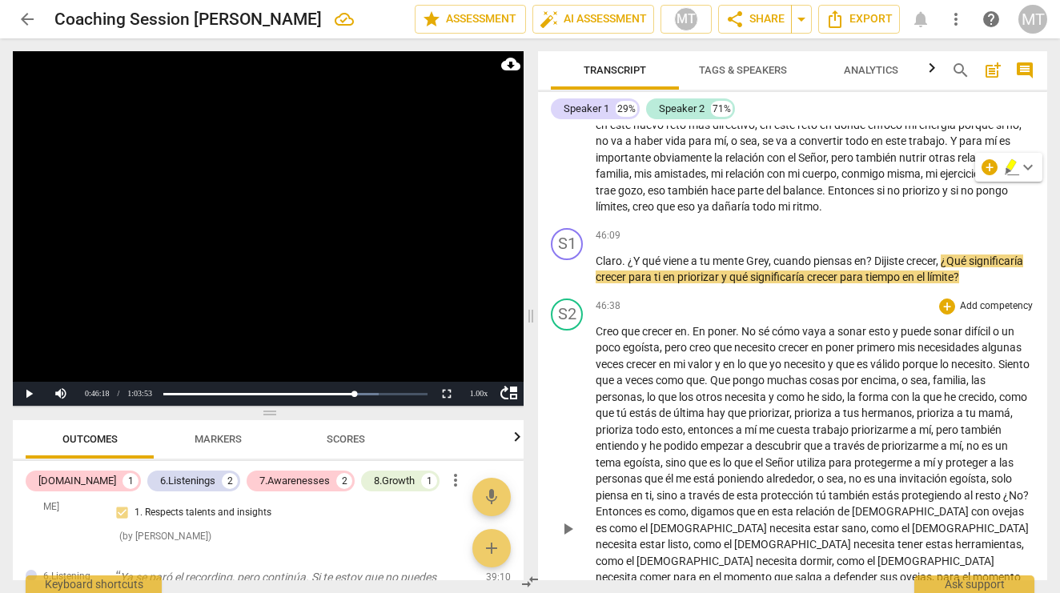
click at [606, 325] on span "Creo" at bounding box center [608, 331] width 26 height 13
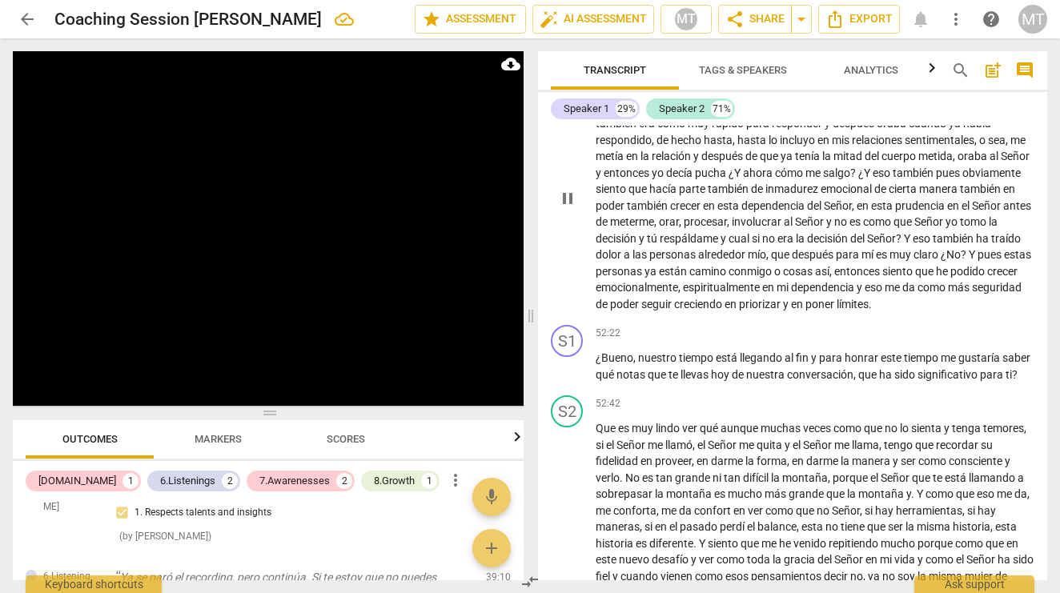
scroll to position [9349, 0]
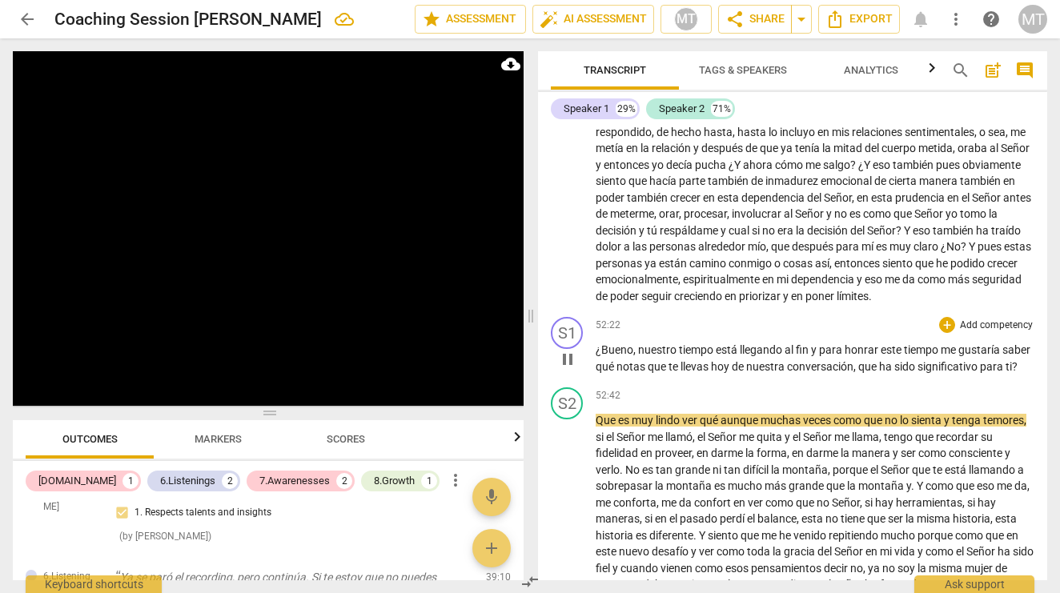
click at [571, 350] on span "pause" at bounding box center [567, 359] width 19 height 19
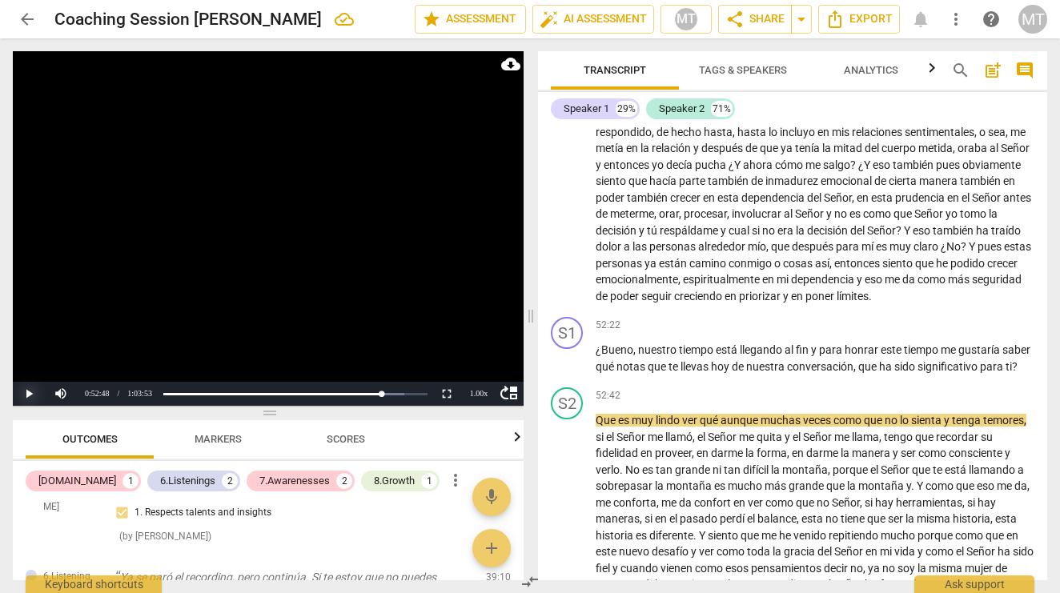
click at [29, 390] on button "Play" at bounding box center [29, 394] width 32 height 24
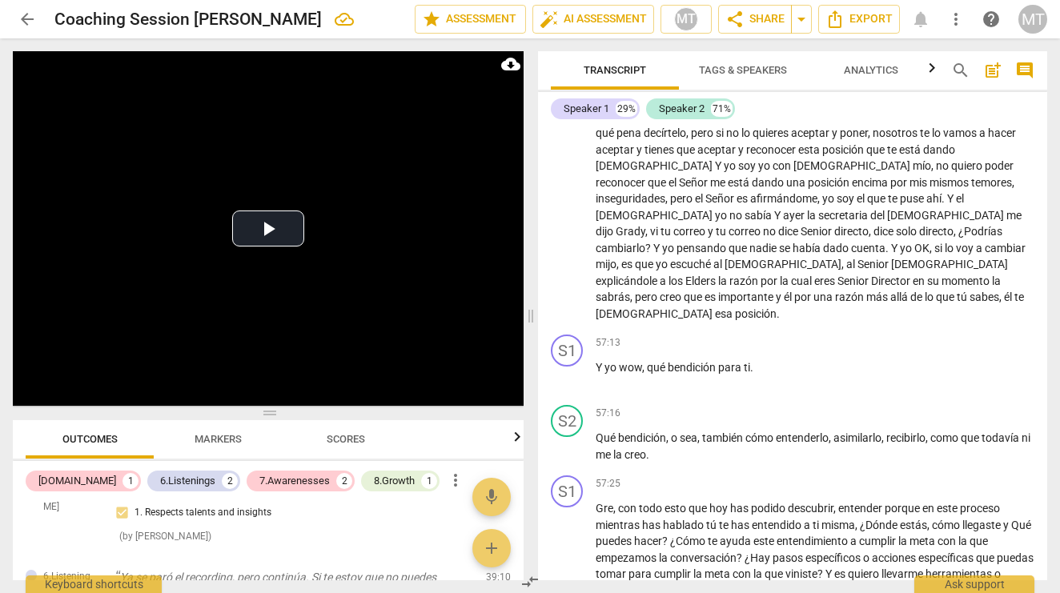
scroll to position [10061, 0]
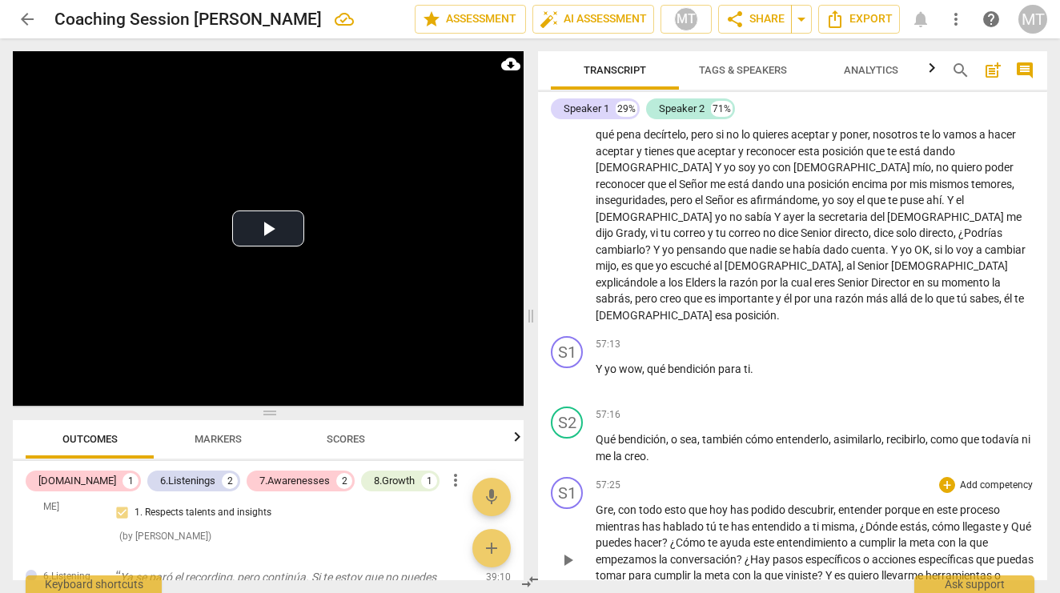
click at [746, 553] on span "¿Hay" at bounding box center [758, 559] width 28 height 13
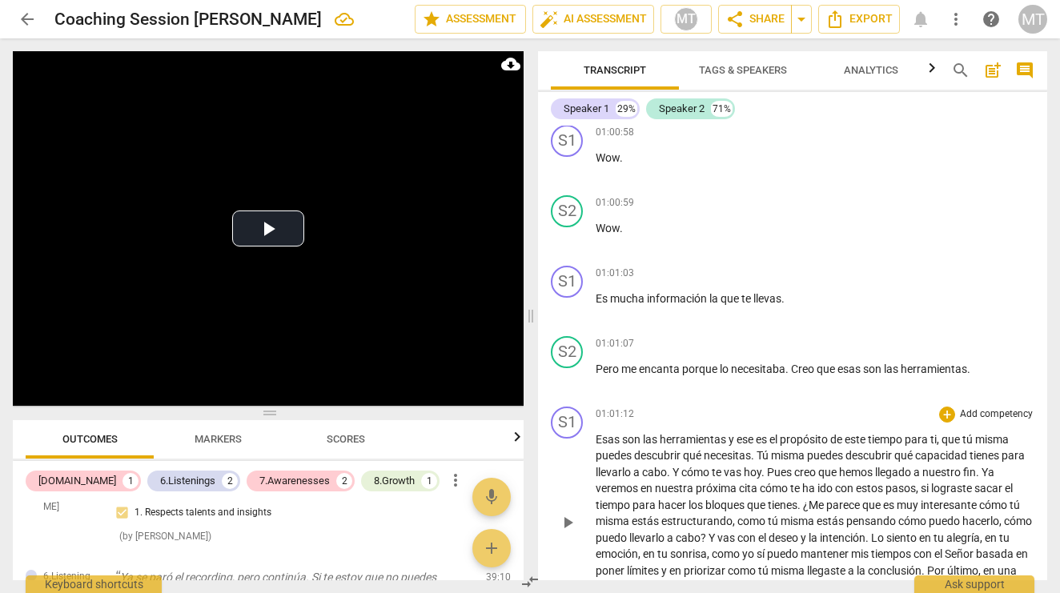
scroll to position [11150, 0]
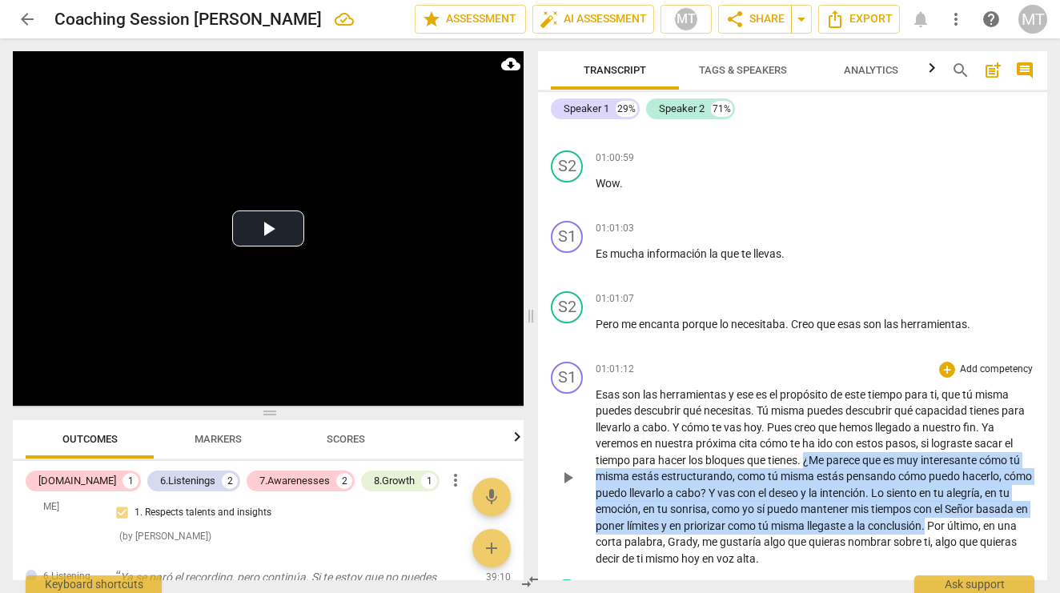
drag, startPoint x: 806, startPoint y: 323, endPoint x: 984, endPoint y: 379, distance: 186.3
click at [984, 387] on p "Esas son las herramientas y ese es el propósito de este tiempo para ti , que tú…" at bounding box center [814, 477] width 439 height 181
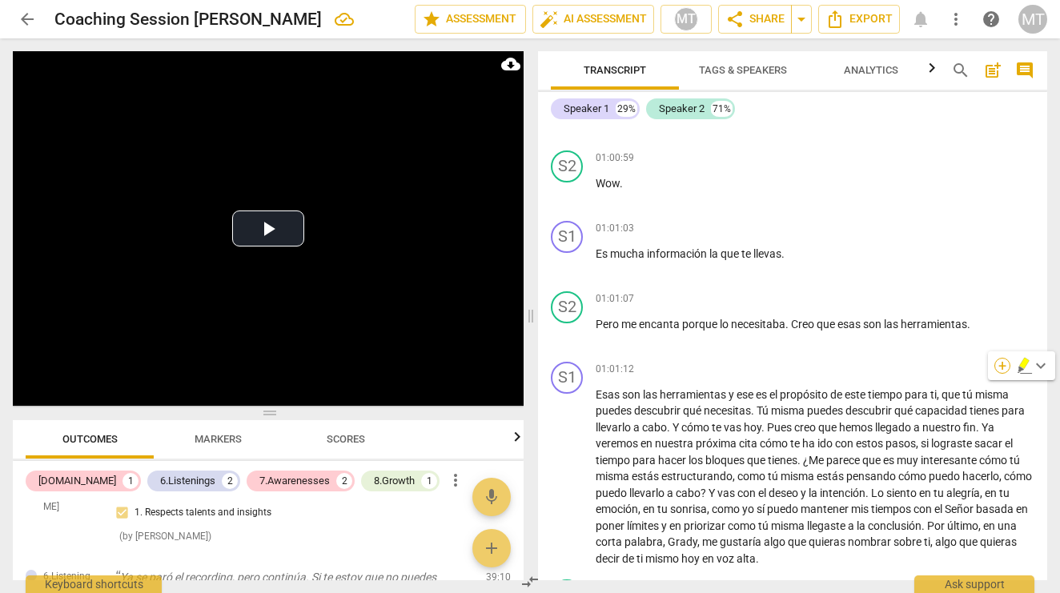
click at [1005, 363] on div "+" at bounding box center [1002, 366] width 16 height 16
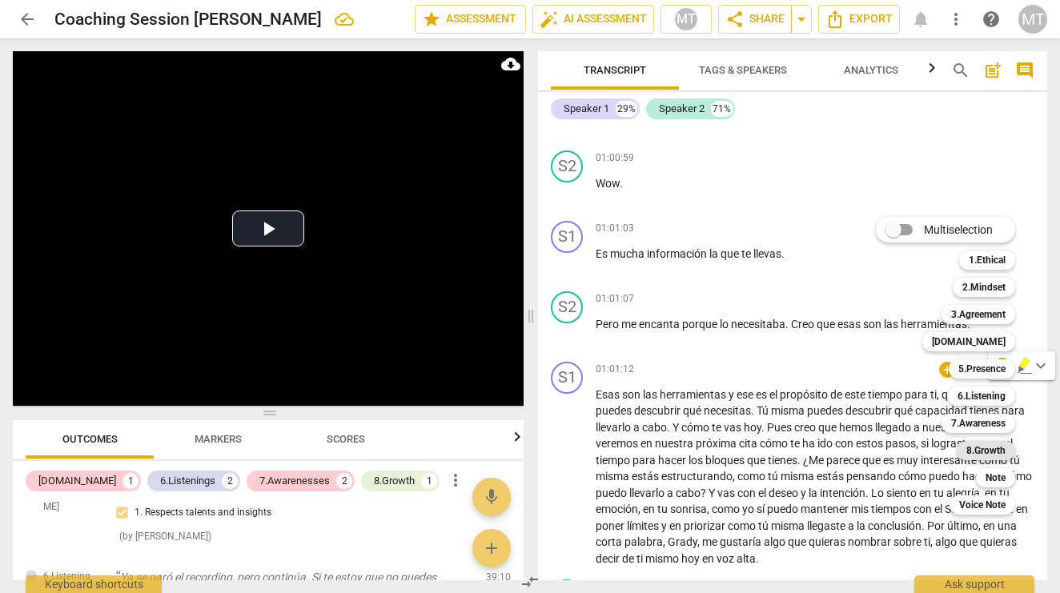
click at [981, 447] on b "8.Growth" at bounding box center [985, 450] width 39 height 19
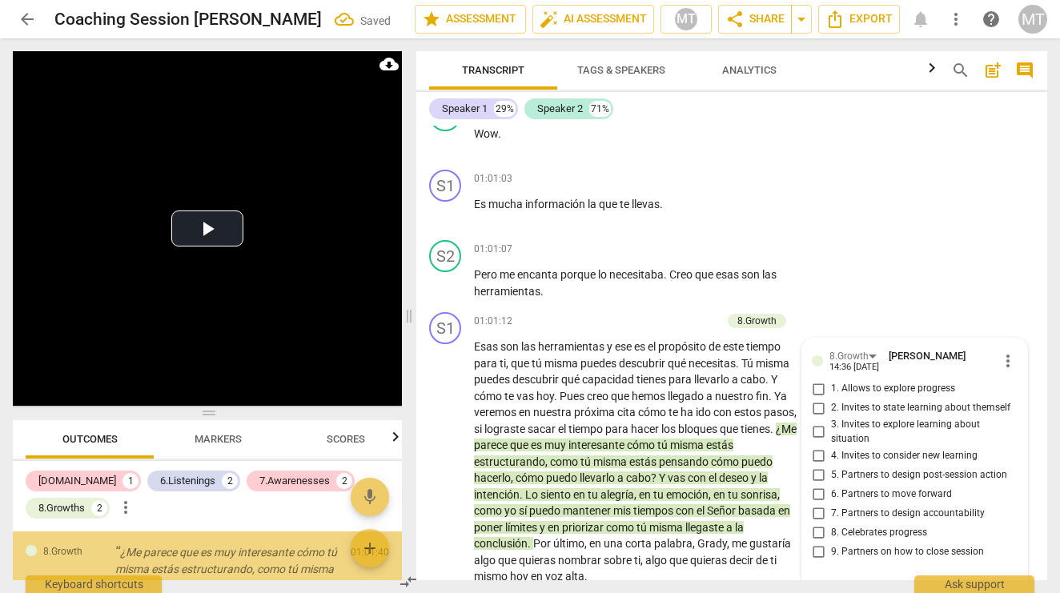
scroll to position [780, 0]
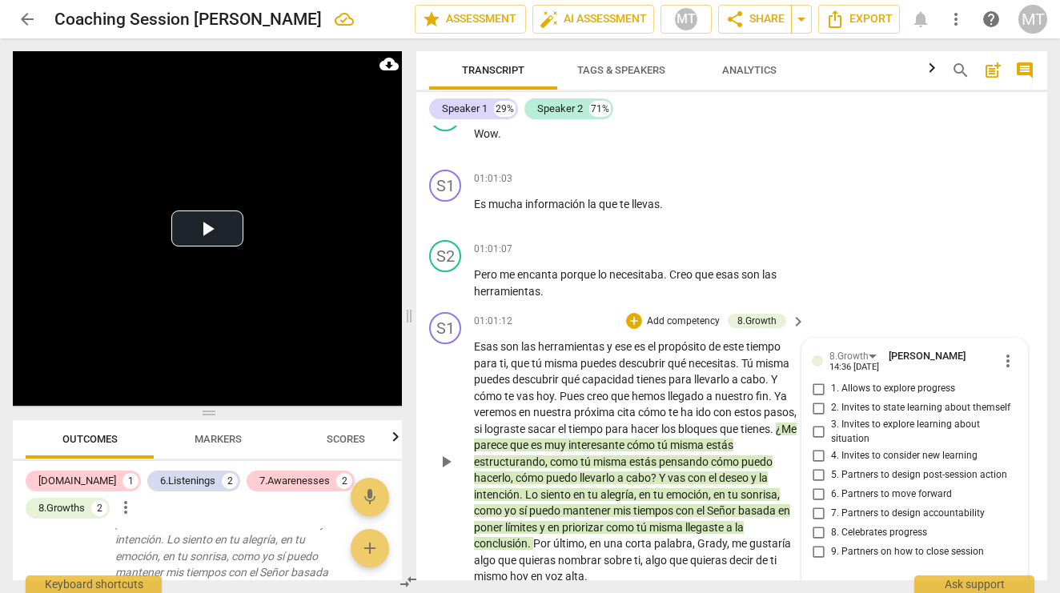
click at [814, 523] on input "8. Celebrates progress" at bounding box center [818, 532] width 26 height 19
checkbox input "true"
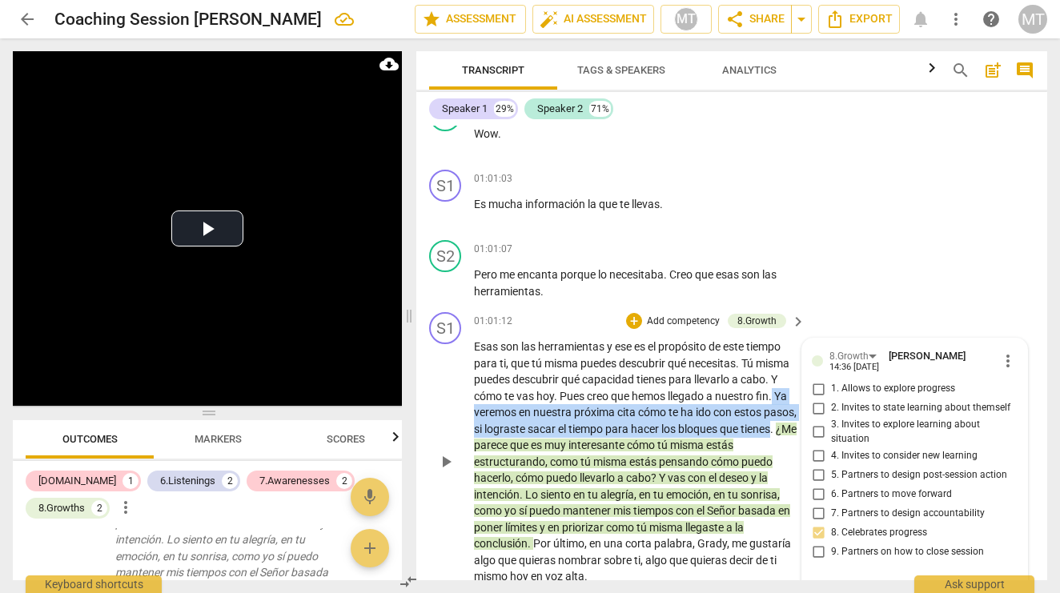
drag, startPoint x: 531, startPoint y: 175, endPoint x: 569, endPoint y: 206, distance: 49.0
click at [569, 339] on p "Esas son las herramientas y ese es el propósito de este tiempo para ti , que tú…" at bounding box center [635, 462] width 323 height 246
click at [816, 503] on input "7. Partners to design accountability" at bounding box center [818, 512] width 26 height 19
checkbox input "true"
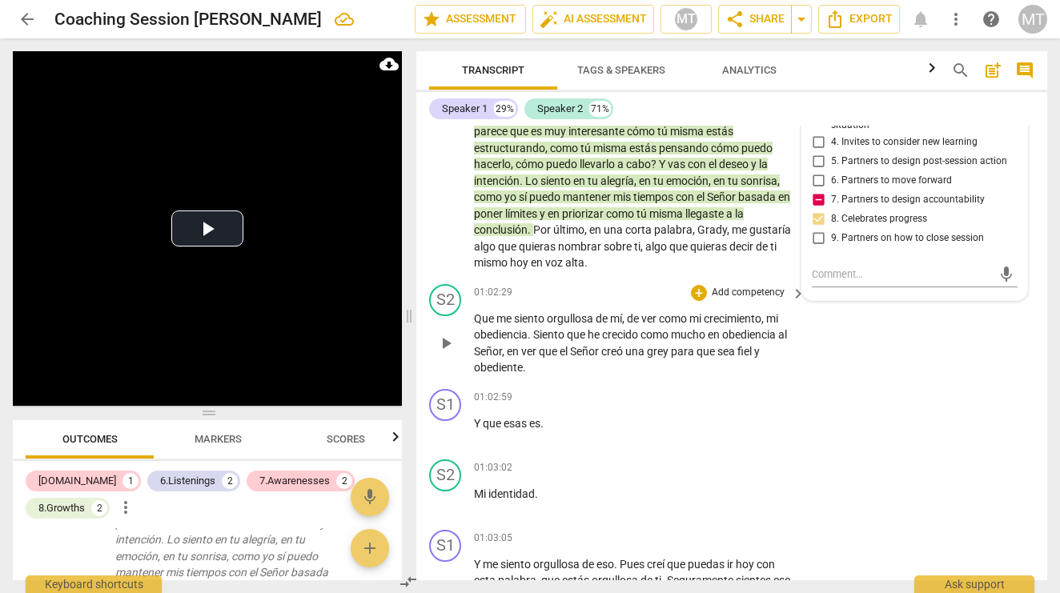
scroll to position [14612, 0]
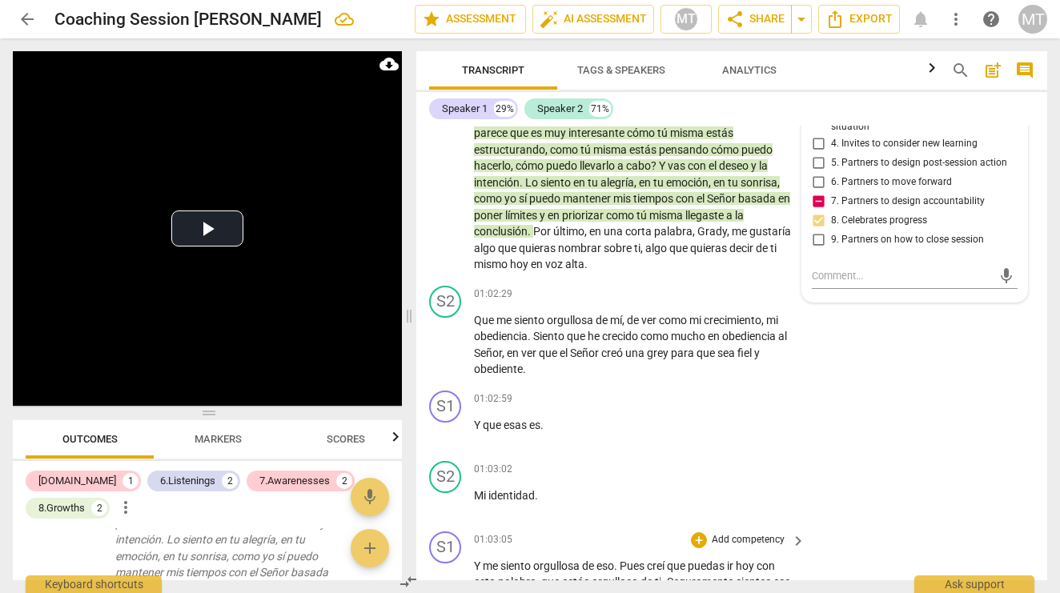
click at [623, 559] on span "Pues" at bounding box center [632, 565] width 27 height 13
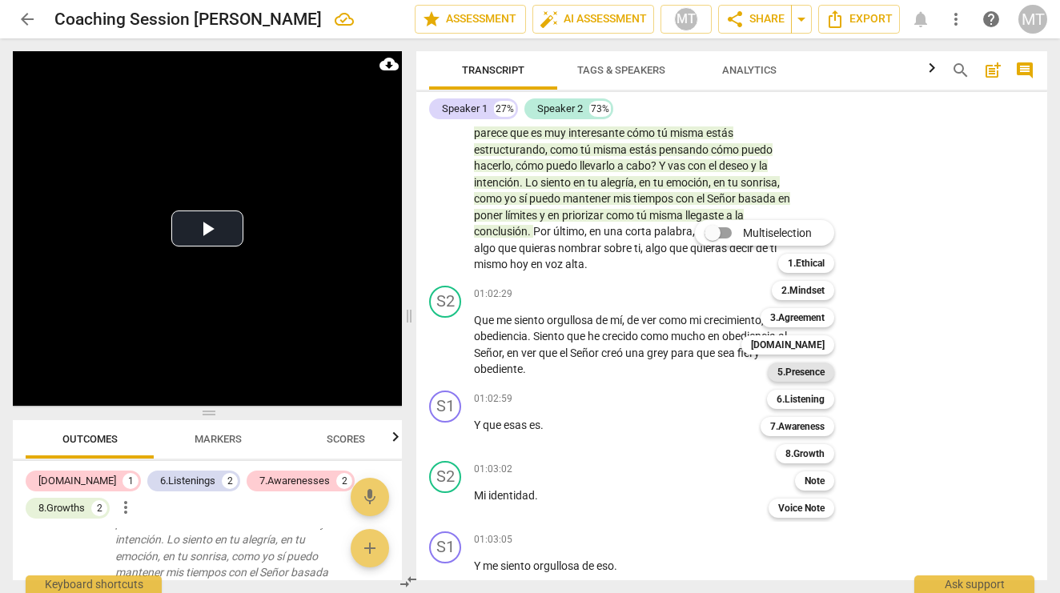
click at [781, 367] on b "5.Presence" at bounding box center [800, 372] width 47 height 19
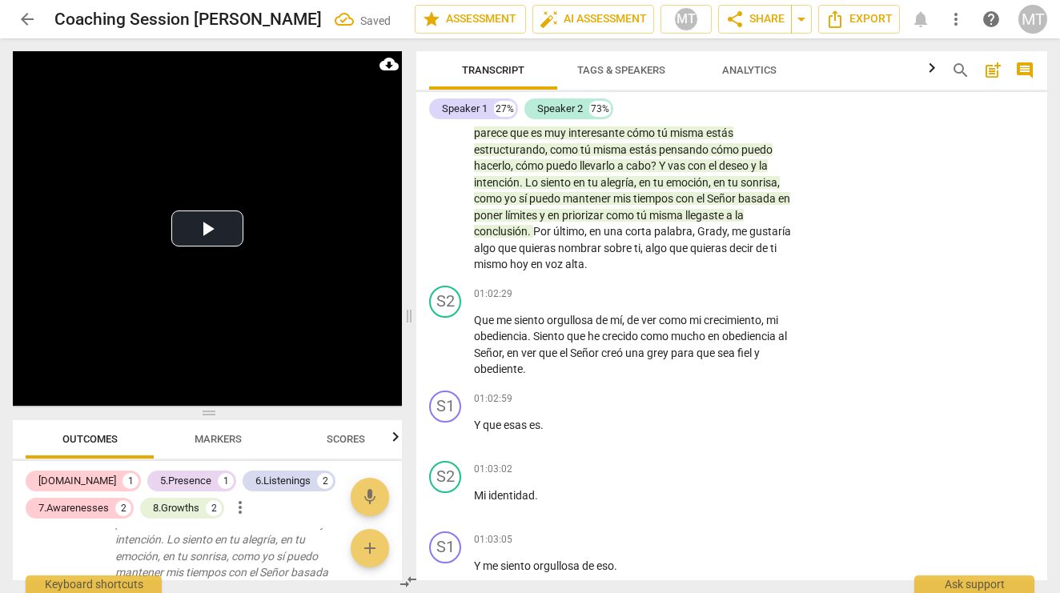
scroll to position [1026, 0]
checkbox input "true"
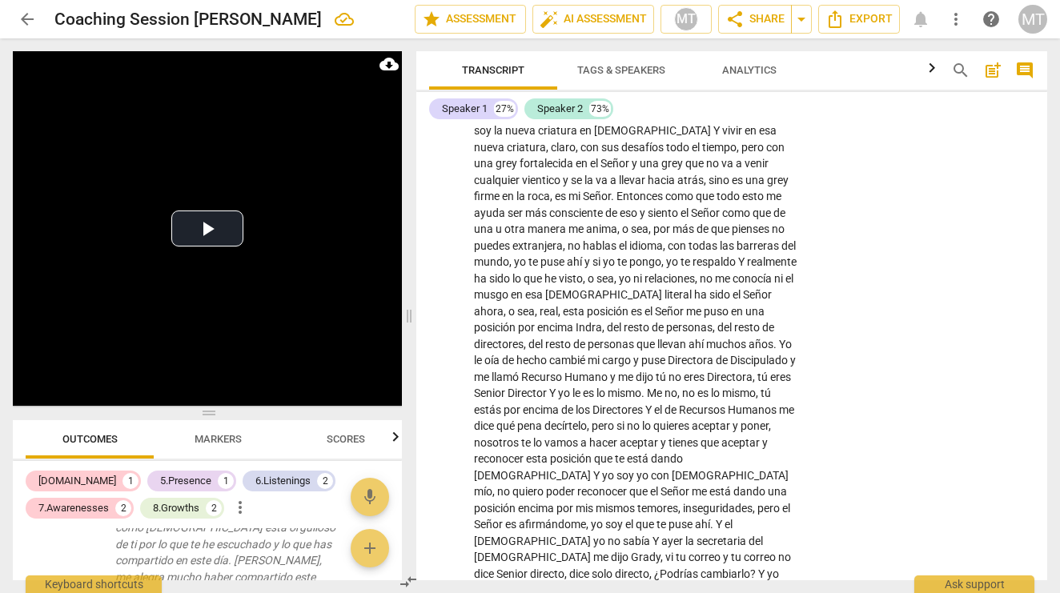
scroll to position [12581, 0]
